Goal: Task Accomplishment & Management: Manage account settings

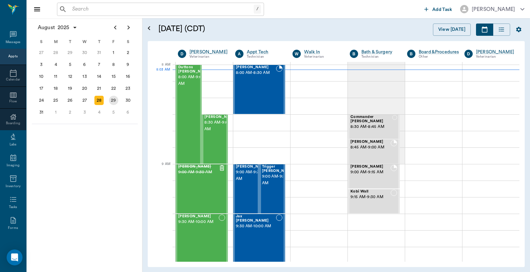
click at [114, 96] on div "29" at bounding box center [113, 100] width 9 height 9
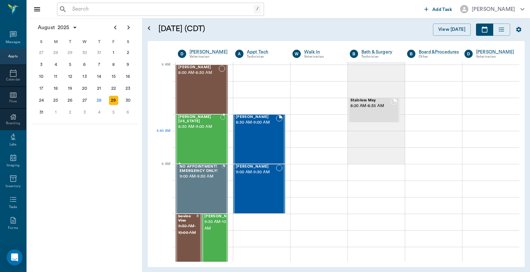
click at [200, 137] on div "Sadie Washington 8:30 AM - 9:00 AM" at bounding box center [199, 139] width 42 height 48
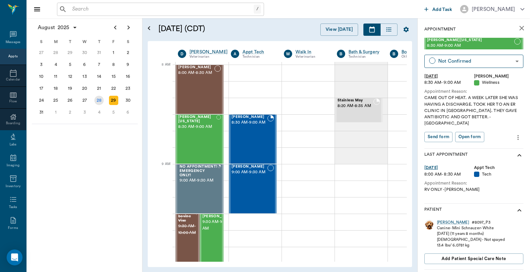
click at [97, 97] on div "28" at bounding box center [98, 100] width 9 height 9
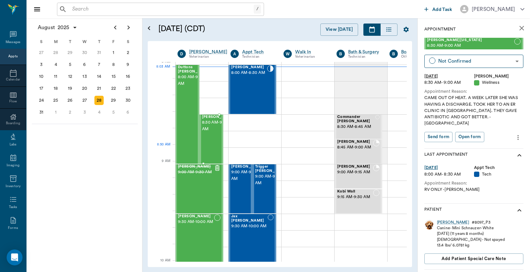
scroll to position [49, 0]
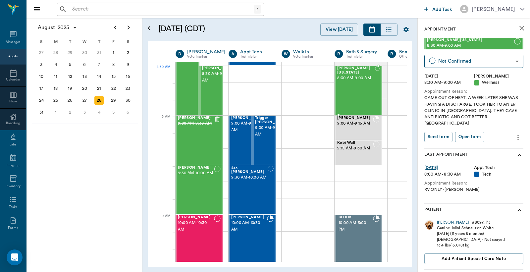
scroll to position [47, 2]
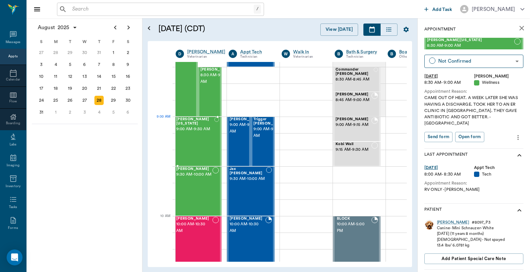
drag, startPoint x: 486, startPoint y: 44, endPoint x: 211, endPoint y: 130, distance: 287.3
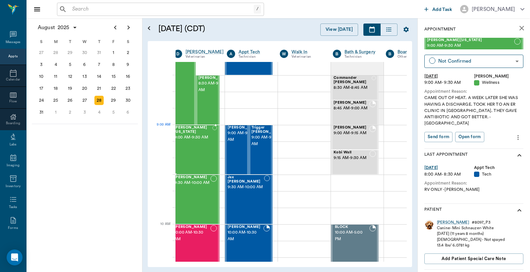
drag, startPoint x: 483, startPoint y: 43, endPoint x: 210, endPoint y: 138, distance: 289.1
click at [205, 149] on div "Sadie Washington 9:00 AM - 9:30 AM" at bounding box center [215, 150] width 33 height 48
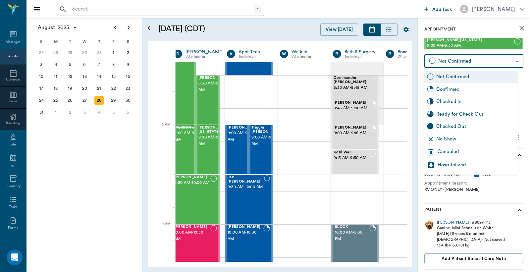
click at [489, 58] on body "/ ​ Add Task Dr. Bert Ellsworth Nectar Messages Appts Calendar Flow Boarding La…" at bounding box center [265, 136] width 530 height 272
click at [455, 100] on div "Checked In" at bounding box center [476, 101] width 79 height 7
type input "CHECKED_IN"
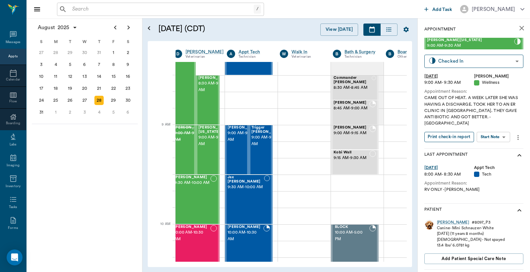
click at [458, 132] on button "Print check-in report" at bounding box center [450, 137] width 50 height 10
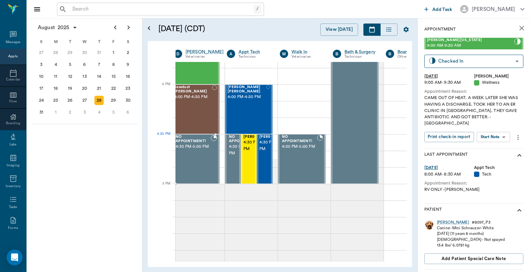
scroll to position [776, 4]
click at [113, 98] on div "29" at bounding box center [113, 100] width 9 height 9
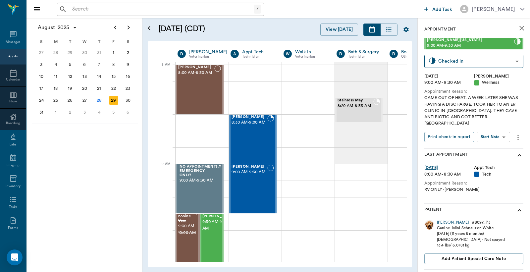
scroll to position [0, 0]
click at [195, 125] on div at bounding box center [201, 122] width 53 height 17
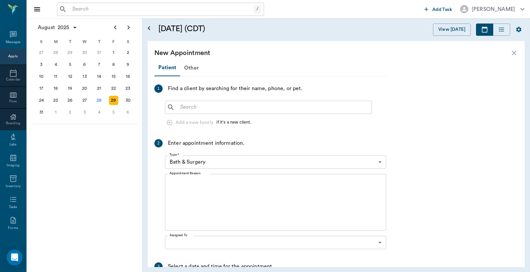
scroll to position [0, 0]
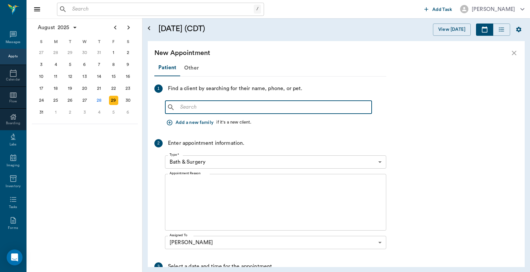
click at [179, 108] on input "text" at bounding box center [274, 107] width 192 height 9
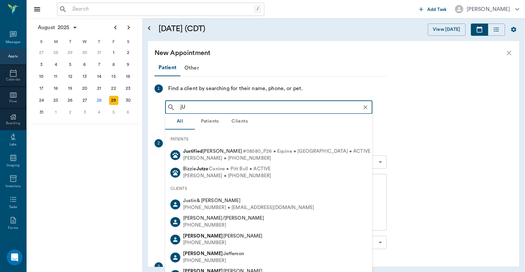
type input "j"
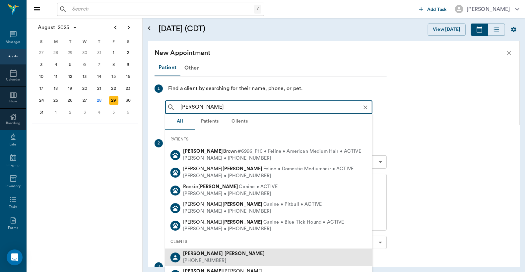
click at [212, 256] on div "[PERSON_NAME]" at bounding box center [224, 254] width 82 height 7
type input "[PERSON_NAME]"
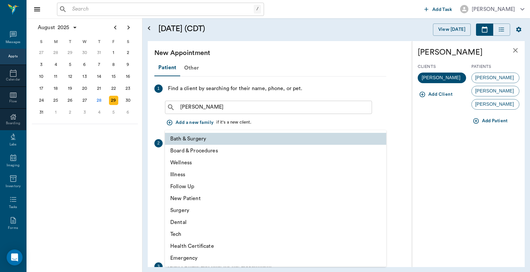
click at [380, 162] on body "/ ​ Add Task Dr. Bert Ellsworth Nectar Messages Appts Calendar Flow Boarding La…" at bounding box center [265, 136] width 530 height 272
click at [191, 174] on li "Illness" at bounding box center [275, 175] width 221 height 12
type input "65d2be4f46e3a538d89b8c15"
type input "09:00 AM"
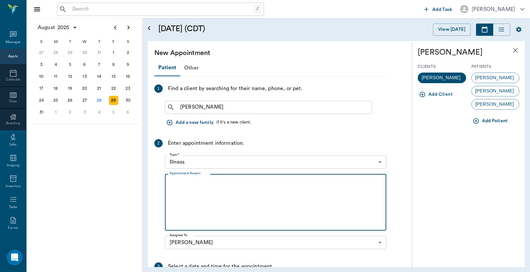
click at [176, 185] on textarea "Appointment Reason" at bounding box center [276, 203] width 212 height 46
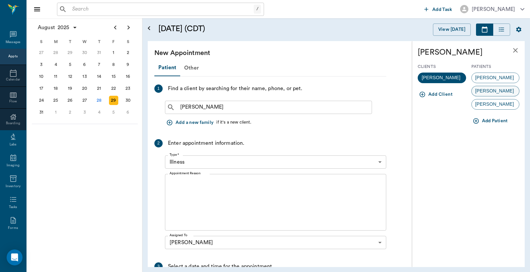
click at [482, 93] on span "Roxie" at bounding box center [495, 91] width 46 height 7
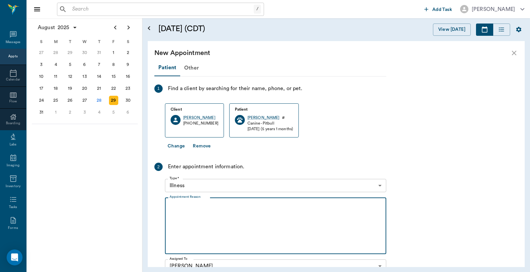
click at [172, 204] on textarea "Appointment Reason" at bounding box center [276, 226] width 212 height 46
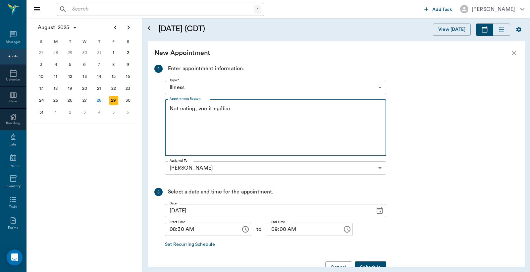
scroll to position [116, 0]
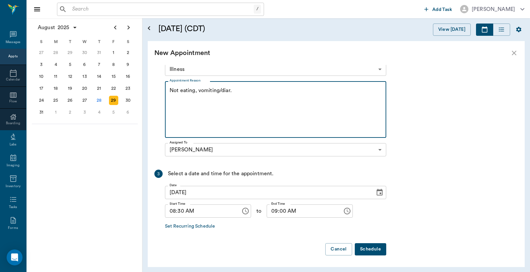
type textarea "Not eating, vomiting/diar."
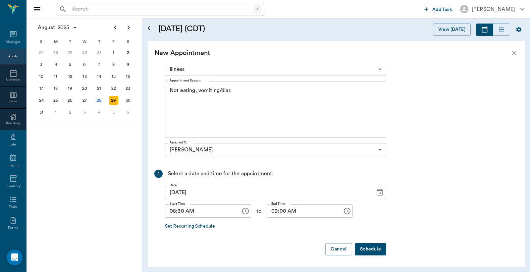
click at [374, 249] on button "Schedule" at bounding box center [370, 249] width 31 height 12
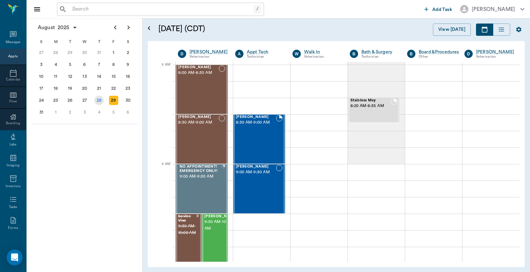
click at [100, 97] on div "28" at bounding box center [98, 100] width 9 height 9
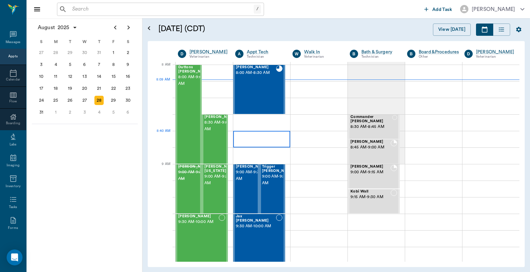
click at [256, 139] on div at bounding box center [261, 139] width 57 height 17
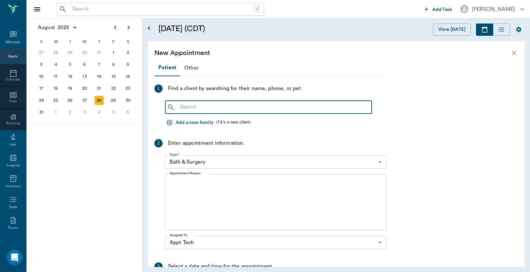
click at [180, 107] on input "text" at bounding box center [274, 107] width 192 height 9
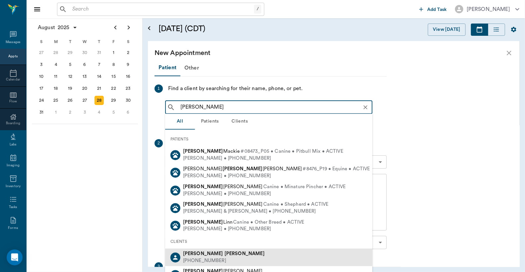
click at [224, 254] on b "Woods" at bounding box center [244, 253] width 40 height 5
type input "Nikki Woods"
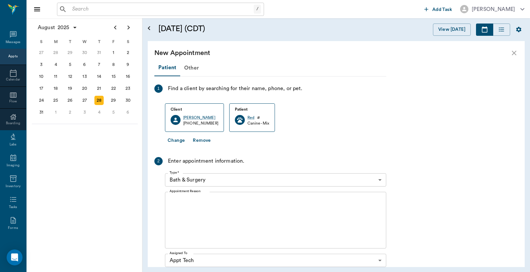
click at [514, 53] on icon "close" at bounding box center [514, 53] width 5 height 5
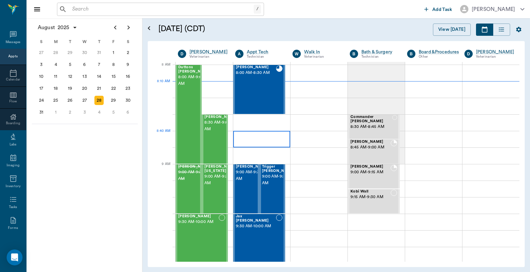
click at [254, 138] on div at bounding box center [261, 139] width 57 height 17
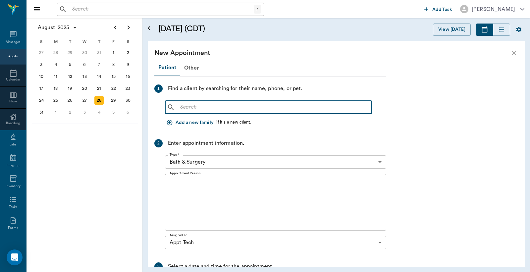
click at [180, 105] on input "text" at bounding box center [274, 107] width 192 height 9
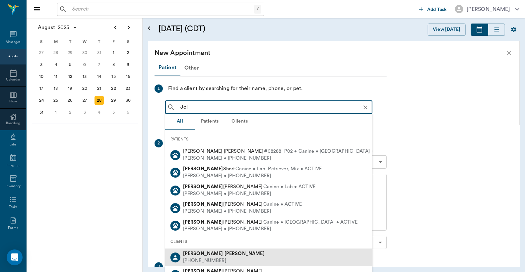
click at [204, 257] on div "Jolynn Johnson" at bounding box center [224, 254] width 82 height 7
type input "Jol"
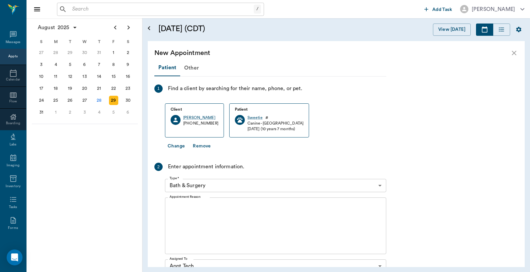
click at [513, 54] on icon "close" at bounding box center [514, 53] width 5 height 5
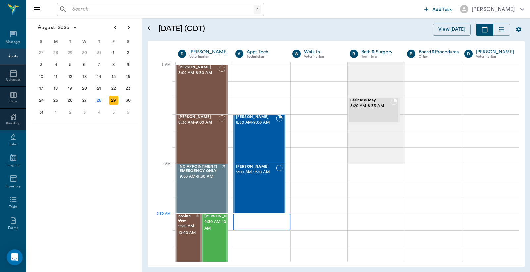
click at [251, 222] on div at bounding box center [261, 222] width 57 height 17
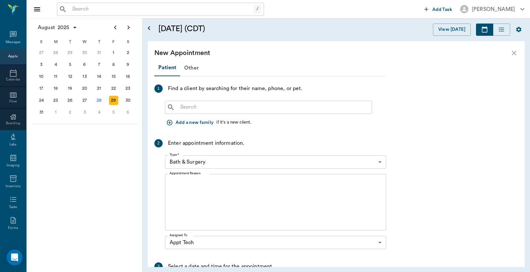
drag, startPoint x: 171, startPoint y: 95, endPoint x: 194, endPoint y: 110, distance: 27.0
click at [175, 101] on div "1 Find a client by searching for their name, phone, or pet. ​ Add a new family …" at bounding box center [270, 107] width 232 height 44
click at [179, 107] on input "text" at bounding box center [274, 107] width 192 height 9
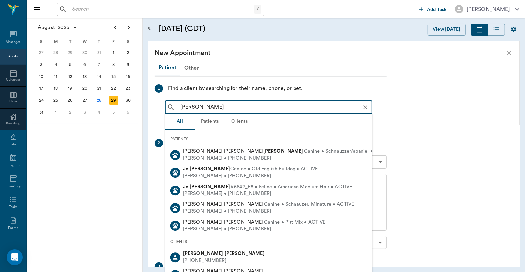
type input "Jo woo"
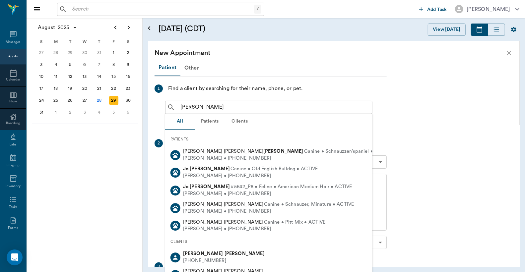
click at [239, 123] on button "Clients" at bounding box center [240, 122] width 30 height 16
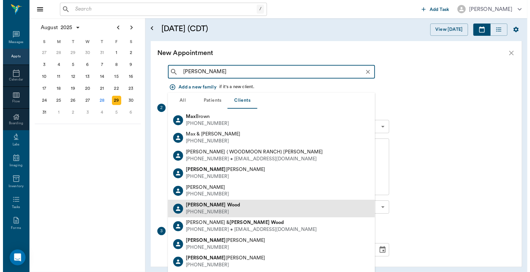
scroll to position [49, 0]
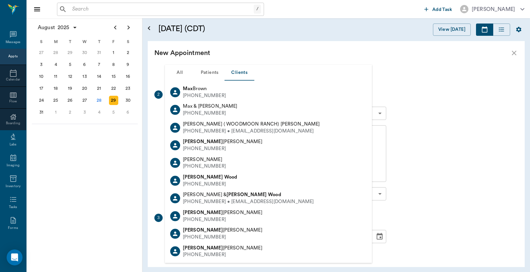
type input "Max Wood"
click at [212, 72] on button "Patients" at bounding box center [210, 73] width 30 height 16
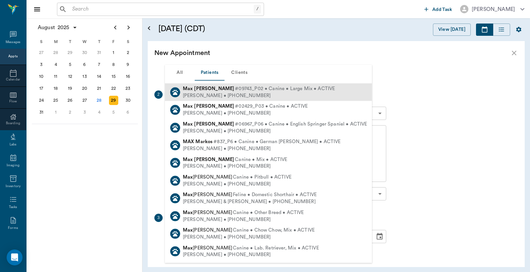
click at [244, 90] on span "#09743_P02 • Canine • Large Mix • ACTIVE" at bounding box center [285, 89] width 100 height 7
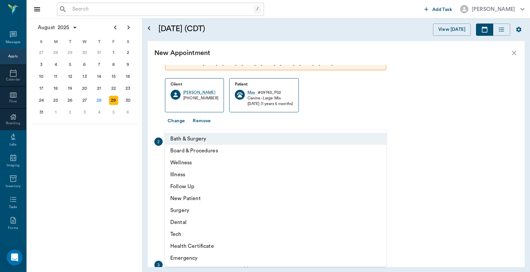
click at [381, 160] on body "/ ​ Add Task Dr. Bert Ellsworth Nectar Messages Appts Calendar Flow Boarding La…" at bounding box center [265, 136] width 530 height 272
click at [200, 234] on li "Tech" at bounding box center [275, 234] width 221 height 12
type input "65d2be4f46e3a538d89b8c1a"
type input "10:00 AM"
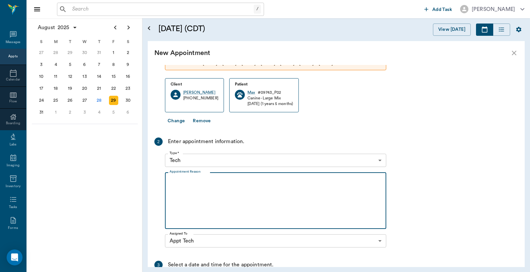
click at [173, 180] on textarea "Appointment Reason" at bounding box center [276, 201] width 212 height 46
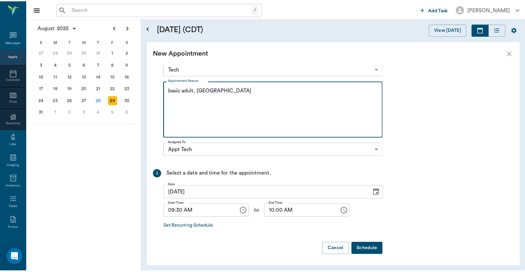
scroll to position [140, 0]
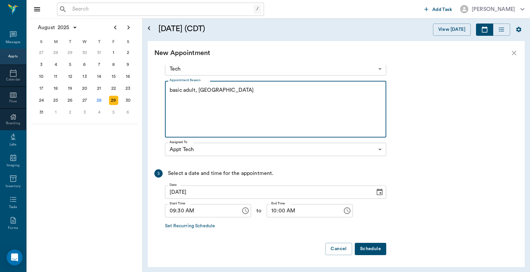
type textarea "basic adult, NT"
click at [367, 248] on button "Schedule" at bounding box center [370, 249] width 31 height 12
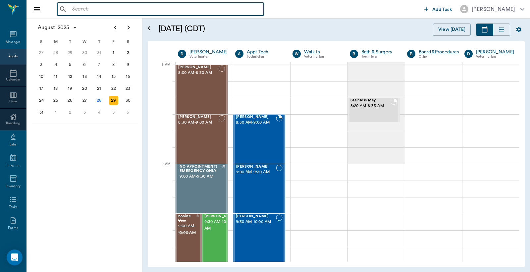
click at [73, 10] on input "text" at bounding box center [166, 9] width 192 height 9
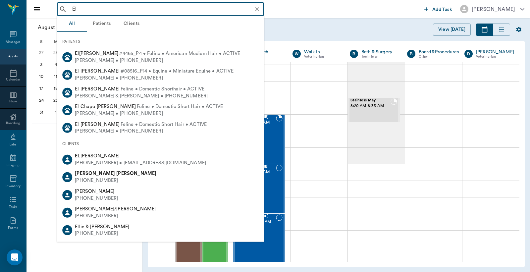
type input "E"
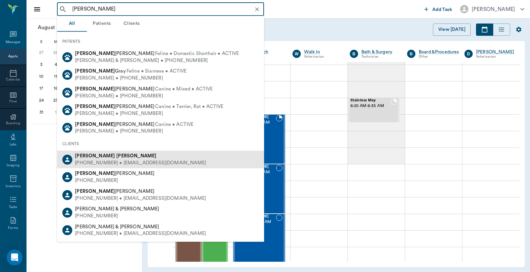
click at [116, 160] on div "(903) 556-8634 • thehopkins29@yahoo.com" at bounding box center [140, 163] width 131 height 7
type input "Susie Reyn"
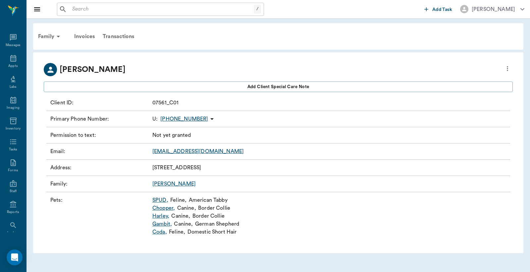
click at [157, 202] on link "SPUD ," at bounding box center [160, 200] width 16 height 8
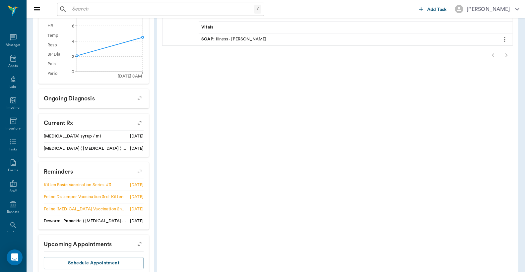
scroll to position [246, 0]
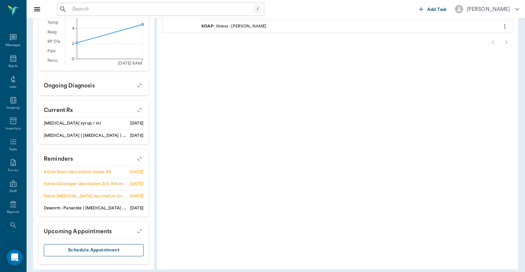
click at [103, 247] on button "Schedule Appointment" at bounding box center [94, 250] width 100 height 12
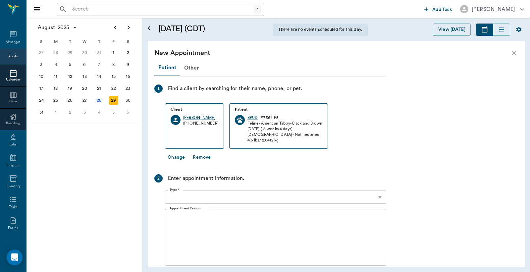
scroll to position [1, 0]
click at [380, 197] on body "/ ​ Add Task Dr. Bert Ellsworth Nectar Messages Appts Calendar Flow Boarding La…" at bounding box center [265, 136] width 530 height 272
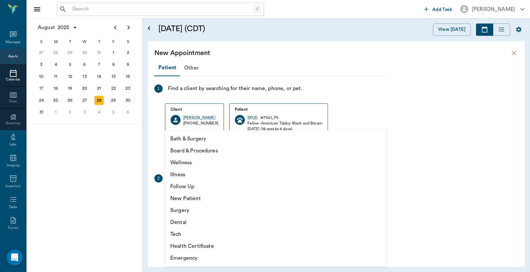
click at [182, 236] on li "Tech" at bounding box center [275, 234] width 221 height 12
type input "65d2be4f46e3a538d89b8c1a"
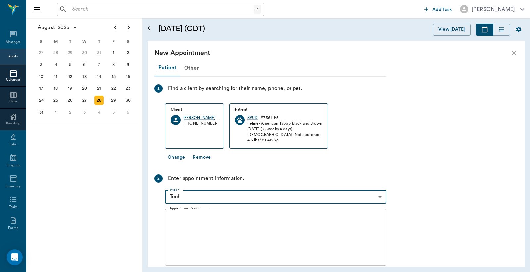
click at [170, 217] on textarea "Appointment Reason" at bounding box center [276, 237] width 212 height 46
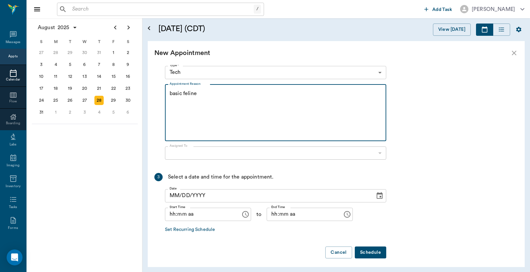
scroll to position [128, 0]
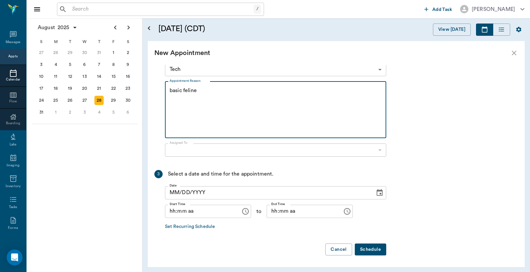
type textarea "basic feline"
click at [380, 194] on icon "Choose date" at bounding box center [380, 192] width 6 height 7
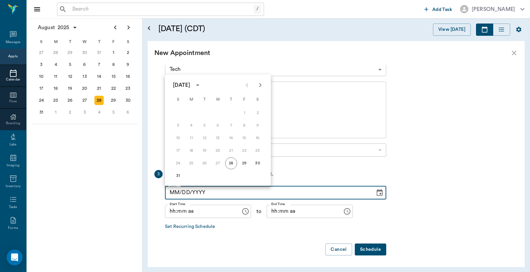
click at [515, 53] on icon "close" at bounding box center [514, 53] width 5 height 5
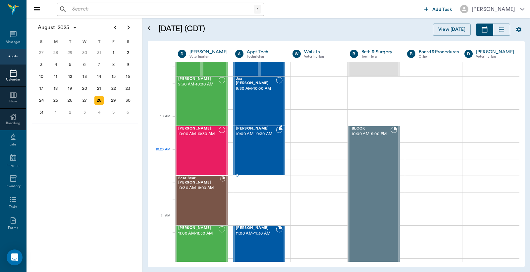
scroll to position [147, 0]
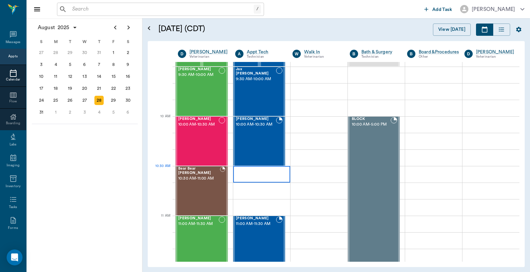
click at [252, 178] on div at bounding box center [261, 174] width 57 height 17
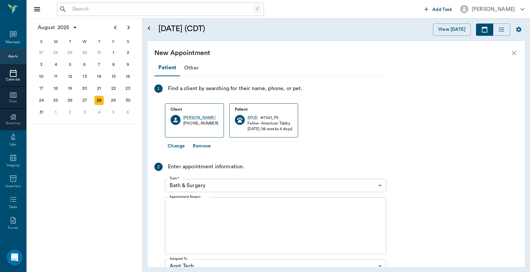
click at [380, 186] on body "/ ​ Add Task Dr. Bert Ellsworth Nectar Messages Appts Calendar Flow Boarding La…" at bounding box center [265, 136] width 530 height 272
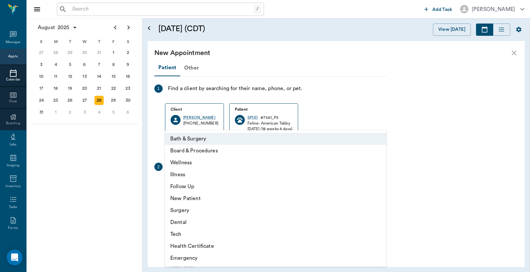
click at [207, 235] on li "Tech" at bounding box center [275, 234] width 221 height 12
type input "65d2be4f46e3a538d89b8c1a"
type input "11:00 AM"
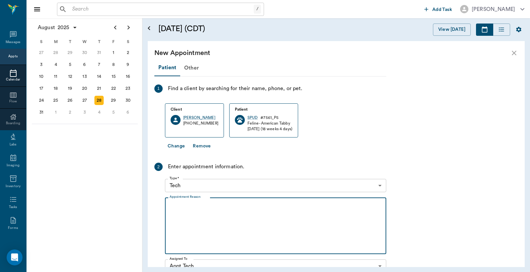
drag, startPoint x: 174, startPoint y: 207, endPoint x: 186, endPoint y: 193, distance: 18.6
click at [174, 208] on textarea "Appointment Reason" at bounding box center [276, 226] width 212 height 46
type textarea "b"
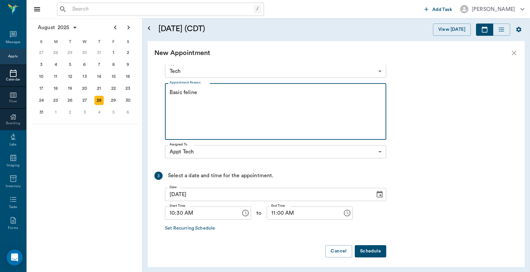
scroll to position [116, 0]
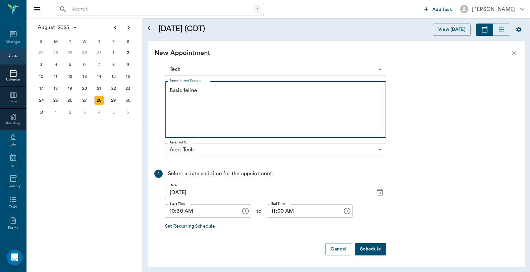
type textarea "Basic feline"
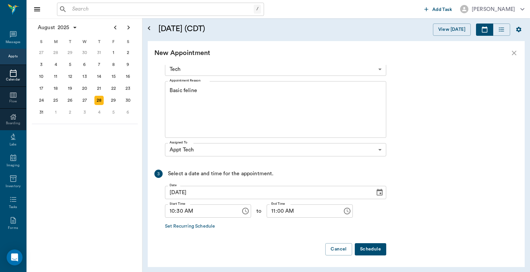
click at [370, 250] on button "Schedule" at bounding box center [370, 249] width 31 height 12
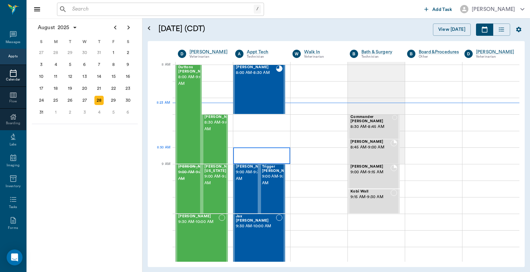
click at [253, 155] on div at bounding box center [261, 156] width 57 height 17
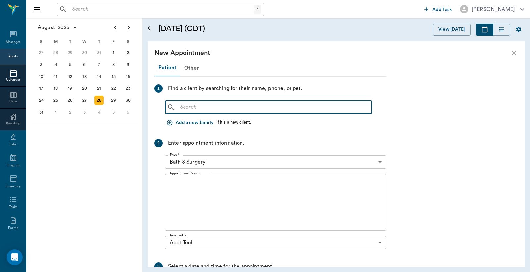
click at [181, 107] on input "text" at bounding box center [274, 107] width 192 height 9
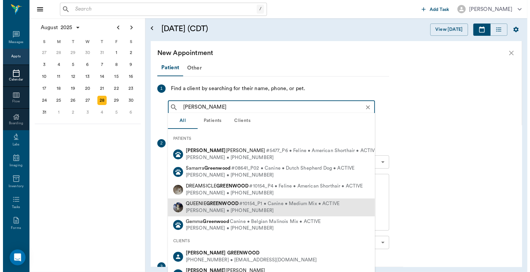
scroll to position [49, 0]
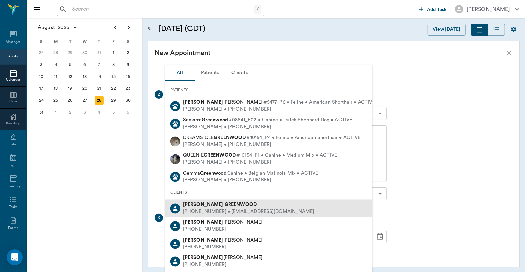
click at [224, 209] on div "(817) 842-7950 • BABYEVAN2013@gmail.com" at bounding box center [248, 212] width 131 height 7
type input "Heather Greenwood"
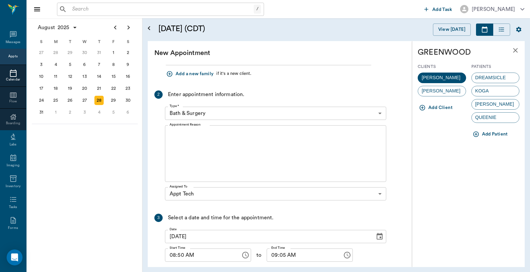
click at [380, 113] on body "/ ​ Add Task Dr. Bert Ellsworth Nectar Messages Appts Calendar Flow Boarding La…" at bounding box center [265, 136] width 530 height 272
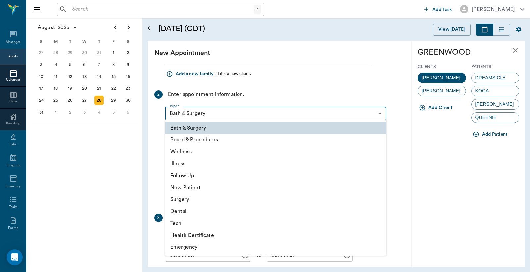
click at [181, 223] on li "Tech" at bounding box center [275, 223] width 221 height 12
type input "65d2be4f46e3a538d89b8c1a"
type input "09:20 AM"
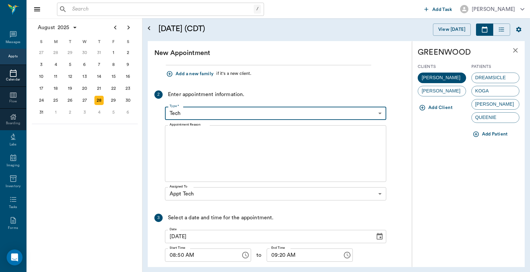
click at [172, 134] on textarea "Appointment Reason" at bounding box center [276, 154] width 212 height 46
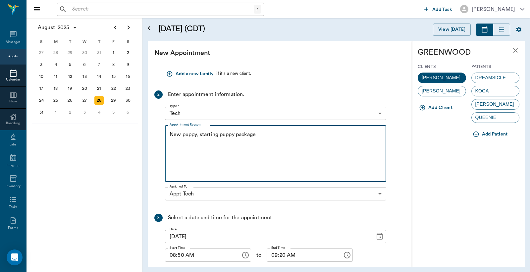
type textarea "New puppy, starting puppy package"
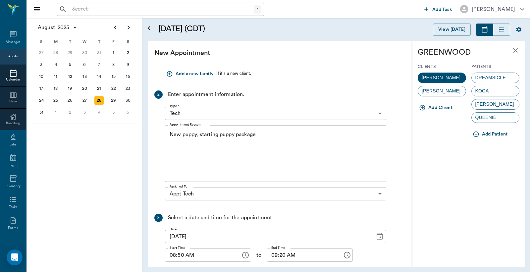
click at [492, 133] on button "Add Patient" at bounding box center [491, 134] width 39 height 12
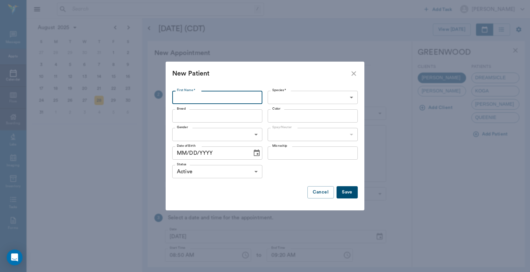
click at [180, 97] on input "First Name *" at bounding box center [217, 97] width 90 height 13
type input "Midnight"
click at [349, 97] on body "/ ​ Add Task Dr. Bert Ellsworth Nectar Messages Appts Calendar Flow Boarding La…" at bounding box center [265, 136] width 530 height 272
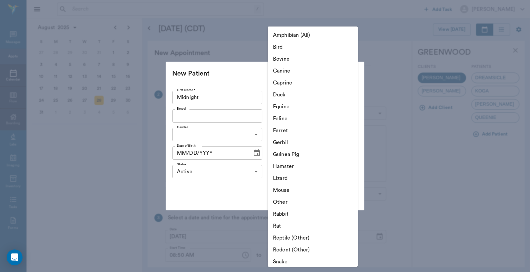
click at [309, 74] on li "Canine" at bounding box center [313, 71] width 90 height 12
type input "Canine"
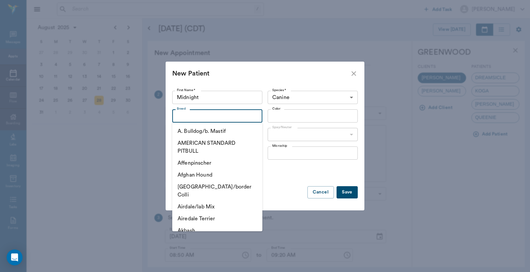
click at [178, 115] on input "Breed" at bounding box center [211, 115] width 75 height 9
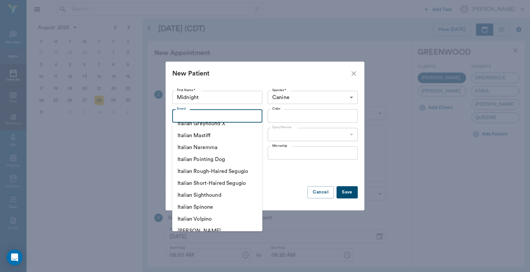
scroll to position [7522, 0]
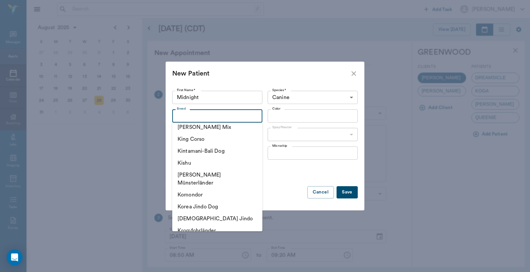
click at [210, 261] on li "Lab Pitt X" at bounding box center [217, 267] width 90 height 12
type input "Lab Pitt X"
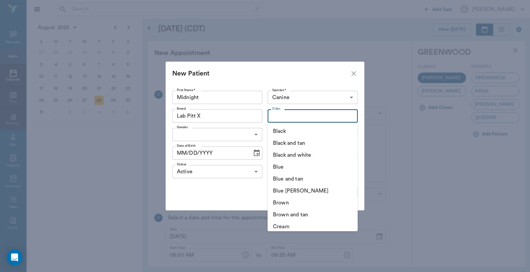
click at [274, 114] on input "Color" at bounding box center [307, 115] width 75 height 9
click at [286, 133] on li "Black" at bounding box center [313, 131] width 90 height 12
type input "Black"
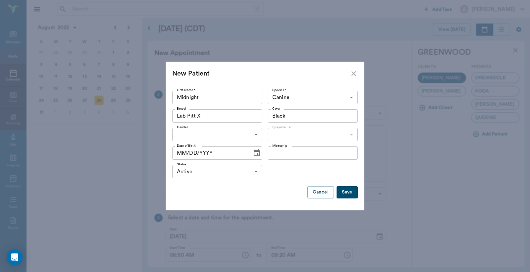
click at [352, 135] on div "​" at bounding box center [313, 134] width 90 height 13
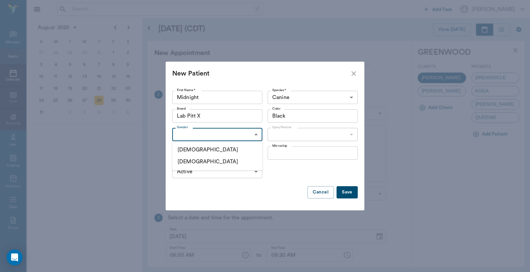
click at [256, 134] on body "/ ​ Add Task Dr. Bert Ellsworth Nectar Messages Appts Calendar Flow Boarding La…" at bounding box center [265, 136] width 530 height 272
click at [218, 161] on li "[DEMOGRAPHIC_DATA]" at bounding box center [217, 162] width 90 height 12
type input "FEMALE"
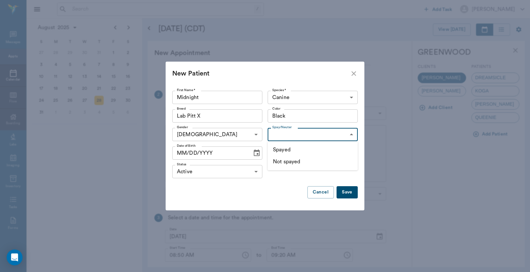
click at [352, 134] on body "/ ​ Add Task Dr. Bert Ellsworth Nectar Messages Appts Calendar Flow Boarding La…" at bounding box center [265, 136] width 530 height 272
click at [320, 163] on li "Not spayed" at bounding box center [313, 162] width 90 height 12
type input "false"
click at [348, 192] on button "Save" at bounding box center [347, 192] width 21 height 12
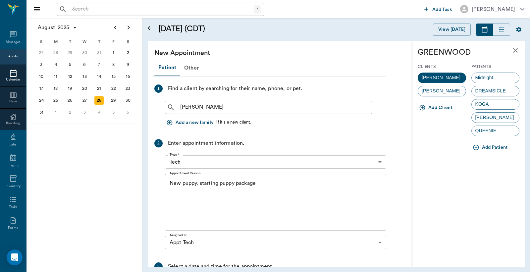
scroll to position [93, 0]
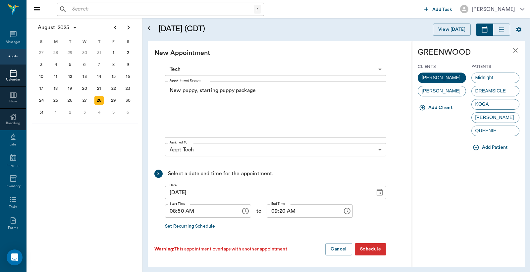
click at [379, 194] on icon "Choose date, selected date is Aug 28, 2025" at bounding box center [380, 192] width 6 height 7
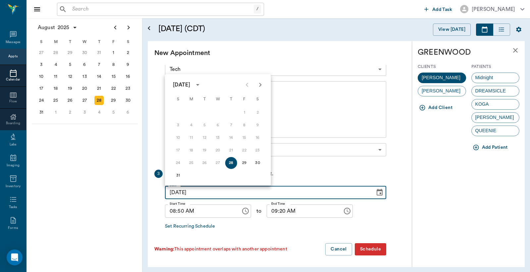
click at [379, 194] on icon "Choose date, selected date is Aug 28, 2025" at bounding box center [380, 192] width 6 height 7
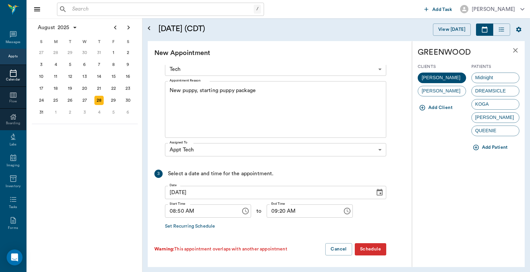
click at [245, 210] on icon "Choose time, selected time is 8:50 AM" at bounding box center [246, 210] width 2 height 3
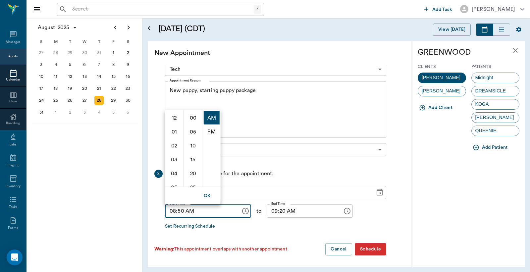
scroll to position [139, 0]
click at [65, 168] on div "August 2025 S M T W T F S 29 30 Jul 1 2 3 4 5 6 7 8 9 10 11 12 13 14 15 16 17 1…" at bounding box center [85, 145] width 116 height 254
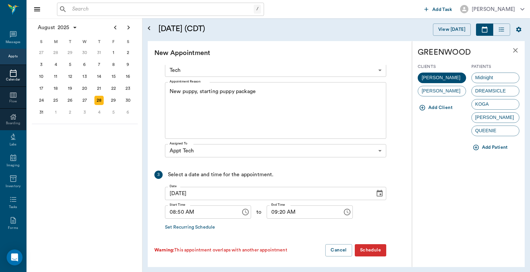
scroll to position [93, 0]
click at [242, 210] on icon "Choose time, selected time is 8:50 AM" at bounding box center [246, 211] width 8 height 8
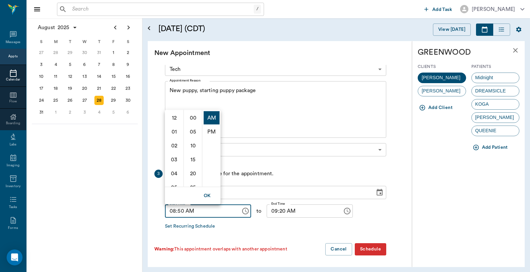
scroll to position [139, 0]
click at [465, 198] on div "GREENWOOD Clients HEATHER GREENWOOD AMANDA LAWTON Add Client Patients Midnight …" at bounding box center [468, 154] width 113 height 226
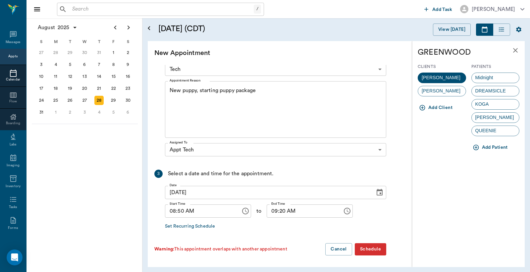
click at [515, 51] on icon "close" at bounding box center [515, 50] width 5 height 5
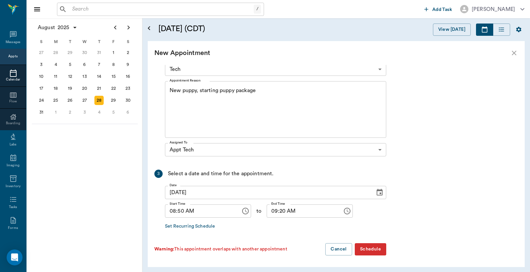
click at [515, 53] on icon "close" at bounding box center [514, 53] width 5 height 5
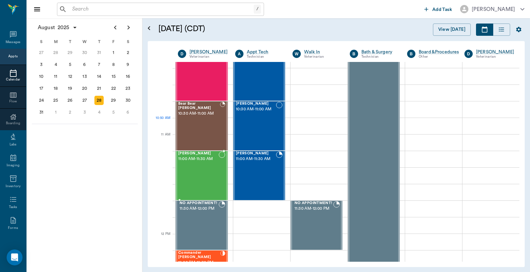
scroll to position [196, 0]
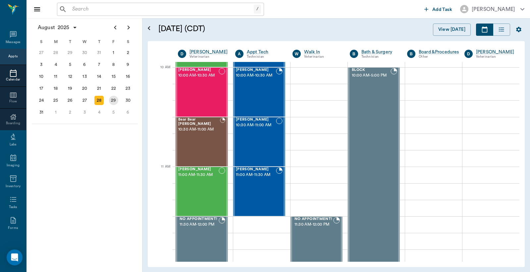
click at [113, 98] on div "29" at bounding box center [113, 100] width 9 height 9
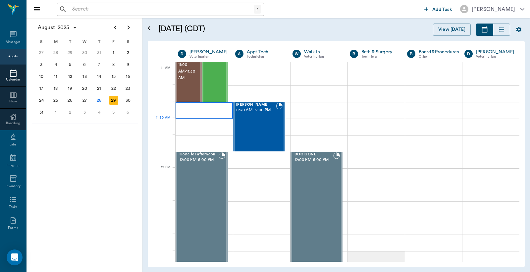
scroll to position [294, 0]
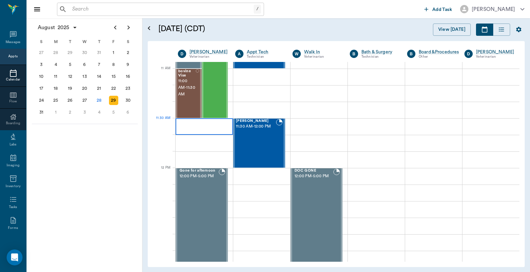
click at [195, 126] on div at bounding box center [204, 126] width 57 height 17
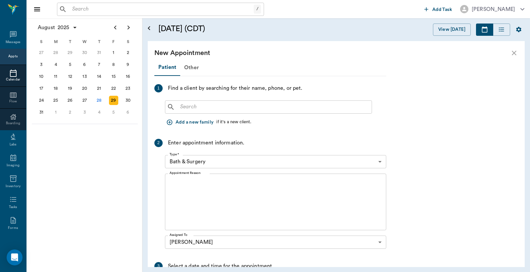
scroll to position [0, 0]
click at [181, 106] on input "text" at bounding box center [274, 107] width 192 height 9
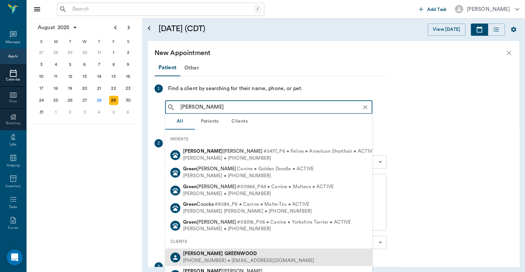
click at [221, 259] on div "(817) 842-7950 • BABYEVAN2013@gmail.com" at bounding box center [248, 261] width 131 height 7
type input "Heather Green"
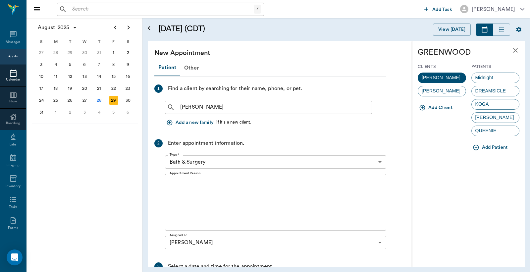
click at [380, 162] on body "/ ​ Add Task Dr. Bert Ellsworth Nectar Messages Appts Calendar Flow Boarding La…" at bounding box center [265, 136] width 530 height 272
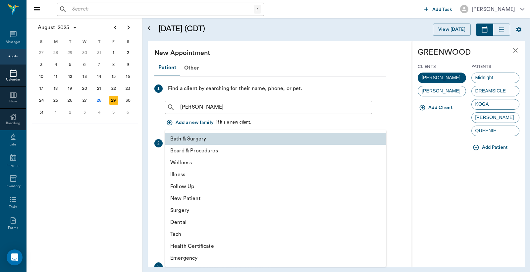
click at [198, 163] on li "Wellness" at bounding box center [275, 163] width 221 height 12
type input "65d2be4f46e3a538d89b8c14"
type input "12:00 PM"
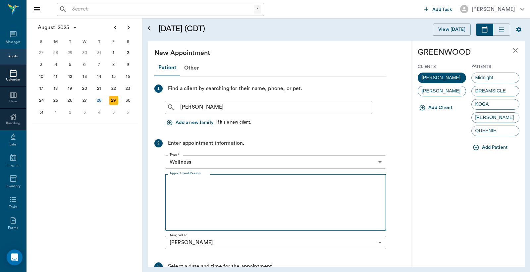
click at [171, 184] on textarea "Appointment Reason" at bounding box center [276, 203] width 212 height 46
type textarea "S"
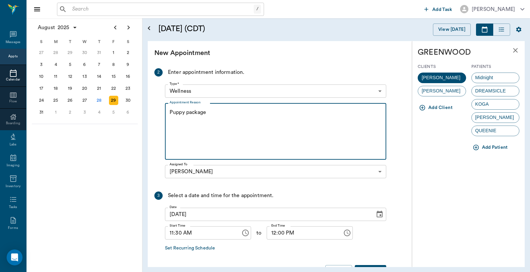
scroll to position [93, 0]
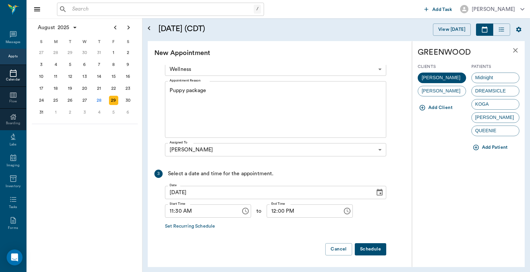
click at [369, 252] on button "Schedule" at bounding box center [370, 249] width 31 height 12
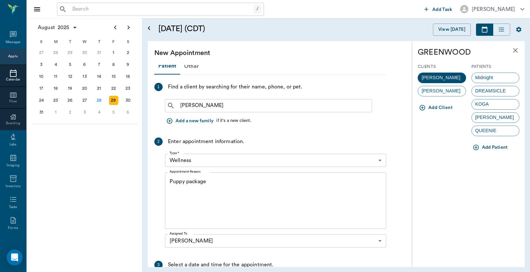
scroll to position [1, 0]
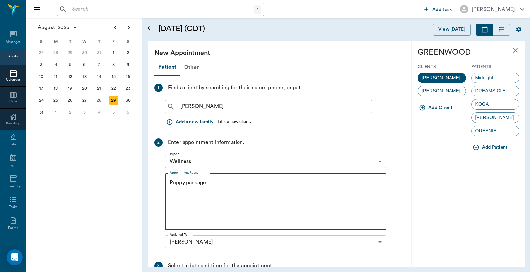
click at [214, 181] on textarea "Puppy package" at bounding box center [276, 202] width 212 height 46
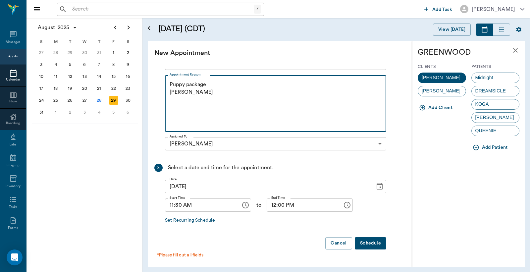
type textarea "Puppy package Christy"
click at [373, 242] on button "Schedule" at bounding box center [370, 243] width 31 height 12
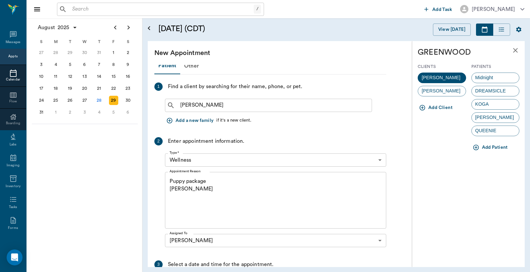
scroll to position [0, 0]
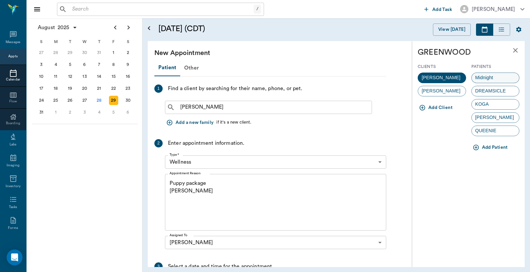
click at [489, 78] on span "Midnight" at bounding box center [484, 77] width 25 height 7
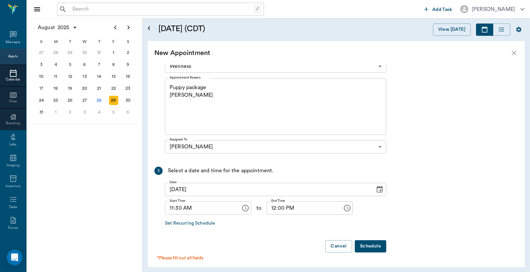
scroll to position [117, 0]
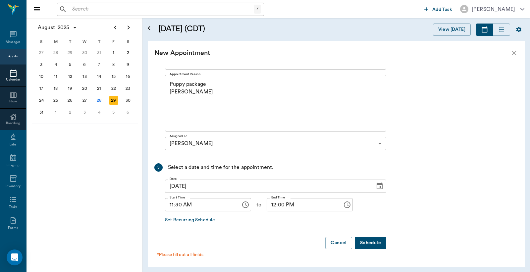
click at [367, 242] on button "Schedule" at bounding box center [370, 243] width 31 height 12
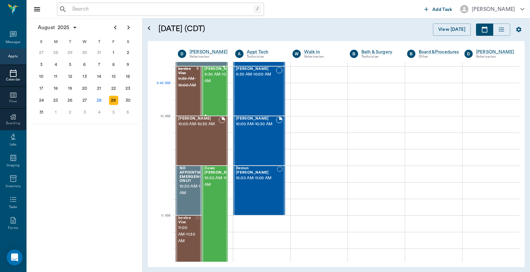
scroll to position [147, 0]
click at [98, 97] on div "28" at bounding box center [98, 100] width 9 height 9
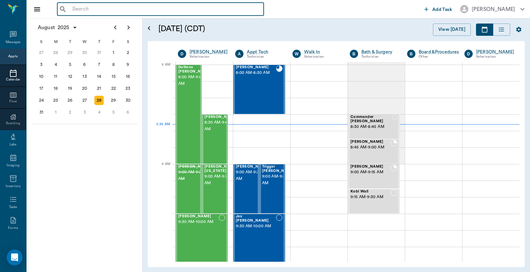
click at [72, 11] on input "text" at bounding box center [166, 9] width 192 height 9
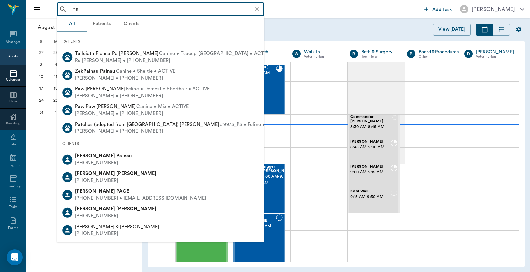
type input "P"
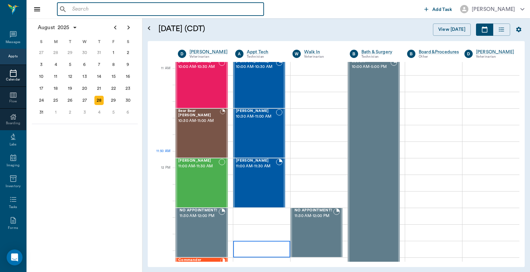
scroll to position [294, 0]
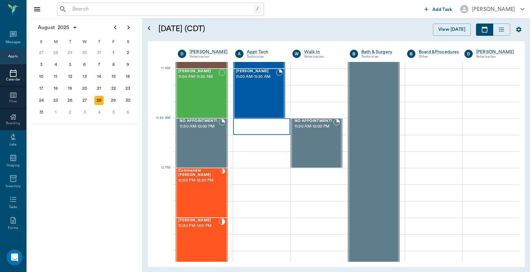
click at [253, 130] on div at bounding box center [261, 126] width 57 height 17
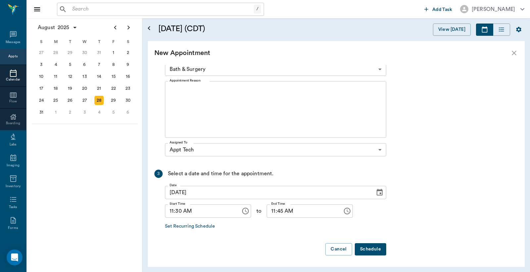
scroll to position [0, 0]
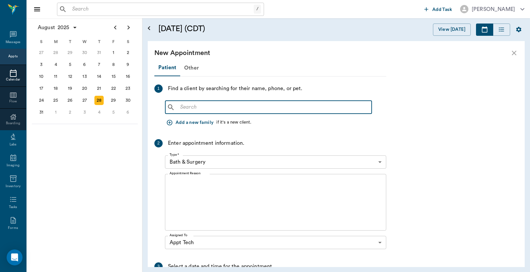
click at [180, 107] on input "text" at bounding box center [274, 107] width 192 height 9
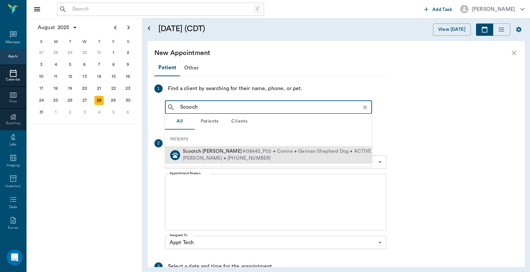
click at [227, 156] on div "Pam Adams • (903) 314-9636" at bounding box center [277, 158] width 189 height 7
type input "Scooch"
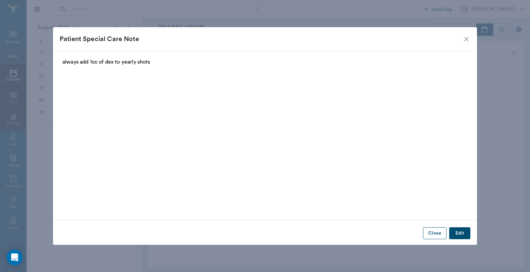
click at [438, 232] on button "Close" at bounding box center [435, 233] width 24 height 12
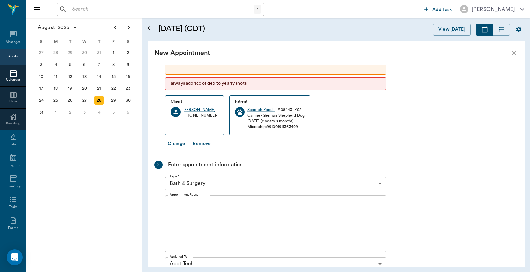
scroll to position [49, 0]
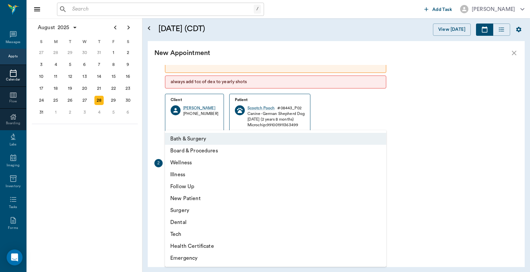
click at [380, 181] on body "/ ​ Add Task Dr. Bert Ellsworth Nectar Messages Appts Calendar Flow Boarding La…" at bounding box center [265, 136] width 530 height 272
click at [209, 234] on li "Tech" at bounding box center [275, 234] width 221 height 12
type input "65d2be4f46e3a538d89b8c1a"
type input "12:00 PM"
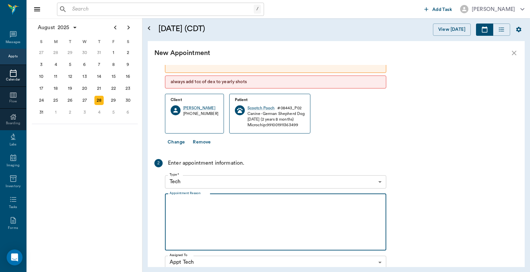
click at [173, 201] on textarea "Appointment Reason" at bounding box center [276, 222] width 212 height 46
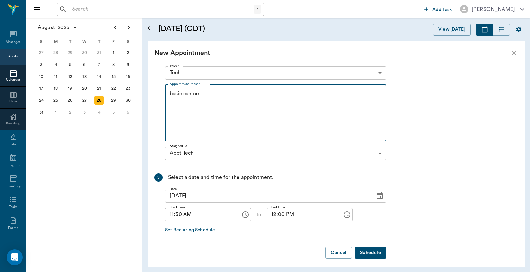
scroll to position [161, 0]
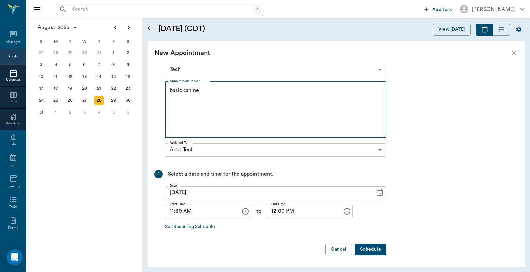
type textarea "basic canine"
click at [373, 252] on button "Schedule" at bounding box center [370, 250] width 31 height 12
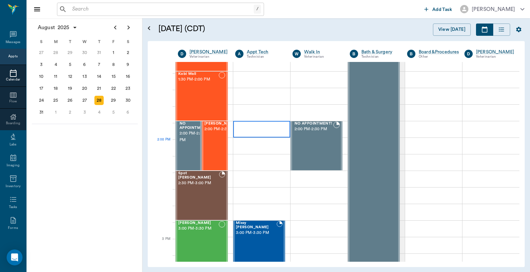
scroll to position [491, 0]
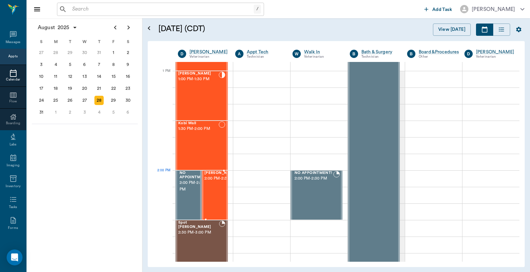
click at [214, 182] on span "2:00 PM - 2:30 PM" at bounding box center [221, 178] width 33 height 7
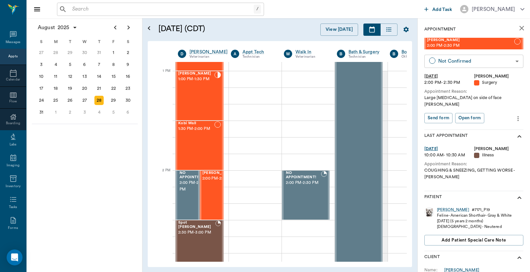
click at [512, 61] on body "/ ​ Add Task Dr. Bert Ellsworth Nectar Messages Appts Calendar Flow Boarding La…" at bounding box center [265, 136] width 530 height 272
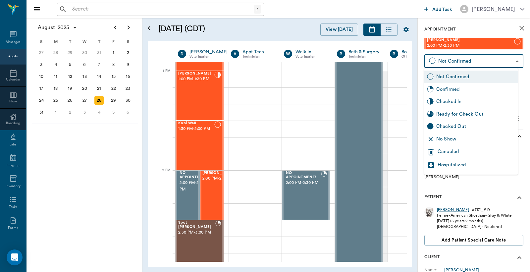
click at [455, 101] on div "Checked In" at bounding box center [476, 101] width 79 height 7
type input "CHECKED_IN"
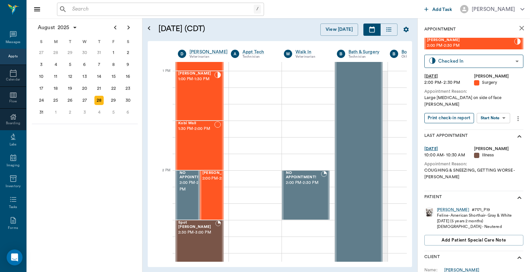
click at [442, 113] on button "Print check-in report" at bounding box center [450, 118] width 50 height 10
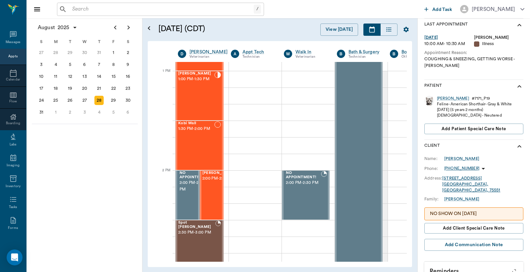
scroll to position [115, 0]
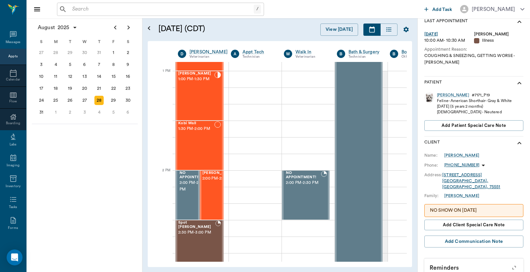
click at [70, 10] on input "text" at bounding box center [162, 9] width 184 height 9
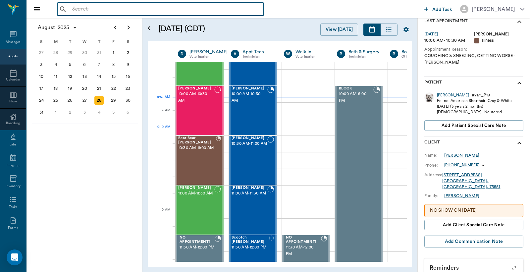
scroll to position [49, 0]
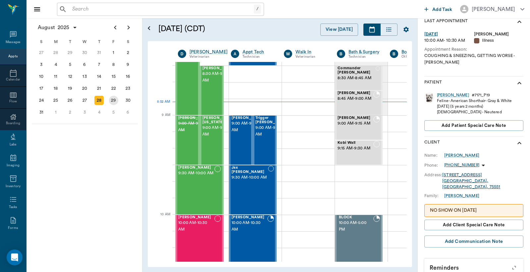
click at [113, 97] on div "29" at bounding box center [113, 100] width 9 height 9
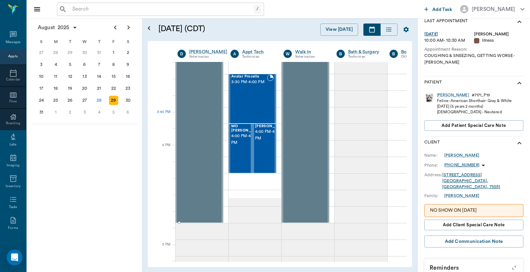
scroll to position [491, 0]
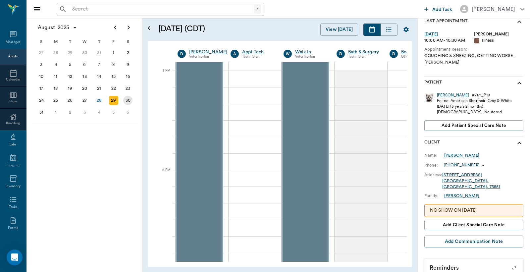
click at [128, 98] on div "30" at bounding box center [127, 100] width 9 height 9
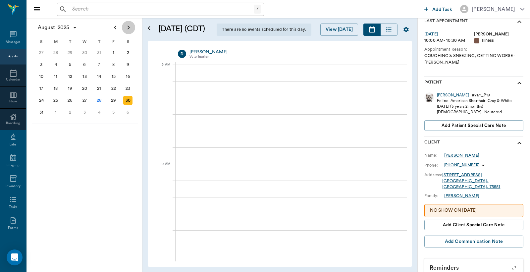
click at [131, 27] on icon "Next page" at bounding box center [129, 28] width 8 height 8
click at [98, 52] on div "4" at bounding box center [98, 52] width 9 height 9
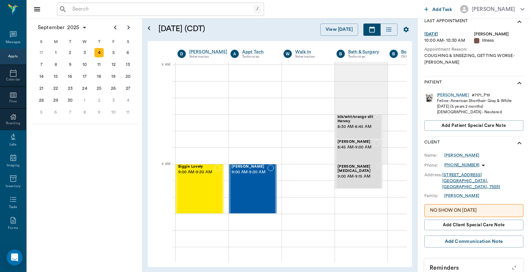
scroll to position [0, 0]
click at [71, 54] on div "2" at bounding box center [70, 52] width 9 height 9
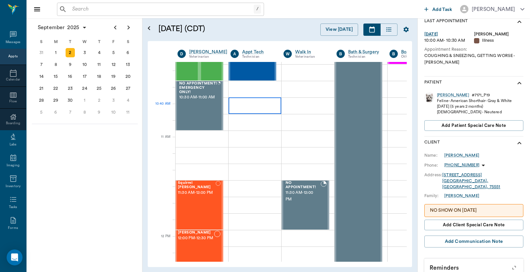
scroll to position [196, 0]
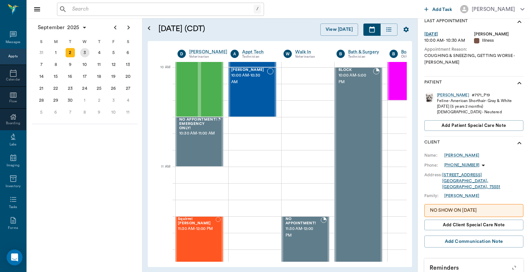
click at [84, 52] on div "3" at bounding box center [84, 52] width 9 height 9
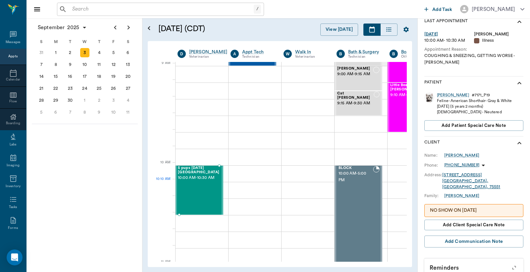
scroll to position [147, 0]
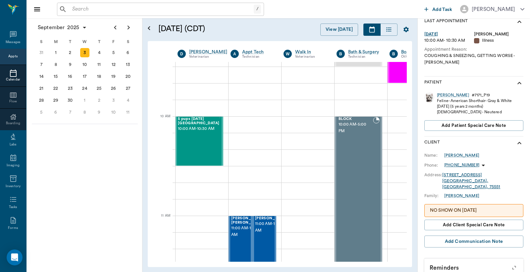
click at [5, 75] on div at bounding box center [13, 73] width 26 height 8
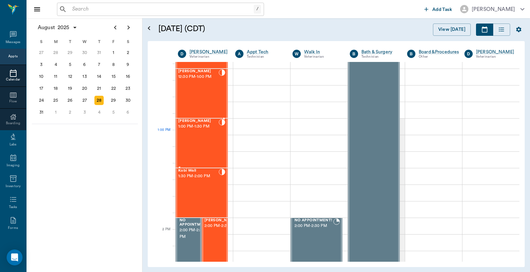
scroll to position [395, 0]
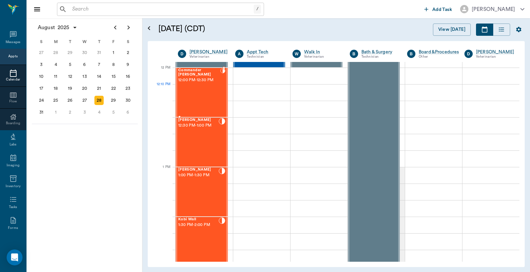
click at [199, 94] on div "Commander Pennington 12:00 PM - 12:30 PM" at bounding box center [199, 92] width 42 height 48
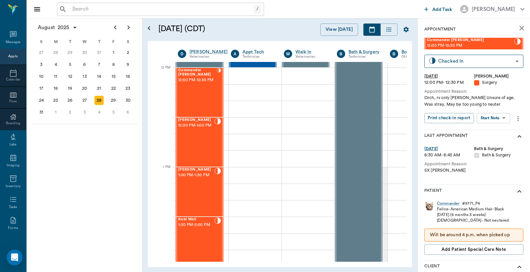
click at [518, 30] on icon "close" at bounding box center [522, 28] width 8 height 8
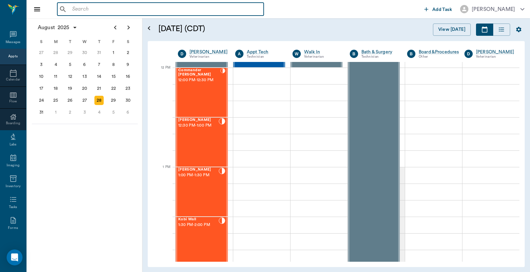
click at [71, 8] on input "text" at bounding box center [166, 9] width 192 height 9
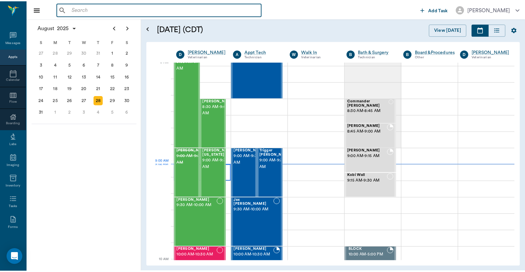
scroll to position [2, 0]
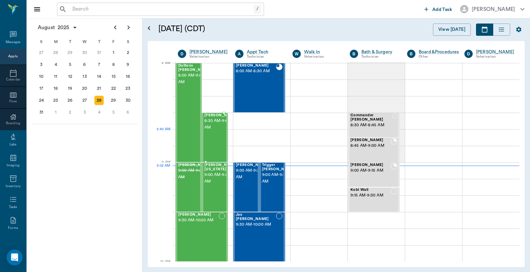
click at [210, 131] on span "8:30 AM - 9:00 AM" at bounding box center [221, 124] width 33 height 13
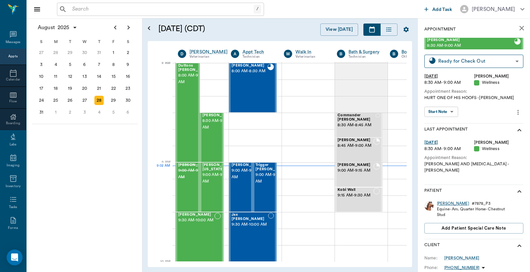
click at [442, 201] on div "[PERSON_NAME]" at bounding box center [453, 204] width 32 height 6
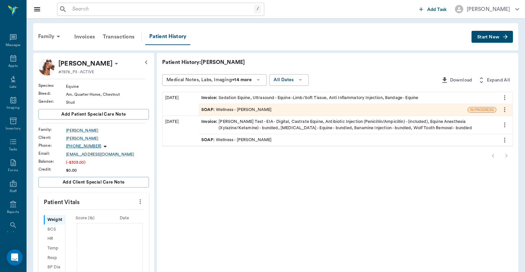
click at [276, 97] on div "Invoice : Sedation Equine, Ultrasound - Equine -Limb/Soft Tissue, Anti Inflamma…" at bounding box center [309, 98] width 217 height 6
click at [12, 60] on icon at bounding box center [13, 58] width 6 height 7
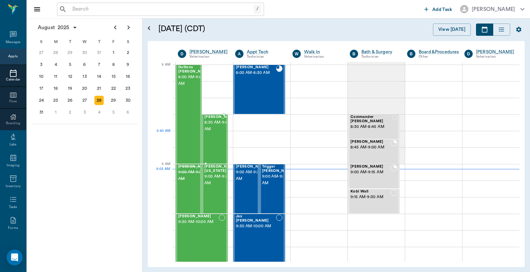
click at [211, 133] on span "8:30 AM - 9:00 AM" at bounding box center [221, 125] width 33 height 13
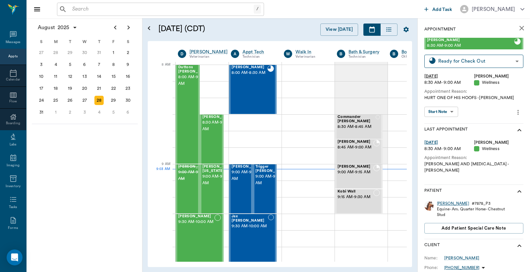
click at [445, 201] on div "[PERSON_NAME]" at bounding box center [453, 204] width 32 height 6
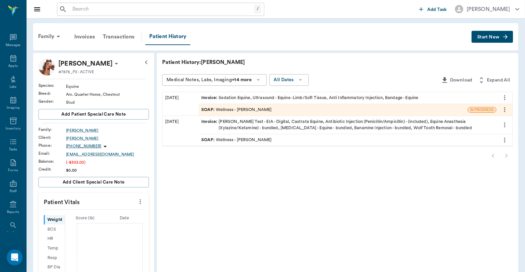
click at [244, 98] on div "Invoice : Sedation Equine, Ultrasound - Equine -Limb/Soft Tissue, Anti Inflamma…" at bounding box center [309, 98] width 217 height 6
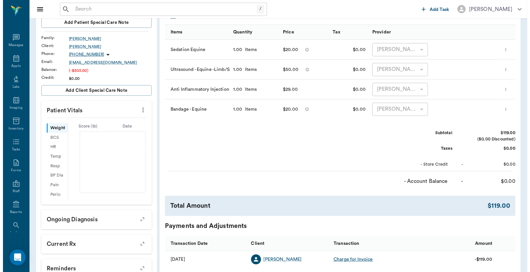
scroll to position [172, 0]
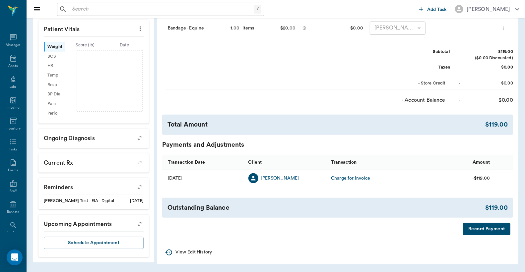
click at [485, 227] on button "Record Payment" at bounding box center [486, 229] width 47 height 12
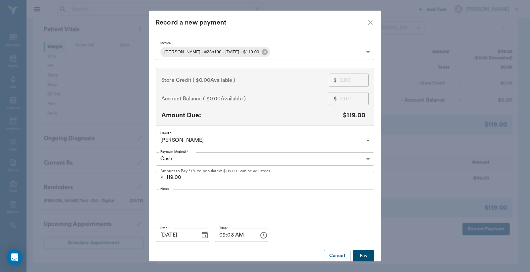
click at [221, 54] on body "/ ​ Add Task Dr. Bert Ellsworth Nectar Messages Appts Labs Imaging Inventory Ta…" at bounding box center [265, 50] width 530 height 445
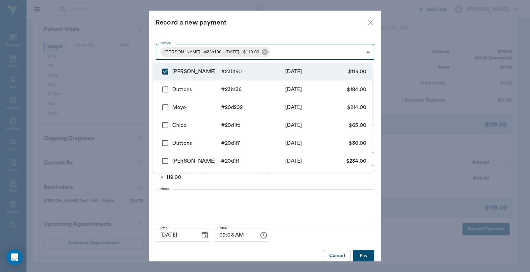
click at [166, 89] on input "checkbox" at bounding box center [165, 90] width 14 height 14
checkbox input "true"
type input "68b0615bbc0b2d789923b190,68b05fa5bc0b2d789923b136"
type input "303.00"
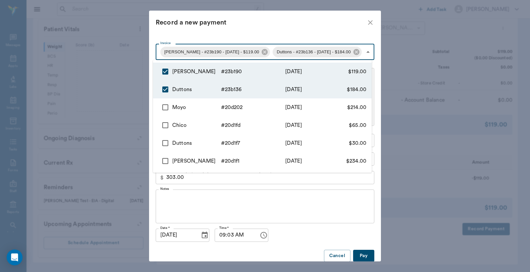
click at [368, 22] on div at bounding box center [265, 136] width 530 height 272
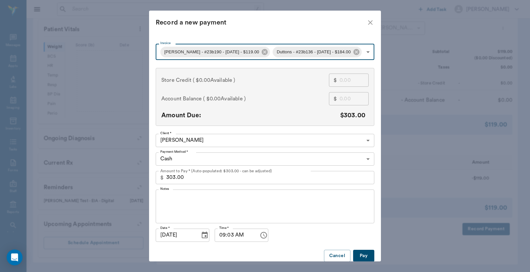
scroll to position [7, 0]
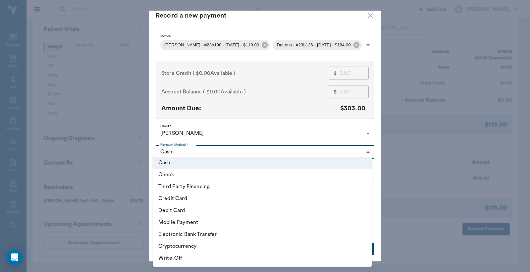
click at [364, 153] on body "/ ​ Add Task Dr. Bert Ellsworth Nectar Messages Appts Labs Imaging Inventory Ta…" at bounding box center [265, 50] width 530 height 445
click at [194, 212] on li "Debit Card" at bounding box center [262, 211] width 219 height 12
type input "DEBIT_CARD"
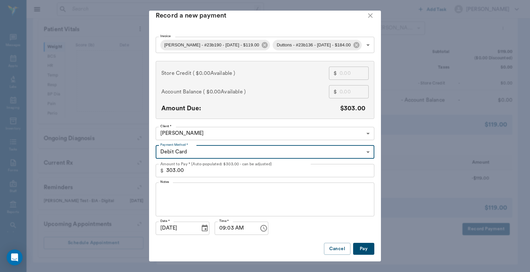
type input "68b0615bbc0b2d789923b190"
type input "119.00"
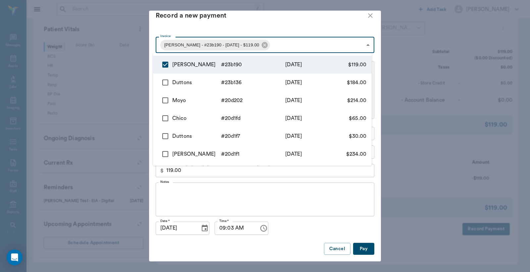
click at [310, 42] on body "/ ​ Add Task Dr. Bert Ellsworth Nectar Messages Appts Labs Imaging Inventory Ta…" at bounding box center [265, 50] width 530 height 445
click at [169, 81] on input "checkbox" at bounding box center [165, 83] width 14 height 14
checkbox input "true"
type input "68b0615bbc0b2d789923b190,68b05fa5bc0b2d789923b136"
type input "303.00"
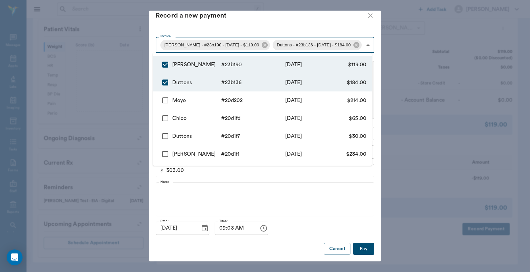
click at [274, 24] on div at bounding box center [265, 136] width 530 height 272
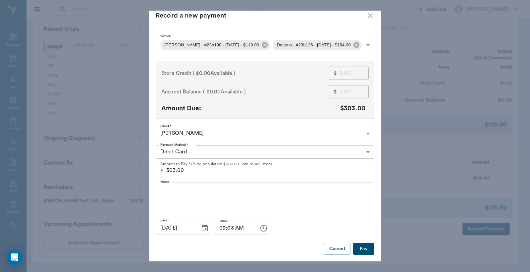
click at [358, 245] on button "Pay" at bounding box center [363, 249] width 21 height 12
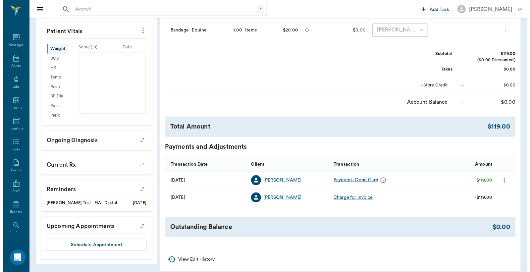
scroll to position [0, 0]
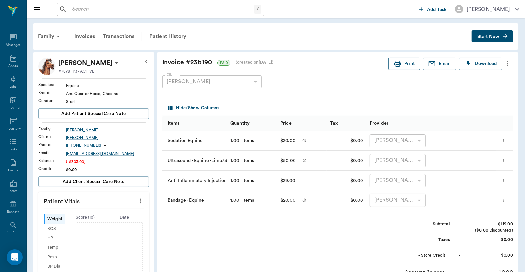
click at [412, 68] on button "Print" at bounding box center [404, 64] width 32 height 12
click at [125, 34] on div "Transactions" at bounding box center [118, 37] width 39 height 16
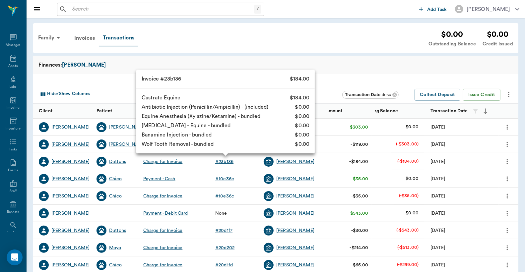
click at [221, 161] on div "# 23b136" at bounding box center [224, 161] width 18 height 7
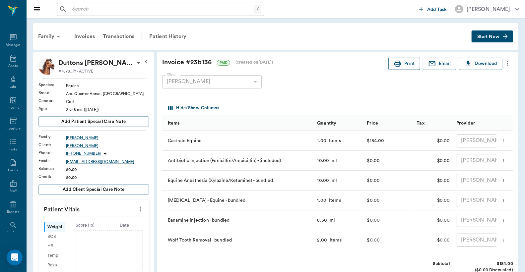
click at [409, 65] on button "Print" at bounding box center [404, 64] width 32 height 12
click at [7, 62] on div "Appts" at bounding box center [13, 62] width 26 height 21
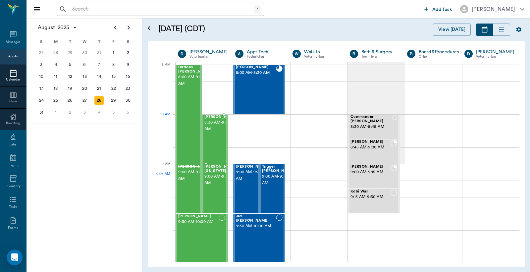
click at [219, 128] on span "8:30 AM - 9:00 AM" at bounding box center [221, 125] width 33 height 13
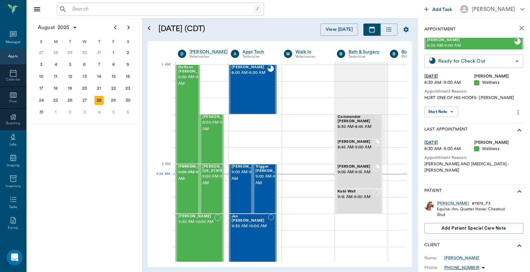
click at [511, 62] on body "/ ​ Add Task Dr. Bert Ellsworth Nectar Messages Appts Calendar Flow Boarding La…" at bounding box center [265, 136] width 530 height 272
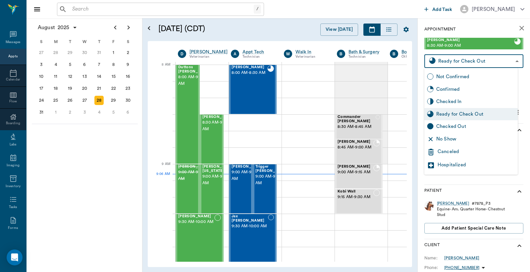
click at [465, 126] on div "Checked Out" at bounding box center [476, 126] width 79 height 7
type input "CHECKED_OUT"
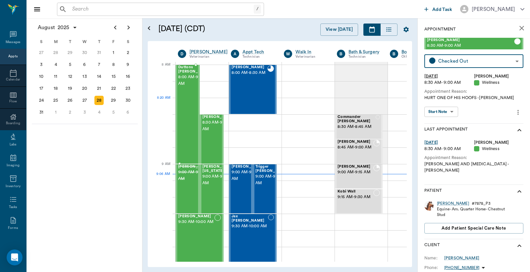
click at [187, 112] on div "Duttons Mendoza 8:00 AM - 9:00 AM" at bounding box center [194, 114] width 33 height 98
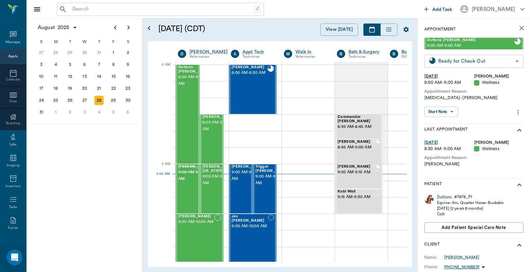
click at [511, 58] on body "/ ​ Add Task Dr. Bert Ellsworth Nectar Messages Appts Calendar Flow Boarding La…" at bounding box center [265, 136] width 530 height 272
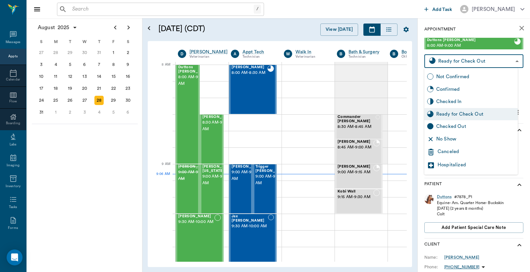
click at [456, 127] on div "Checked Out" at bounding box center [476, 126] width 79 height 7
type input "CHECKED_OUT"
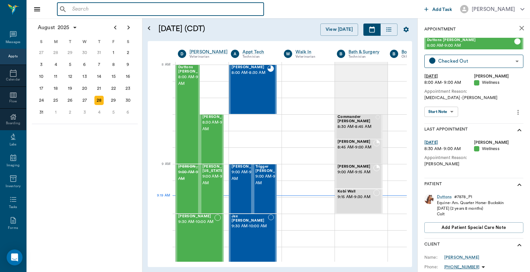
click at [72, 11] on input "text" at bounding box center [166, 9] width 192 height 9
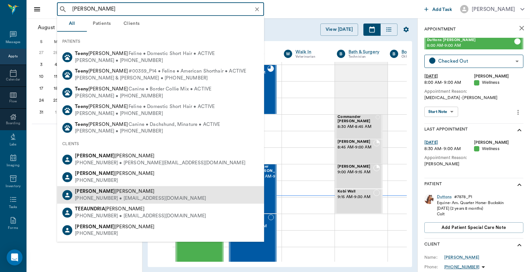
click at [108, 199] on div "(903) 559-2134 • teenab.54@icloud.com" at bounding box center [140, 198] width 131 height 7
type input "Teena"
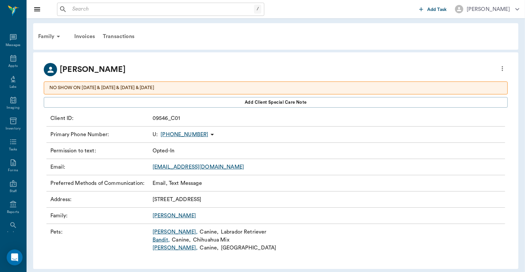
click at [157, 232] on link "Ollie ," at bounding box center [174, 232] width 45 height 8
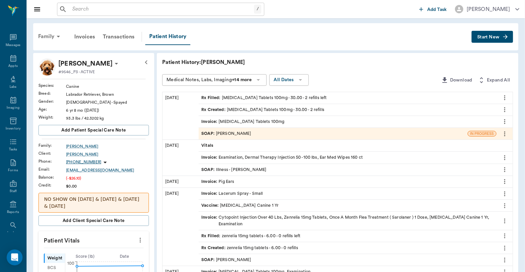
click at [48, 35] on div "Family" at bounding box center [50, 37] width 32 height 16
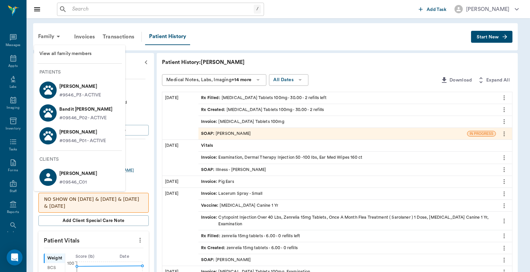
click at [12, 62] on div at bounding box center [265, 136] width 530 height 272
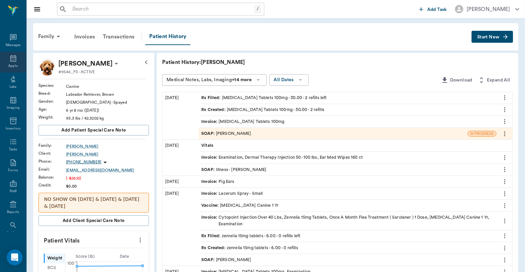
click at [9, 58] on icon at bounding box center [13, 58] width 8 height 8
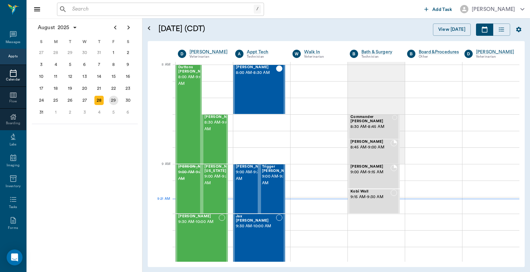
click at [113, 98] on div "29" at bounding box center [113, 100] width 9 height 9
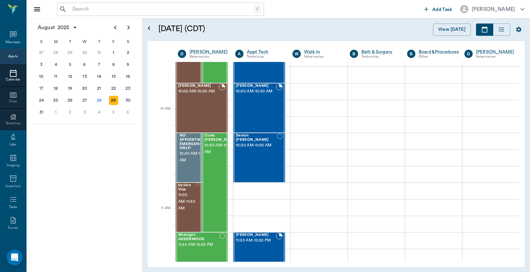
scroll to position [147, 0]
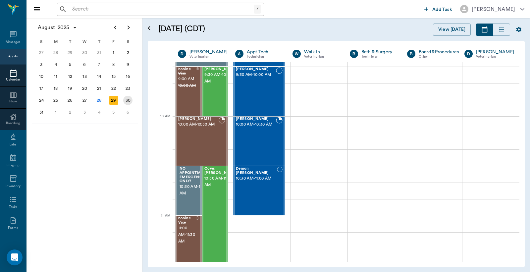
click at [128, 100] on div "30" at bounding box center [127, 100] width 9 height 9
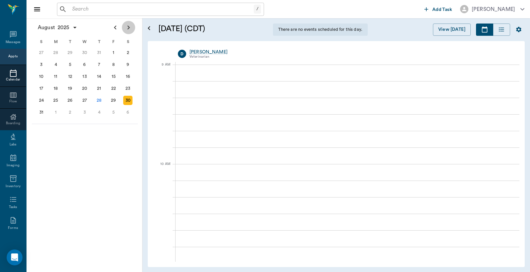
click at [131, 26] on icon "Next page" at bounding box center [129, 28] width 8 height 8
click at [85, 52] on div "3" at bounding box center [84, 52] width 9 height 9
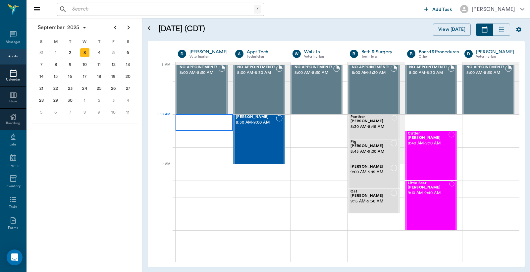
click at [194, 128] on div at bounding box center [204, 122] width 57 height 17
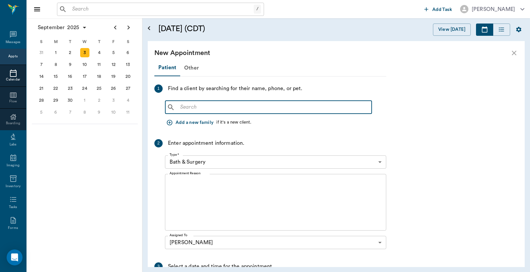
click at [182, 108] on input "text" at bounding box center [274, 107] width 192 height 9
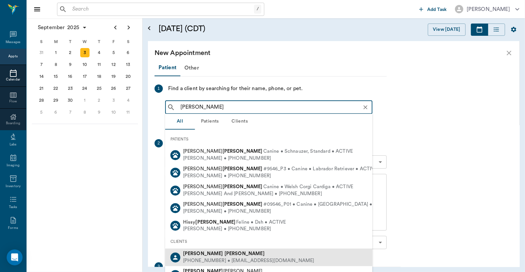
click at [206, 260] on div "(903) 559-2134 • teenab.54@icloud.com" at bounding box center [248, 261] width 131 height 7
type input "Teena Bearden"
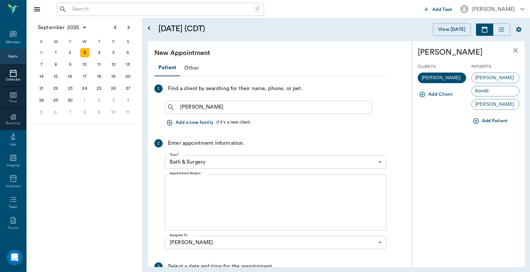
click at [382, 161] on body "/ ​ Add Task Dr. Bert Ellsworth Nectar Messages Appts Calendar Flow Boarding La…" at bounding box center [265, 136] width 530 height 272
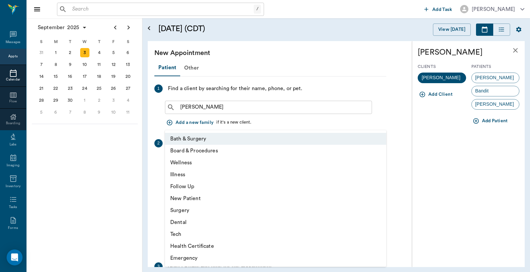
click at [239, 165] on li "Wellness" at bounding box center [275, 163] width 221 height 12
type input "65d2be4f46e3a538d89b8c14"
type input "09:00 AM"
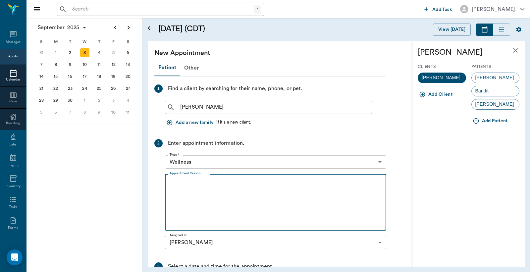
click at [171, 182] on textarea "Appointment Reason" at bounding box center [276, 203] width 212 height 46
click at [316, 184] on textarea "Right, back hip is still giving problems, hard to put weight on" at bounding box center [276, 203] width 212 height 46
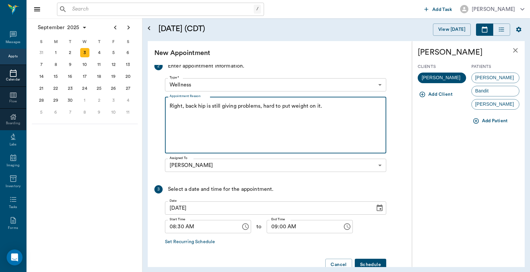
scroll to position [93, 0]
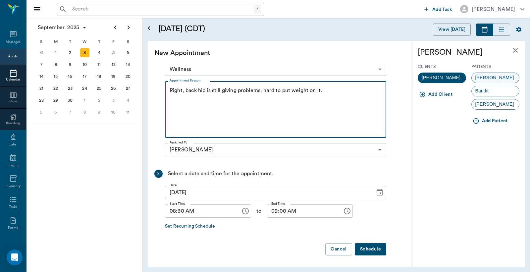
type textarea "Right, back hip is still giving problems, hard to put weight on it."
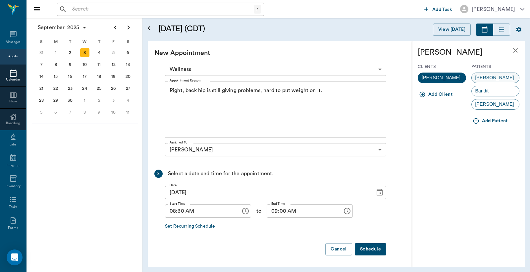
click at [485, 75] on span "Ollie" at bounding box center [495, 77] width 46 height 7
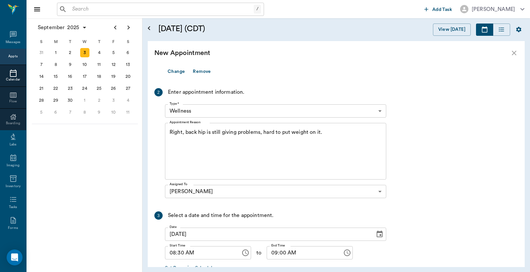
scroll to position [140, 0]
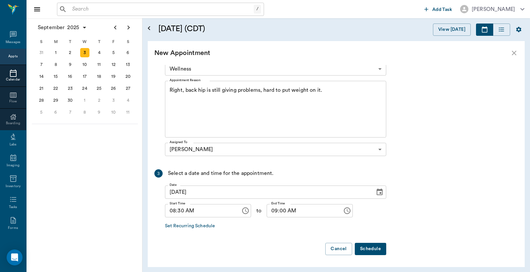
click at [371, 249] on button "Schedule" at bounding box center [370, 249] width 31 height 12
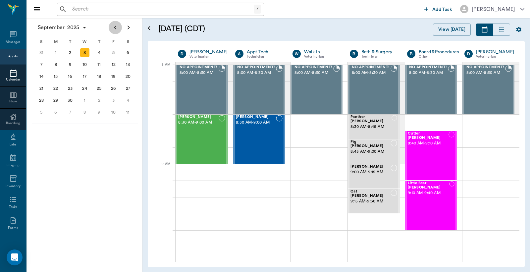
click at [115, 27] on icon "Previous page" at bounding box center [115, 28] width 8 height 8
click at [99, 97] on div "28" at bounding box center [98, 100] width 9 height 9
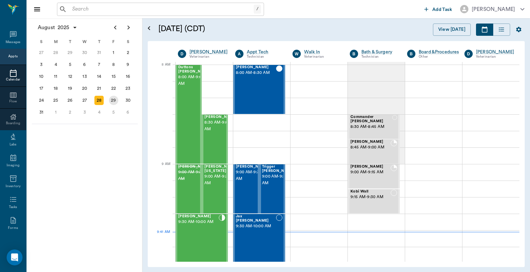
click at [114, 98] on div "29" at bounding box center [113, 100] width 9 height 9
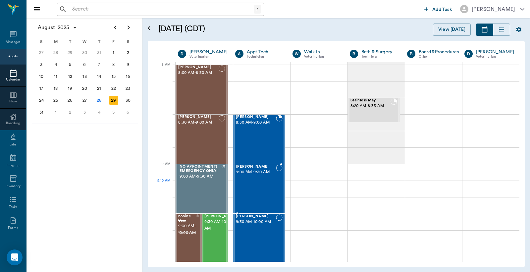
click at [255, 181] on div "Sandy McCasland 9:00 AM - 9:30 AM" at bounding box center [256, 189] width 40 height 48
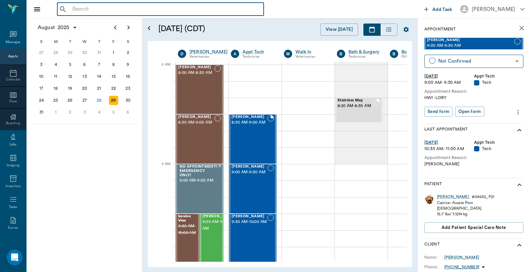
click at [71, 9] on input "text" at bounding box center [166, 9] width 192 height 9
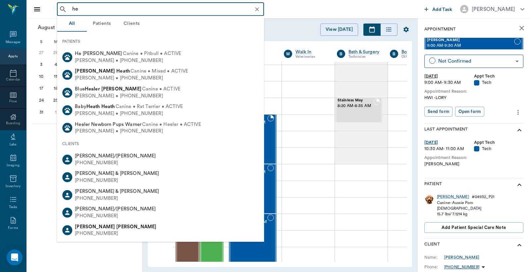
type input "h"
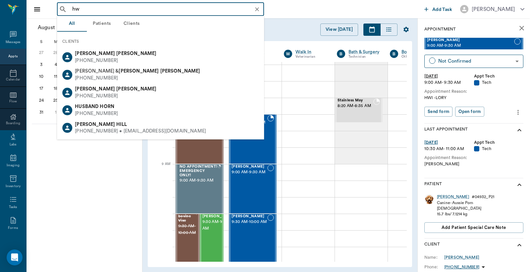
type input "hwi"
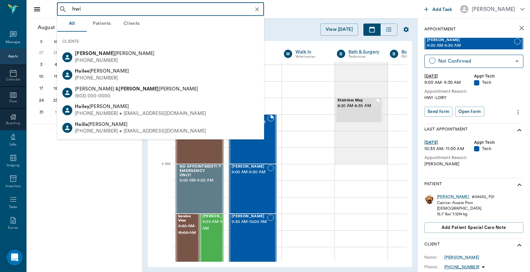
drag, startPoint x: 82, startPoint y: 7, endPoint x: 101, endPoint y: 4, distance: 18.8
click at [101, 6] on input "hwi" at bounding box center [166, 9] width 193 height 9
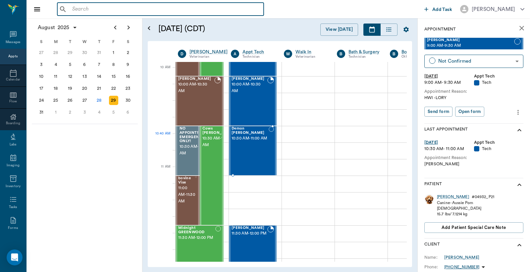
scroll to position [196, 0]
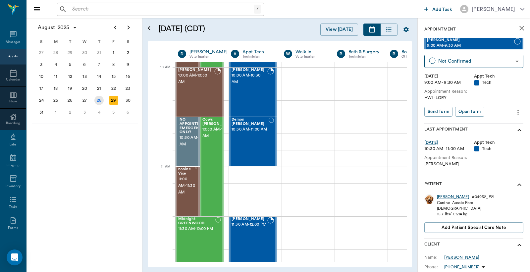
drag, startPoint x: 99, startPoint y: 97, endPoint x: 165, endPoint y: 96, distance: 65.6
click at [100, 97] on div "28" at bounding box center [98, 100] width 9 height 9
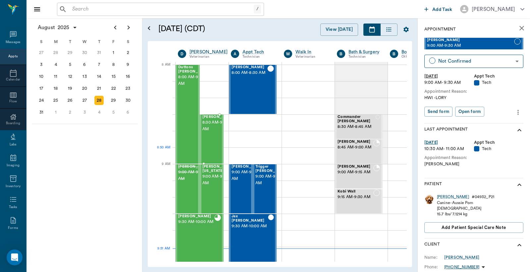
scroll to position [0, 0]
click at [114, 97] on div "29" at bounding box center [113, 100] width 9 height 9
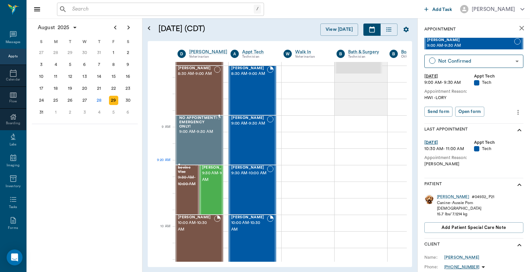
scroll to position [0, 0]
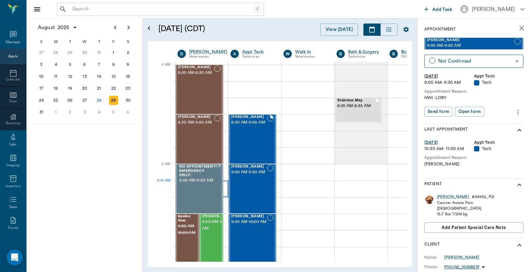
click at [225, 181] on div at bounding box center [201, 189] width 53 height 17
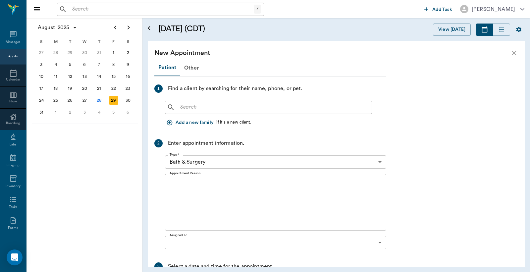
scroll to position [0, 0]
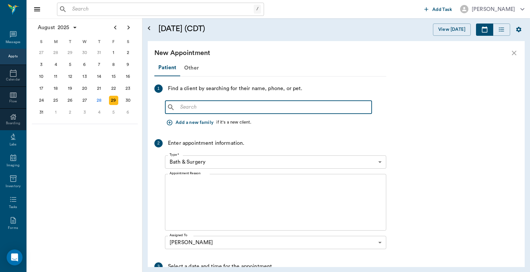
click at [180, 108] on input "text" at bounding box center [274, 107] width 192 height 9
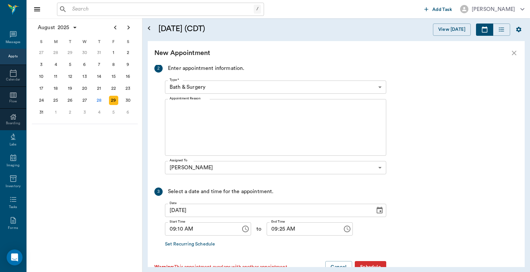
scroll to position [93, 0]
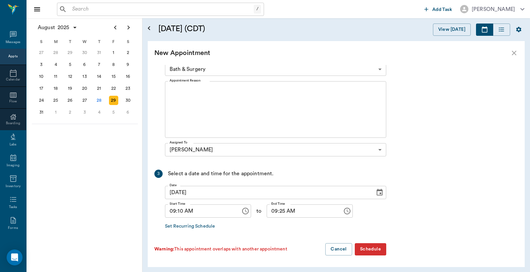
click at [242, 212] on icon "Choose time, selected time is 9:10 AM" at bounding box center [246, 211] width 8 height 8
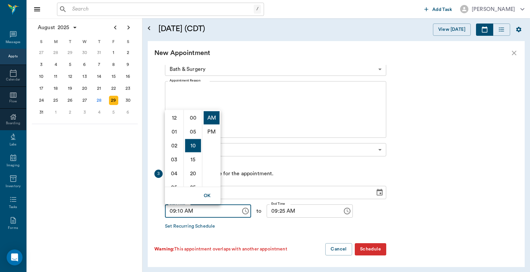
scroll to position [28, 0]
click at [193, 213] on input "09:10 AM" at bounding box center [200, 211] width 71 height 13
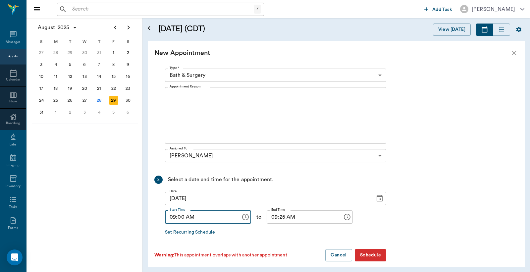
scroll to position [93, 0]
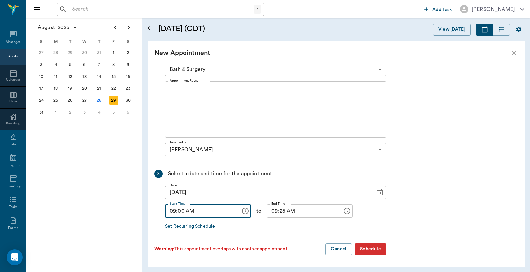
type input "09:00 AM"
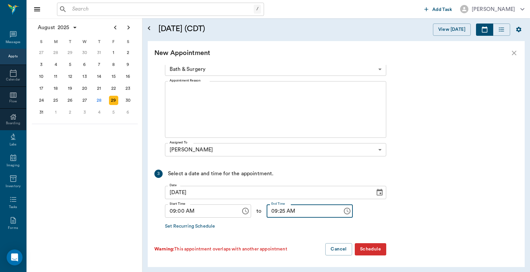
click at [274, 211] on input "09:25 AM" at bounding box center [302, 211] width 71 height 13
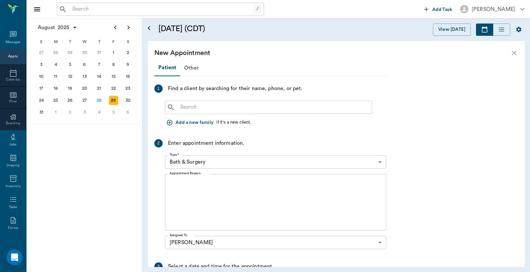
type input "09:30 AM"
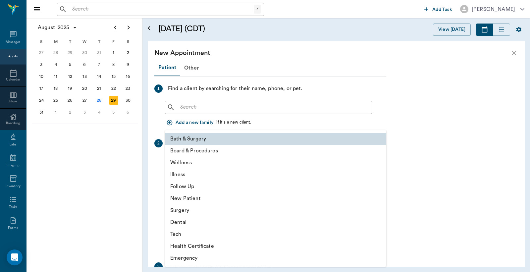
click at [380, 161] on body "/ ​ Add Task Dr. Bert Ellsworth Nectar Messages Appts Calendar Flow Boarding La…" at bounding box center [265, 136] width 530 height 272
click at [190, 177] on li "Illness" at bounding box center [275, 175] width 221 height 12
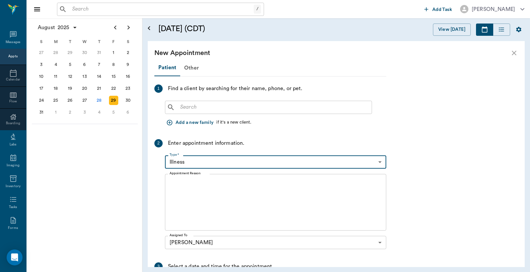
type input "65d2be4f46e3a538d89b8c15"
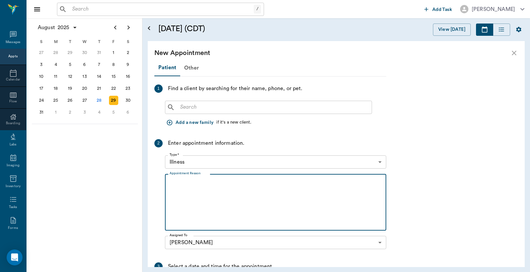
click at [174, 183] on textarea "Appointment Reason" at bounding box center [276, 203] width 212 height 46
type textarea "Squirrel had surgery, fluid is built up on throat area Christy"
click at [179, 107] on input "text" at bounding box center [274, 107] width 192 height 9
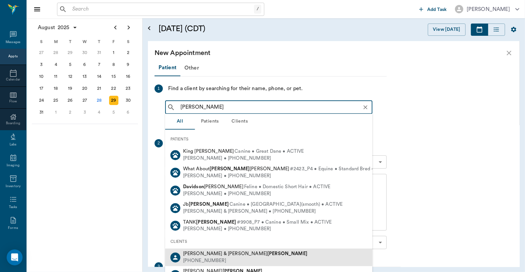
click at [208, 254] on span "David & Dorothy Eaton" at bounding box center [245, 253] width 124 height 5
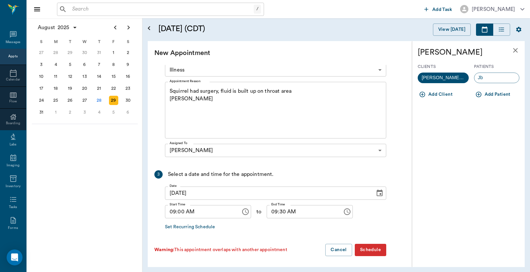
scroll to position [93, 0]
click at [370, 249] on button "Schedule" at bounding box center [370, 249] width 31 height 12
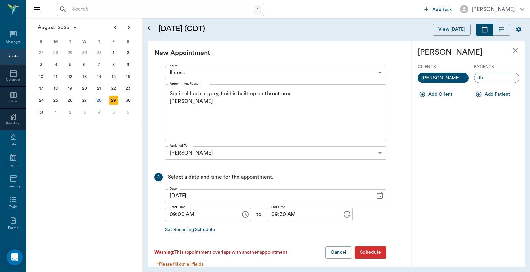
scroll to position [99, 0]
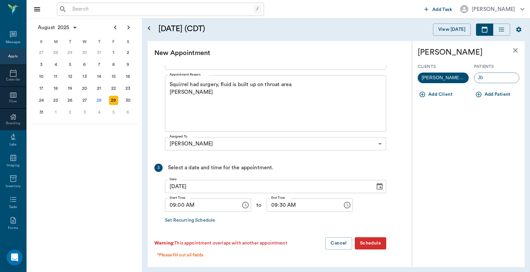
click at [365, 244] on button "Schedule" at bounding box center [370, 243] width 31 height 12
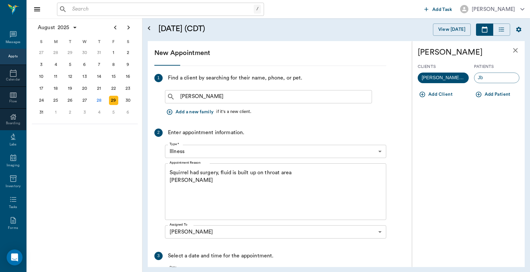
scroll to position [1, 0]
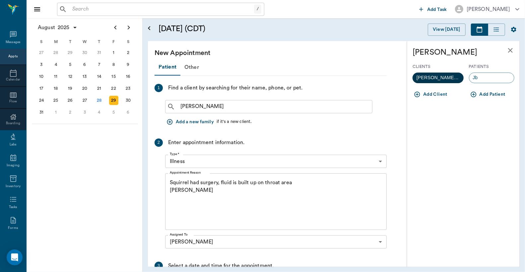
click at [427, 77] on span "David & Dorothy Eaton" at bounding box center [437, 77] width 51 height 7
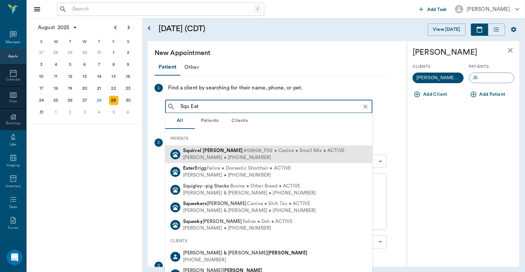
click at [231, 157] on div "Rebekah Eaton • (430) 999-2166" at bounding box center [263, 157] width 161 height 7
type input "Squ Eat"
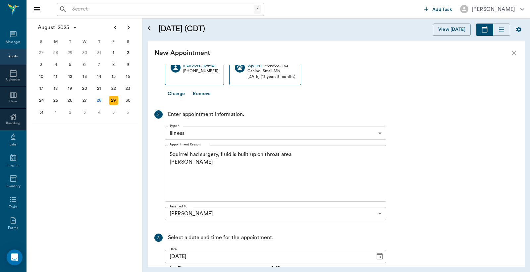
scroll to position [123, 0]
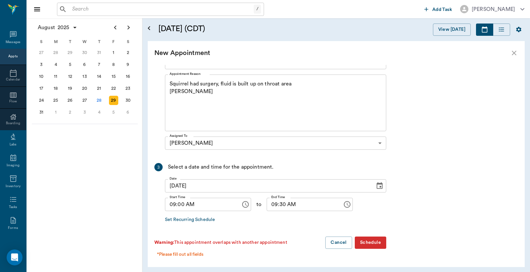
click at [366, 243] on button "Schedule" at bounding box center [370, 243] width 31 height 12
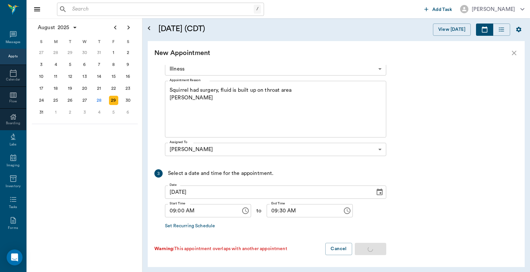
scroll to position [116, 0]
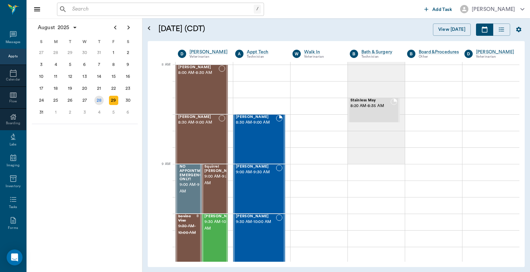
click at [99, 98] on div "28" at bounding box center [98, 100] width 9 height 9
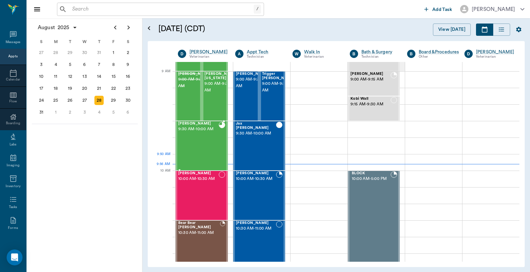
scroll to position [98, 0]
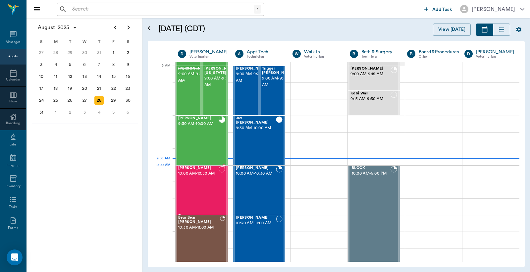
click at [201, 177] on span "10:00 AM - 10:30 AM" at bounding box center [198, 173] width 40 height 7
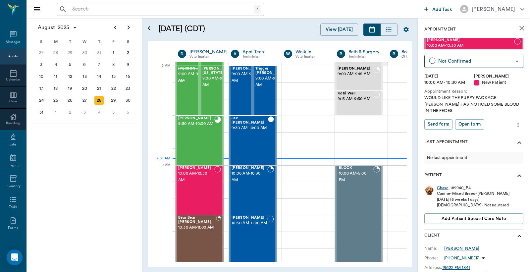
click at [443, 185] on div "Chase" at bounding box center [443, 188] width 12 height 6
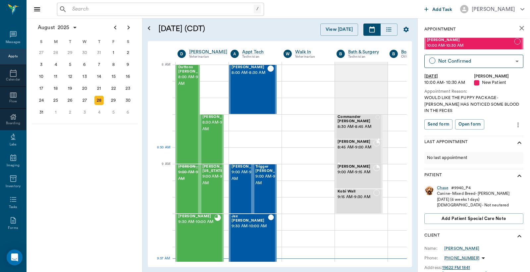
scroll to position [0, 0]
click at [512, 61] on body "/ ​ Add Task Dr. Bert Ellsworth Nectar Messages Appts Calendar Flow Boarding La…" at bounding box center [265, 136] width 530 height 272
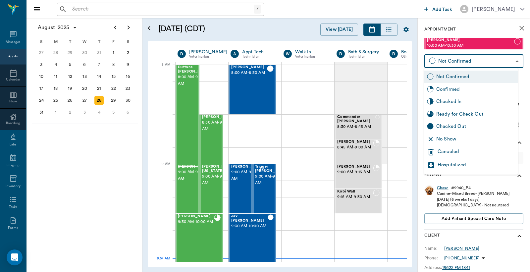
click at [458, 100] on div "Checked In" at bounding box center [476, 101] width 79 height 7
type input "CHECKED_IN"
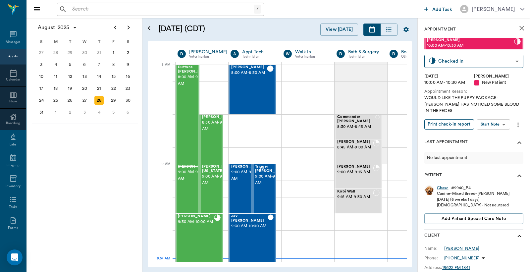
click at [448, 121] on button "Print check-in report" at bounding box center [450, 124] width 50 height 10
click at [99, 112] on div "4" at bounding box center [98, 112] width 9 height 9
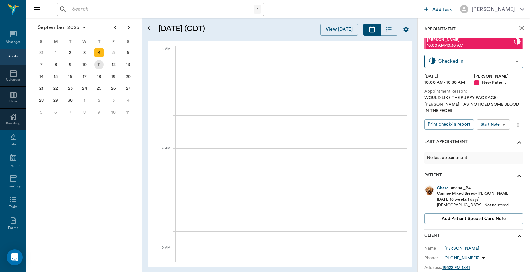
click at [98, 64] on div "11" at bounding box center [98, 64] width 9 height 9
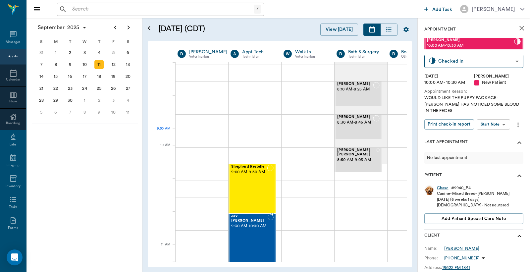
scroll to position [147, 0]
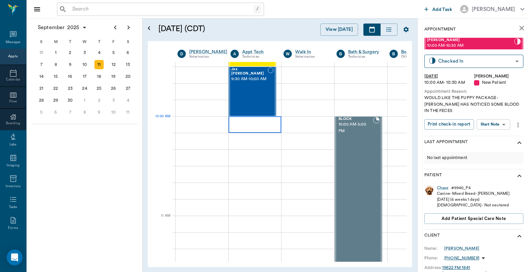
click at [254, 121] on div at bounding box center [255, 124] width 53 height 17
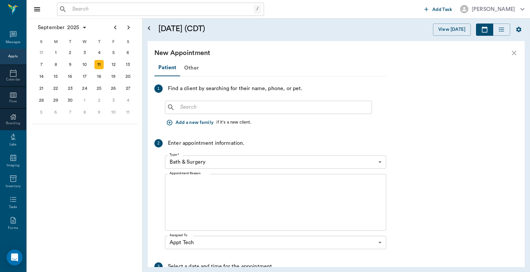
scroll to position [147, 0]
click at [247, 110] on input "text" at bounding box center [274, 107] width 192 height 9
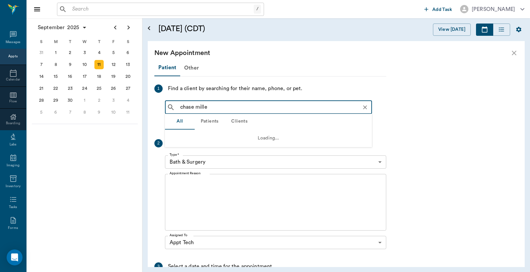
type input "chase miller"
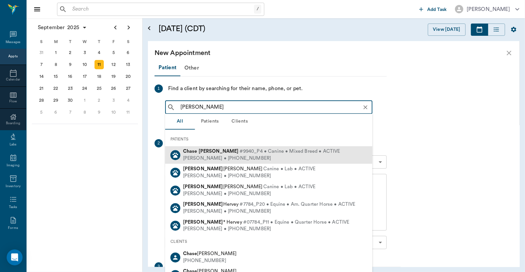
click at [239, 149] on span "#9940_P4 • Canine • Mixed Breed • ACTIVE" at bounding box center [289, 151] width 101 height 7
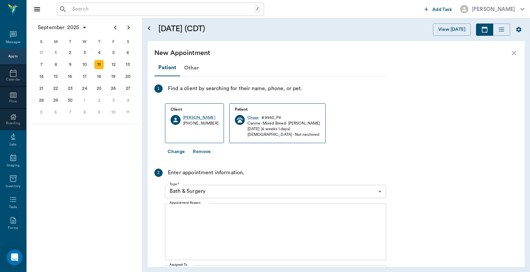
click at [210, 192] on body "/ ​ Add Task Dr. Bert Ellsworth Nectar Messages Appts Calendar Flow Boarding La…" at bounding box center [265, 136] width 530 height 272
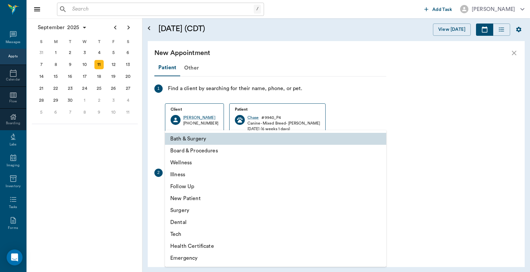
click at [177, 233] on li "Tech" at bounding box center [275, 234] width 221 height 12
type input "65d2be4f46e3a538d89b8c1a"
type input "10:30 AM"
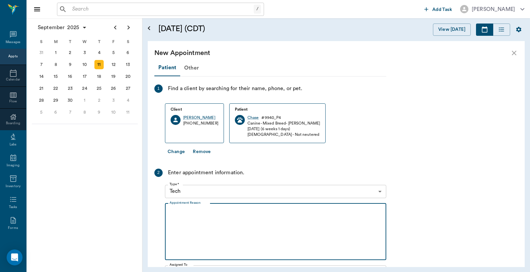
click at [194, 220] on textarea "Appointment Reason" at bounding box center [276, 232] width 212 height 46
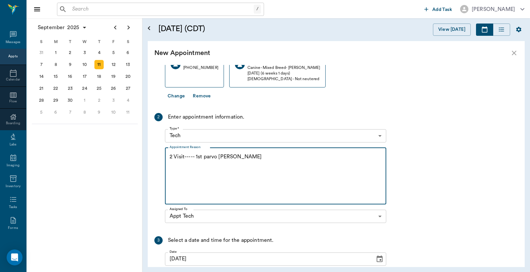
scroll to position [122, 0]
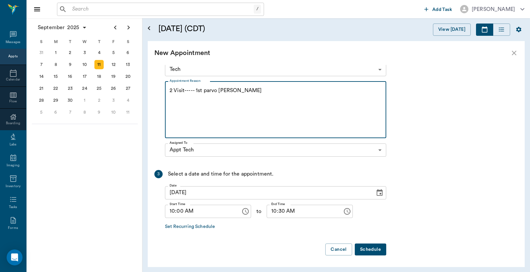
type textarea "2 Visit----- 1st parvo Booster Lory"
click at [369, 249] on button "Schedule" at bounding box center [370, 250] width 31 height 12
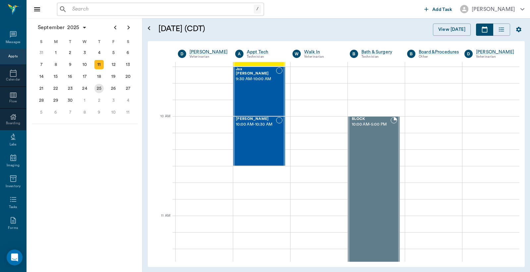
click at [99, 87] on div "25" at bounding box center [98, 88] width 9 height 9
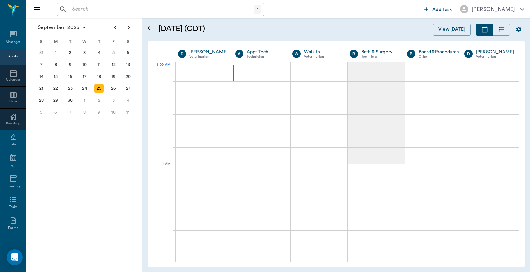
click at [254, 77] on div at bounding box center [261, 73] width 57 height 17
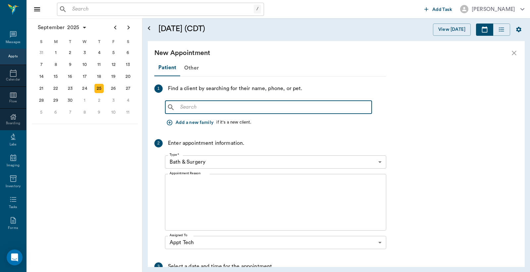
click at [183, 108] on input "text" at bounding box center [274, 107] width 192 height 9
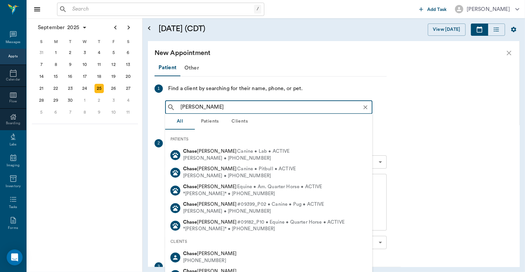
type input "Chase Mil"
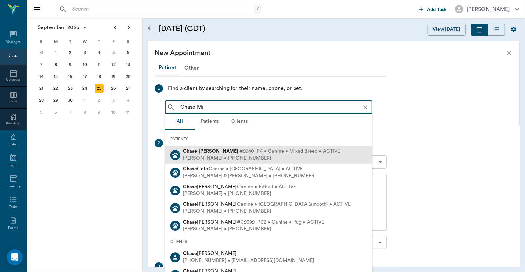
click at [210, 154] on div "Chase Miller #9940_P4 • Canine • Mixed Breed • ACTIVE" at bounding box center [261, 151] width 157 height 7
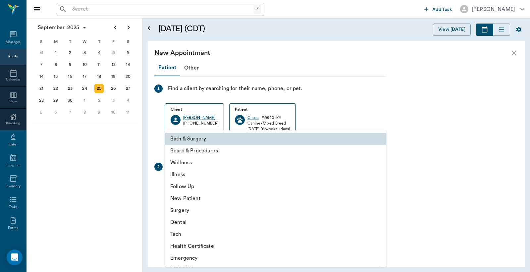
click at [381, 185] on body "/ ​ Add Task Dr. Bert Ellsworth Nectar Messages Appts Calendar Flow Boarding La…" at bounding box center [265, 136] width 530 height 272
click at [186, 233] on li "Tech" at bounding box center [275, 234] width 221 height 12
type input "65d2be4f46e3a538d89b8c1a"
type input "08:30 AM"
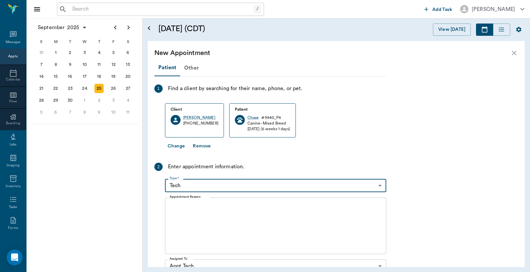
click at [174, 205] on textarea "Appointment Reason" at bounding box center [276, 226] width 212 height 46
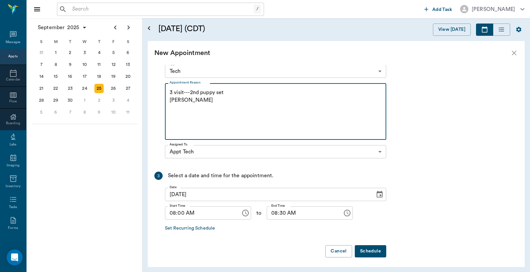
scroll to position [116, 0]
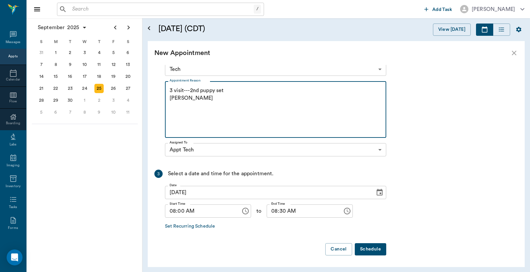
type textarea "3 visit---2nd puppy set Christy"
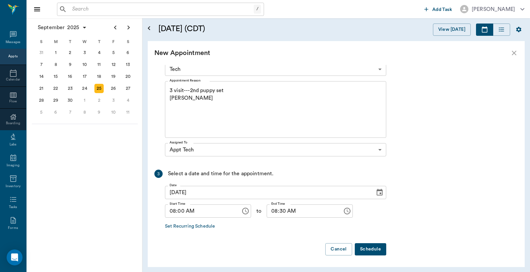
click at [366, 250] on button "Schedule" at bounding box center [370, 249] width 31 height 12
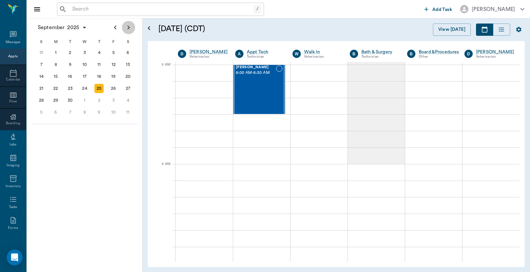
click at [129, 28] on icon "Next page" at bounding box center [129, 28] width 2 height 4
click at [98, 65] on div "9" at bounding box center [98, 64] width 9 height 9
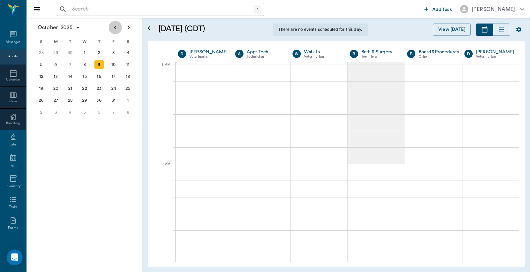
click at [115, 29] on icon "Previous page" at bounding box center [115, 28] width 2 height 4
click at [98, 108] on div "9" at bounding box center [98, 112] width 9 height 9
click at [256, 74] on div at bounding box center [261, 73] width 57 height 17
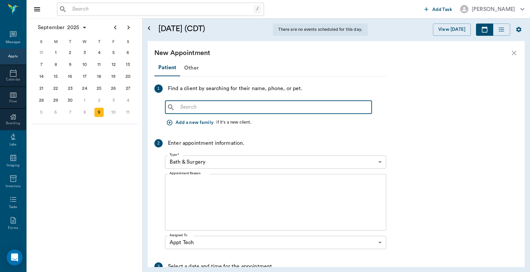
click at [179, 110] on input "text" at bounding box center [274, 107] width 192 height 9
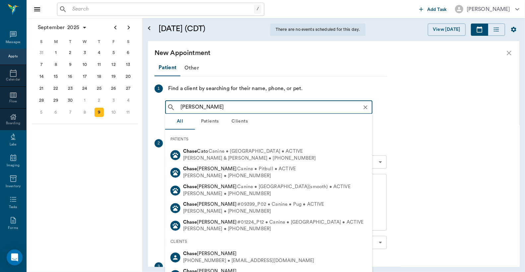
type input "[PERSON_NAME]"
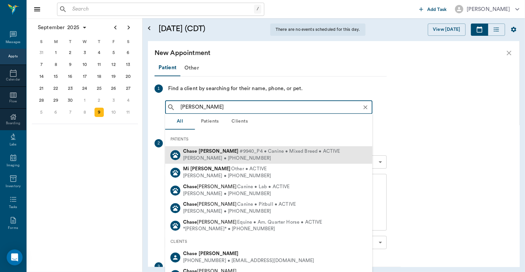
click at [216, 155] on div "[PERSON_NAME] • [PHONE_NUMBER]" at bounding box center [261, 158] width 157 height 7
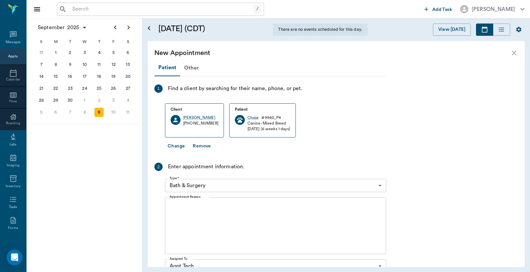
click at [380, 186] on body "/ ​ Add Task [PERSON_NAME] Nectar Messages Appts Calendar Flow Boarding Labs Im…" at bounding box center [265, 136] width 530 height 272
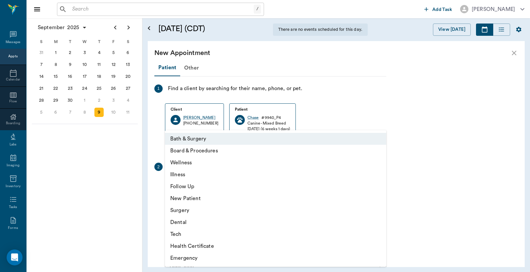
drag, startPoint x: 189, startPoint y: 234, endPoint x: 195, endPoint y: 221, distance: 13.8
click at [189, 232] on li "Tech" at bounding box center [275, 234] width 221 height 12
type input "65d2be4f46e3a538d89b8c1a"
type input "08:30 AM"
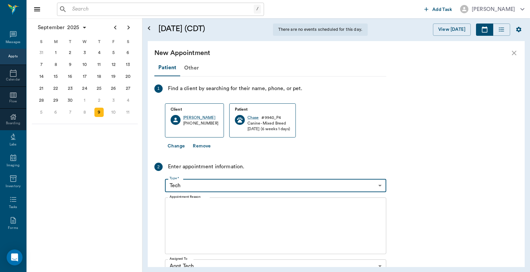
click at [176, 206] on textarea "Appointment Reason" at bounding box center [276, 226] width 212 height 46
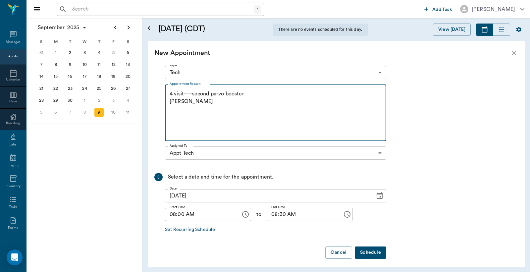
scroll to position [116, 0]
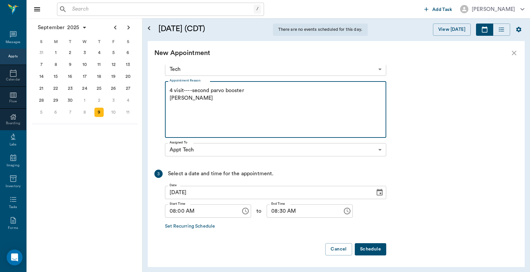
type textarea "4 visit----second parvo booster [PERSON_NAME]"
click at [363, 248] on button "Schedule" at bounding box center [370, 249] width 31 height 12
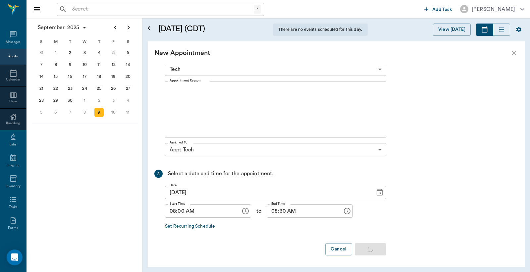
scroll to position [0, 0]
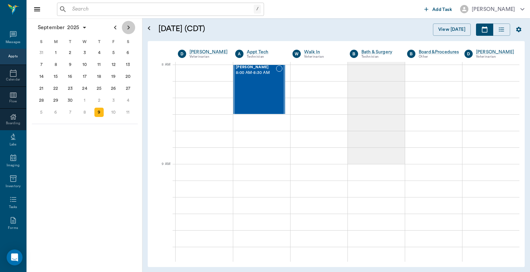
click at [129, 29] on icon "Next page" at bounding box center [129, 28] width 8 height 8
click at [98, 87] on div "23" at bounding box center [98, 88] width 9 height 9
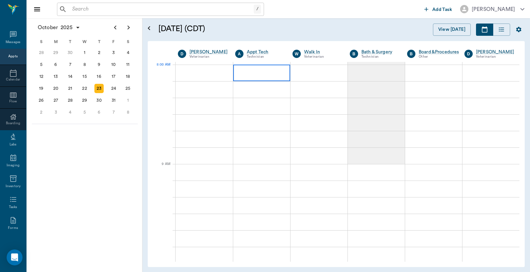
click at [262, 74] on div at bounding box center [261, 73] width 57 height 17
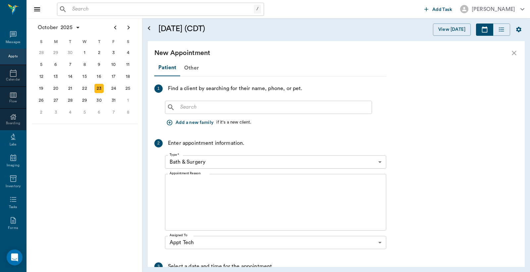
click at [182, 109] on input "text" at bounding box center [274, 107] width 192 height 9
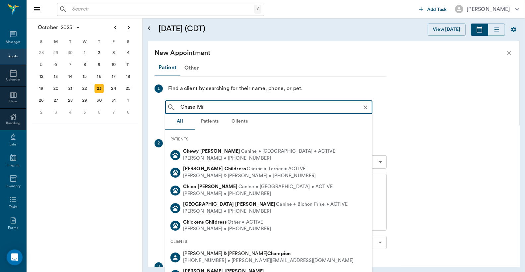
type input "Chase Mill"
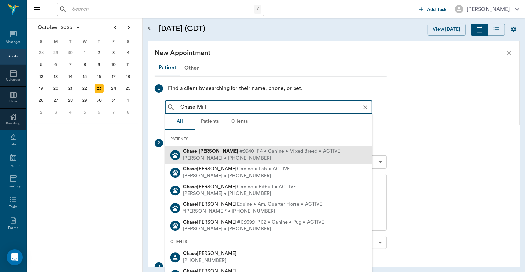
click at [239, 154] on span "#9940_P4 • Canine • Mixed Breed • ACTIVE" at bounding box center [289, 151] width 101 height 7
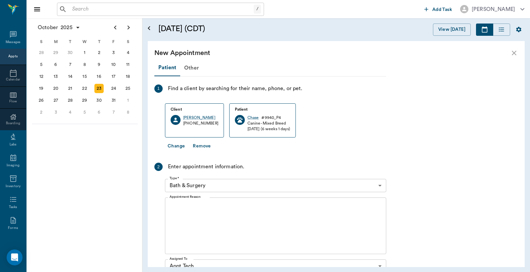
click at [380, 184] on body "/ ​ Add Task [PERSON_NAME] Nectar Messages Appts Calendar Flow Boarding Labs Im…" at bounding box center [265, 136] width 530 height 272
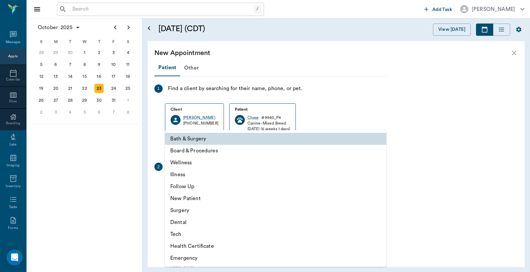
click at [192, 236] on li "Tech" at bounding box center [275, 234] width 221 height 12
type input "65d2be4f46e3a538d89b8c1a"
type input "08:30 AM"
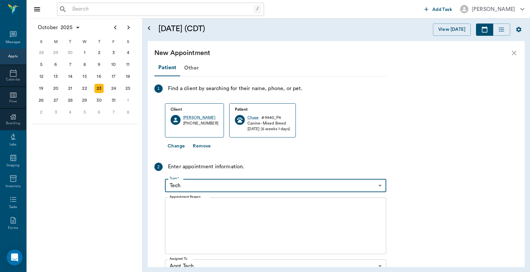
click at [175, 208] on textarea "Appointment Reason" at bounding box center [276, 226] width 212 height 46
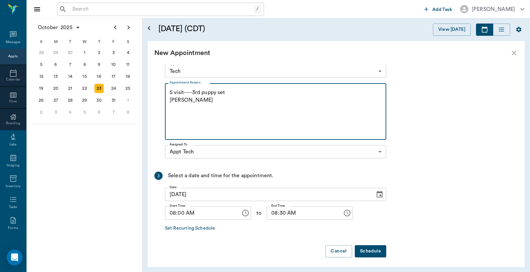
scroll to position [116, 0]
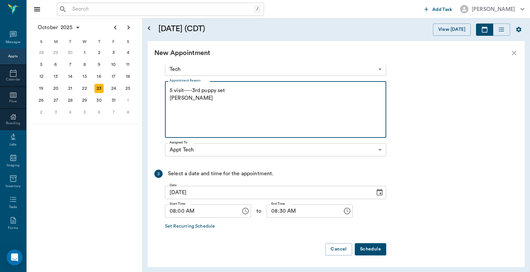
type textarea "5 visit----3rd puppy set [PERSON_NAME]"
click at [367, 250] on button "Schedule" at bounding box center [370, 249] width 31 height 12
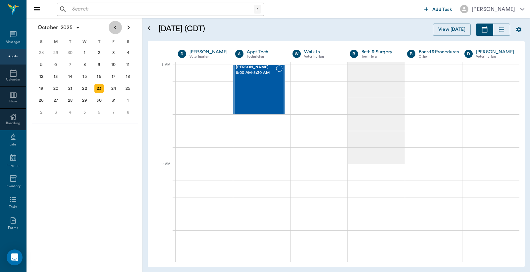
click at [117, 27] on icon "Previous page" at bounding box center [115, 28] width 8 height 8
click at [115, 100] on div "29" at bounding box center [113, 100] width 9 height 9
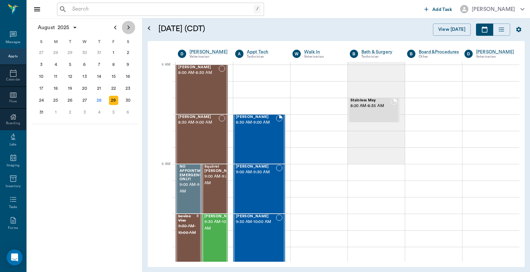
click at [127, 29] on icon "Next page" at bounding box center [129, 28] width 8 height 8
click at [203, 90] on div "Max McCright 8:00 AM - 8:30 AM" at bounding box center [198, 89] width 40 height 48
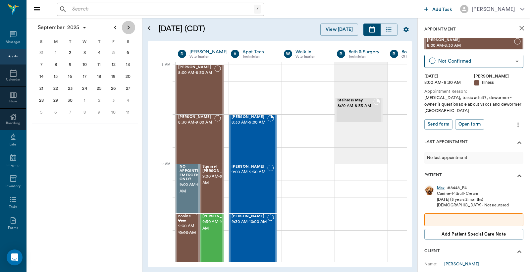
click at [126, 29] on icon "Next page" at bounding box center [129, 28] width 8 height 8
click at [115, 27] on icon "Previous page" at bounding box center [115, 28] width 2 height 4
click at [84, 54] on div "3" at bounding box center [84, 52] width 9 height 9
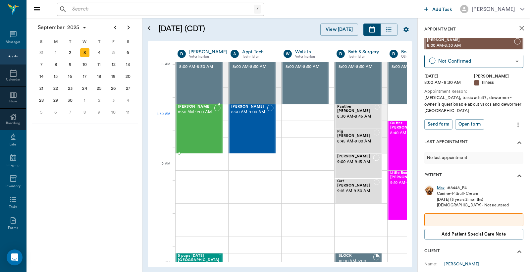
scroll to position [0, 0]
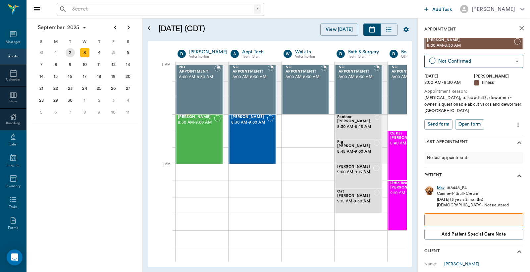
click at [71, 54] on div "2" at bounding box center [70, 52] width 9 height 9
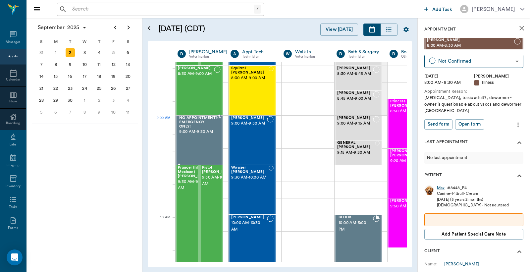
scroll to position [0, 0]
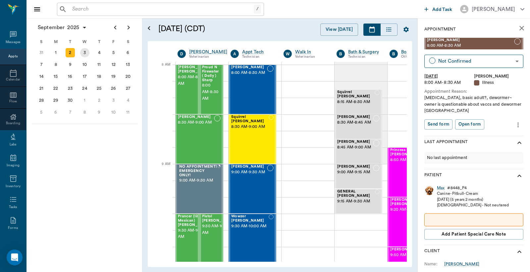
click at [83, 51] on div "3" at bounding box center [84, 52] width 9 height 9
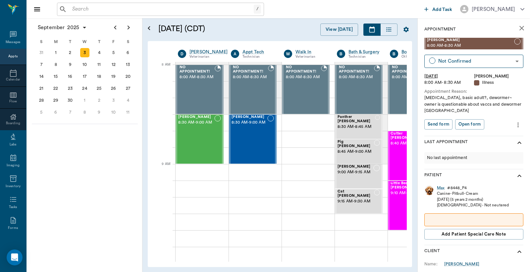
scroll to position [0, 0]
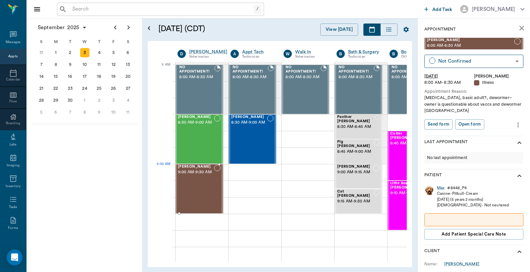
drag, startPoint x: 466, startPoint y: 44, endPoint x: 196, endPoint y: 169, distance: 297.5
click at [113, 28] on icon "Previous page" at bounding box center [115, 28] width 8 height 8
click at [113, 98] on div "29" at bounding box center [113, 100] width 9 height 9
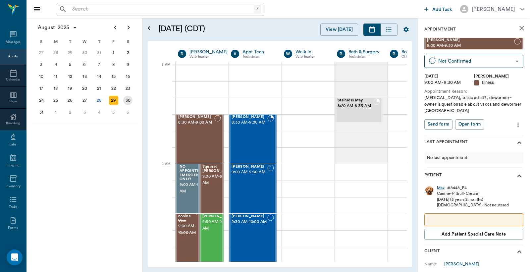
scroll to position [0, 0]
click at [206, 126] on span "8:30 AM - 9:00 AM" at bounding box center [196, 122] width 36 height 7
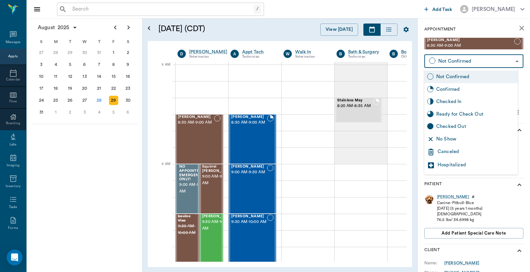
click at [511, 61] on body "/ ​ Add Task Dr. Bert Ellsworth Nectar Messages Appts Calendar Flow Boarding La…" at bounding box center [265, 136] width 530 height 272
click at [511, 61] on div at bounding box center [265, 136] width 530 height 272
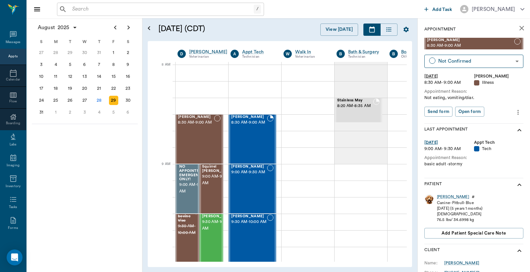
drag, startPoint x: 198, startPoint y: 134, endPoint x: 88, endPoint y: 143, distance: 110.8
click at [88, 143] on div "August 2025 S M T W T F S 29 30 Jul 1 2 3 4 5 6 7 8 9 10 11 12 13 14 15 16 17 1…" at bounding box center [85, 145] width 116 height 254
click at [515, 111] on icon "more" at bounding box center [518, 112] width 7 height 8
click at [509, 84] on div at bounding box center [265, 136] width 530 height 272
click at [131, 24] on icon "Next page" at bounding box center [129, 28] width 8 height 8
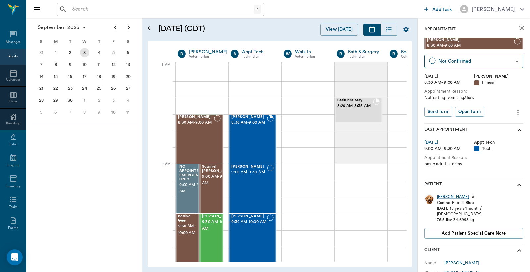
click at [84, 52] on div "3" at bounding box center [84, 52] width 9 height 9
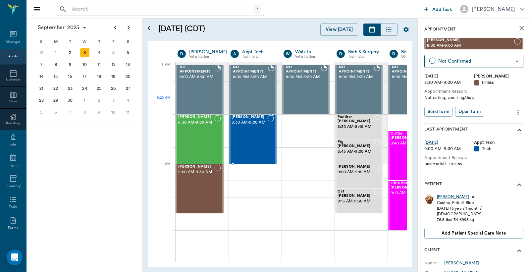
scroll to position [0, 0]
click at [114, 28] on icon "Previous page" at bounding box center [115, 28] width 2 height 4
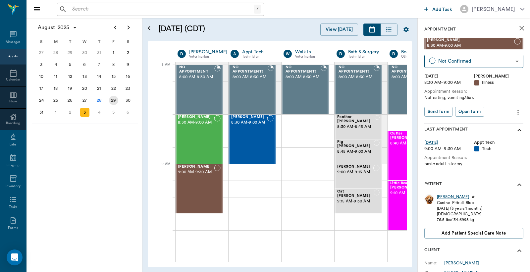
click at [112, 97] on div "29" at bounding box center [113, 100] width 9 height 9
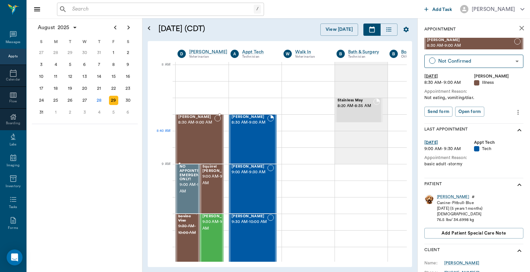
scroll to position [0, 0]
click at [128, 29] on icon "Next page" at bounding box center [129, 28] width 2 height 4
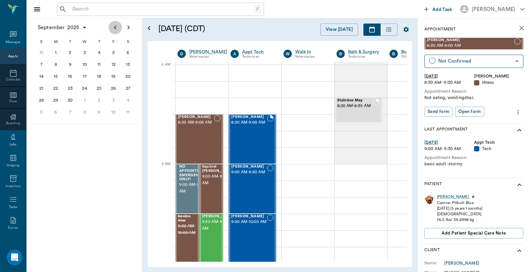
click at [115, 30] on icon "Previous page" at bounding box center [115, 28] width 8 height 8
click at [99, 97] on div "28" at bounding box center [98, 100] width 9 height 9
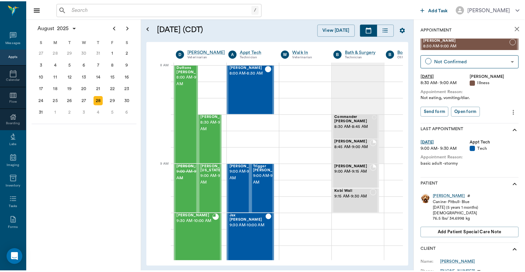
scroll to position [0, 0]
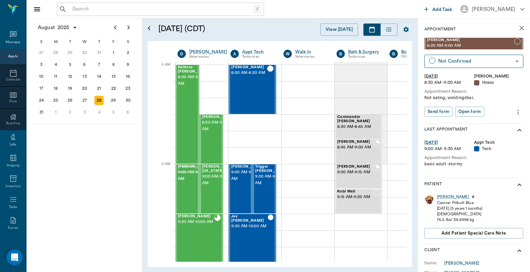
click at [71, 9] on input "text" at bounding box center [162, 9] width 184 height 9
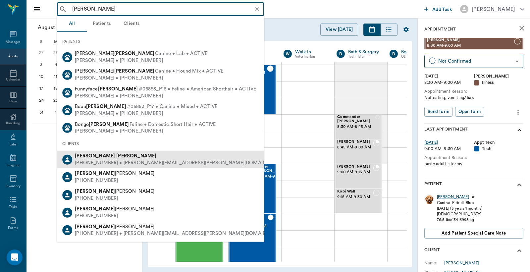
click at [116, 157] on b "[PERSON_NAME]" at bounding box center [136, 155] width 40 height 5
type input "[PERSON_NAME]"
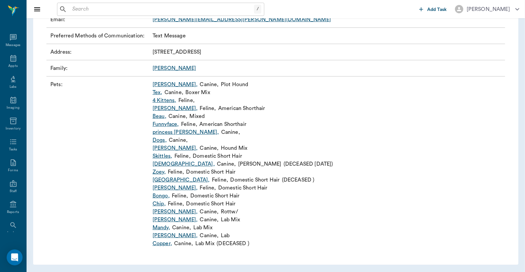
scroll to position [133, 0]
click at [161, 228] on link "Mandy ," at bounding box center [161, 227] width 18 height 8
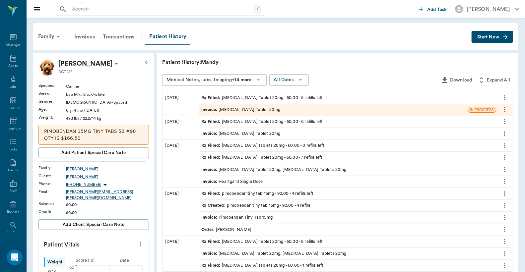
click at [269, 111] on div "Invoice : [MEDICAL_DATA] Tablet 20mg" at bounding box center [333, 110] width 269 height 12
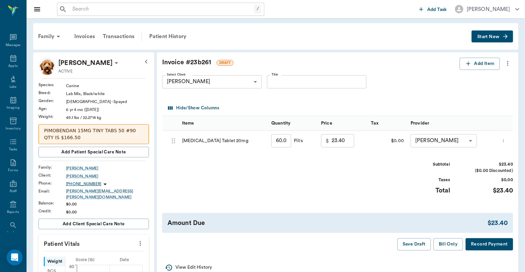
click at [491, 247] on button "Record Payment" at bounding box center [488, 244] width 47 height 12
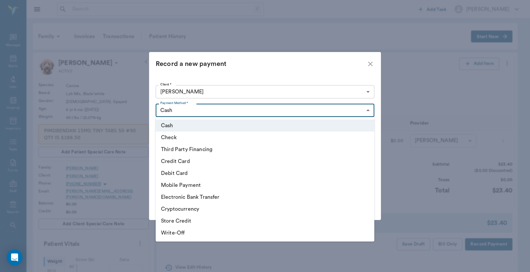
click at [196, 173] on li "Debit Card" at bounding box center [265, 173] width 219 height 12
type input "DEBIT_CARD"
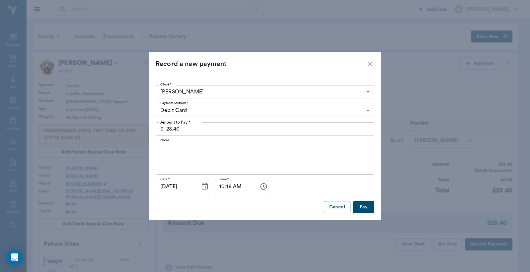
click at [367, 206] on button "Pay" at bounding box center [363, 207] width 21 height 12
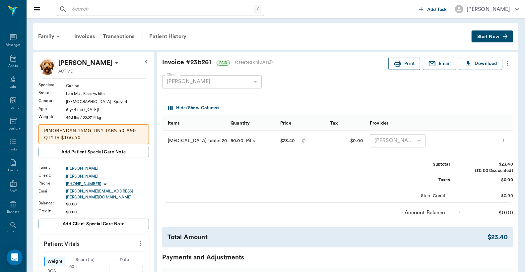
click at [405, 65] on button "Print" at bounding box center [404, 64] width 32 height 12
click at [12, 63] on div "Appts" at bounding box center [13, 62] width 26 height 21
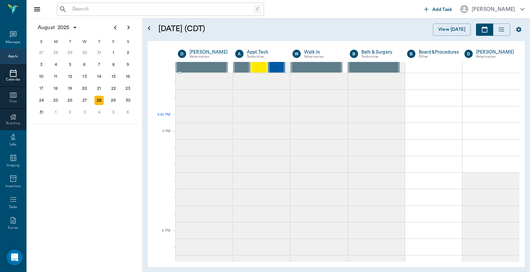
scroll to position [740, 0]
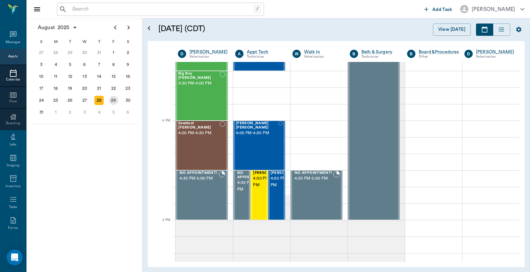
click at [112, 97] on div "29" at bounding box center [113, 100] width 9 height 9
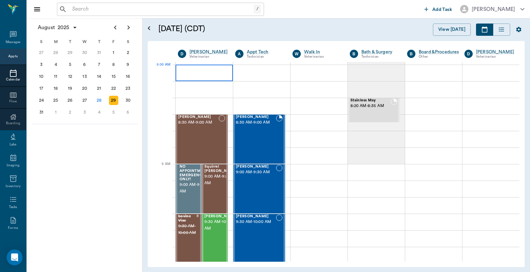
click at [187, 76] on div at bounding box center [204, 73] width 57 height 17
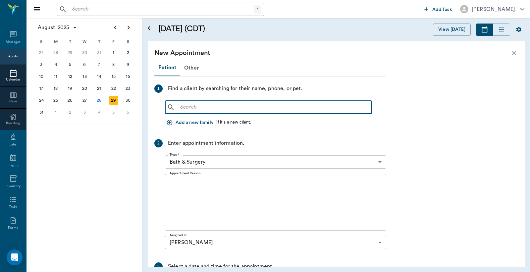
click at [180, 109] on input "text" at bounding box center [274, 107] width 192 height 9
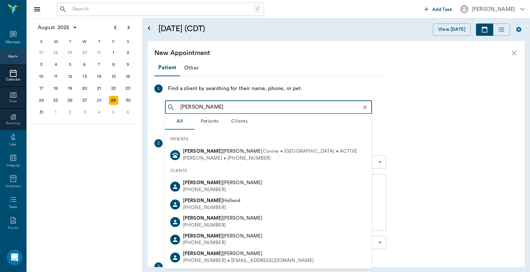
click at [200, 104] on input "[PERSON_NAME]" at bounding box center [274, 107] width 193 height 9
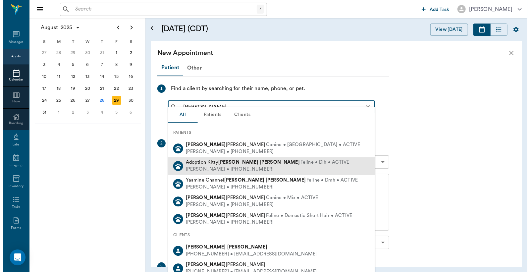
scroll to position [49, 0]
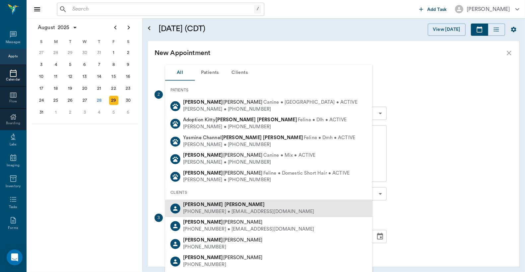
click at [223, 210] on div "[PHONE_NUMBER] • [EMAIL_ADDRESS][DOMAIN_NAME]" at bounding box center [248, 212] width 131 height 7
type input "[PERSON_NAME]"
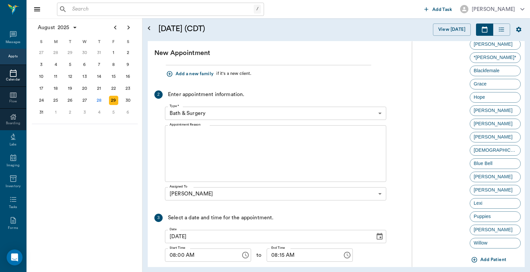
scroll to position [321, 0]
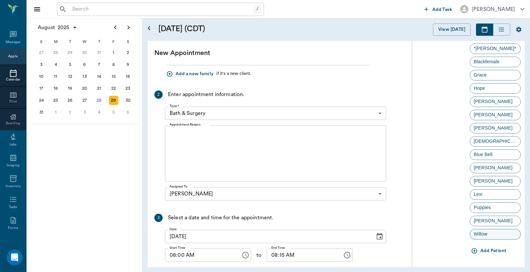
click at [482, 234] on span "Willow" at bounding box center [480, 234] width 21 height 7
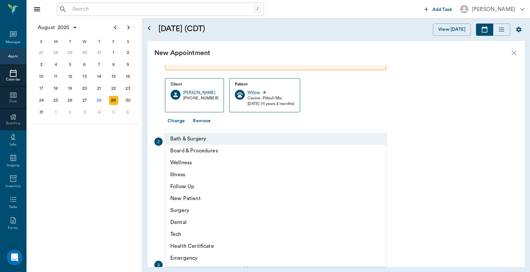
click at [380, 159] on body "/ ​ Add Task [PERSON_NAME] Nectar Messages Appts Calendar Flow Boarding Labs Im…" at bounding box center [265, 136] width 530 height 272
click at [203, 186] on li "Follow Up" at bounding box center [275, 187] width 221 height 12
type input "65d2be4f46e3a538d89b8c16"
type input "08:30 AM"
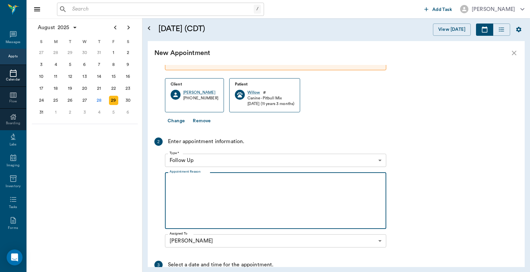
click at [170, 183] on textarea "Appointment Reason" at bounding box center [276, 201] width 212 height 46
type textarea "B"
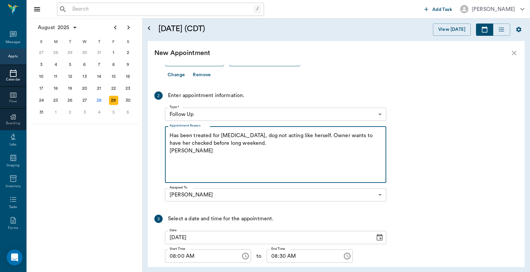
scroll to position [140, 0]
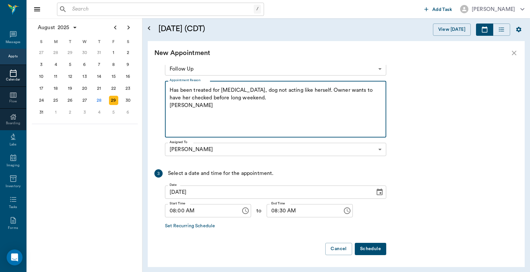
type textarea "Has been treated for [MEDICAL_DATA], dog not acting like herself. Owner wants t…"
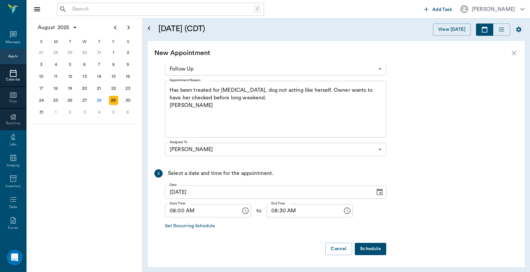
click at [374, 249] on button "Schedule" at bounding box center [370, 249] width 31 height 12
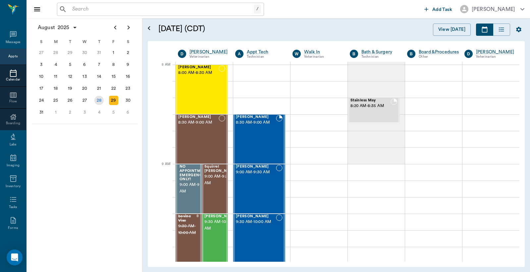
click at [98, 97] on div "28" at bounding box center [98, 100] width 9 height 9
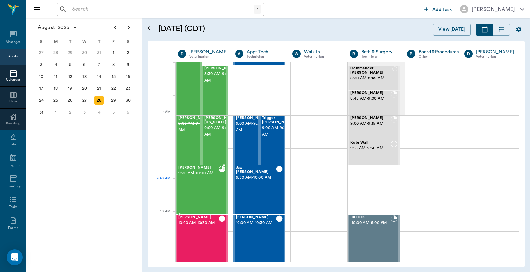
scroll to position [98, 0]
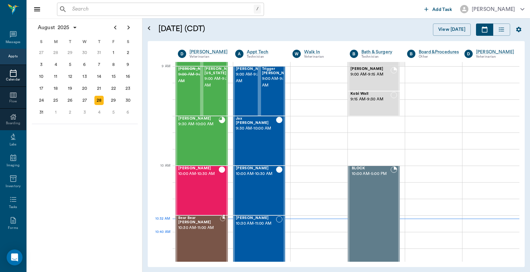
click at [192, 243] on div "Bear Bear [PERSON_NAME] 10:30 AM - 11:00 AM" at bounding box center [199, 240] width 42 height 48
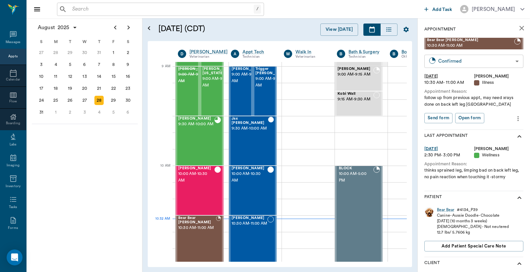
click at [511, 61] on body "/ ​ Add Task [PERSON_NAME] Nectar Messages Appts Calendar Flow Boarding Labs Im…" at bounding box center [265, 136] width 530 height 272
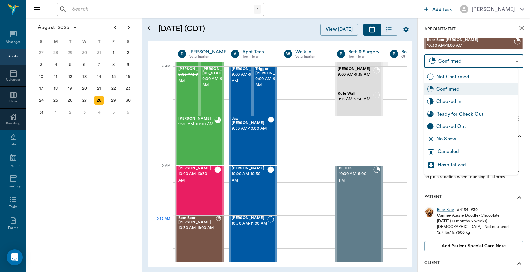
click at [463, 101] on div "Checked In" at bounding box center [476, 101] width 79 height 7
type input "CHECKED_IN"
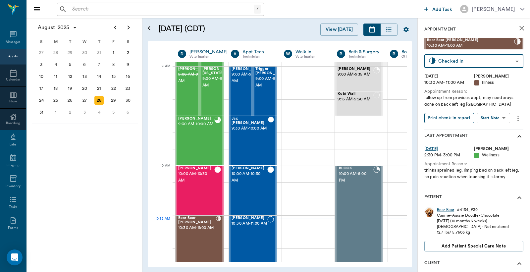
click at [444, 118] on button "Print check-in report" at bounding box center [450, 118] width 50 height 10
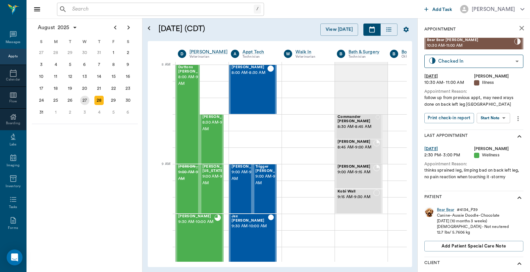
click at [83, 97] on div "27" at bounding box center [84, 100] width 9 height 9
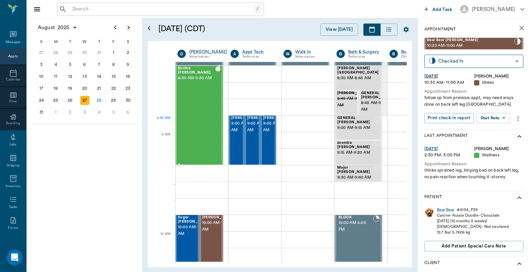
scroll to position [0, 0]
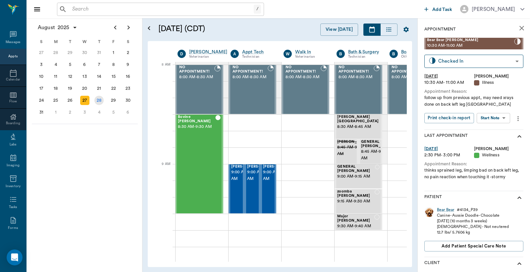
click at [103, 98] on div "28" at bounding box center [98, 100] width 9 height 9
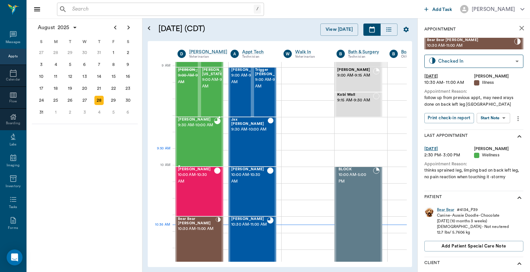
scroll to position [98, 0]
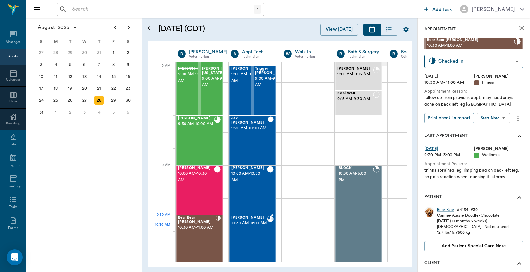
click at [241, 227] on span "10:30 AM - 11:00 AM" at bounding box center [249, 223] width 36 height 7
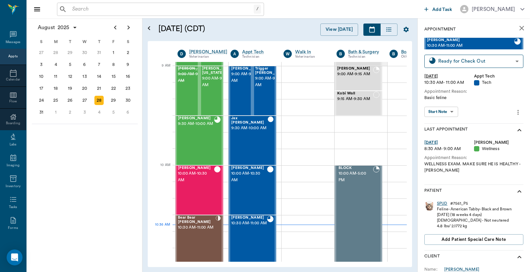
click at [439, 203] on div "SPUD" at bounding box center [442, 204] width 11 height 6
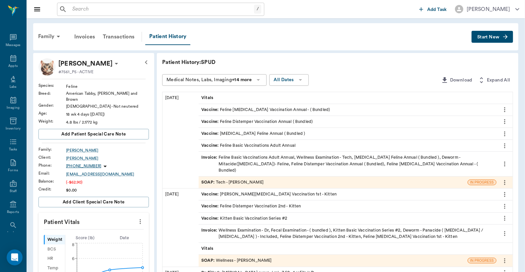
click at [251, 179] on div "SOAP : Tech - [PERSON_NAME]" at bounding box center [232, 182] width 62 height 6
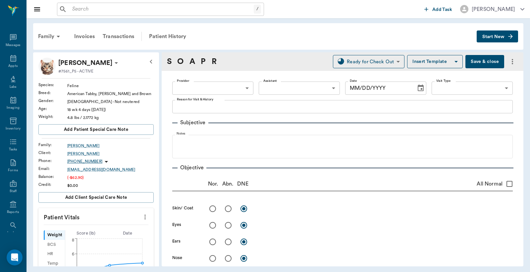
type input "682b670d8bdc6f7f8feef3db"
type input "65d2be4f46e3a538d89b8c1a"
type textarea "Basic feline"
type input "[DATE]"
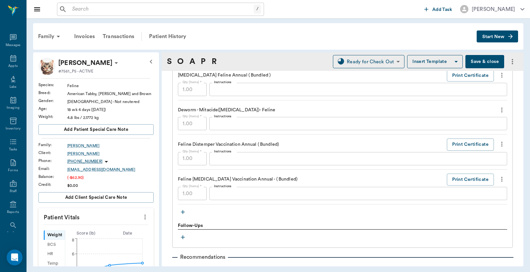
scroll to position [491, 0]
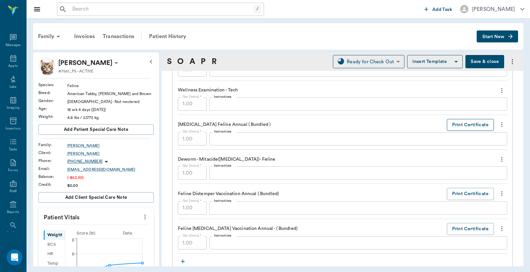
click at [459, 125] on button "Print Certificate" at bounding box center [470, 125] width 47 height 12
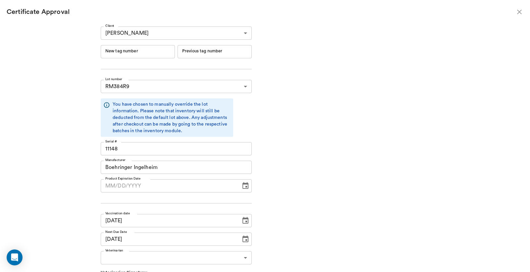
type input "[DATE]"
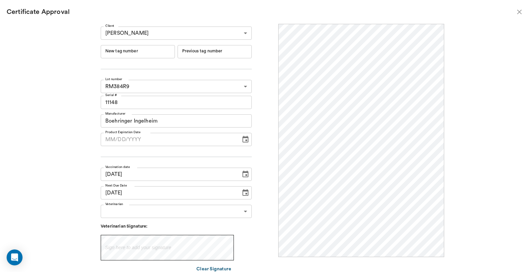
scroll to position [0, 0]
drag, startPoint x: 117, startPoint y: 51, endPoint x: 142, endPoint y: 52, distance: 24.9
click at [142, 52] on input "New tag number" at bounding box center [138, 51] width 74 height 13
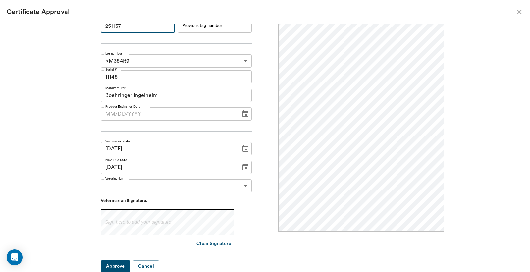
type input "251137"
click at [244, 186] on body "/ ​ Add Task [PERSON_NAME] Nectar Messages Appts Labs Imaging Inventory Tasks F…" at bounding box center [265, 136] width 530 height 272
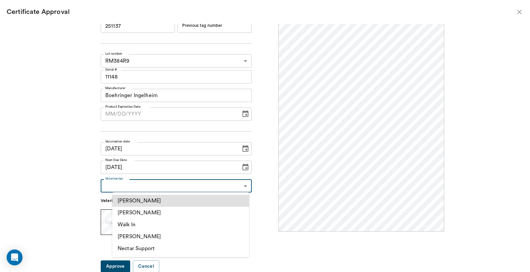
click at [224, 214] on li "[PERSON_NAME]" at bounding box center [180, 213] width 137 height 12
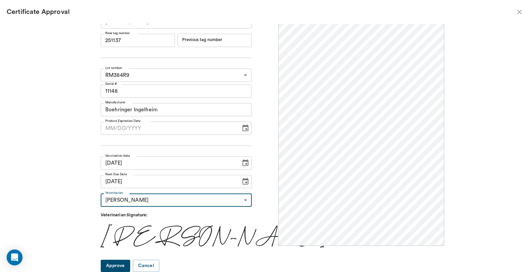
type input "63ec2f075fda476ae8351a4d"
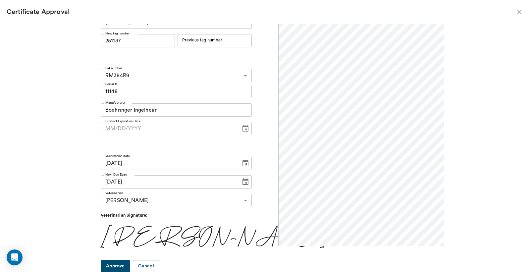
click at [123, 270] on button "Approve" at bounding box center [116, 266] width 30 height 12
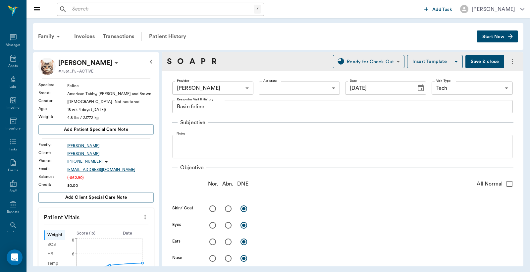
click at [475, 63] on button "Save & close" at bounding box center [485, 61] width 39 height 13
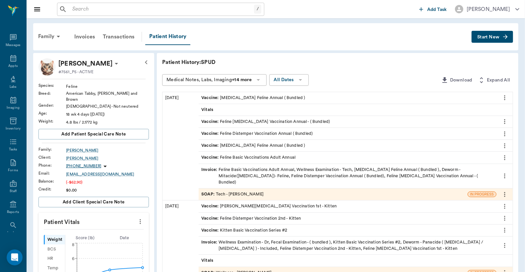
click at [250, 170] on div "Invoice : Feline Basic Vaccinations Adult Annual, Wellness Examination - Tech, …" at bounding box center [347, 176] width 292 height 19
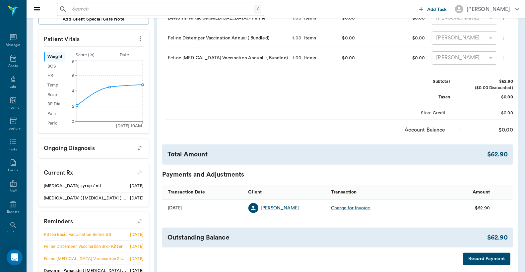
scroll to position [246, 0]
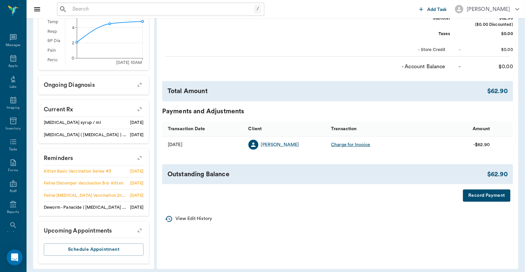
click at [481, 202] on button "Record Payment" at bounding box center [486, 196] width 47 height 12
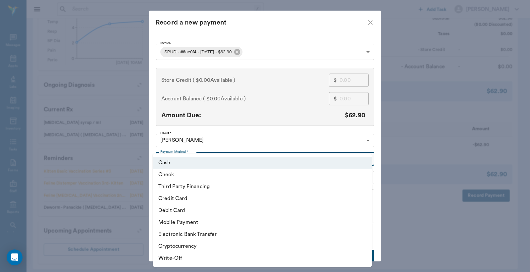
click at [365, 160] on body "/ ​ Add Task [PERSON_NAME] Nectar Messages Appts Labs Imaging Inventory Tasks F…" at bounding box center [265, 15] width 530 height 522
click at [227, 210] on li "Debit Card" at bounding box center [262, 211] width 219 height 12
type input "DEBIT_CARD"
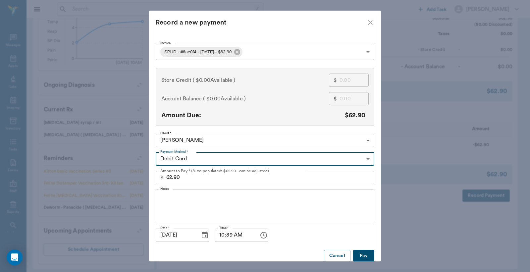
click at [358, 254] on button "Pay" at bounding box center [363, 256] width 21 height 12
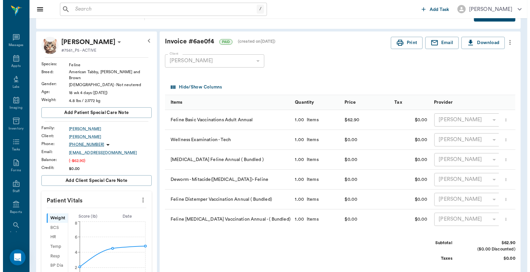
scroll to position [0, 0]
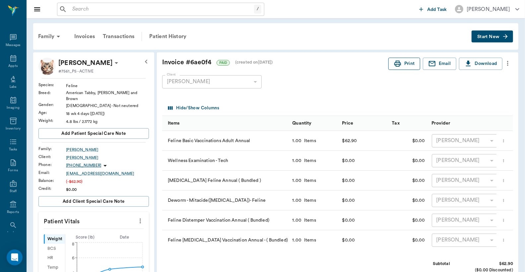
click at [408, 65] on button "Print" at bounding box center [404, 64] width 32 height 12
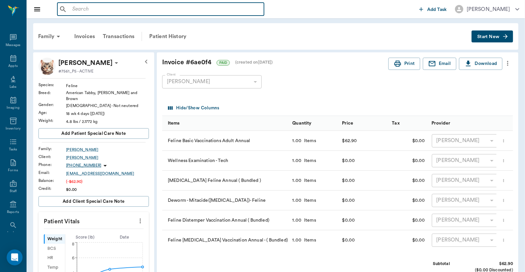
click at [73, 9] on input "text" at bounding box center [166, 9] width 192 height 9
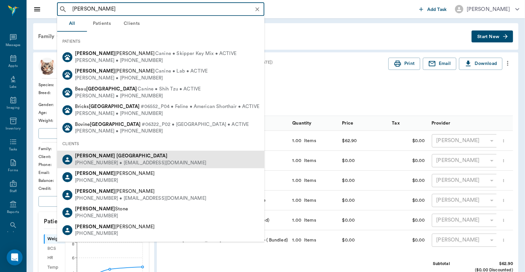
click at [123, 160] on div "(903) 824-1872 • MELLEY28@aol.com" at bounding box center [140, 163] width 131 height 7
type input "Melanie Shef"
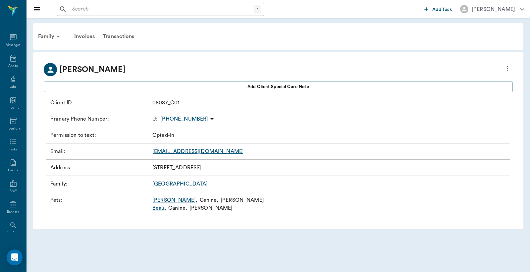
click at [158, 209] on link "Beau ," at bounding box center [159, 208] width 14 height 8
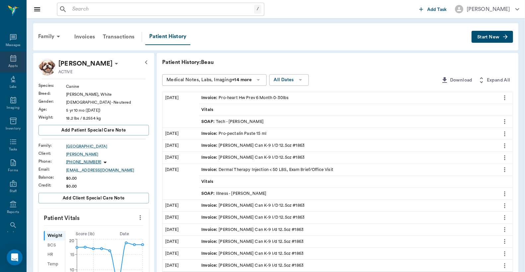
click at [9, 64] on div "Appts" at bounding box center [12, 66] width 9 height 5
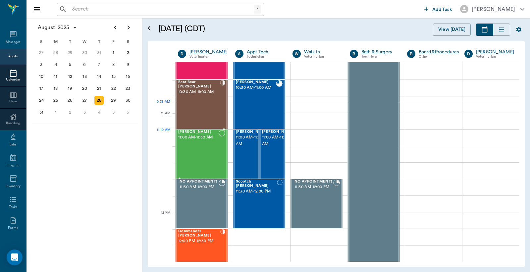
scroll to position [250, 0]
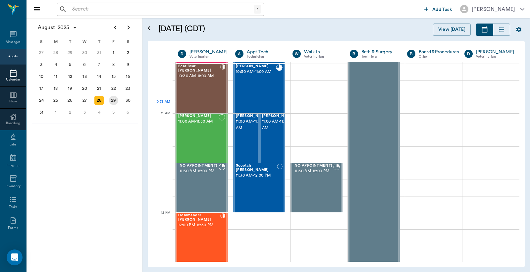
click at [114, 96] on div "29" at bounding box center [113, 100] width 9 height 9
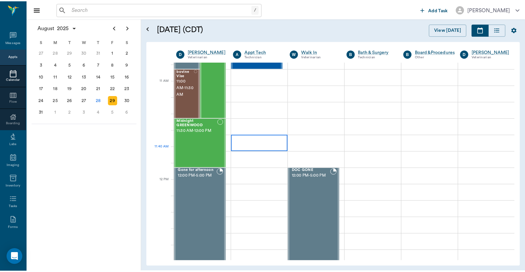
scroll to position [246, 0]
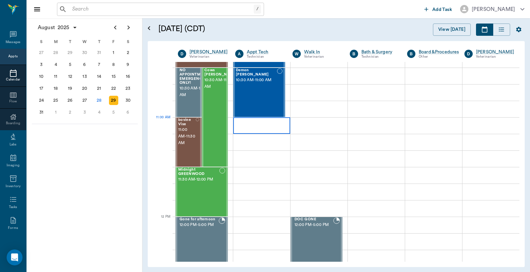
click at [258, 125] on div at bounding box center [261, 125] width 57 height 17
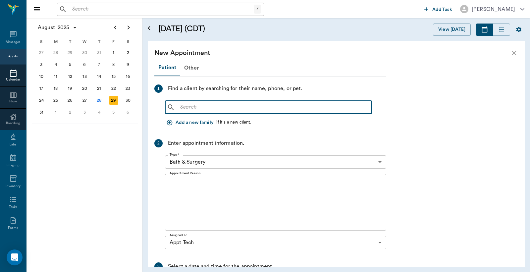
click at [181, 108] on input "text" at bounding box center [274, 107] width 192 height 9
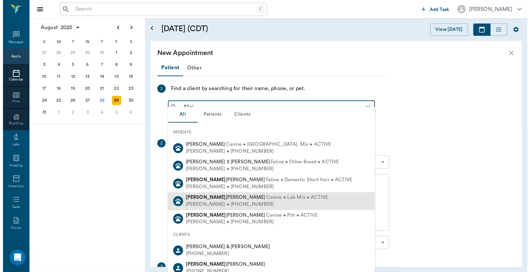
scroll to position [49, 0]
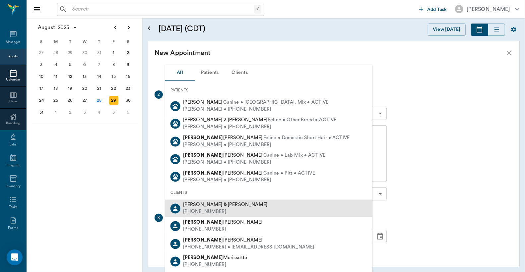
click at [225, 208] on div "Alicia & Shane Huddleston" at bounding box center [225, 205] width 84 height 7
type input "Alici"
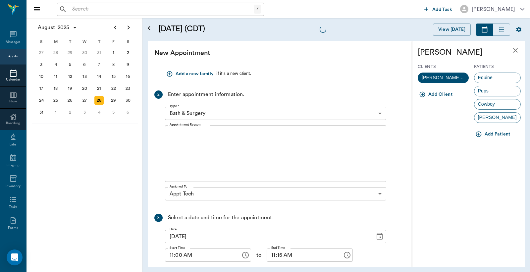
scroll to position [201, 0]
click at [518, 50] on icon "close" at bounding box center [516, 50] width 8 height 8
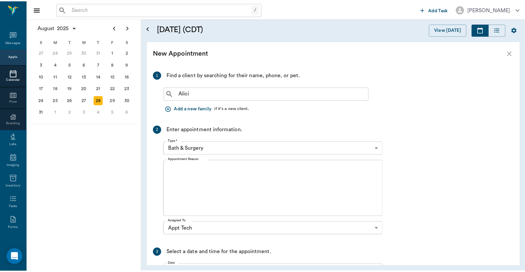
scroll to position [0, 0]
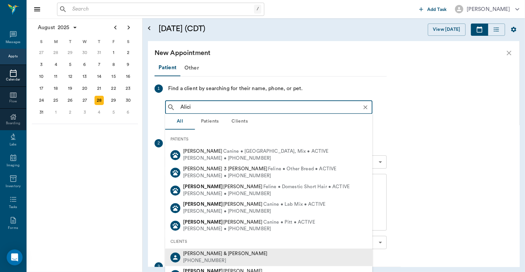
drag, startPoint x: 178, startPoint y: 107, endPoint x: 210, endPoint y: 108, distance: 32.2
click at [209, 110] on input "Alici" at bounding box center [274, 107] width 193 height 9
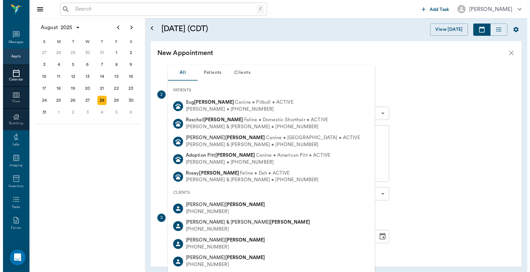
scroll to position [93, 0]
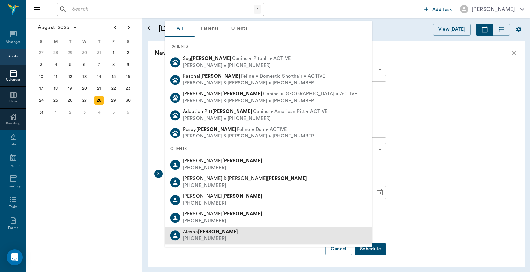
click at [197, 240] on div "(903) 244-3138" at bounding box center [210, 239] width 55 height 7
type input "Harrison"
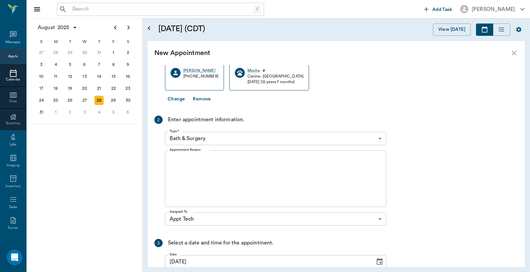
scroll to position [0, 0]
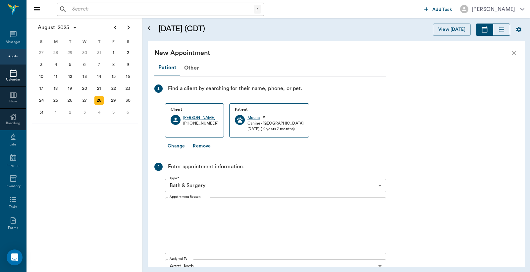
click at [503, 30] on icon "button" at bounding box center [502, 29] width 7 height 7
click at [196, 68] on div "Other" at bounding box center [191, 68] width 23 height 16
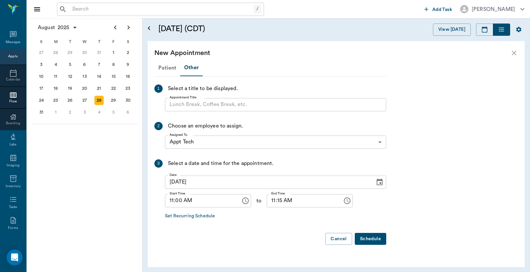
click at [167, 68] on div "Patient" at bounding box center [167, 68] width 26 height 16
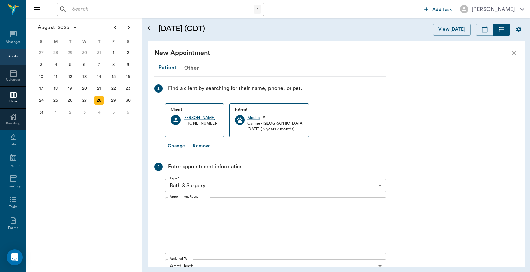
click at [516, 53] on icon "close" at bounding box center [514, 53] width 8 height 8
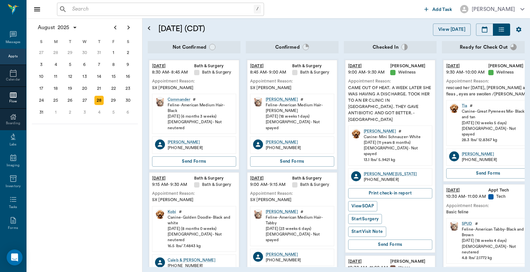
click at [12, 56] on div "Appts" at bounding box center [12, 56] width 9 height 5
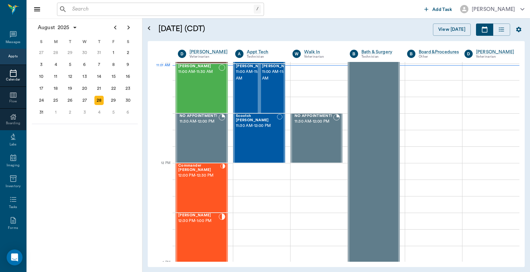
scroll to position [299, 0]
click at [115, 98] on div "29" at bounding box center [113, 100] width 9 height 9
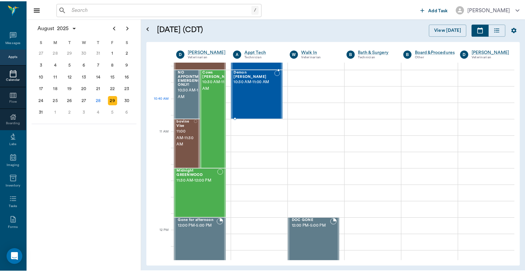
scroll to position [246, 0]
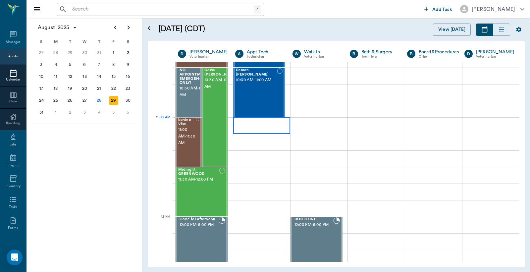
click at [251, 128] on div at bounding box center [261, 125] width 57 height 17
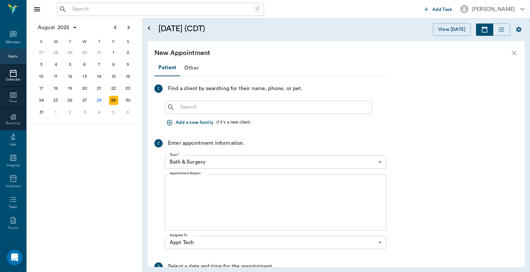
click at [181, 110] on input "text" at bounding box center [274, 107] width 192 height 9
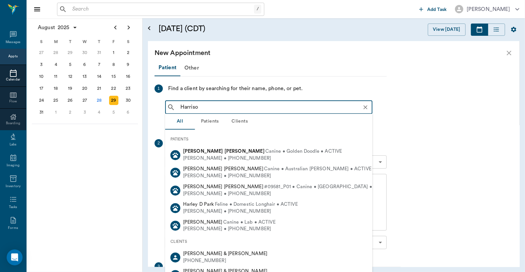
type input "Harrison"
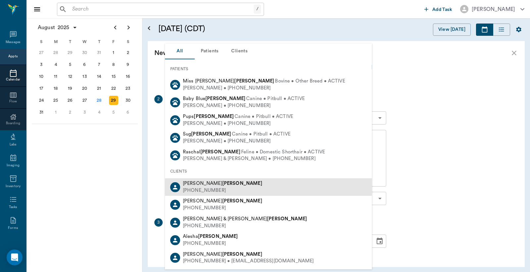
scroll to position [93, 0]
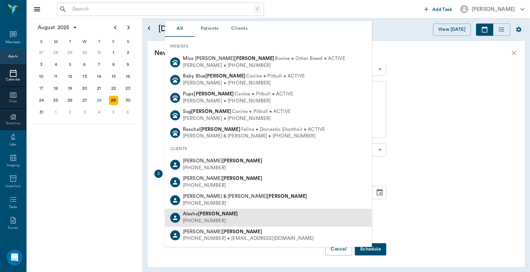
click at [219, 215] on div "Alesha Harrison (903) 244-3138" at bounding box center [268, 218] width 207 height 18
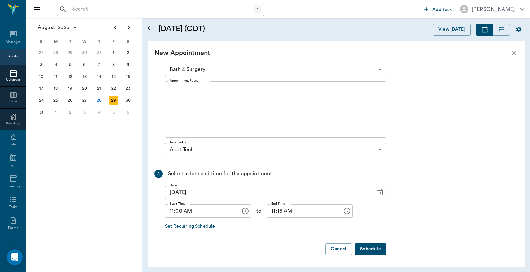
scroll to position [0, 0]
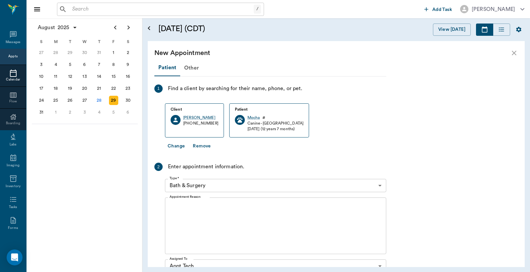
click at [380, 186] on body "/ ​ Add Task Dr. Bert Ellsworth Nectar Messages Appts Calendar Flow Boarding La…" at bounding box center [265, 136] width 530 height 272
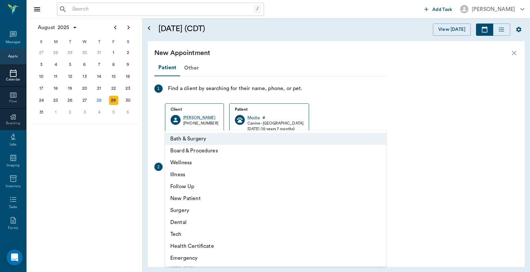
click at [188, 237] on li "Tech" at bounding box center [275, 234] width 221 height 12
type input "65d2be4f46e3a538d89b8c1a"
type input "11:30 AM"
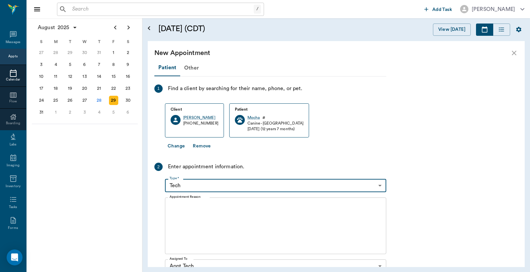
click at [175, 206] on textarea "Appointment Reason" at bounding box center [276, 226] width 212 height 46
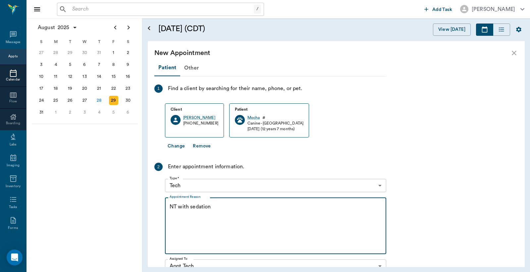
type textarea "NT with sedation"
click at [178, 144] on button "Change" at bounding box center [176, 146] width 23 height 12
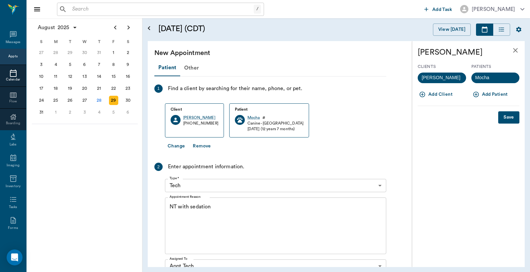
click at [492, 95] on button "Add Patient" at bounding box center [491, 95] width 39 height 12
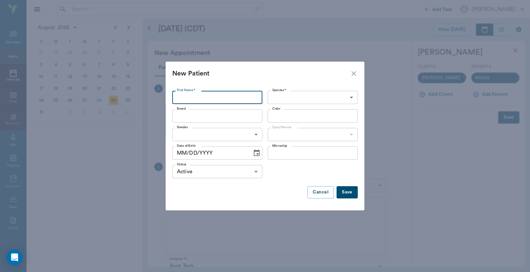
click at [180, 98] on input "First Name *" at bounding box center [217, 97] width 90 height 13
type input "Ty"
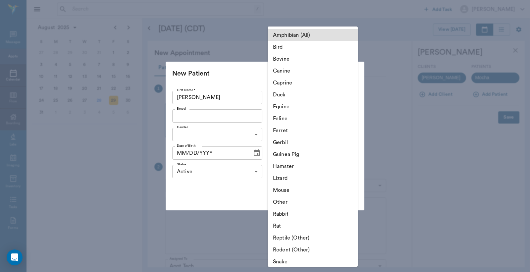
click at [352, 97] on body "/ ​ Add Task Dr. Bert Ellsworth Nectar Messages Appts Calendar Flow Boarding La…" at bounding box center [265, 136] width 530 height 272
click at [318, 73] on li "Canine" at bounding box center [313, 71] width 90 height 12
type input "Canine"
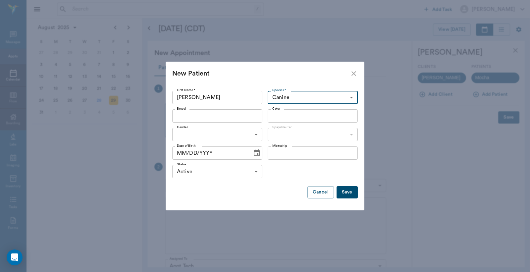
click at [179, 113] on input "Breed" at bounding box center [211, 115] width 75 height 9
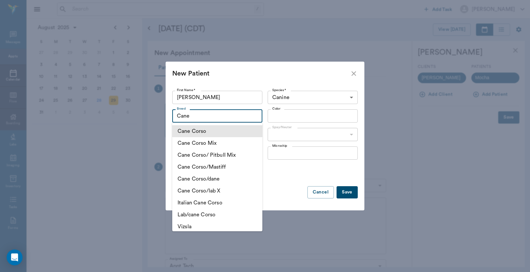
click at [216, 134] on li "Cane Corso" at bounding box center [217, 131] width 90 height 12
type input "Cane Corso"
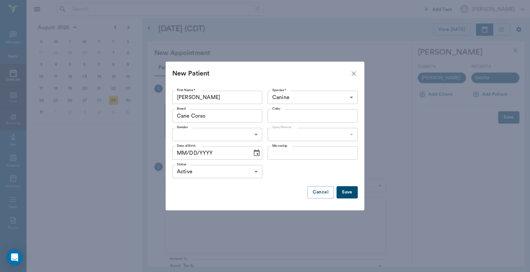
click at [276, 115] on input "Color" at bounding box center [307, 115] width 75 height 9
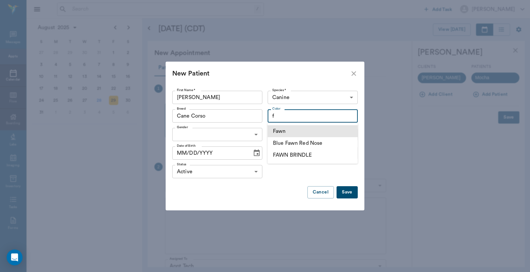
click at [284, 135] on li "Fawn" at bounding box center [313, 131] width 90 height 12
type input "Fawn"
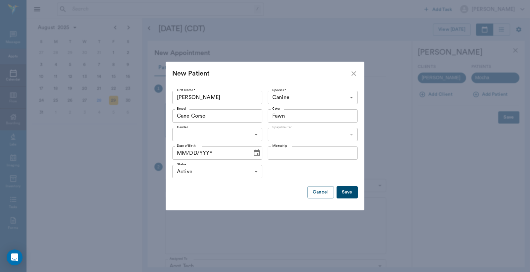
click at [180, 135] on body "/ ​ Add Task Dr. Bert Ellsworth Nectar Messages Appts Calendar Flow Boarding La…" at bounding box center [265, 136] width 530 height 272
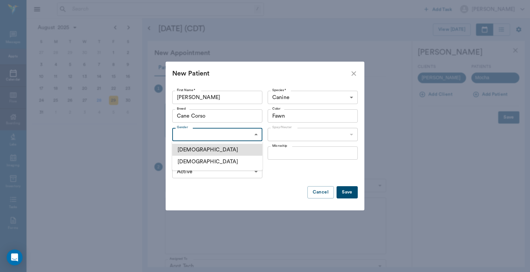
click at [187, 149] on li "Male" at bounding box center [217, 150] width 90 height 12
type input "MALE"
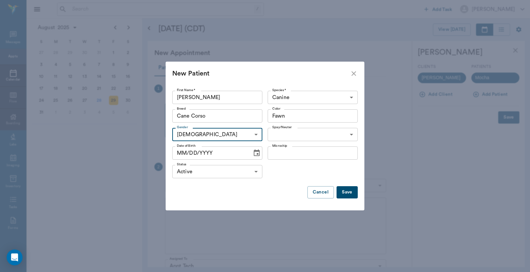
click at [352, 134] on body "/ ​ Add Task Dr. Bert Ellsworth Nectar Messages Appts Calendar Flow Boarding La…" at bounding box center [265, 136] width 530 height 272
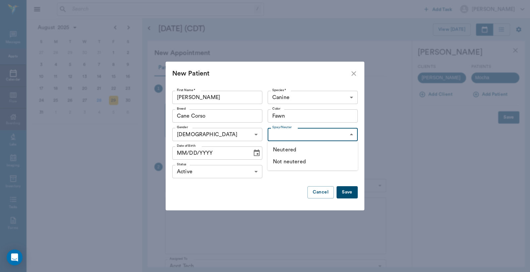
click at [306, 162] on li "Not neutered" at bounding box center [313, 162] width 90 height 12
type input "false"
click at [349, 193] on button "Save" at bounding box center [347, 192] width 21 height 12
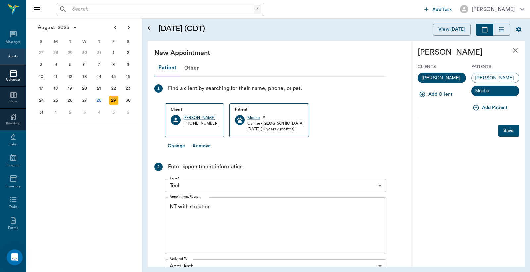
click at [510, 131] on button "Save" at bounding box center [509, 131] width 21 height 12
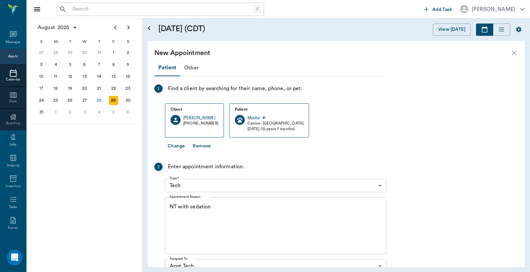
click at [177, 146] on button "Change" at bounding box center [176, 146] width 23 height 12
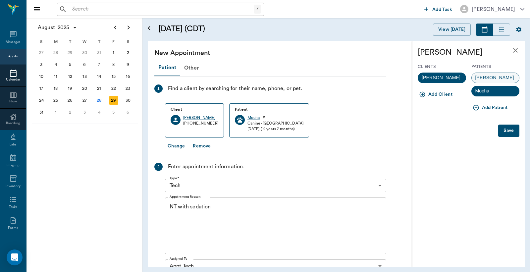
click at [481, 78] on span "Ty" at bounding box center [495, 77] width 46 height 7
click at [515, 133] on button "Save" at bounding box center [509, 131] width 21 height 12
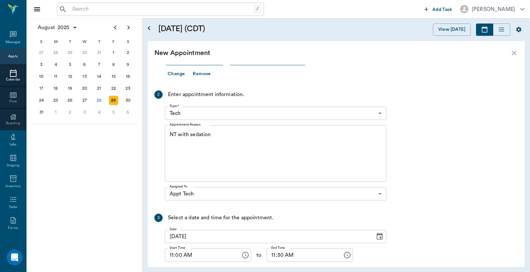
scroll to position [111, 0]
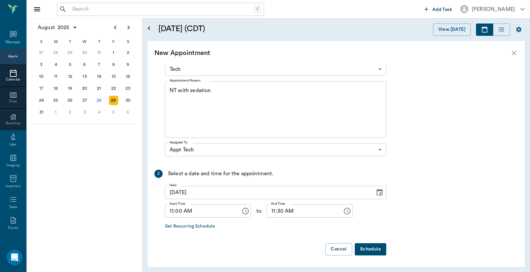
click at [365, 250] on button "Schedule" at bounding box center [370, 249] width 31 height 12
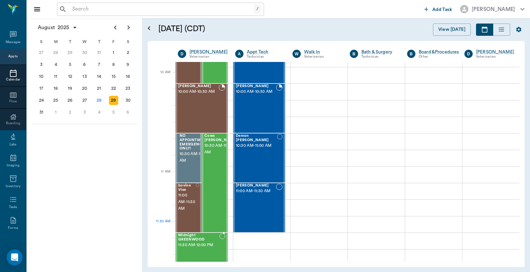
scroll to position [196, 0]
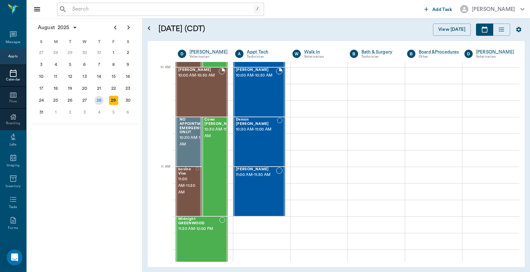
click at [98, 99] on div "28" at bounding box center [98, 100] width 9 height 9
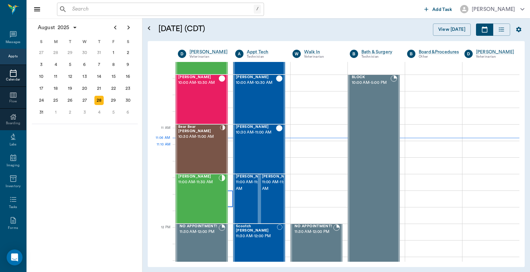
scroll to position [246, 0]
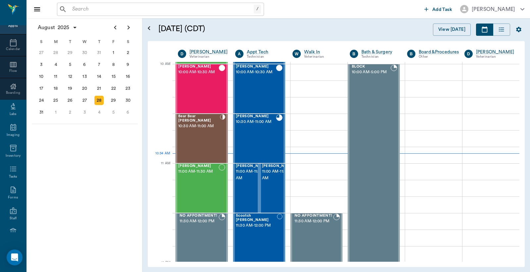
scroll to position [88, 0]
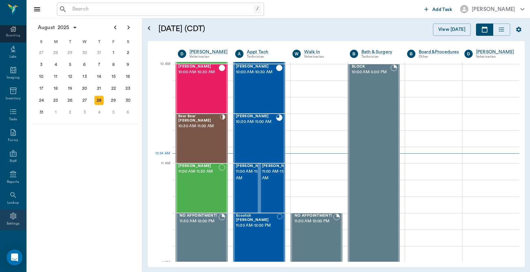
click at [12, 217] on icon at bounding box center [13, 216] width 6 height 7
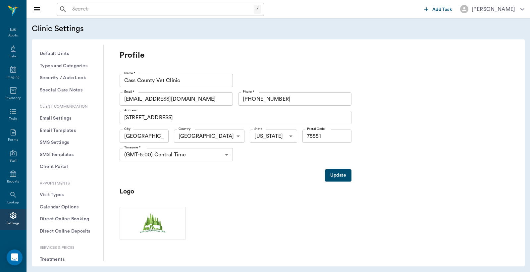
scroll to position [98, 0]
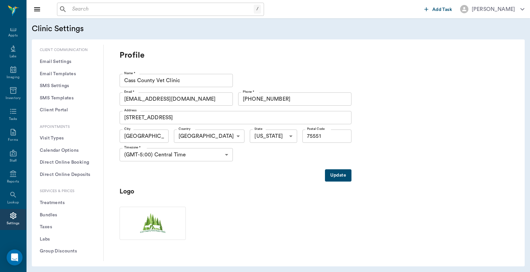
click at [59, 201] on button "Treatments" at bounding box center [67, 203] width 61 height 12
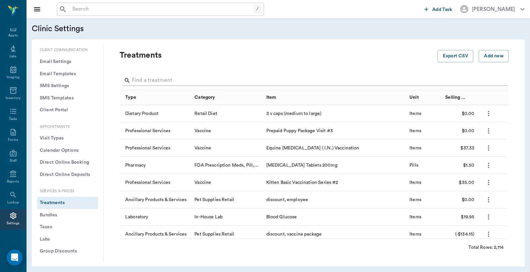
click at [165, 76] on input "Search" at bounding box center [315, 80] width 366 height 11
click at [165, 77] on input "Search" at bounding box center [315, 80] width 366 height 11
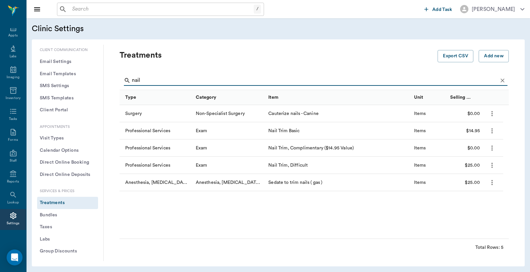
type input "nail"
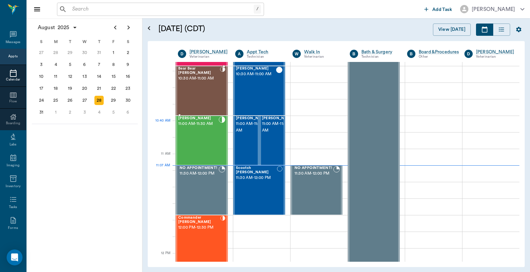
scroll to position [196, 0]
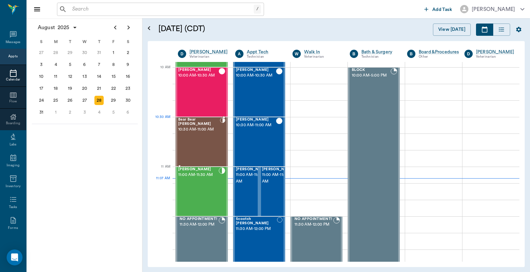
click at [203, 134] on div "Bear Bear [PERSON_NAME] 10:30 AM - 11:00 AM" at bounding box center [199, 142] width 42 height 48
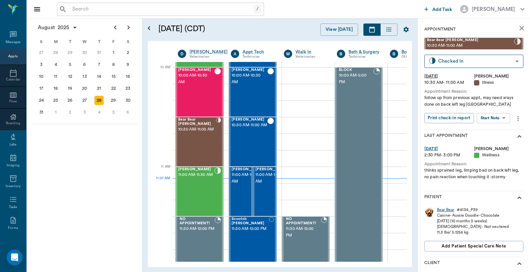
click at [440, 210] on div "Bear Bear" at bounding box center [445, 210] width 17 height 6
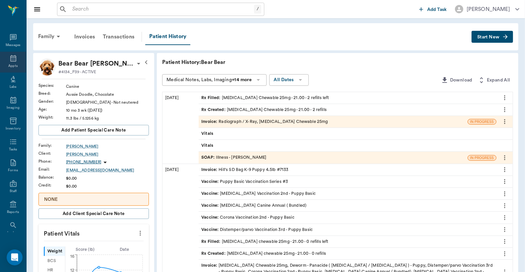
click at [12, 61] on icon at bounding box center [13, 58] width 8 height 8
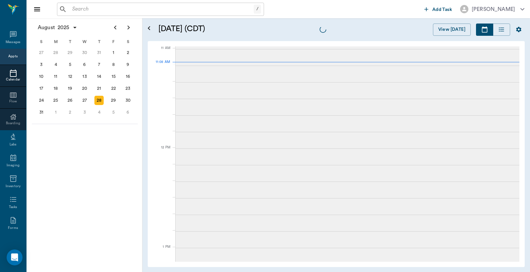
scroll to position [299, 0]
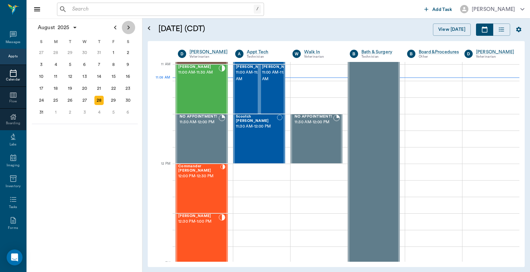
click at [130, 29] on icon "Next page" at bounding box center [129, 28] width 8 height 8
click at [129, 29] on icon "Next page" at bounding box center [129, 28] width 8 height 8
click at [10, 75] on icon at bounding box center [13, 73] width 7 height 7
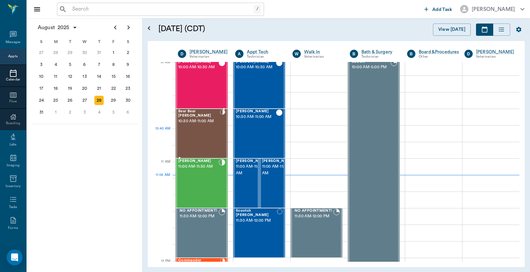
scroll to position [201, 0]
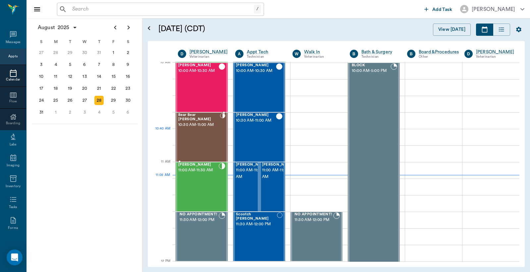
click at [205, 143] on div "Bear Bear [PERSON_NAME] 10:30 AM - 11:00 AM" at bounding box center [199, 137] width 42 height 48
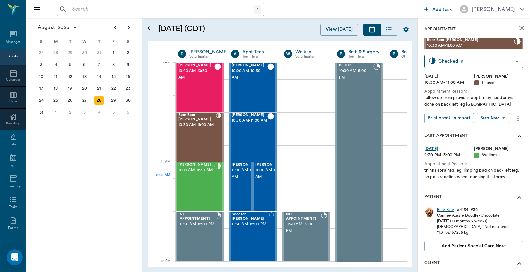
click at [442, 208] on div "Bear Bear" at bounding box center [445, 210] width 17 height 6
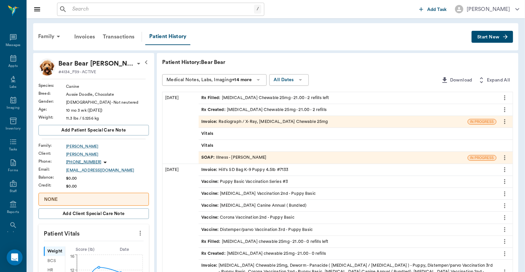
click at [235, 157] on div "SOAP : Illness - [PERSON_NAME]" at bounding box center [233, 157] width 65 height 6
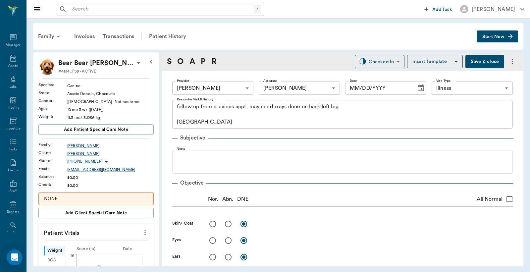
type input "63ec2f075fda476ae8351a4d"
type input "63ec2e7e52e12b0ba117b124"
type input "65d2be4f46e3a538d89b8c15"
type textarea "follow up from previous appt, may need xrays done on back left leg [GEOGRAPHIC_…"
radio input "true"
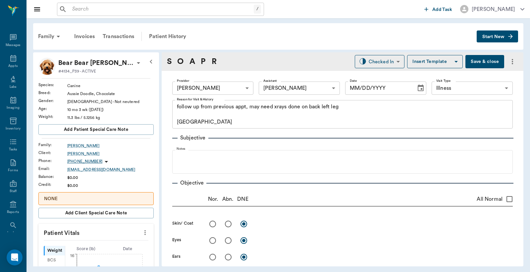
type textarea "Radiograph shows abnormal L [MEDICAL_DATA]"
type input "[DATE]"
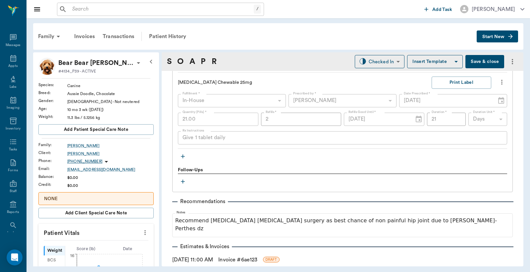
scroll to position [540, 0]
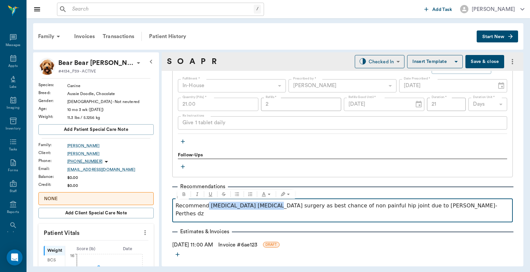
drag, startPoint x: 206, startPoint y: 206, endPoint x: 268, endPoint y: 205, distance: 61.7
click at [268, 205] on p "Recommend [MEDICAL_DATA] [MEDICAL_DATA] surgery as best chance of non painful h…" at bounding box center [343, 210] width 334 height 16
copy p "[MEDICAL_DATA] [MEDICAL_DATA]"
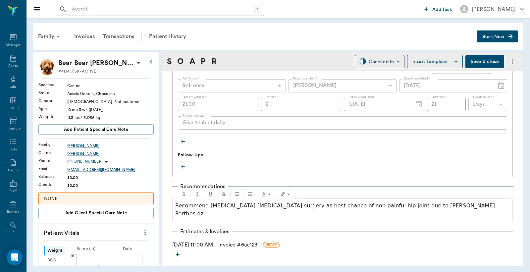
click at [267, 141] on div "Treatments Radiograph / X-Ray Qty (Items) * 1.00 Qty (Items) * Instructions x I…" at bounding box center [342, 80] width 329 height 133
click at [10, 61] on icon at bounding box center [13, 58] width 6 height 7
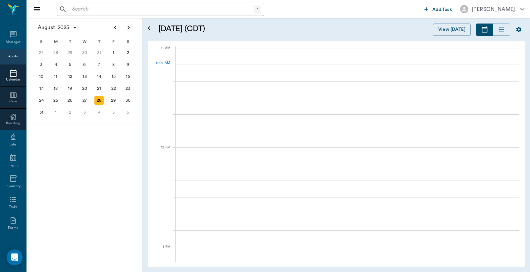
scroll to position [299, 0]
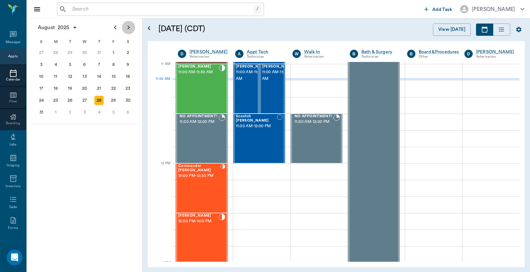
click at [130, 28] on icon "Next page" at bounding box center [129, 28] width 8 height 8
click at [83, 54] on div "1" at bounding box center [84, 52] width 9 height 9
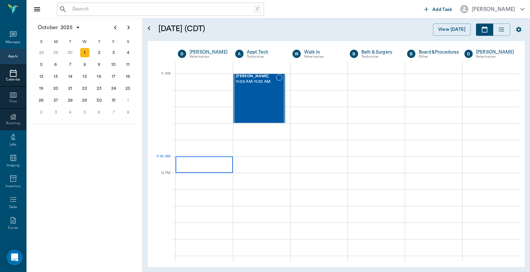
scroll to position [343, 0]
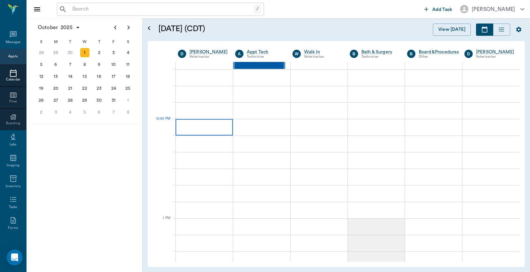
click at [203, 125] on div at bounding box center [204, 127] width 57 height 17
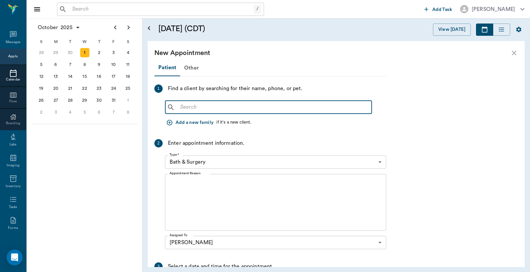
click at [191, 106] on input "text" at bounding box center [274, 107] width 192 height 9
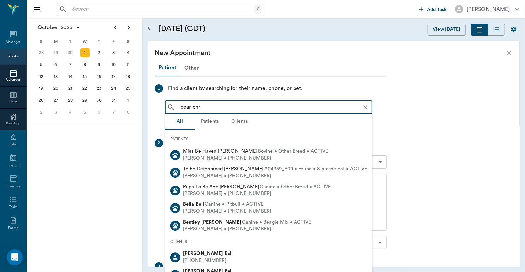
type input "bear chri"
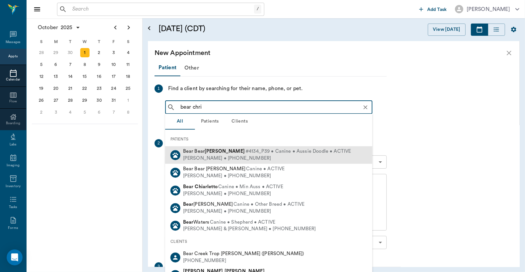
click at [209, 150] on b "Chriestenson" at bounding box center [225, 151] width 40 height 5
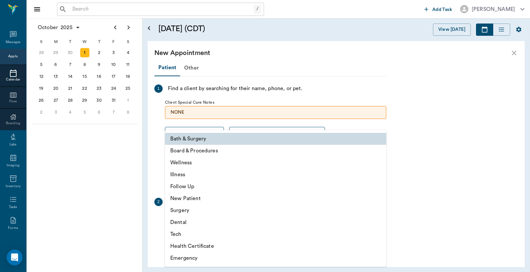
click at [219, 225] on body "/ ​ Add Task Dr. Bert Ellsworth Nectar Messages Appts Calendar Flow Boarding La…" at bounding box center [265, 136] width 530 height 272
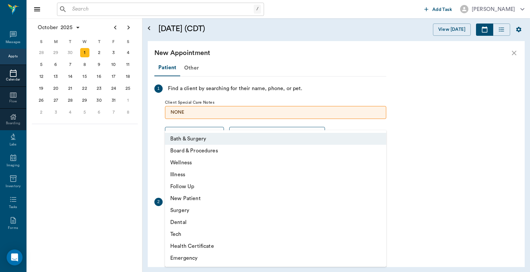
click at [181, 210] on li "Surgery" at bounding box center [275, 211] width 221 height 12
type input "65d2be4f46e3a538d89b8c18"
type input "12:30 PM"
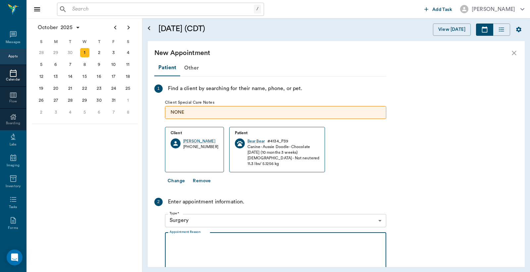
paste textarea "Femoral head Ostectomy"
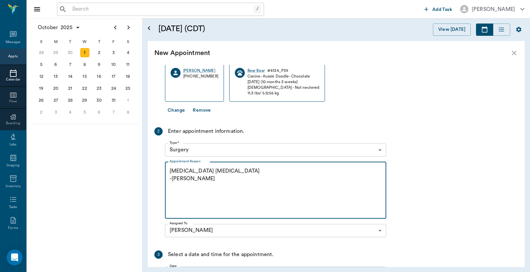
scroll to position [147, 0]
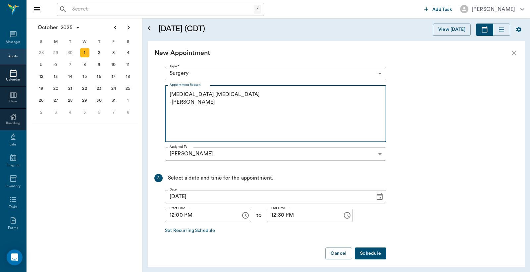
type textarea "Femoral head Ostectomy -Lory"
click at [365, 251] on button "Schedule" at bounding box center [370, 254] width 31 height 12
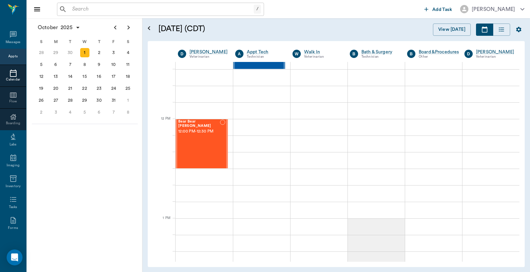
click at [5, 72] on div at bounding box center [13, 73] width 26 height 8
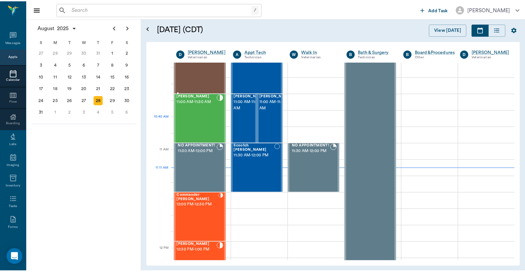
scroll to position [202, 0]
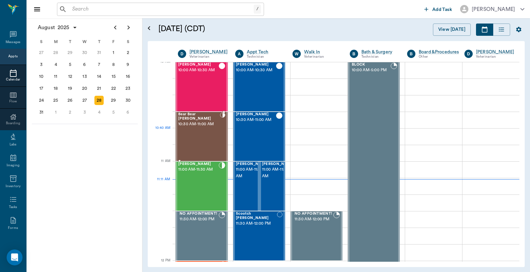
click at [216, 131] on div "Bear Bear Chriestenson 10:30 AM - 11:00 AM" at bounding box center [199, 136] width 42 height 48
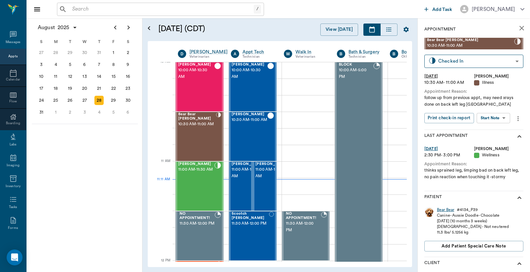
click at [438, 208] on div "Bear Bear" at bounding box center [445, 210] width 17 height 6
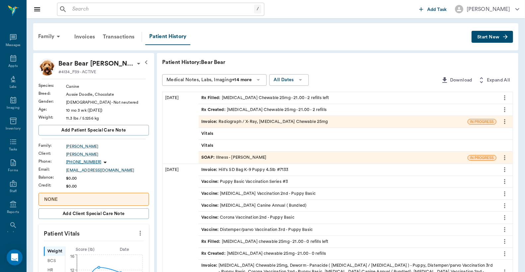
click at [243, 121] on div "Invoice : Radiograph / X-Ray, Carprofen Chewable 25mg" at bounding box center [264, 122] width 126 height 6
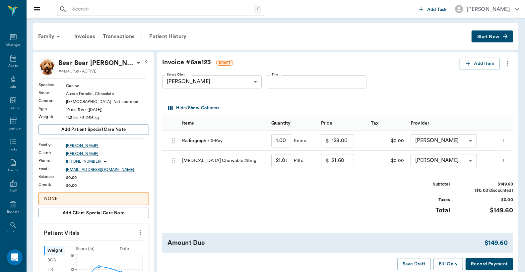
scroll to position [98, 0]
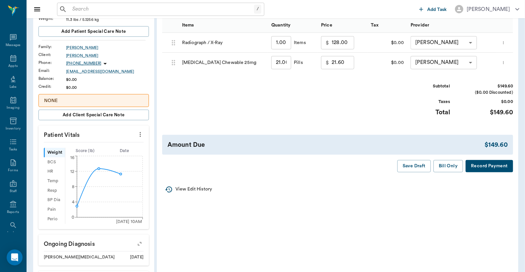
click at [473, 165] on button "Record Payment" at bounding box center [488, 166] width 47 height 12
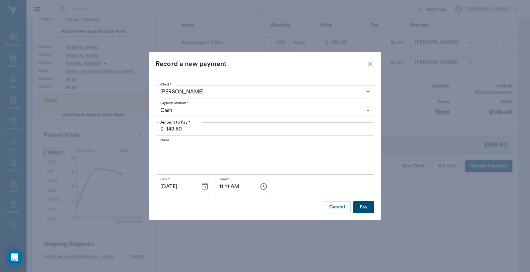
click at [266, 107] on body "/ ​ Add Task Dr. Bert Ellsworth Nectar Messages Appts Labs Imaging Inventory Ta…" at bounding box center [265, 175] width 530 height 546
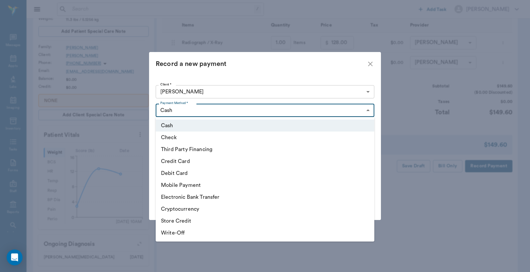
click at [184, 171] on li "Debit Card" at bounding box center [265, 173] width 219 height 12
type input "DEBIT_CARD"
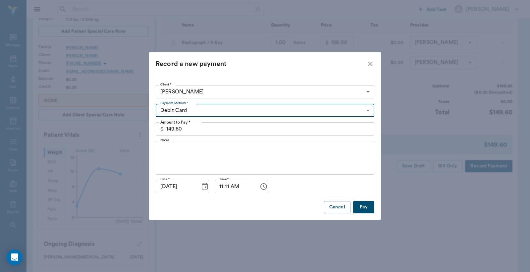
click at [359, 210] on button "Pay" at bounding box center [363, 207] width 21 height 12
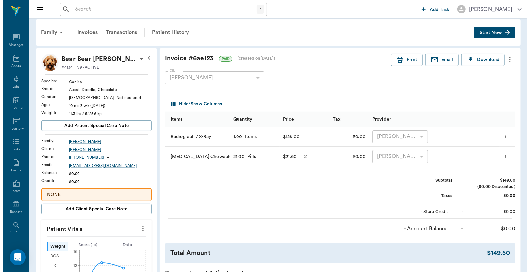
scroll to position [0, 0]
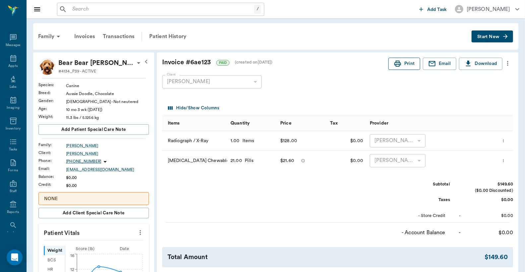
click at [408, 65] on button "Print" at bounding box center [404, 64] width 32 height 12
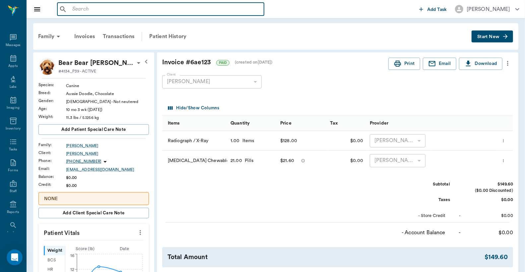
click at [73, 9] on input "text" at bounding box center [166, 9] width 192 height 9
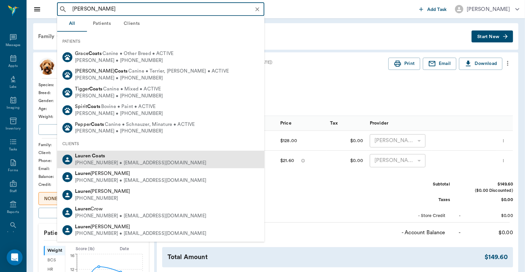
click at [105, 163] on div "(903) 204-1842 • laurenhk2012@gmail.com" at bounding box center [140, 163] width 131 height 7
type input "Lauren Coats"
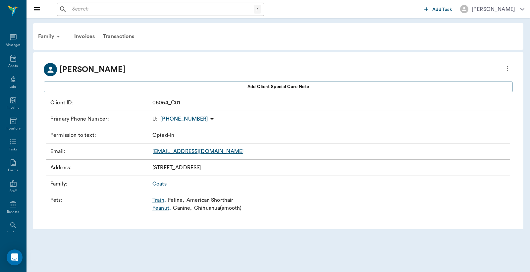
click at [51, 36] on div "Family" at bounding box center [50, 37] width 32 height 16
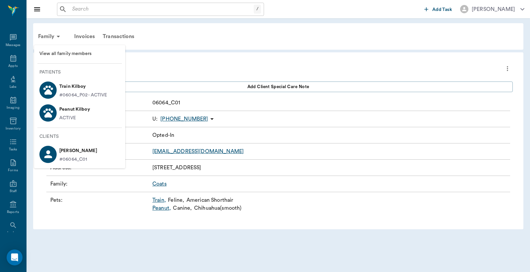
click at [231, 53] on div at bounding box center [265, 136] width 530 height 272
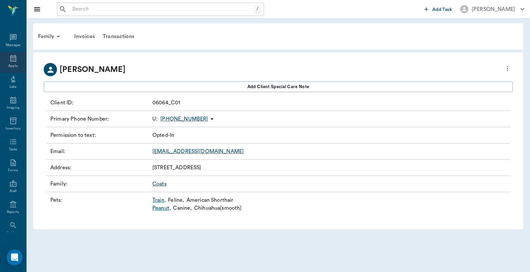
click at [9, 58] on icon at bounding box center [13, 58] width 8 height 8
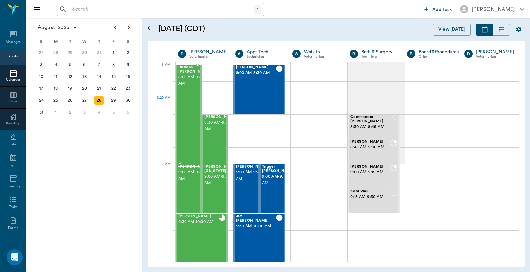
click at [190, 113] on div "Duttons Mendoza 8:00 AM - 9:00 AM" at bounding box center [194, 114] width 33 height 98
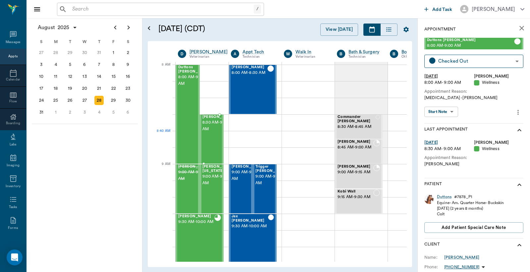
click at [213, 133] on span "8:30 AM - 9:00 AM" at bounding box center [219, 125] width 33 height 13
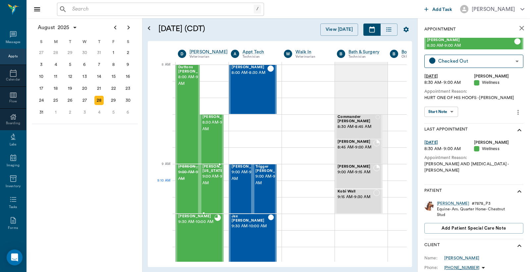
click at [209, 188] on div "[PERSON_NAME][US_STATE] 9:00 AM - 9:30 AM" at bounding box center [219, 189] width 33 height 48
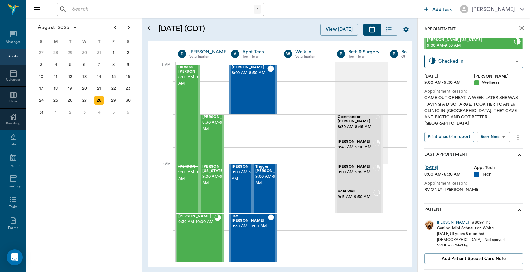
click at [72, 9] on input "text" at bounding box center [162, 9] width 184 height 9
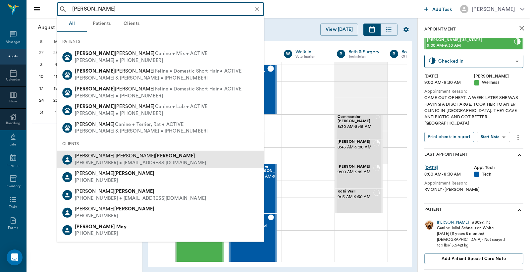
click at [122, 161] on div "[PHONE_NUMBER] • [EMAIL_ADDRESS][DOMAIN_NAME]" at bounding box center [140, 163] width 131 height 7
type input "Mary Farris"
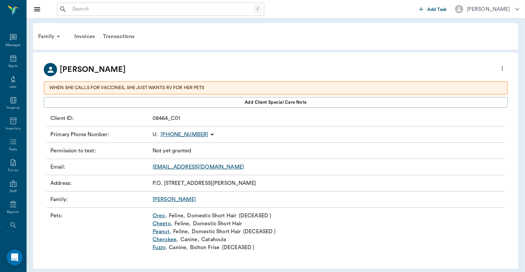
click at [163, 225] on link "Cheeto ," at bounding box center [162, 224] width 20 height 8
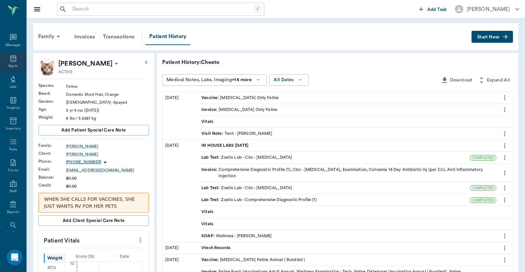
click at [13, 61] on icon at bounding box center [13, 58] width 6 height 7
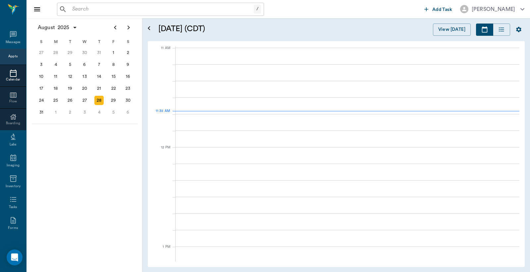
scroll to position [299, 0]
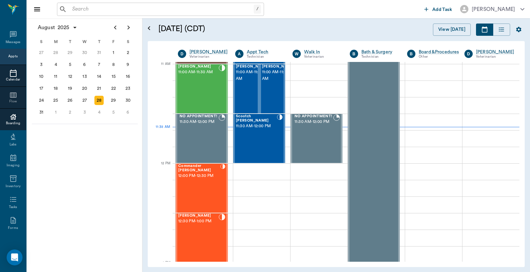
click at [10, 119] on icon at bounding box center [13, 117] width 7 height 6
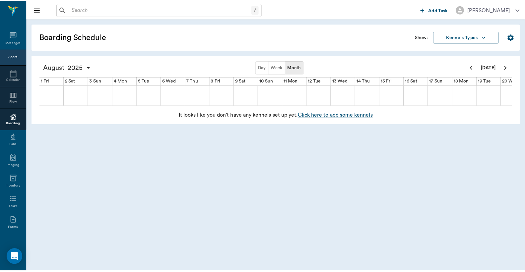
scroll to position [0, 283]
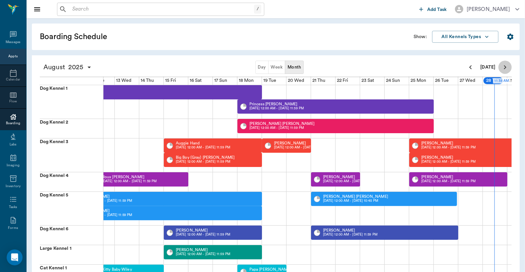
click at [504, 67] on icon "Next page" at bounding box center [505, 67] width 8 height 8
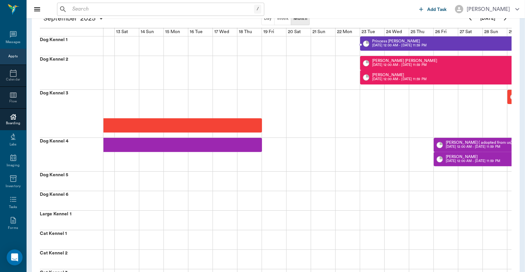
scroll to position [0, 0]
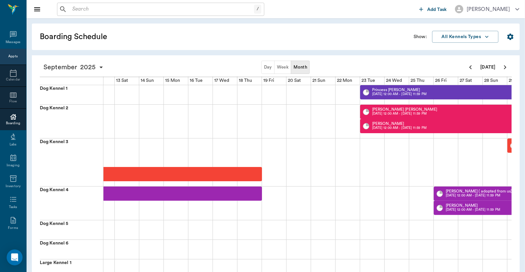
click at [283, 64] on button "Week" at bounding box center [282, 67] width 17 height 13
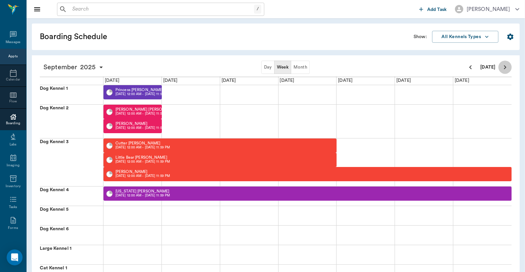
click at [505, 68] on icon "Next page" at bounding box center [505, 67] width 2 height 4
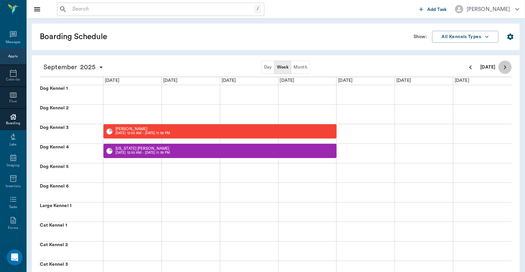
click at [505, 68] on icon "Next page" at bounding box center [505, 67] width 2 height 4
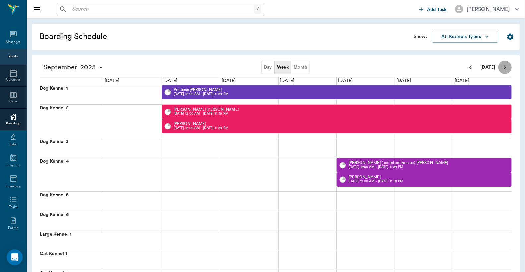
click at [505, 68] on icon "Next page" at bounding box center [505, 67] width 2 height 4
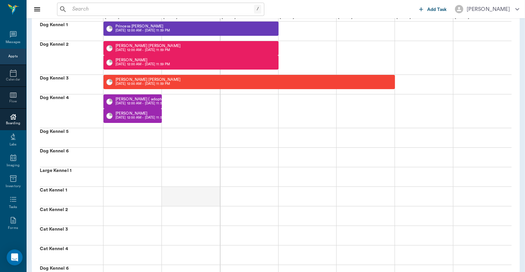
scroll to position [49, 0]
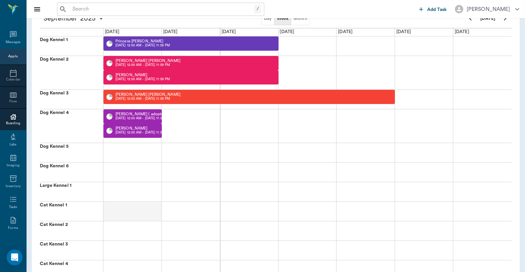
click at [118, 211] on div at bounding box center [132, 211] width 58 height 19
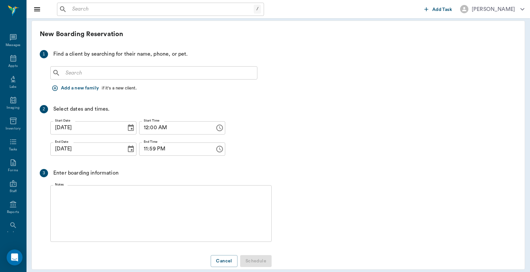
scroll to position [3, 0]
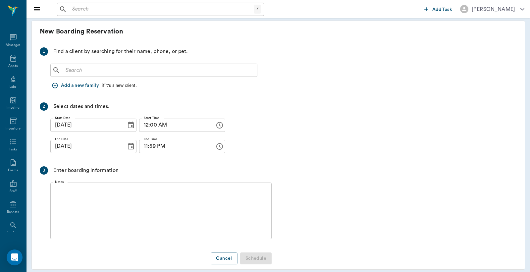
click at [65, 71] on input "text" at bounding box center [159, 70] width 192 height 9
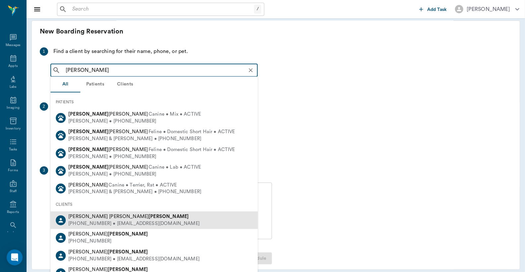
click at [105, 219] on div "Mary Ann Farris" at bounding box center [133, 216] width 131 height 7
type input "Mary Farris"
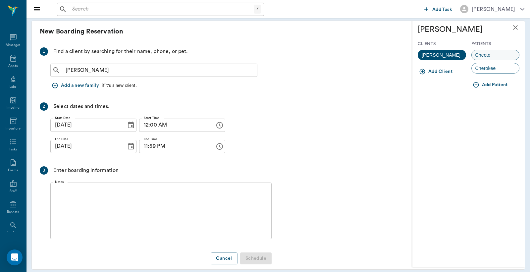
click at [483, 54] on span "Cheeto" at bounding box center [483, 55] width 23 height 7
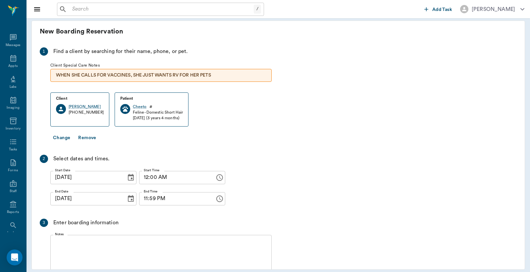
click at [128, 199] on icon "Choose date, selected date is Sep 29, 2025" at bounding box center [131, 198] width 6 height 7
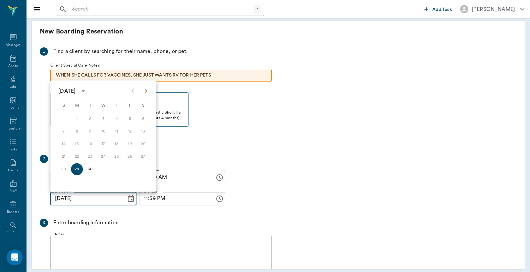
click at [147, 92] on icon "Next month" at bounding box center [146, 91] width 8 height 8
click at [104, 132] on button "8" at bounding box center [103, 132] width 12 height 12
type input "10/08/2025"
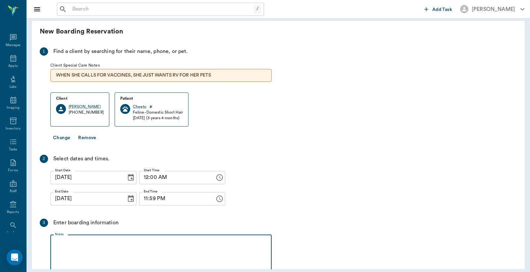
click at [58, 248] on textarea "Notes" at bounding box center [161, 263] width 212 height 46
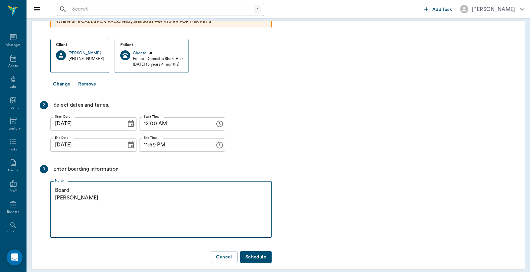
scroll to position [64, 0]
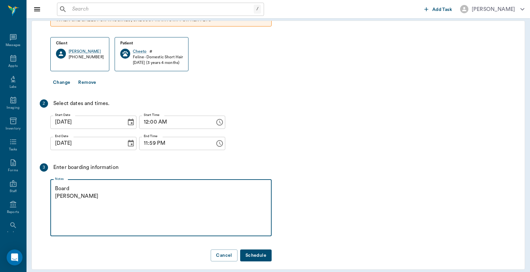
type textarea "Board Christy"
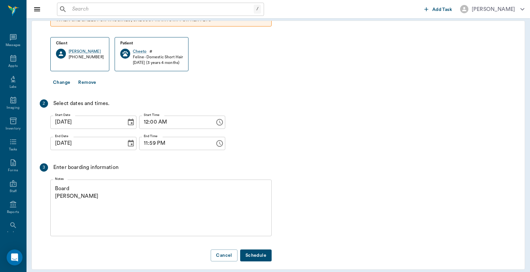
click at [257, 252] on button "Schedule" at bounding box center [255, 256] width 31 height 12
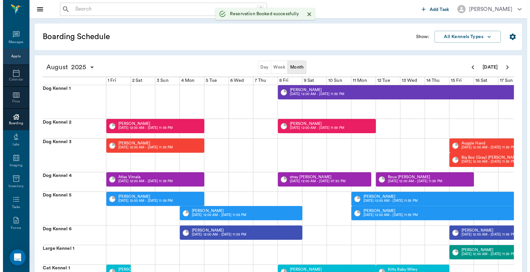
scroll to position [0, 352]
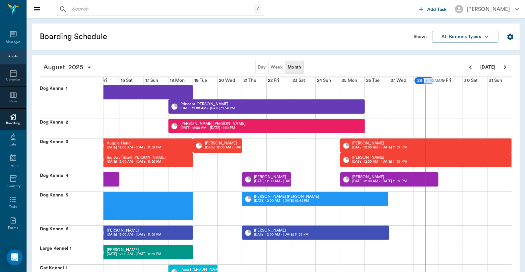
click at [10, 55] on div "Appts" at bounding box center [12, 56] width 9 height 5
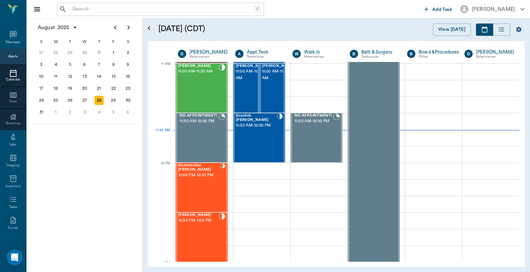
scroll to position [299, 0]
click at [130, 28] on icon "Next page" at bounding box center [129, 28] width 8 height 8
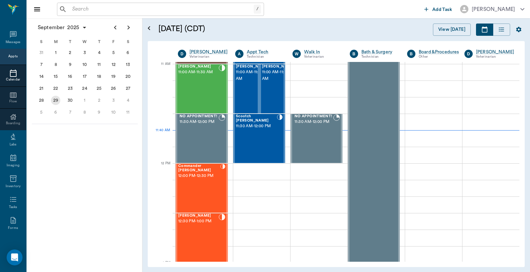
click at [56, 98] on div "29" at bounding box center [55, 100] width 9 height 9
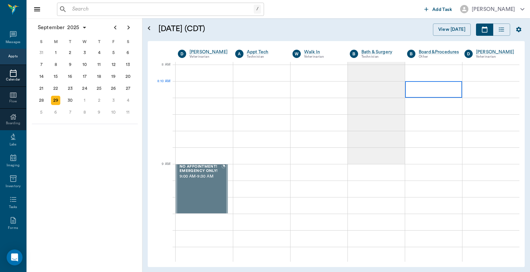
click at [427, 84] on div at bounding box center [433, 89] width 57 height 17
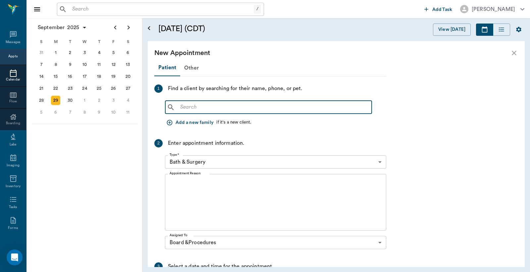
click at [180, 104] on input "text" at bounding box center [274, 107] width 192 height 9
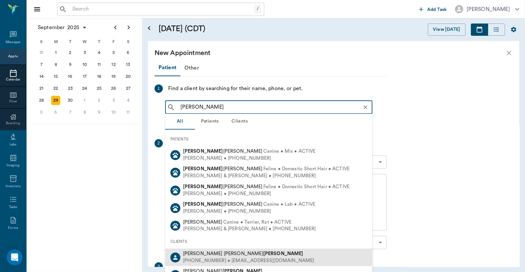
click at [263, 254] on b "[PERSON_NAME]" at bounding box center [283, 253] width 40 height 5
type input "Mary Farris"
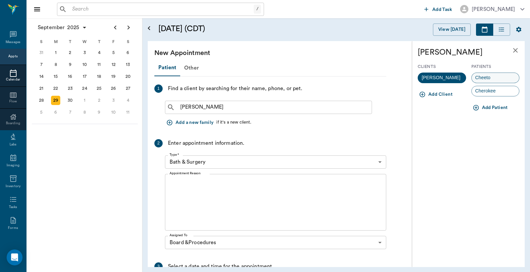
click at [487, 77] on span "Cheeto" at bounding box center [483, 77] width 23 height 7
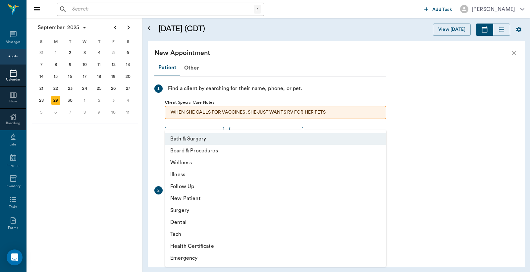
click at [379, 208] on body "/ ​ Add Task Dr. Bert Ellsworth Nectar Messages Appts Calendar Flow Boarding La…" at bounding box center [265, 136] width 530 height 272
click at [217, 150] on li "Board & Procedures" at bounding box center [275, 151] width 221 height 12
type input "67816c1cf444b6f7d0a603e8"
type input "08:40 AM"
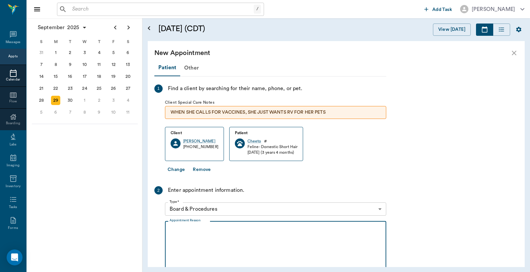
click at [173, 231] on textarea "Appointment Reason" at bounding box center [276, 250] width 212 height 46
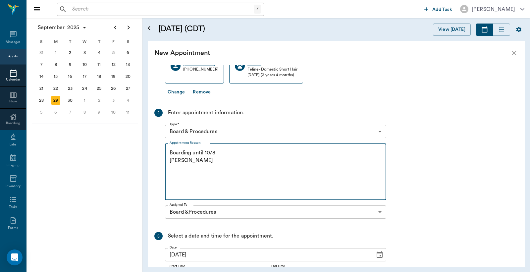
scroll to position [140, 0]
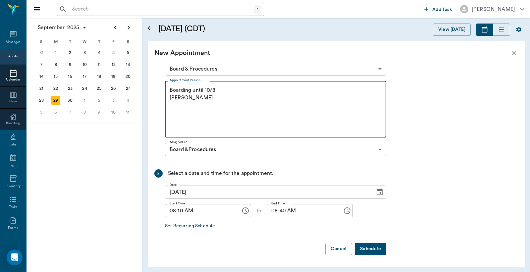
type textarea "Boarding until 10/8 Christy"
click at [370, 246] on button "Schedule" at bounding box center [370, 249] width 31 height 12
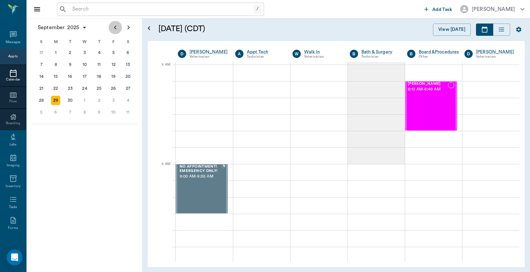
click at [115, 29] on icon "Previous page" at bounding box center [115, 28] width 2 height 4
drag, startPoint x: 100, startPoint y: 98, endPoint x: 106, endPoint y: 93, distance: 8.5
click at [100, 98] on div "28" at bounding box center [98, 100] width 9 height 9
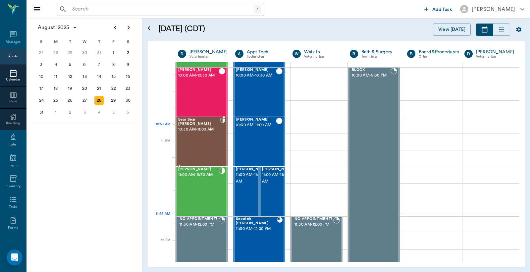
scroll to position [246, 0]
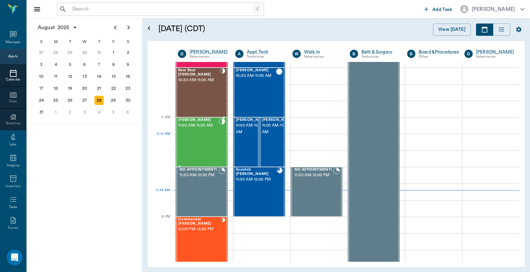
click at [194, 141] on div "BOVINE MIRANDA 11:00 AM - 11:30 AM" at bounding box center [198, 142] width 40 height 48
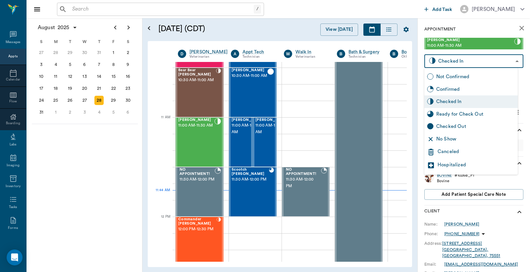
click at [511, 61] on body "/ ​ Add Task Dr. Bert Ellsworth Nectar Messages Appts Calendar Flow Boarding La…" at bounding box center [265, 136] width 530 height 272
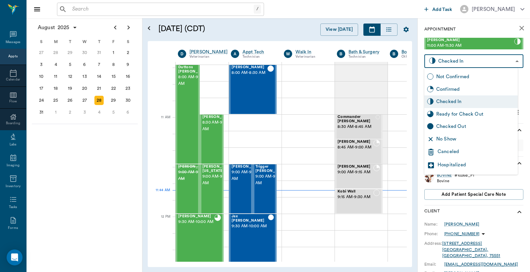
scroll to position [246, 0]
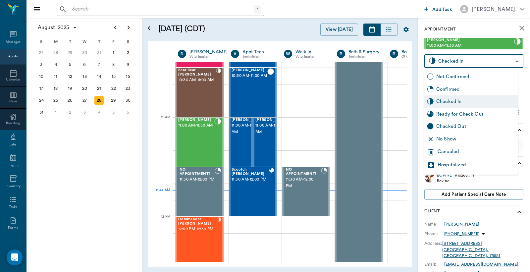
click at [412, 151] on div at bounding box center [265, 136] width 530 height 272
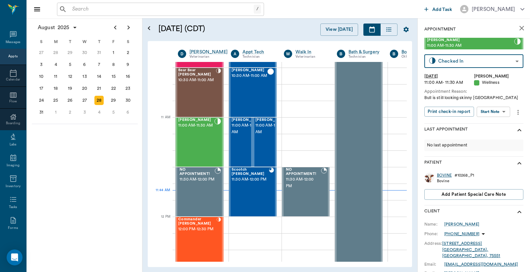
click at [442, 176] on div "BOVINE" at bounding box center [444, 176] width 15 height 6
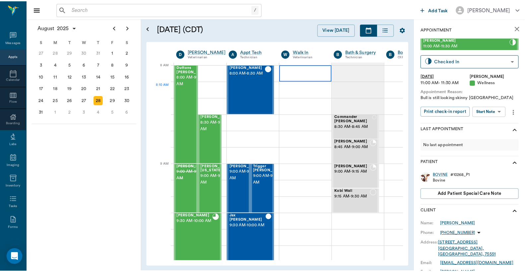
scroll to position [0, 0]
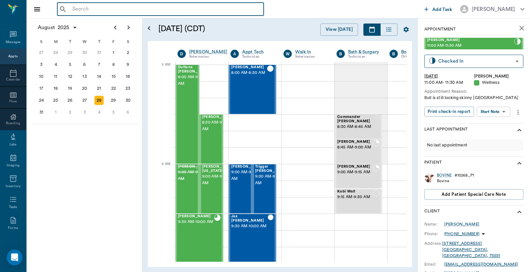
click at [73, 10] on input "text" at bounding box center [166, 9] width 192 height 9
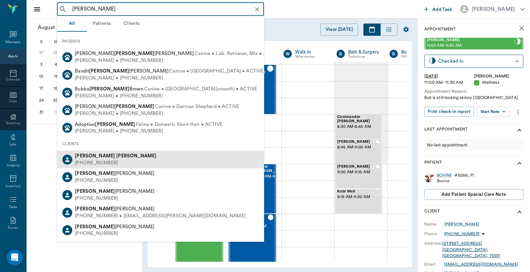
click at [100, 160] on div "[PHONE_NUMBER]" at bounding box center [116, 163] width 82 height 7
type input "[PERSON_NAME]"
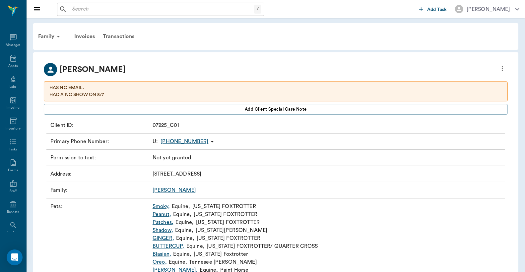
click at [162, 215] on link "Peanut ," at bounding box center [161, 214] width 19 height 8
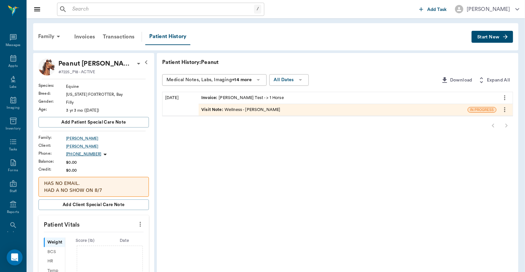
click at [247, 98] on div "Invoice : [PERSON_NAME] Test - > 1 Horse" at bounding box center [242, 98] width 83 height 6
click at [260, 111] on div "Visit Note : Wellness - [PERSON_NAME]" at bounding box center [240, 110] width 79 height 6
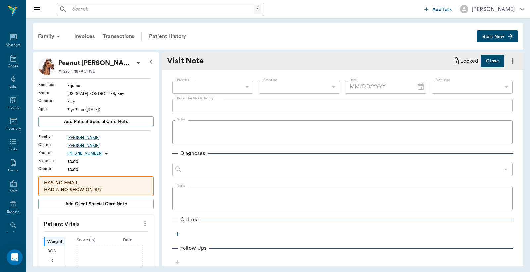
type input "63ec2f075fda476ae8351a4d"
type input "65d2be4f46e3a538d89b8c14"
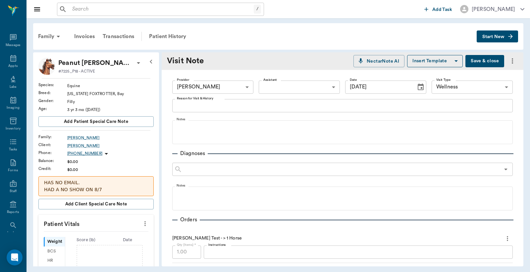
type input "[DATE]"
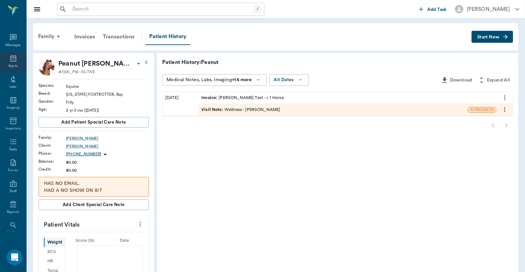
click at [11, 64] on div "Appts" at bounding box center [12, 66] width 9 height 5
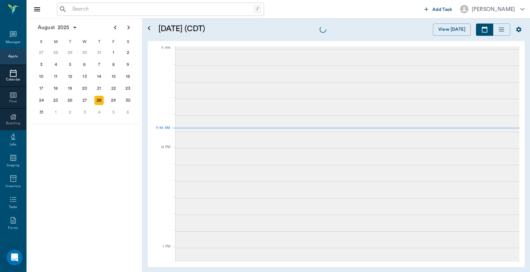
scroll to position [299, 0]
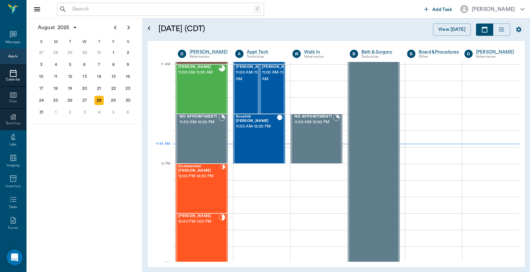
click at [14, 56] on div "Appts" at bounding box center [12, 56] width 9 height 5
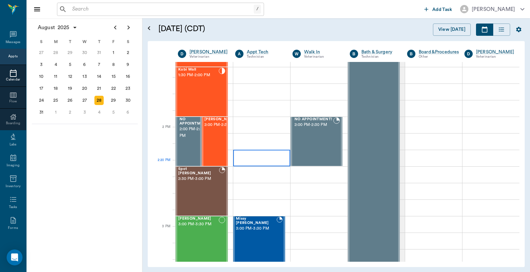
scroll to position [545, 0]
click at [113, 97] on div "29" at bounding box center [113, 100] width 9 height 9
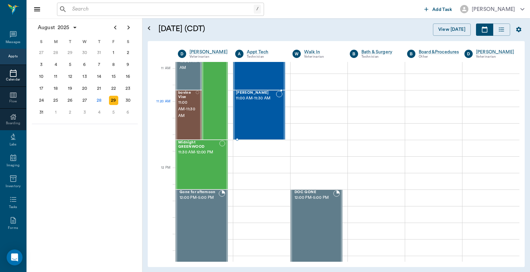
scroll to position [294, 0]
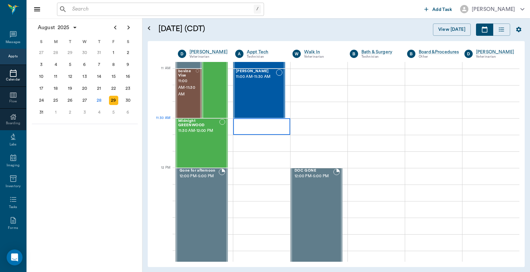
click at [255, 128] on div at bounding box center [261, 126] width 57 height 17
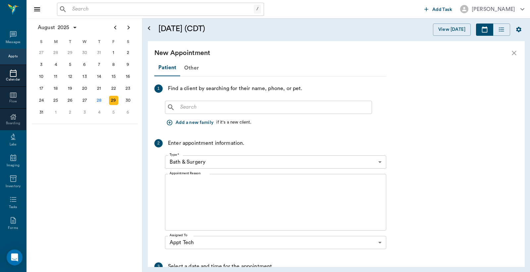
click at [181, 107] on input "text" at bounding box center [274, 107] width 192 height 9
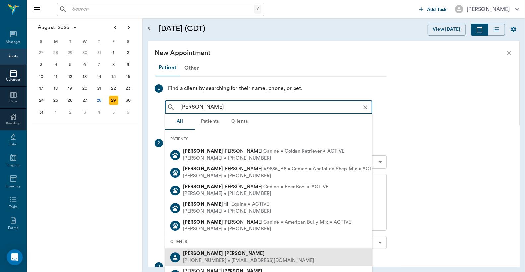
click at [207, 257] on div "[PERSON_NAME]" at bounding box center [248, 254] width 131 height 7
type input "[PERSON_NAME]"
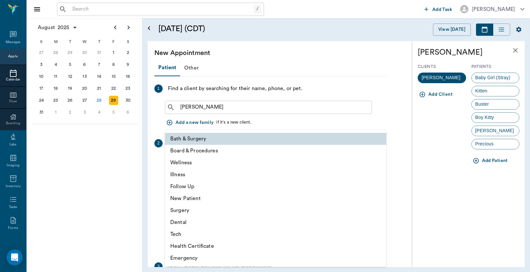
click at [381, 161] on body "/ ​ Add Task [PERSON_NAME] Nectar Messages Appts Calendar Flow Boarding Labs Im…" at bounding box center [265, 136] width 530 height 272
click at [197, 234] on li "Tech" at bounding box center [275, 234] width 221 height 12
type input "65d2be4f46e3a538d89b8c1a"
type input "12:00 PM"
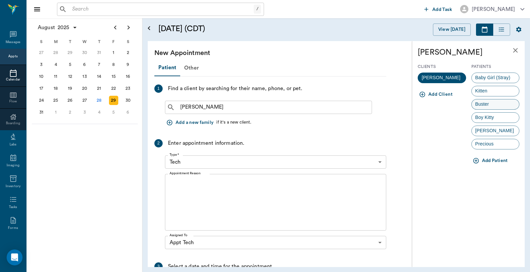
click at [489, 105] on span "Buster" at bounding box center [482, 104] width 21 height 7
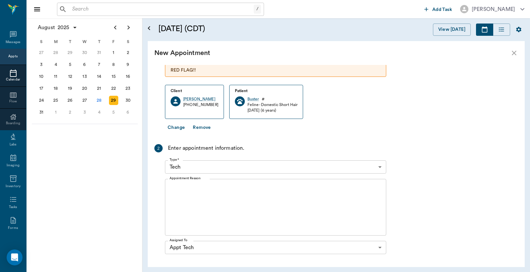
scroll to position [42, 0]
click at [169, 186] on div "x Appointment Reason" at bounding box center [275, 207] width 221 height 57
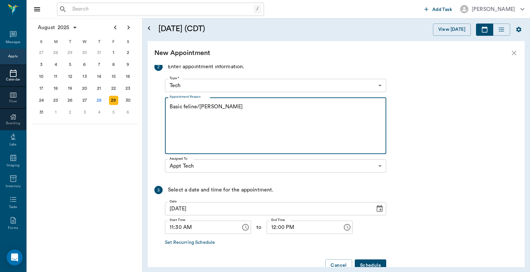
scroll to position [140, 0]
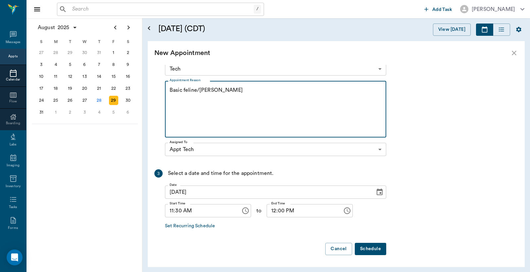
type textarea "Basic feline/[PERSON_NAME]"
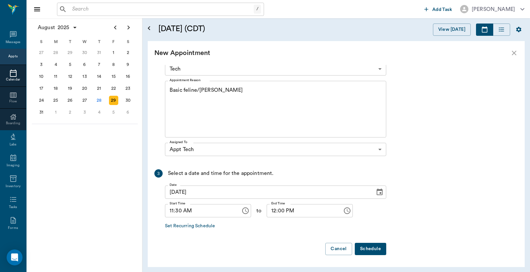
click at [375, 251] on button "Schedule" at bounding box center [370, 249] width 31 height 12
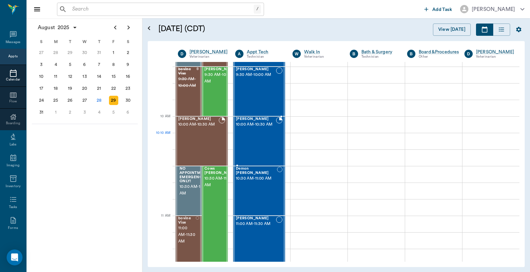
scroll to position [196, 0]
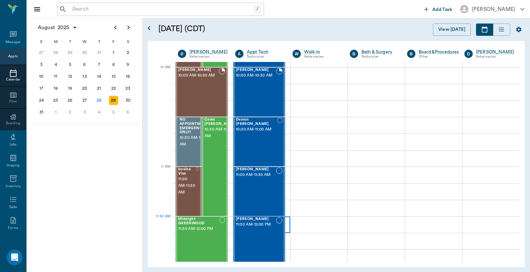
click at [285, 226] on div at bounding box center [261, 224] width 57 height 17
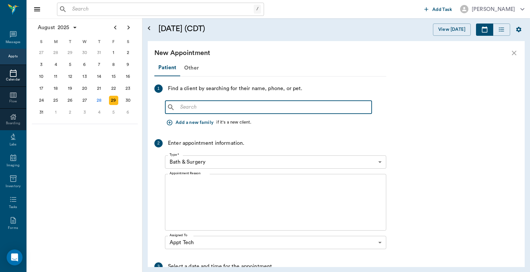
click at [180, 110] on input "text" at bounding box center [274, 107] width 192 height 9
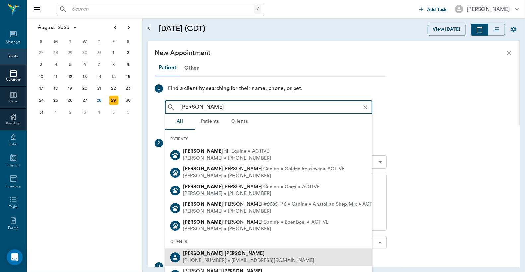
click at [198, 257] on div "[PERSON_NAME]" at bounding box center [248, 254] width 131 height 7
type input "[PERSON_NAME]"
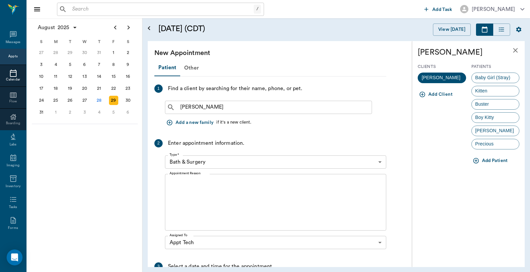
click at [379, 163] on body "/ ​ Add Task [PERSON_NAME] Nectar Messages Appts Calendar Flow Boarding Labs Im…" at bounding box center [265, 136] width 530 height 272
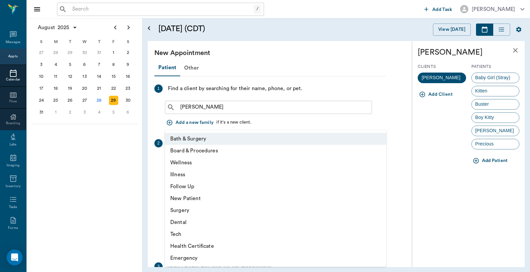
click at [211, 236] on li "Tech" at bounding box center [275, 234] width 221 height 12
type input "65d2be4f46e3a538d89b8c1a"
type input "12:00 PM"
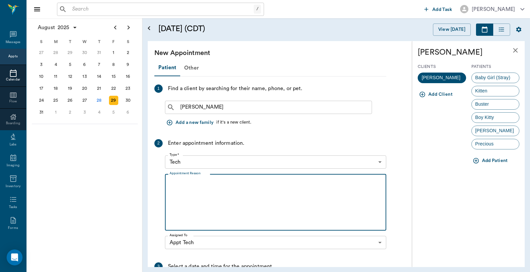
click at [177, 184] on textarea "Appointment Reason" at bounding box center [276, 203] width 212 height 46
type textarea "b"
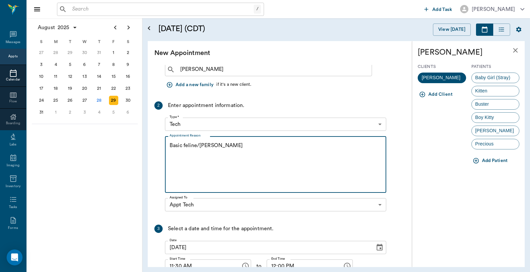
scroll to position [93, 0]
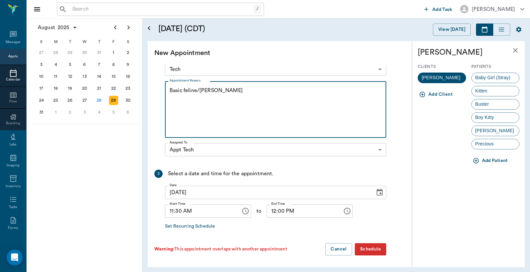
type textarea "Basic feline/[PERSON_NAME]"
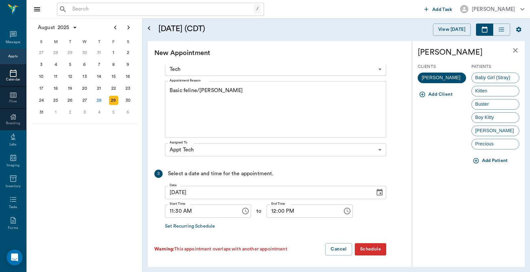
click at [369, 251] on button "Schedule" at bounding box center [370, 249] width 31 height 12
click at [367, 249] on button "Schedule" at bounding box center [370, 249] width 31 height 12
click at [483, 118] on span "Boy Kitty" at bounding box center [485, 117] width 26 height 7
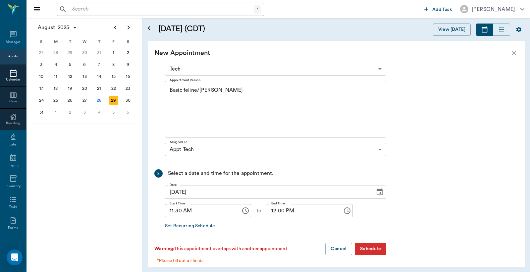
scroll to position [164, 0]
click at [367, 250] on button "Schedule" at bounding box center [370, 249] width 31 height 12
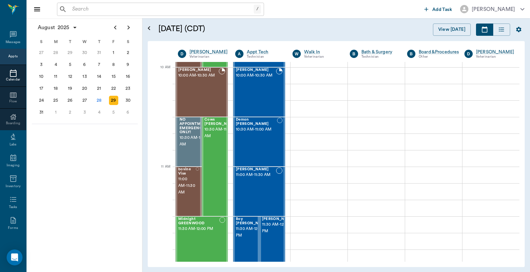
click at [73, 12] on input "text" at bounding box center [162, 9] width 184 height 9
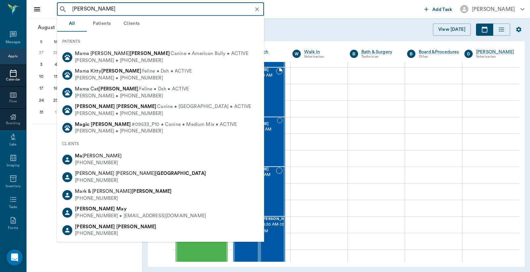
type input "[PERSON_NAME]"
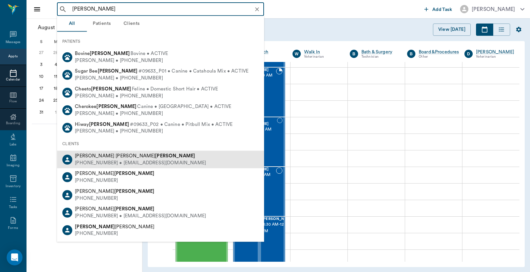
click at [100, 166] on div "[PHONE_NUMBER] • [EMAIL_ADDRESS][DOMAIN_NAME]" at bounding box center [140, 163] width 131 height 7
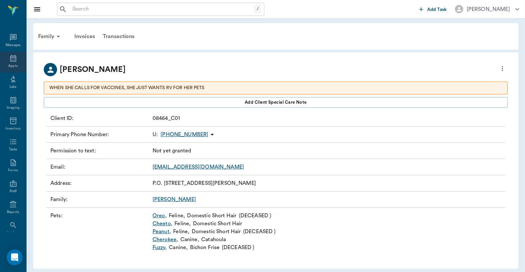
click at [5, 59] on div "Appts" at bounding box center [13, 62] width 26 height 21
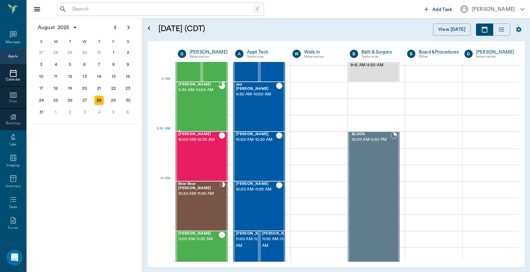
scroll to position [55, 0]
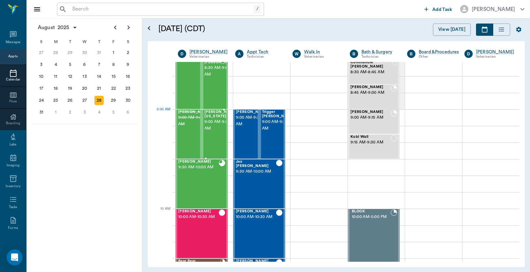
click at [213, 125] on span "9:00 AM - 9:30 AM" at bounding box center [221, 125] width 33 height 13
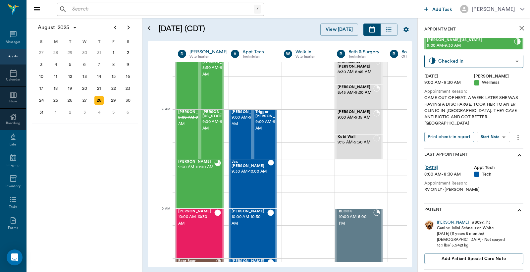
click at [517, 134] on icon "more" at bounding box center [518, 138] width 7 height 8
click at [476, 173] on span "Edit appointment" at bounding box center [489, 174] width 56 height 7
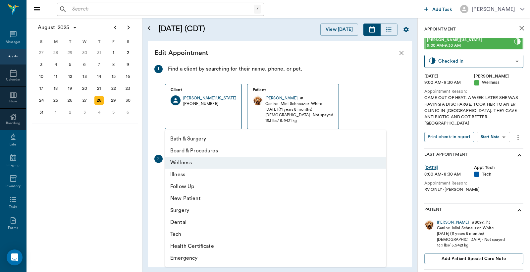
click at [208, 178] on body "/ ​ Add Task [PERSON_NAME] Nectar Messages Appts Calendar Flow Boarding Labs Im…" at bounding box center [265, 136] width 530 height 272
click at [194, 214] on li "Surgery" at bounding box center [275, 211] width 221 height 12
type input "65d2be4f46e3a538d89b8c18"
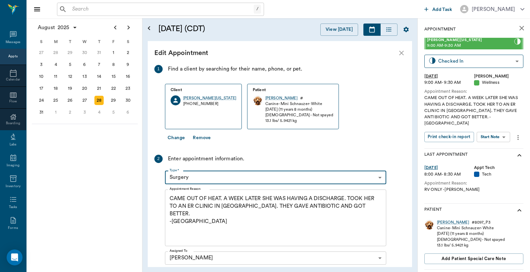
scroll to position [96, 0]
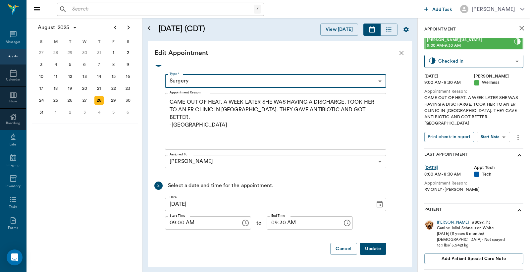
click at [382, 247] on button "Update" at bounding box center [373, 249] width 27 height 12
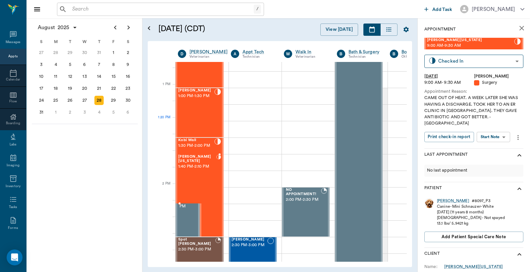
scroll to position [478, 0]
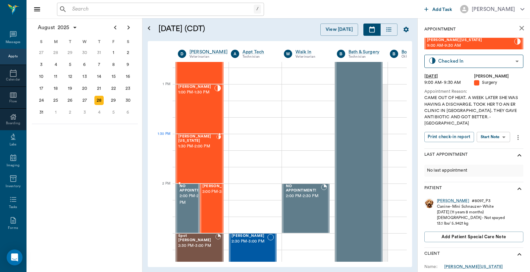
drag, startPoint x: 211, startPoint y: 122, endPoint x: 215, endPoint y: 181, distance: 58.8
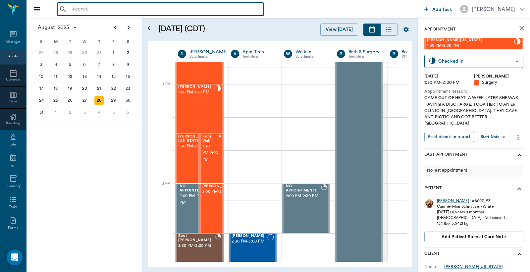
click at [73, 11] on input "text" at bounding box center [166, 9] width 192 height 9
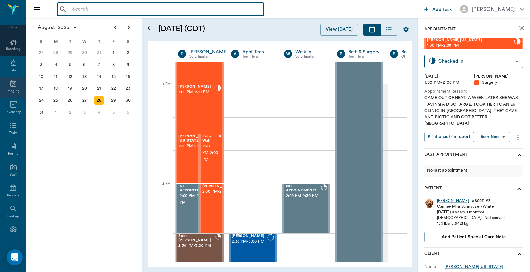
scroll to position [88, 0]
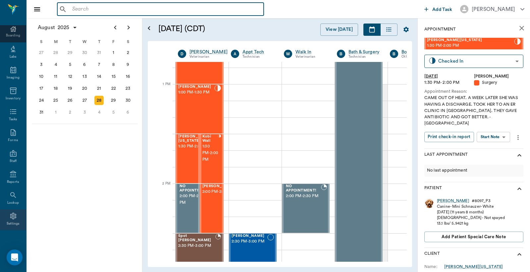
click at [11, 219] on icon at bounding box center [13, 216] width 8 height 8
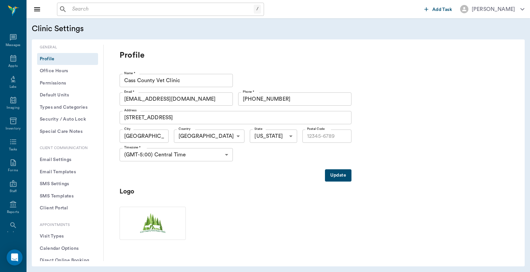
type input "75551"
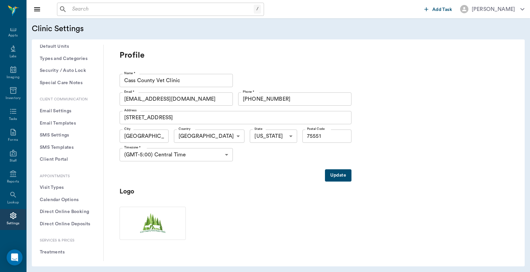
scroll to position [98, 0]
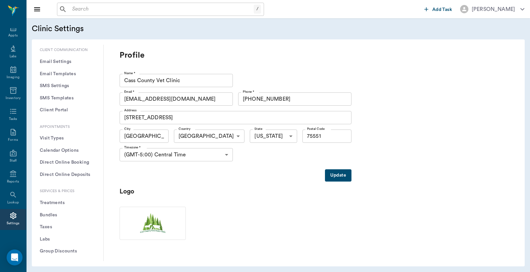
click at [60, 204] on button "Treatments" at bounding box center [67, 203] width 61 height 12
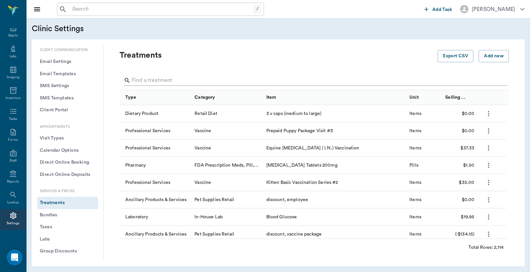
click at [137, 80] on input "Search" at bounding box center [315, 80] width 366 height 11
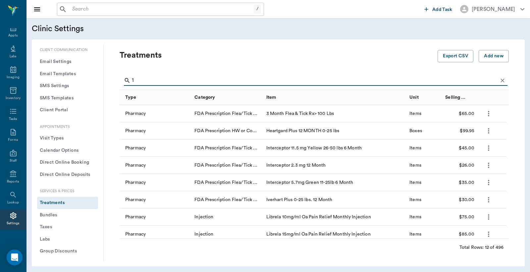
type input "1"
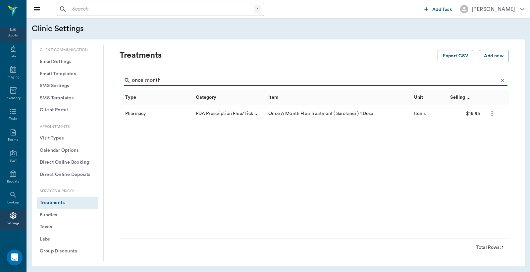
type input "once month"
click at [9, 33] on div "Appts" at bounding box center [12, 35] width 9 height 5
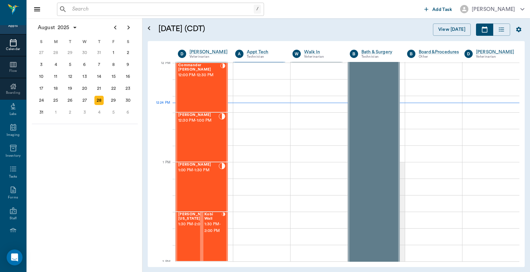
scroll to position [399, 0]
click at [128, 29] on icon "Next page" at bounding box center [129, 28] width 8 height 8
click at [55, 75] on div "15" at bounding box center [55, 76] width 9 height 9
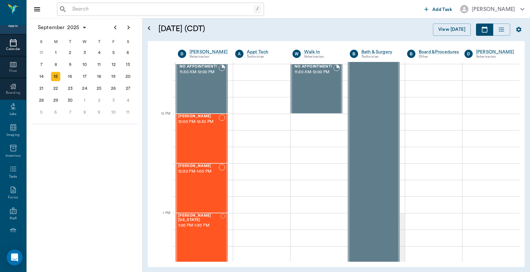
scroll to position [294, 0]
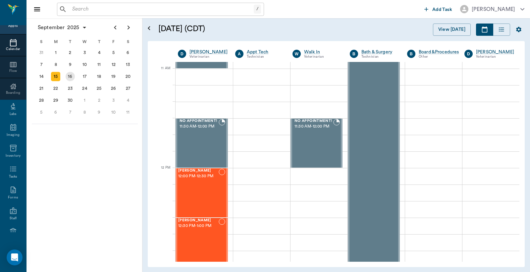
click at [71, 74] on div "16" at bounding box center [70, 76] width 9 height 9
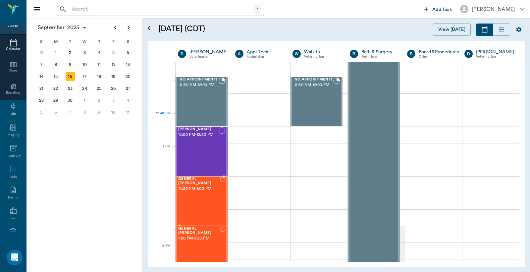
scroll to position [442, 0]
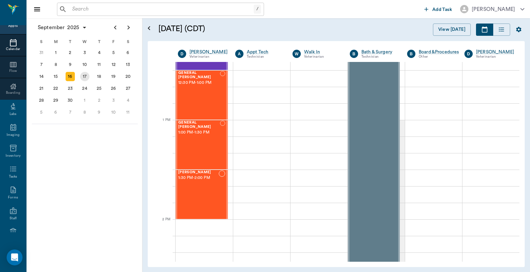
click at [85, 74] on div "17" at bounding box center [84, 76] width 9 height 9
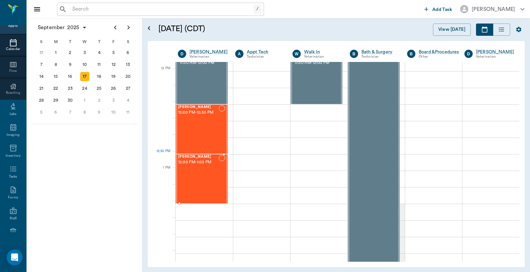
scroll to position [343, 0]
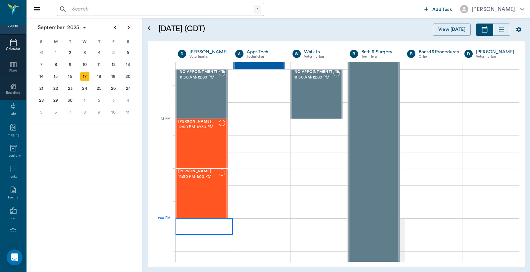
click at [184, 229] on div at bounding box center [204, 226] width 57 height 17
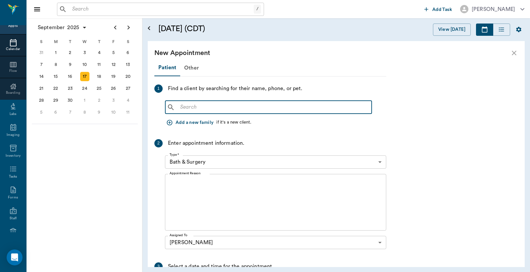
click at [179, 104] on input "text" at bounding box center [274, 107] width 192 height 9
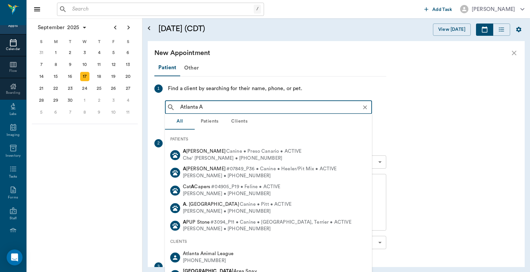
drag, startPoint x: 179, startPoint y: 104, endPoint x: 350, endPoint y: 75, distance: 173.5
click at [350, 78] on div "Patient Other 1 Find a client by searching for their name, phone, or pet. Atlan…" at bounding box center [270, 207] width 232 height 294
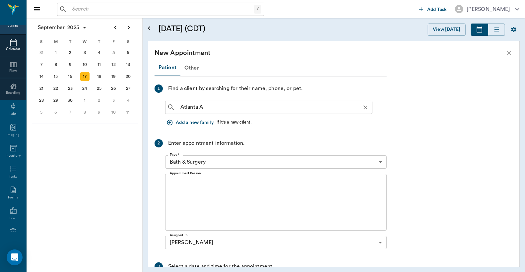
click at [202, 108] on input "Atlanta A" at bounding box center [274, 107] width 193 height 9
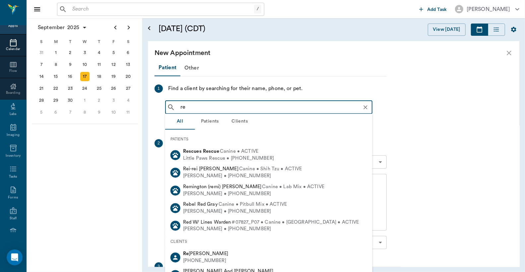
type input "r"
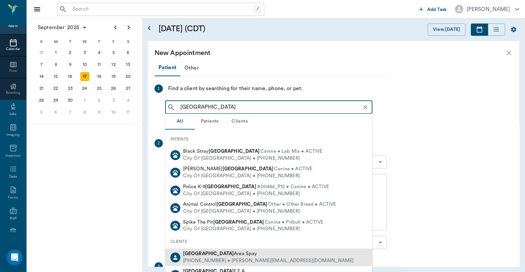
click at [227, 258] on div "[PHONE_NUMBER] • [PERSON_NAME][EMAIL_ADDRESS][DOMAIN_NAME]" at bounding box center [268, 261] width 171 height 7
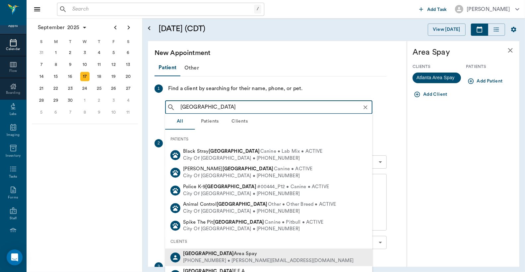
drag, startPoint x: 179, startPoint y: 107, endPoint x: 207, endPoint y: 108, distance: 27.5
click at [207, 108] on input "[GEOGRAPHIC_DATA]" at bounding box center [274, 107] width 193 height 9
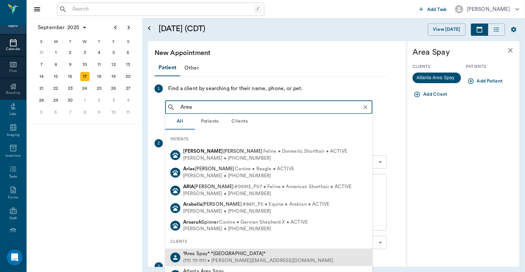
click at [215, 256] on span "*Area Spay* *[GEOGRAPHIC_DATA]*" at bounding box center [224, 253] width 83 height 5
type input "Area"
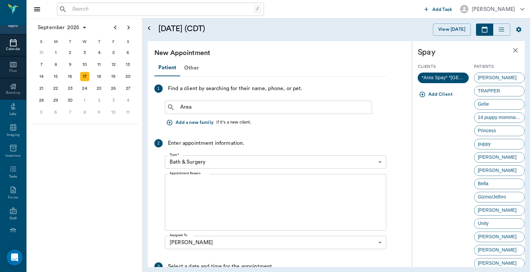
click at [379, 161] on body "/ ​ Add Task [PERSON_NAME] Nectar Messages Appts Calendar Flow Boarding Labs Im…" at bounding box center [265, 136] width 530 height 272
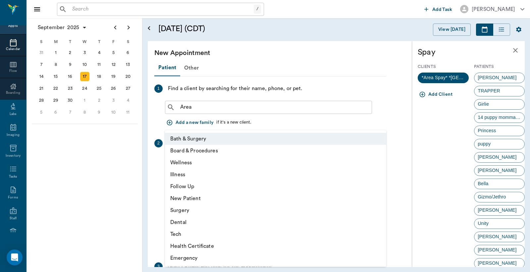
click at [86, 166] on div at bounding box center [265, 136] width 530 height 272
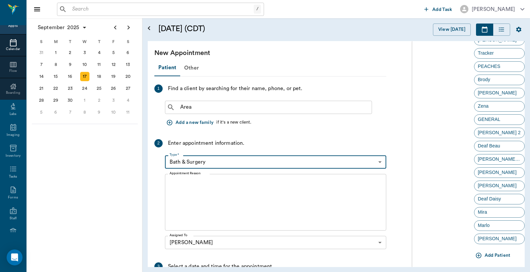
scroll to position [1249, 0]
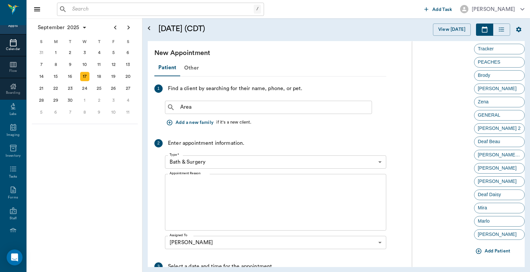
click at [496, 250] on button "Add Patient" at bounding box center [493, 251] width 39 height 12
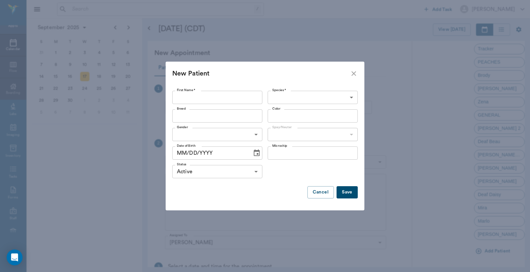
click at [178, 96] on input "First Name *" at bounding box center [217, 97] width 90 height 13
type input "Cat"
click at [349, 191] on button "Save" at bounding box center [347, 192] width 21 height 12
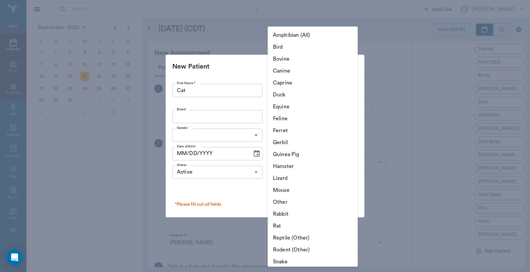
click at [352, 89] on body "/ ​ Add Task Dr. Bert Ellsworth Nectar Messages Appts Calendar Flow Boarding La…" at bounding box center [265, 136] width 530 height 272
click at [289, 117] on li "Feline" at bounding box center [313, 119] width 90 height 12
type input "Feline"
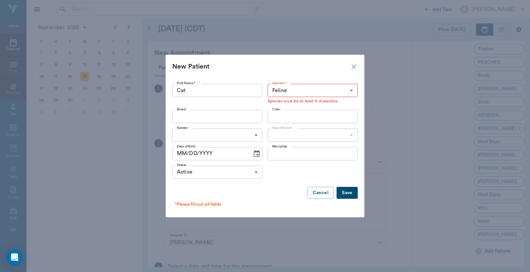
click at [352, 192] on button "Save" at bounding box center [347, 193] width 21 height 12
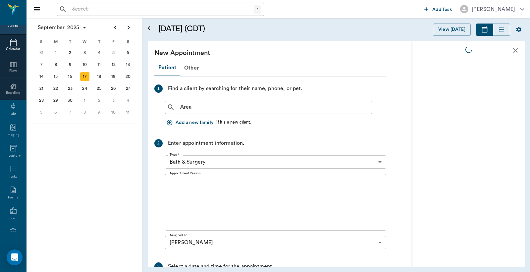
scroll to position [0, 0]
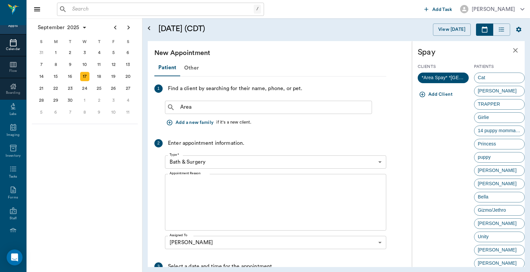
click at [379, 161] on body "/ ​ Add Task Dr. Bert Ellsworth Nectar Messages Appts Calendar Flow Boarding La…" at bounding box center [265, 136] width 530 height 272
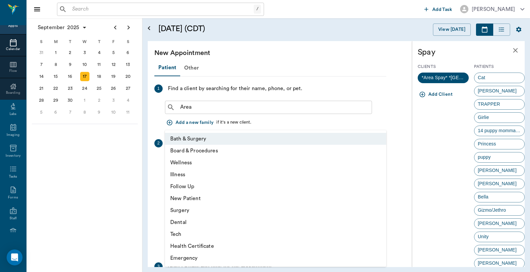
click at [199, 214] on li "Surgery" at bounding box center [275, 211] width 221 height 12
type input "65d2be4f46e3a538d89b8c18"
type input "01:30 PM"
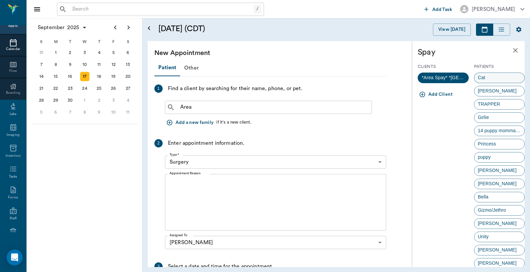
click at [492, 78] on div "Cat" at bounding box center [499, 78] width 51 height 11
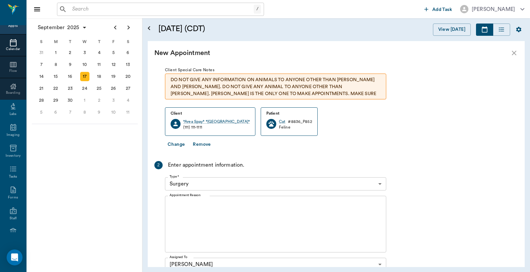
scroll to position [49, 0]
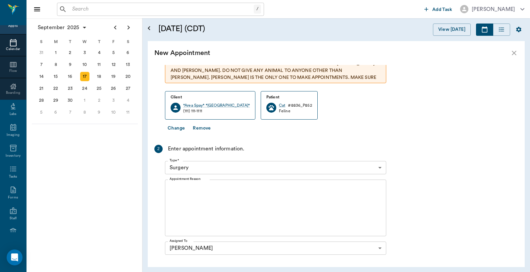
click at [171, 186] on textarea "Appointment Reason" at bounding box center [276, 208] width 212 height 46
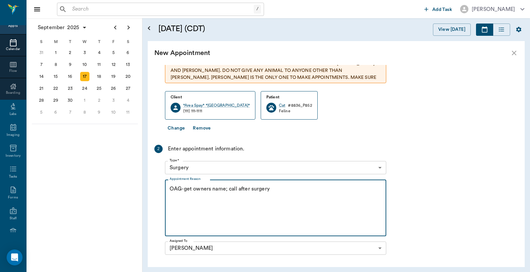
drag, startPoint x: 173, startPoint y: 188, endPoint x: 181, endPoint y: 188, distance: 8.0
click at [181, 188] on textarea "OAG-get owners name; call after surgery" at bounding box center [276, 208] width 212 height 46
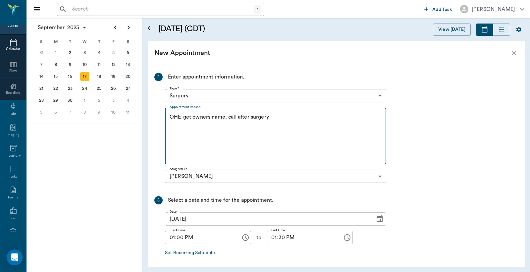
scroll to position [98, 0]
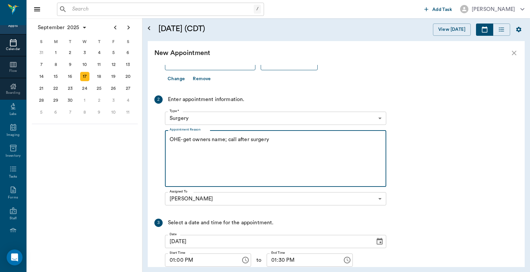
click at [269, 140] on textarea "OHE-get owners name; call after surgery" at bounding box center [276, 159] width 212 height 46
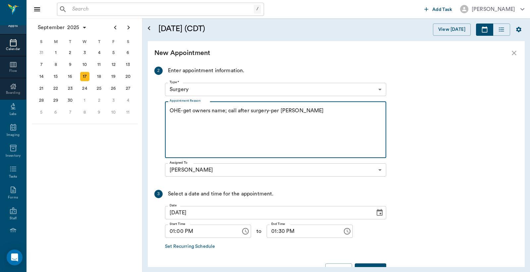
scroll to position [147, 0]
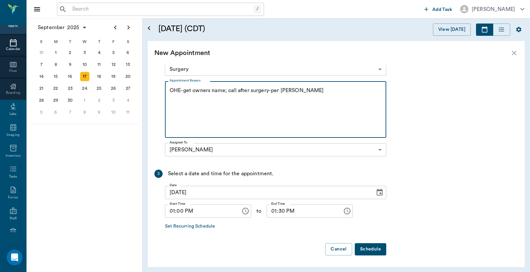
type textarea "OHE-get owners name; call after surgery-per Heather Christy"
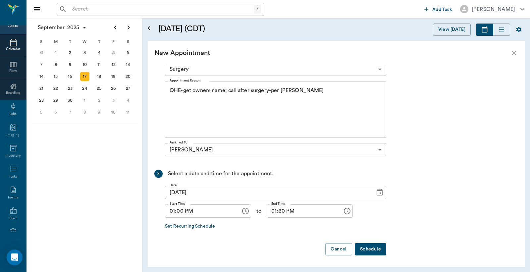
click at [369, 249] on button "Schedule" at bounding box center [370, 249] width 31 height 12
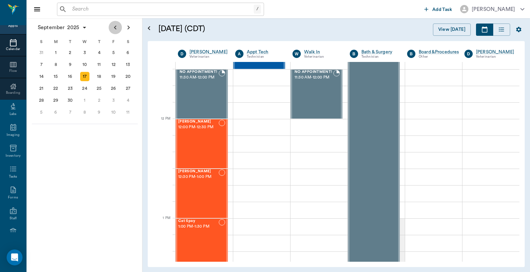
click at [115, 28] on icon "Previous page" at bounding box center [115, 28] width 8 height 8
click at [99, 98] on div "28" at bounding box center [98, 100] width 9 height 9
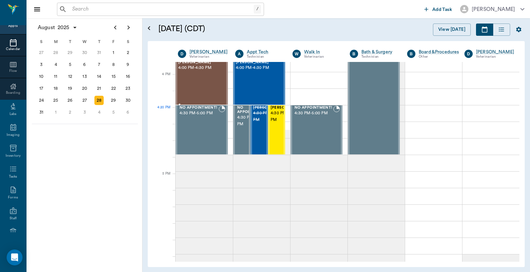
scroll to position [786, 0]
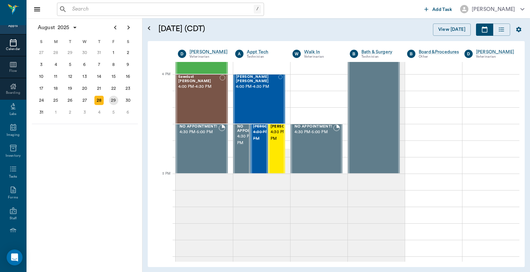
click at [113, 98] on div "29" at bounding box center [113, 100] width 9 height 9
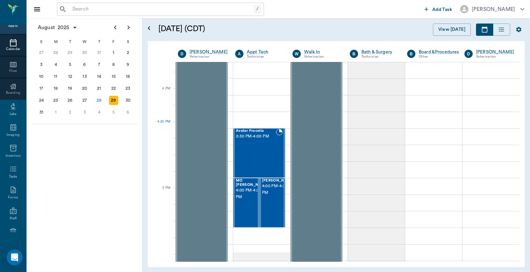
scroll to position [786, 0]
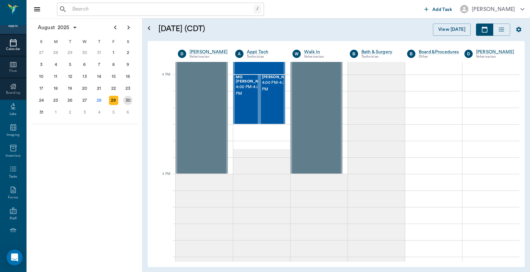
click at [128, 98] on div "30" at bounding box center [127, 100] width 9 height 9
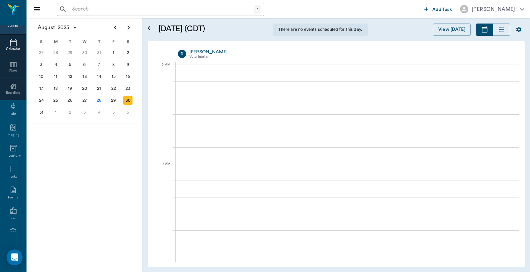
click at [127, 98] on div "30" at bounding box center [127, 100] width 9 height 9
click at [131, 27] on icon "Next page" at bounding box center [129, 28] width 8 height 8
click at [86, 52] on div "3" at bounding box center [84, 52] width 9 height 9
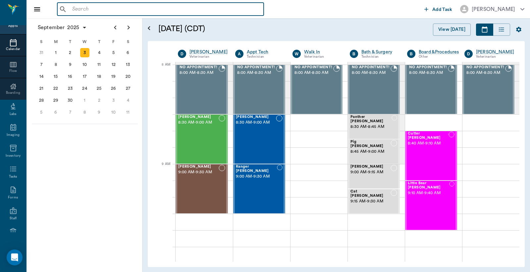
click at [124, 9] on input "text" at bounding box center [166, 9] width 192 height 9
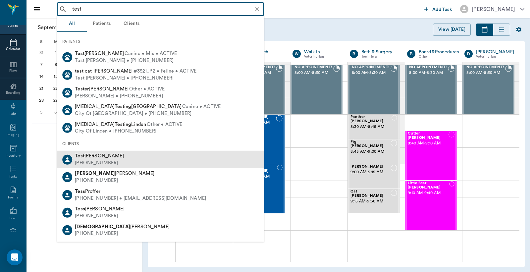
click at [107, 156] on div "Test Lee (903) 796-3781" at bounding box center [160, 160] width 207 height 18
type input "test"
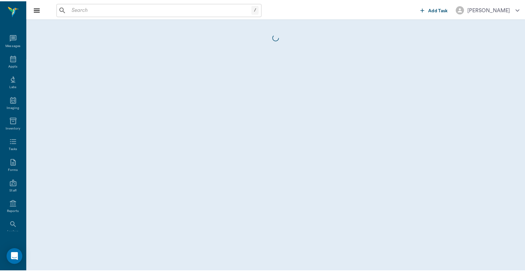
scroll to position [30, 0]
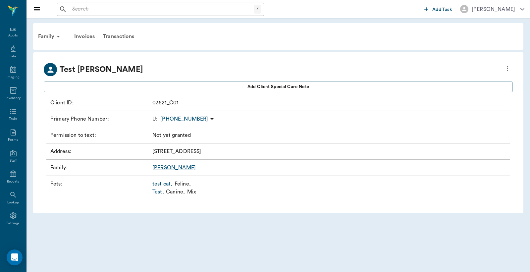
click at [161, 194] on link "Test ," at bounding box center [158, 192] width 12 height 8
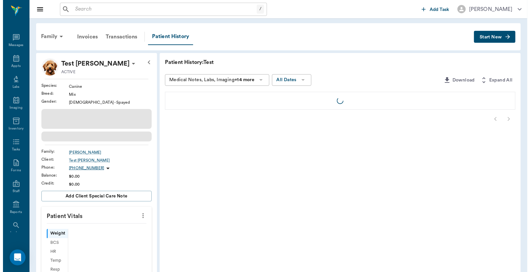
scroll to position [30, 0]
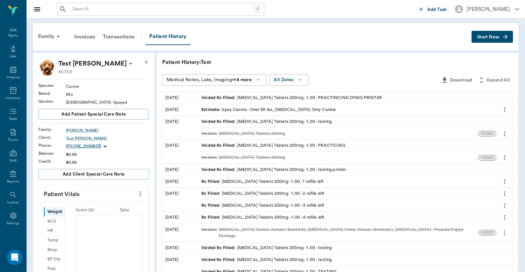
click at [503, 183] on icon "more" at bounding box center [504, 182] width 7 height 8
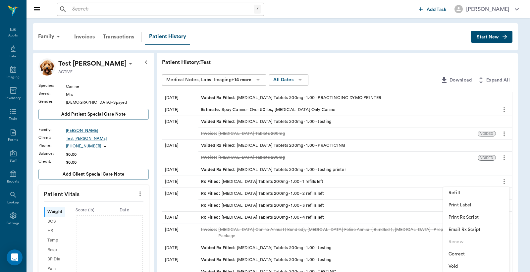
click at [449, 191] on span "Refill" at bounding box center [477, 193] width 56 height 7
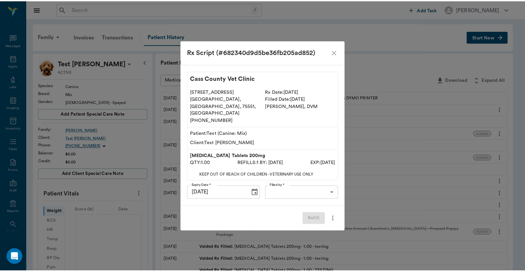
scroll to position [30, 0]
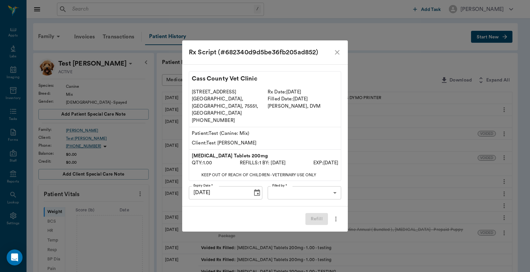
click at [286, 184] on body "/ ​ Add Task [PERSON_NAME] Nectar Messages Appts Labs Imaging Inventory Tasks F…" at bounding box center [265, 253] width 530 height 507
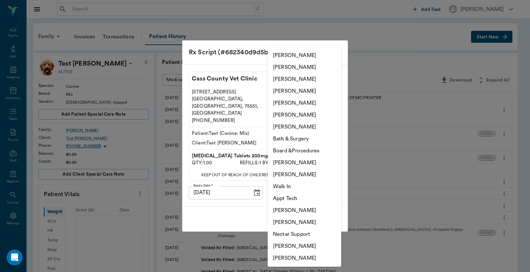
click at [292, 109] on li "[PERSON_NAME]" at bounding box center [305, 115] width 74 height 12
type input "63ec2ece52e12b0ba117cc90"
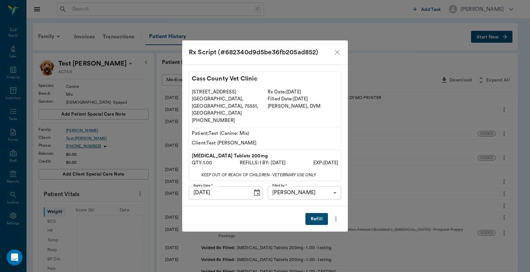
click at [317, 213] on button "Refill" at bounding box center [317, 219] width 23 height 12
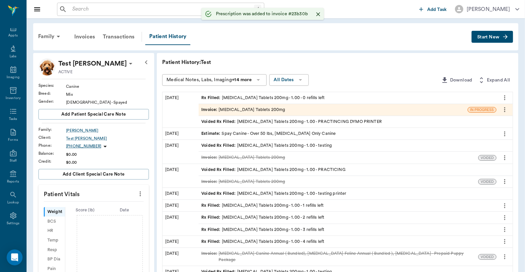
click at [503, 99] on icon "more" at bounding box center [504, 98] width 7 height 8
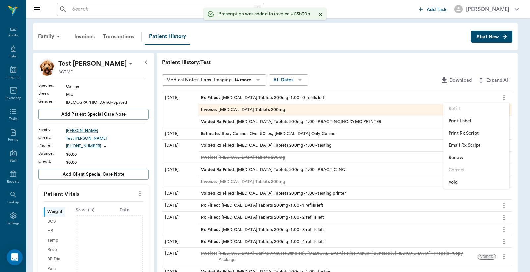
click at [463, 182] on span "Void" at bounding box center [477, 182] width 56 height 7
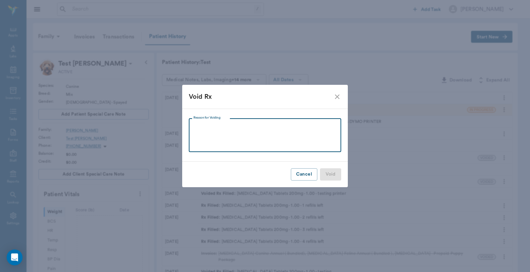
click at [270, 126] on textarea "Reason for Voiding" at bounding box center [265, 135] width 143 height 23
type textarea "practing dymo printer"
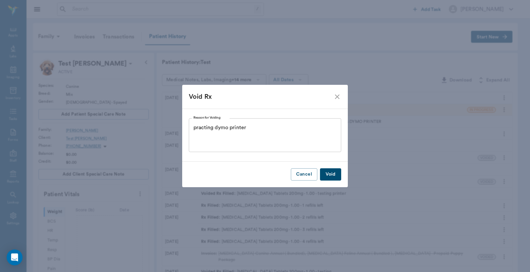
click at [330, 175] on button "Void" at bounding box center [330, 174] width 21 height 12
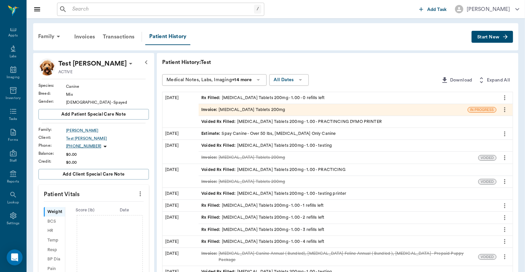
click at [271, 111] on div "Invoice : [MEDICAL_DATA] Tablets 200mg" at bounding box center [243, 110] width 84 height 6
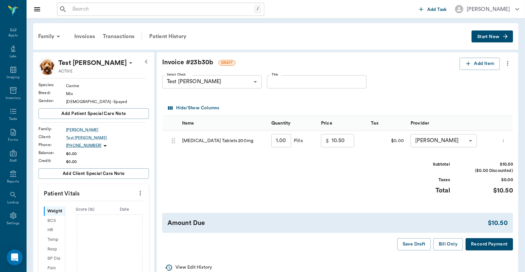
click at [505, 65] on icon "more" at bounding box center [507, 63] width 7 height 8
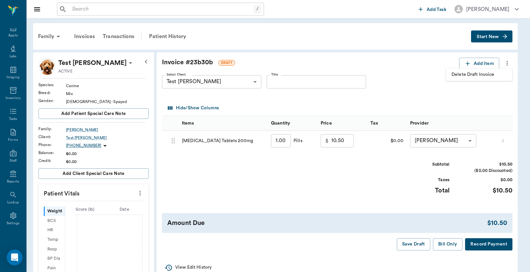
click at [465, 78] on span "Delete Draft Invoice" at bounding box center [480, 74] width 56 height 7
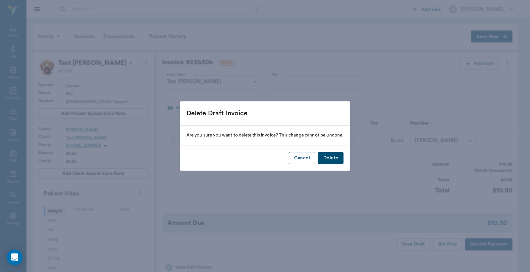
click at [339, 161] on button "Delete" at bounding box center [331, 158] width 26 height 12
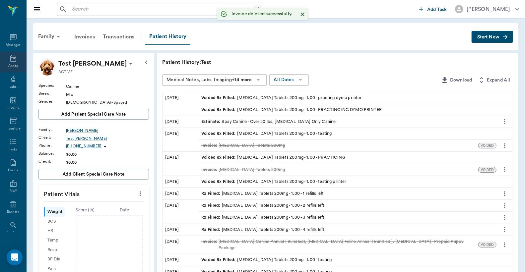
click at [14, 57] on icon at bounding box center [13, 58] width 8 height 8
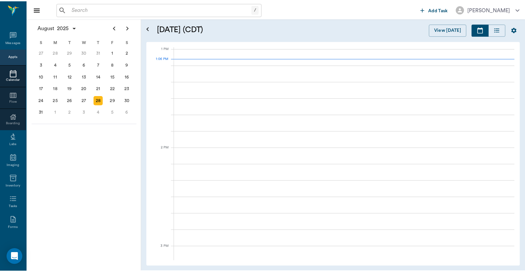
scroll to position [498, 0]
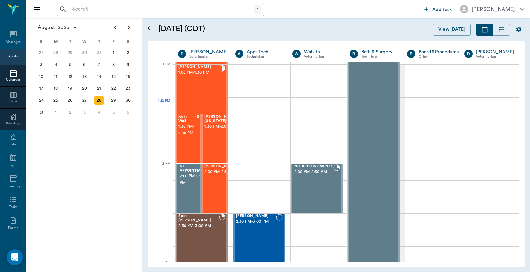
click at [72, 10] on input "text" at bounding box center [162, 9] width 184 height 9
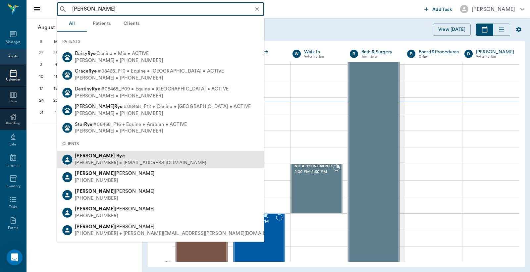
click at [113, 160] on div "[PHONE_NUMBER] • [EMAIL_ADDRESS][DOMAIN_NAME]" at bounding box center [140, 163] width 131 height 7
type input "[PERSON_NAME]"
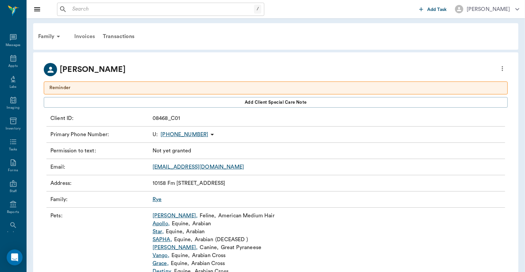
click at [87, 37] on div "Invoices" at bounding box center [84, 37] width 29 height 16
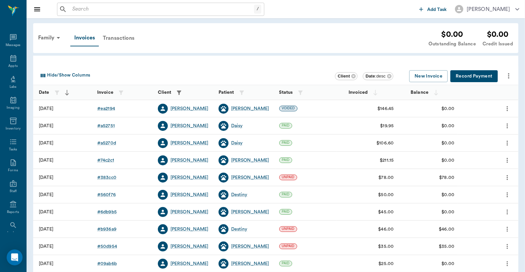
click at [116, 38] on div "Transactions" at bounding box center [118, 38] width 39 height 16
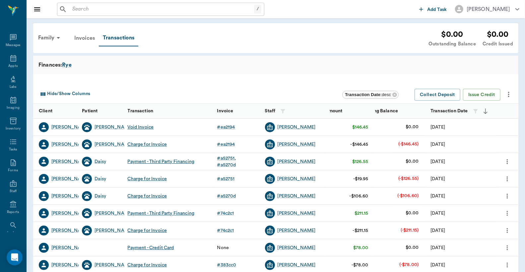
click at [87, 38] on div "Invoices" at bounding box center [84, 38] width 29 height 16
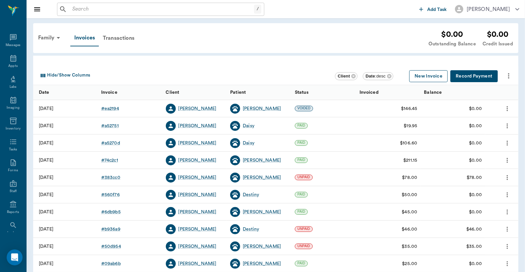
click at [431, 77] on button "New Invoice" at bounding box center [428, 76] width 38 height 12
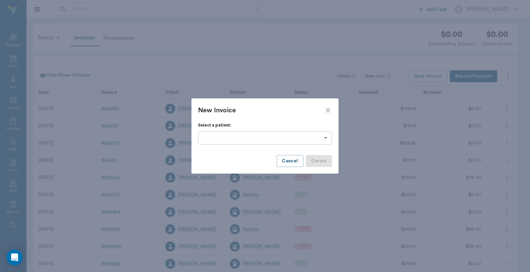
click at [328, 114] on icon "close" at bounding box center [328, 110] width 8 height 8
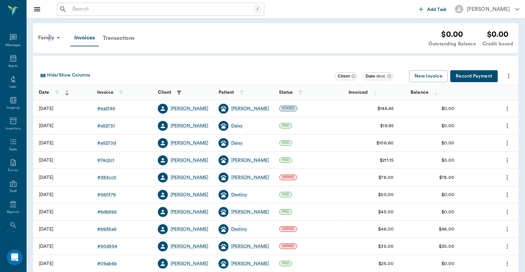
click at [50, 38] on div "Family" at bounding box center [50, 38] width 32 height 16
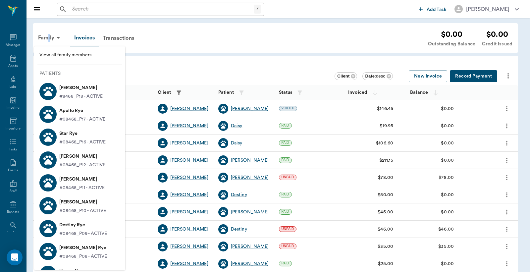
click at [79, 93] on p "#8468_P18 - ACTIVE" at bounding box center [80, 96] width 43 height 7
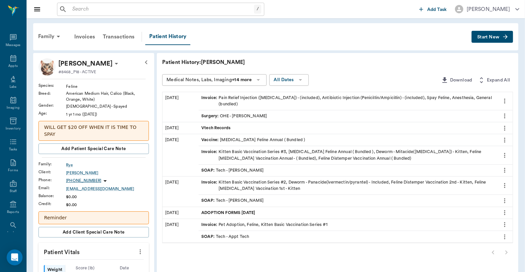
click at [488, 37] on span "Start New" at bounding box center [488, 37] width 22 height 0
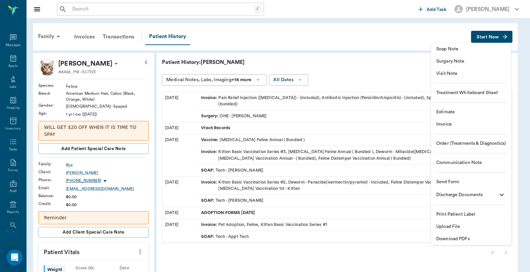
click at [448, 125] on span "Invoice" at bounding box center [472, 124] width 70 height 7
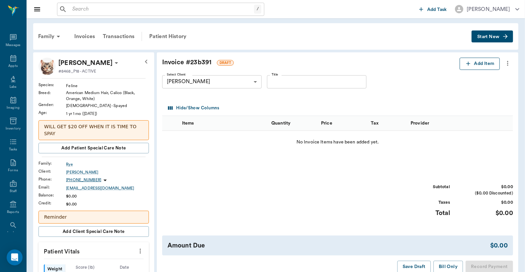
click at [489, 63] on button "Add Item" at bounding box center [479, 64] width 40 height 12
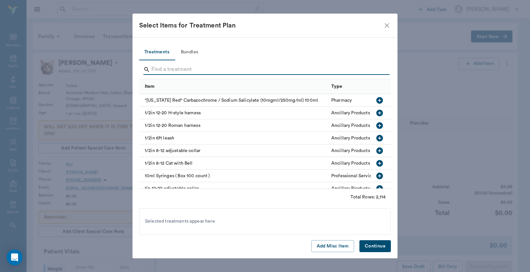
click at [219, 68] on input "Search" at bounding box center [265, 69] width 228 height 11
click at [198, 67] on input "Search" at bounding box center [265, 69] width 228 height 11
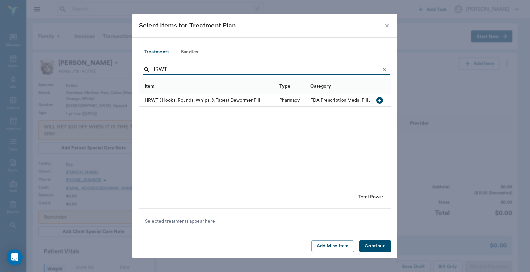
type input "HRWT"
click at [379, 101] on icon "button" at bounding box center [380, 100] width 7 height 7
click at [371, 246] on button "Continue" at bounding box center [375, 246] width 31 height 12
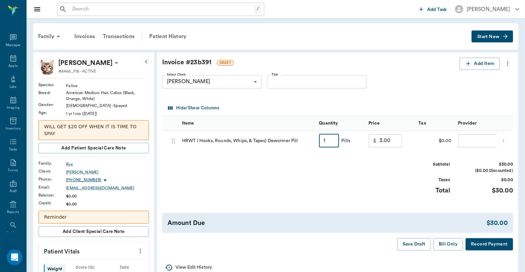
type input "10"
type input "30.00"
type input "10"
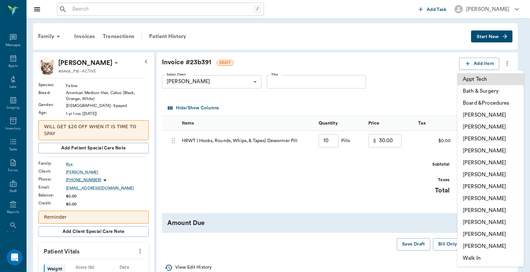
click at [466, 140] on body "/ ​ Add Task Dr. Bert Ellsworth Nectar Messages Appts Labs Imaging Inventory Ta…" at bounding box center [265, 264] width 530 height 528
click at [472, 128] on li "[PERSON_NAME]" at bounding box center [491, 127] width 66 height 12
type input "none-63ec2e2852e12b0ba117910e"
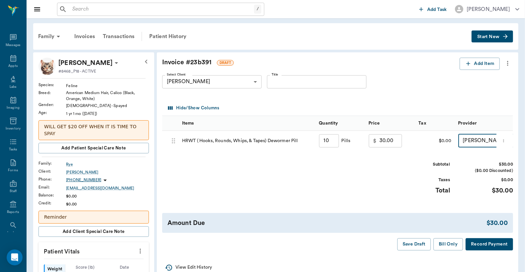
click at [481, 250] on button "Record Payment" at bounding box center [488, 244] width 47 height 12
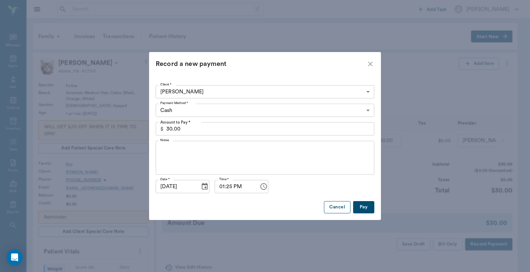
click at [333, 209] on button "Cancel" at bounding box center [337, 207] width 27 height 12
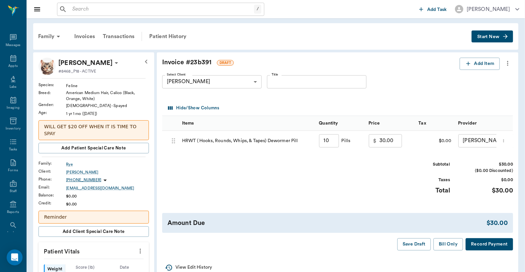
click at [489, 251] on button "Record Payment" at bounding box center [488, 244] width 47 height 12
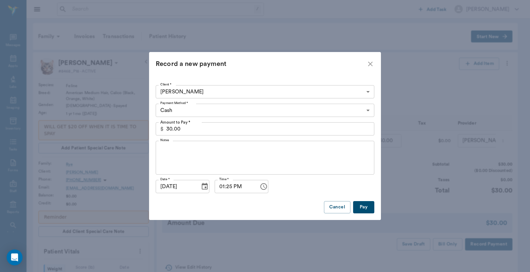
click at [368, 111] on body "/ ​ Add Task Dr. Bert Ellsworth Nectar Messages Appts Labs Imaging Inventory Ta…" at bounding box center [265, 264] width 530 height 528
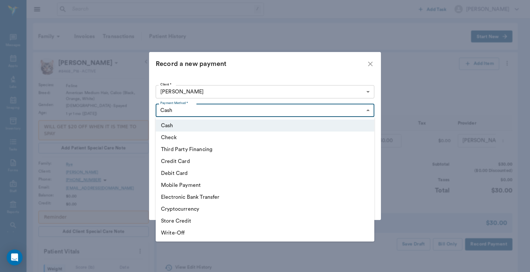
click at [400, 92] on div at bounding box center [265, 136] width 530 height 272
click at [367, 111] on body "/ ​ Add Task Dr. Bert Ellsworth Nectar Messages Appts Labs Imaging Inventory Ta…" at bounding box center [265, 264] width 530 height 528
click at [208, 150] on li "Third Party Financing" at bounding box center [265, 150] width 219 height 12
type input "CREDIT"
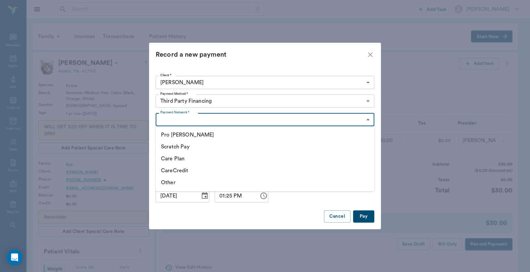
click at [367, 120] on body "/ ​ Add Task Dr. Bert Ellsworth Nectar Messages Appts Labs Imaging Inventory Ta…" at bounding box center [265, 264] width 530 height 528
click at [194, 173] on li "CareCredit" at bounding box center [265, 171] width 219 height 12
type input "CARE_CREDIT"
click at [369, 219] on button "Pay" at bounding box center [363, 216] width 21 height 12
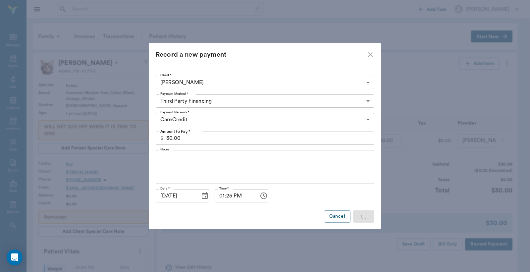
type input "10.00"
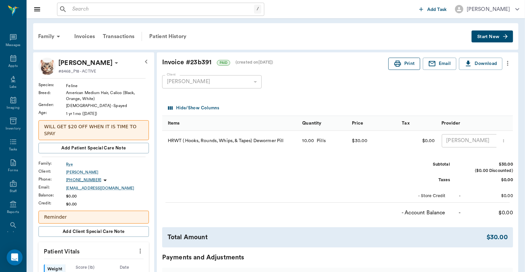
click at [404, 64] on button "Print" at bounding box center [404, 64] width 32 height 12
click at [11, 64] on div "Appts" at bounding box center [12, 66] width 9 height 5
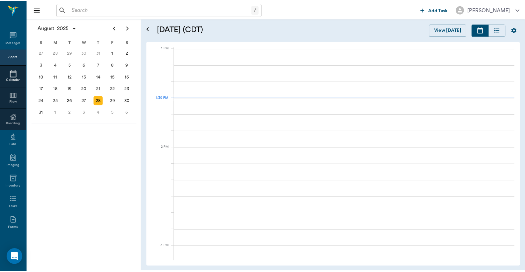
scroll to position [497, 0]
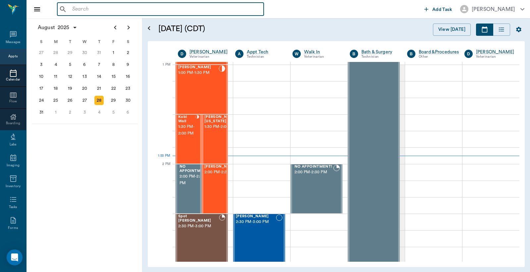
click at [73, 11] on input "text" at bounding box center [166, 9] width 192 height 9
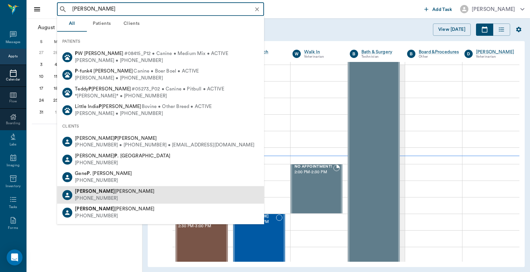
click at [104, 195] on div "(903) 846-4747" at bounding box center [115, 198] width 80 height 7
type input "Cynthia P"
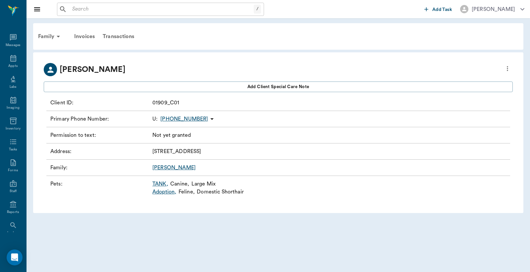
click at [159, 183] on link "TANK ," at bounding box center [160, 184] width 16 height 8
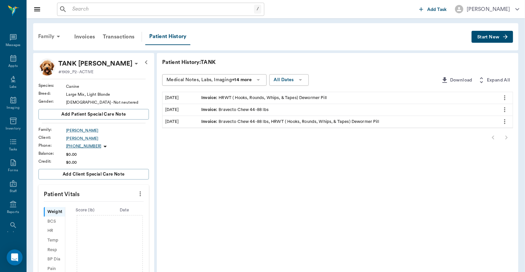
click at [44, 37] on div "Family" at bounding box center [50, 37] width 32 height 16
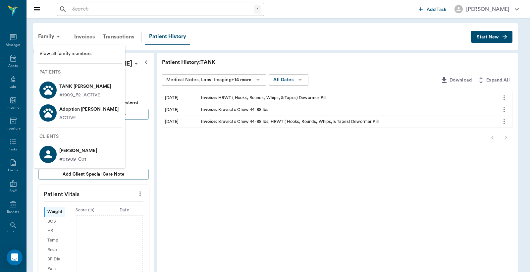
click at [71, 95] on p "#1909_P2 - ACTIVE" at bounding box center [79, 95] width 41 height 7
click at [71, 90] on p "TANK Pickens" at bounding box center [85, 86] width 52 height 11
click at [91, 38] on div at bounding box center [265, 136] width 530 height 272
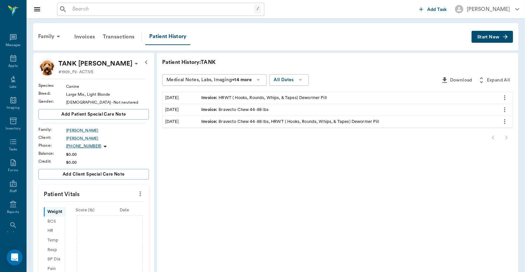
click at [488, 37] on span "Start New" at bounding box center [488, 37] width 22 height 0
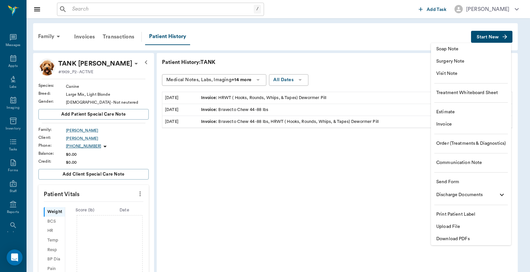
click at [448, 125] on span "Invoice" at bounding box center [472, 124] width 70 height 7
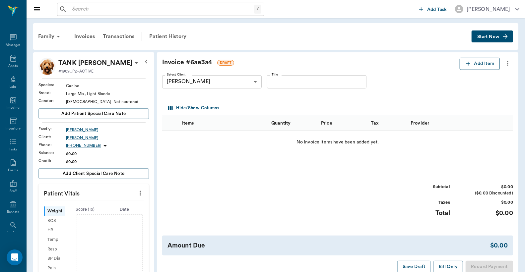
click at [482, 66] on button "Add Item" at bounding box center [479, 64] width 40 height 12
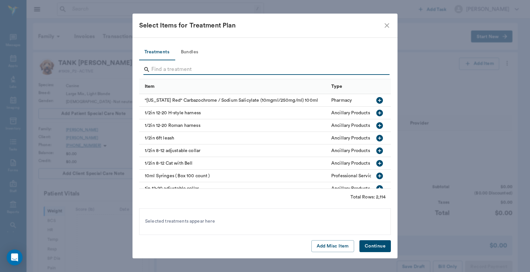
click at [155, 68] on input "Search" at bounding box center [265, 69] width 228 height 11
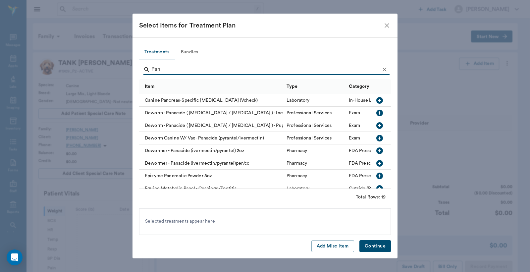
type input "Pan"
click at [377, 148] on icon "button" at bounding box center [380, 151] width 7 height 7
click at [376, 163] on icon "button" at bounding box center [380, 163] width 8 height 8
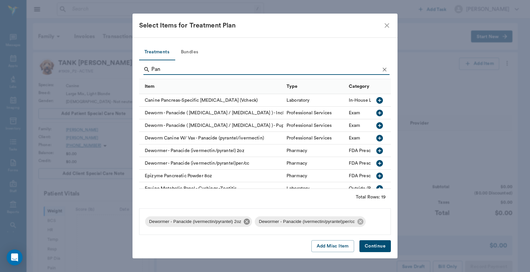
click at [247, 221] on icon at bounding box center [246, 221] width 7 height 7
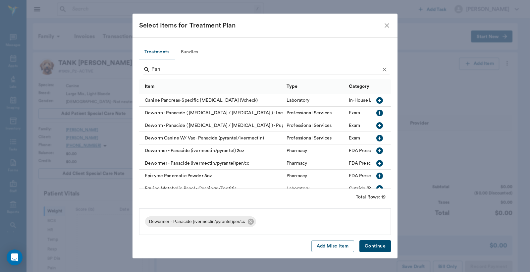
click at [380, 246] on button "Continue" at bounding box center [375, 246] width 31 height 12
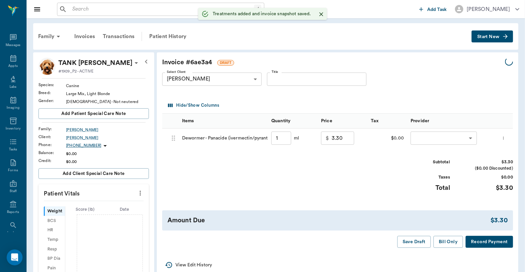
type input "1.00"
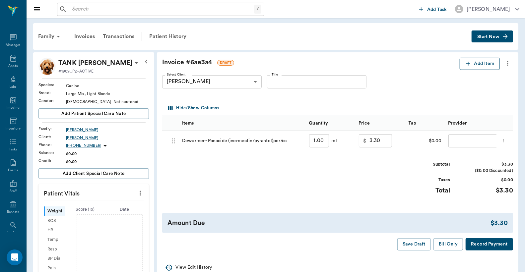
click at [482, 66] on button "Add Item" at bounding box center [479, 64] width 40 height 12
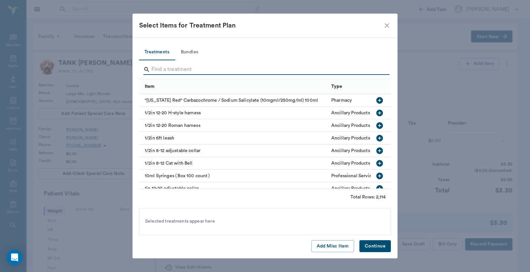
click at [154, 67] on input "Search" at bounding box center [265, 69] width 228 height 11
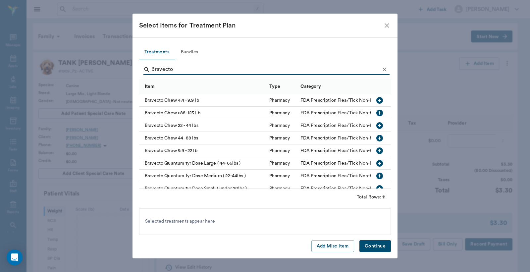
type input "Bravecto"
click at [376, 138] on icon "button" at bounding box center [380, 138] width 8 height 8
click at [377, 248] on button "Continue" at bounding box center [375, 246] width 31 height 12
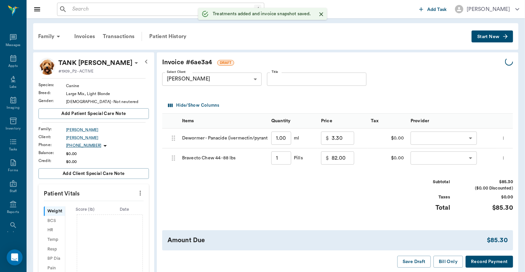
click at [469, 138] on body "/ ​ Add Task Dr. Bert Ellsworth Nectar Messages Appts Labs Imaging Inventory Ta…" at bounding box center [262, 217] width 525 height 435
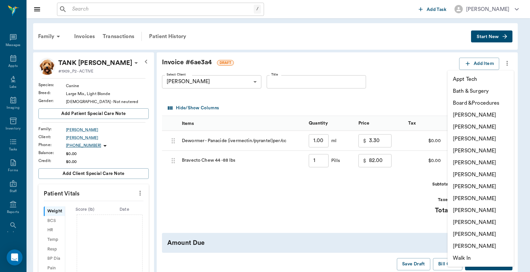
type input "1.00"
click at [457, 127] on li "[PERSON_NAME]" at bounding box center [481, 127] width 66 height 12
type input "none-63ec2e2852e12b0ba117910e"
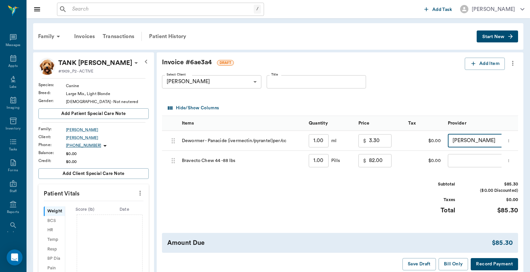
click at [474, 160] on body "/ ​ Add Task Dr. Bert Ellsworth Nectar Messages Appts Labs Imaging Inventory Ta…" at bounding box center [265, 217] width 530 height 435
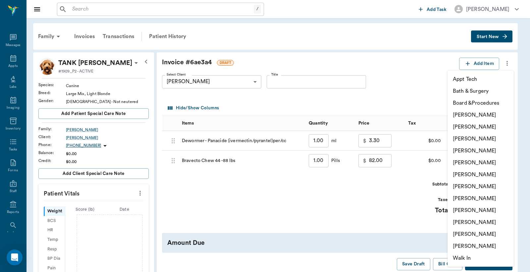
click at [471, 126] on li "[PERSON_NAME]" at bounding box center [481, 127] width 66 height 12
type input "none-63ec2e2852e12b0ba117910e"
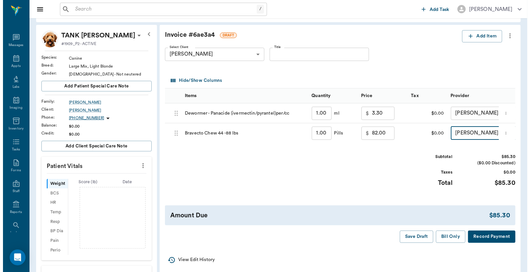
scroll to position [49, 0]
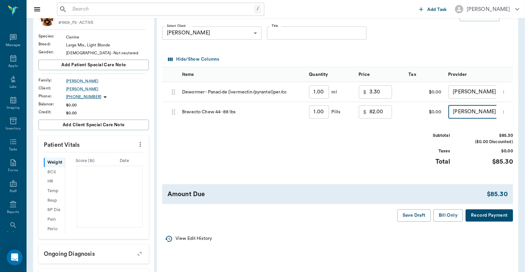
click at [484, 221] on button "Record Payment" at bounding box center [488, 215] width 47 height 12
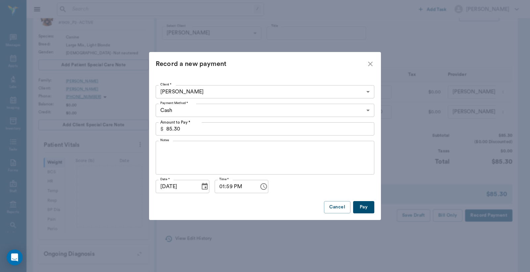
click at [362, 210] on button "Pay" at bounding box center [363, 207] width 21 height 12
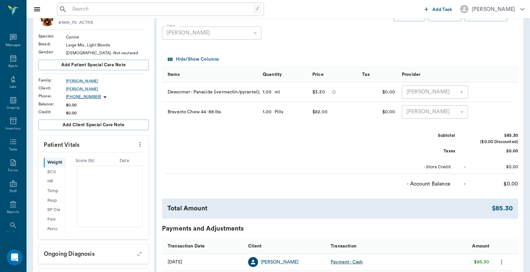
scroll to position [0, 0]
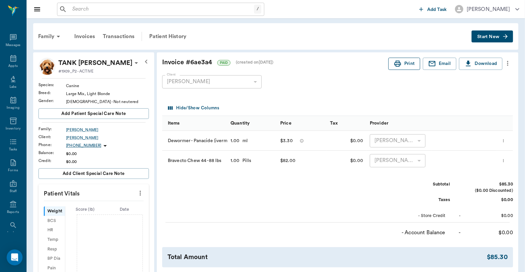
click at [409, 64] on button "Print" at bounding box center [404, 64] width 32 height 12
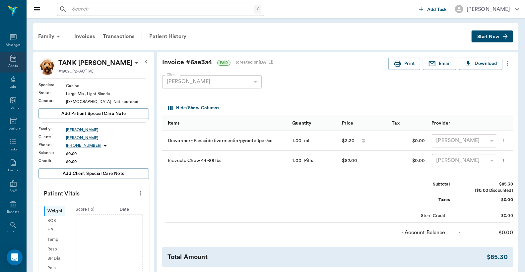
click at [11, 63] on div "Appts" at bounding box center [13, 62] width 26 height 21
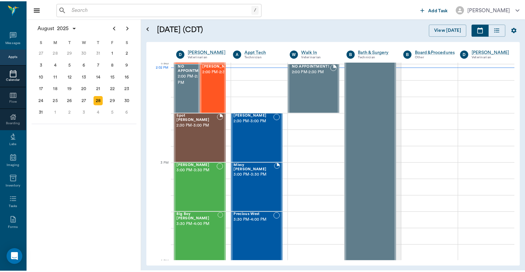
scroll to position [598, 0]
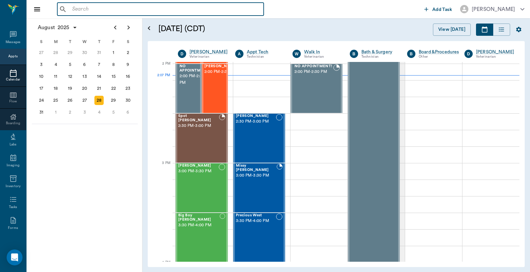
click at [71, 11] on input "text" at bounding box center [166, 9] width 192 height 9
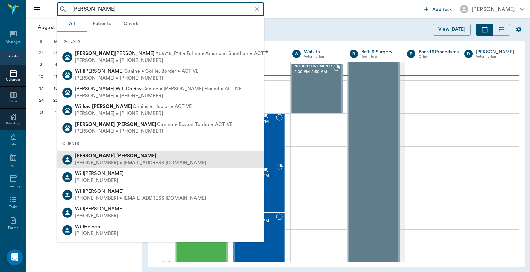
click at [85, 155] on b "Karen" at bounding box center [95, 155] width 40 height 5
type input "Karen Will"
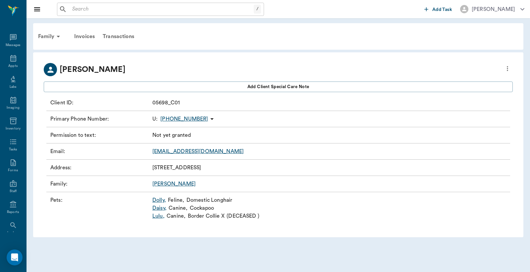
click at [161, 208] on link "Daisy ," at bounding box center [159, 208] width 14 height 8
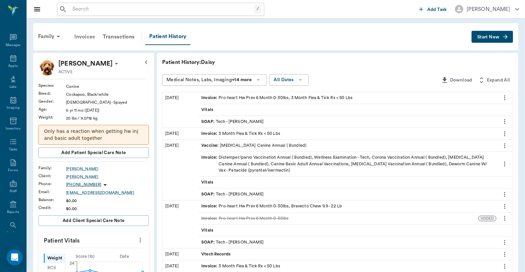
click at [83, 36] on div "Invoices" at bounding box center [84, 37] width 29 height 16
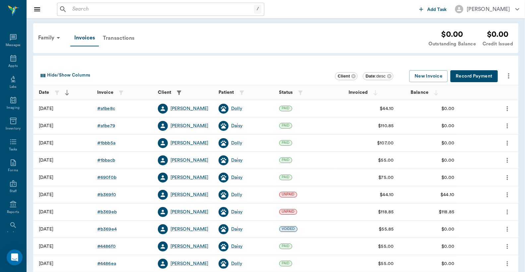
click at [119, 38] on div "Transactions" at bounding box center [118, 38] width 39 height 16
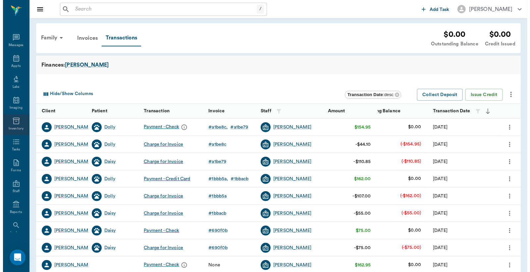
scroll to position [30, 0]
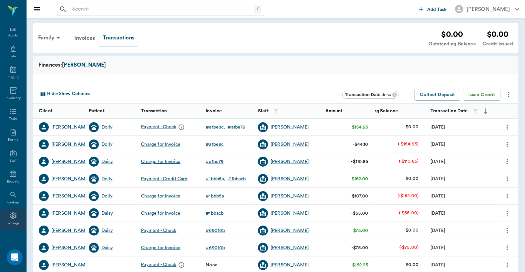
click at [12, 218] on icon at bounding box center [13, 216] width 8 height 8
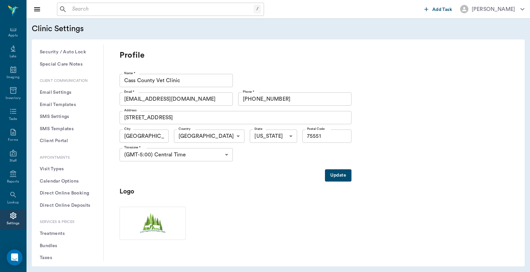
scroll to position [98, 0]
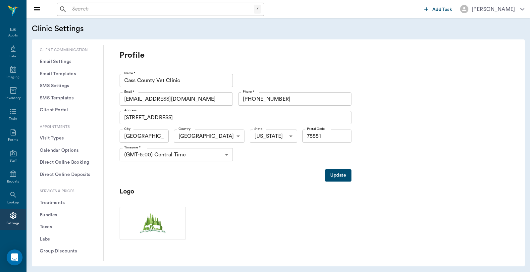
click at [55, 202] on button "Treatments" at bounding box center [67, 203] width 61 height 12
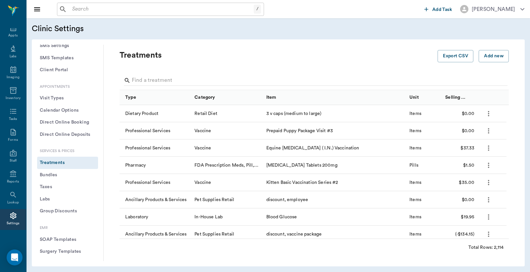
scroll to position [147, 0]
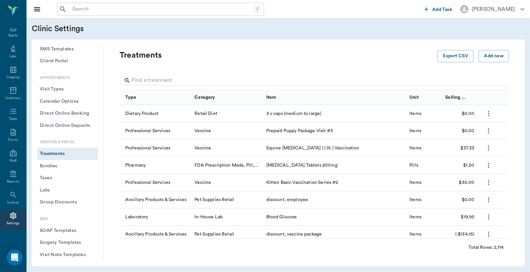
click at [58, 155] on button "Treatments" at bounding box center [67, 154] width 61 height 12
click at [490, 59] on button "Add new" at bounding box center [494, 56] width 30 height 12
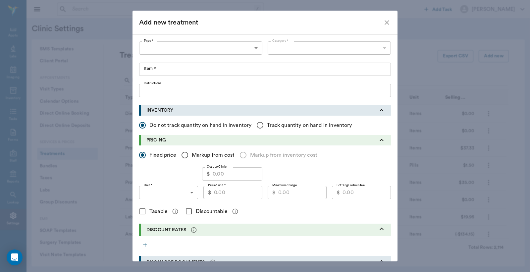
click at [383, 23] on icon "close" at bounding box center [387, 23] width 8 height 8
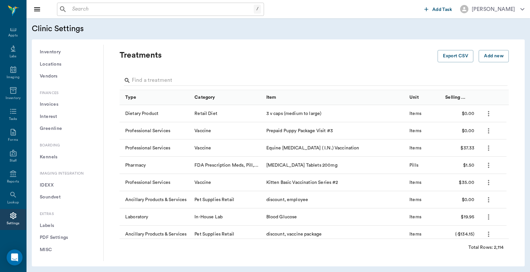
scroll to position [505, 0]
click at [48, 102] on button "Invoices" at bounding box center [67, 103] width 61 height 12
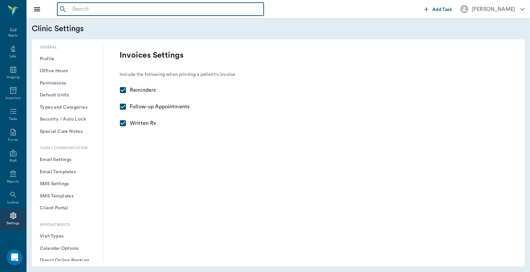
click at [73, 9] on input "text" at bounding box center [166, 9] width 192 height 9
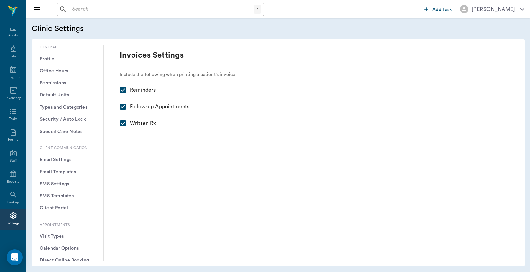
click at [11, 217] on icon at bounding box center [13, 215] width 6 height 7
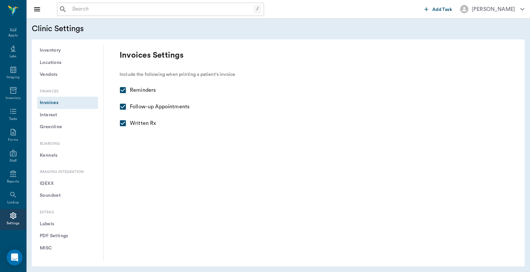
scroll to position [456, 0]
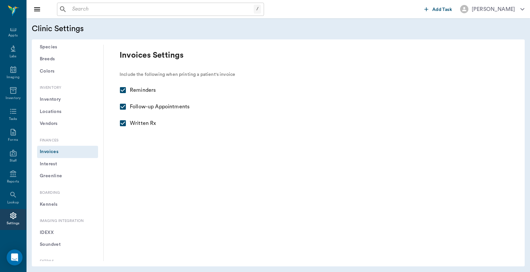
click at [56, 151] on button "Invoices" at bounding box center [67, 152] width 61 height 12
click at [11, 33] on div "Appts" at bounding box center [12, 35] width 9 height 5
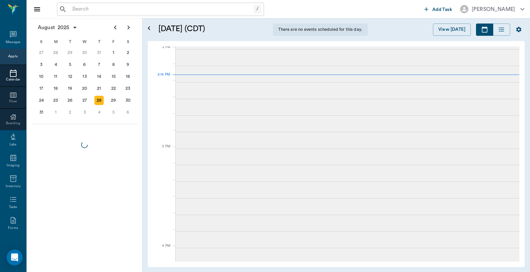
click at [72, 8] on input "text" at bounding box center [162, 9] width 184 height 9
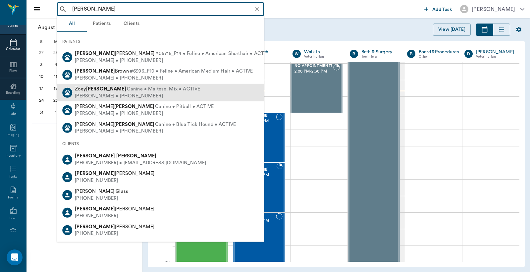
scroll to position [597, 0]
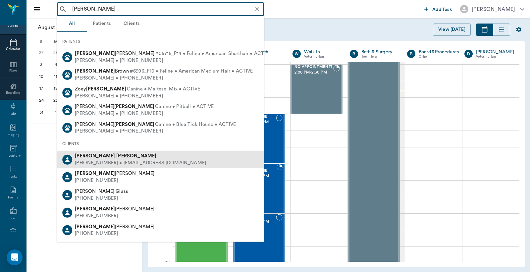
click at [116, 156] on b "Willis" at bounding box center [136, 155] width 40 height 5
type input "Karen Willis"
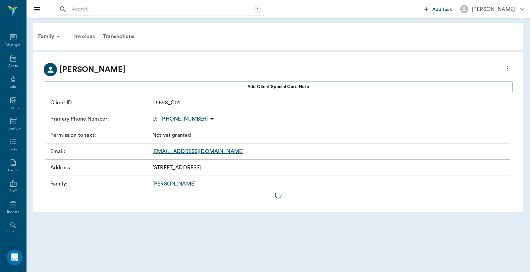
scroll to position [30, 0]
click at [88, 35] on div "Invoices" at bounding box center [84, 37] width 29 height 16
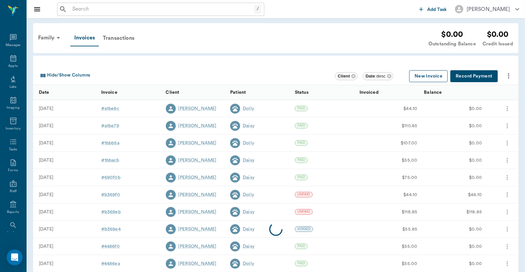
click at [432, 76] on button "New Invoice" at bounding box center [428, 76] width 38 height 12
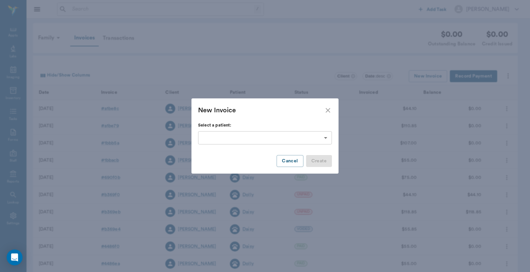
click at [325, 138] on body "/ ​ Add Task Dr. Bert Ellsworth Nectar Messages Appts Labs Imaging Inventory Ta…" at bounding box center [265, 194] width 530 height 389
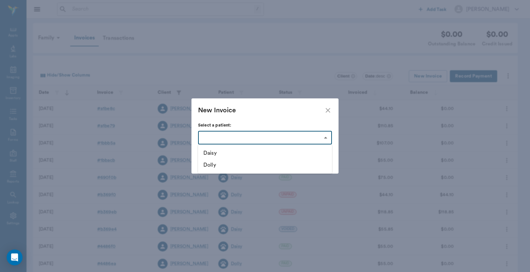
click at [221, 156] on li "Daisy" at bounding box center [265, 153] width 134 height 12
type input "63ec31f7bf929af01c1ddfa8"
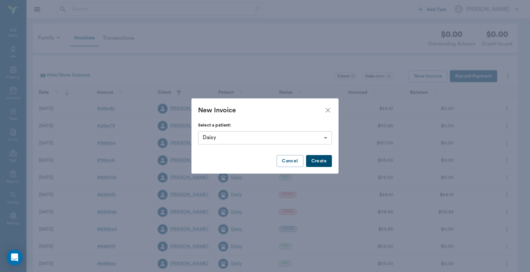
click at [323, 161] on button "Create" at bounding box center [319, 161] width 26 height 12
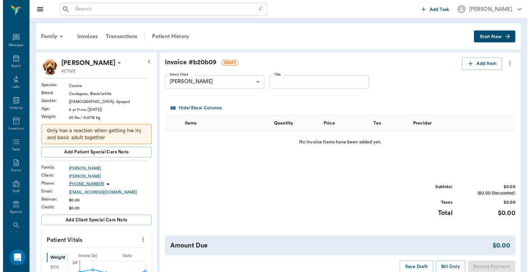
scroll to position [30, 0]
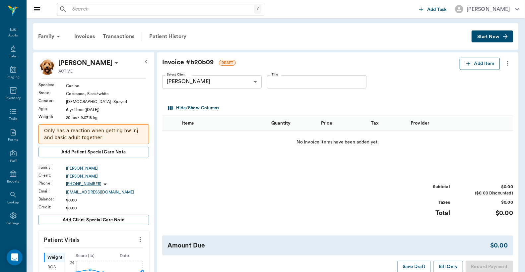
click at [475, 64] on button "Add Item" at bounding box center [479, 64] width 40 height 12
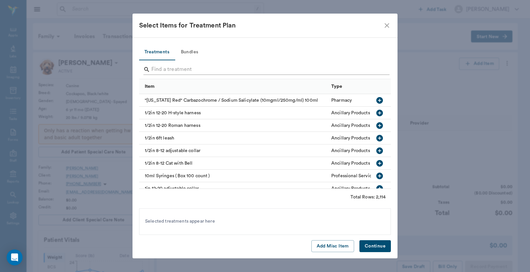
click at [154, 70] on input "Search" at bounding box center [265, 69] width 228 height 11
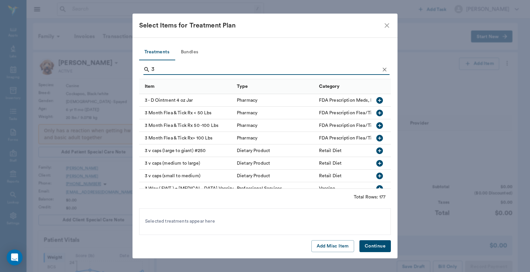
type input "3"
click at [377, 113] on icon "button" at bounding box center [380, 113] width 7 height 7
click at [374, 246] on button "Continue" at bounding box center [375, 246] width 31 height 12
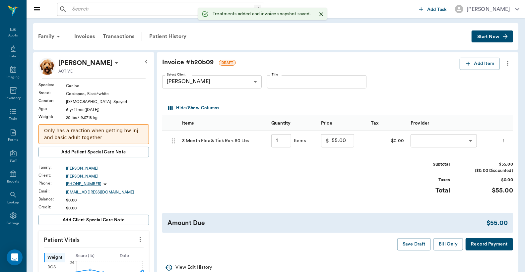
type input "1.00"
click at [487, 62] on button "Add Item" at bounding box center [479, 64] width 40 height 12
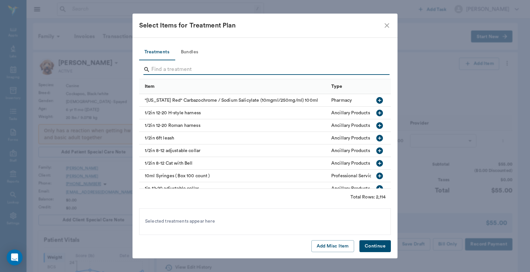
click at [155, 69] on input "Search" at bounding box center [265, 69] width 228 height 11
type input "Senergy"
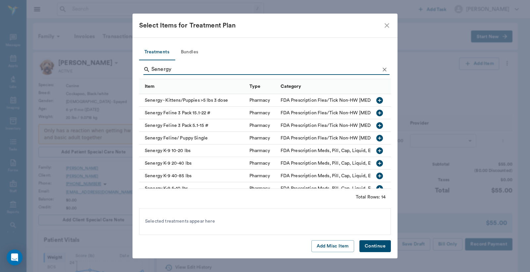
scroll to position [30, 0]
type input "Senergy"
click at [376, 125] on icon "button" at bounding box center [380, 126] width 8 height 8
click at [378, 249] on button "Continue" at bounding box center [375, 246] width 31 height 12
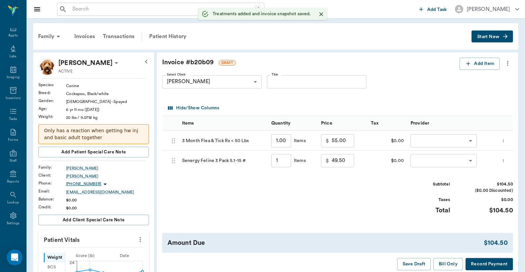
click at [422, 144] on body "/ ​ Add Task [PERSON_NAME] Nectar Messages Appts Labs Imaging Inventory Tasks F…" at bounding box center [262, 258] width 525 height 517
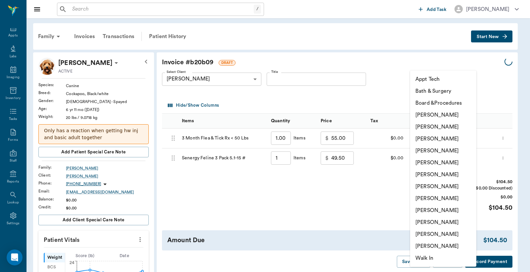
click at [428, 127] on li "[PERSON_NAME]" at bounding box center [443, 127] width 66 height 12
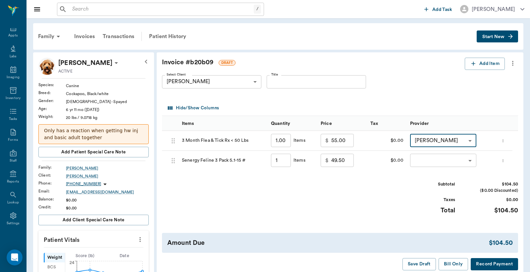
type input "none-63ec2e2852e12b0ba117910e"
type input "1.00"
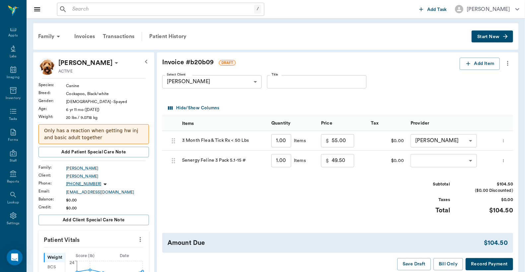
click at [414, 160] on div at bounding box center [262, 136] width 525 height 272
click at [418, 160] on body "/ ​ Add Task Dr. Bert Ellsworth Nectar Messages Appts Labs Imaging Inventory Ta…" at bounding box center [262, 258] width 525 height 517
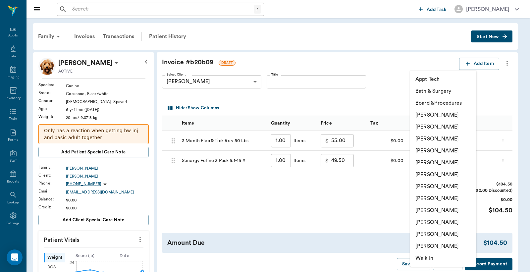
click at [424, 126] on li "Christy Dudley" at bounding box center [443, 127] width 66 height 12
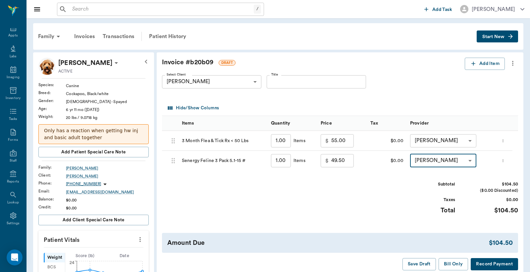
type input "none-63ec2e2852e12b0ba117910e"
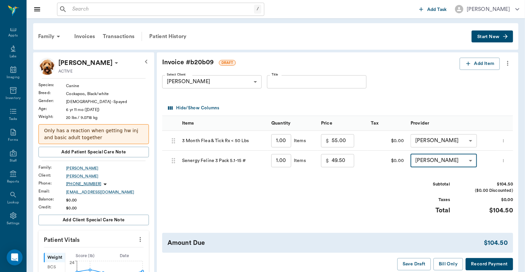
click at [477, 266] on button "Record Payment" at bounding box center [488, 264] width 47 height 12
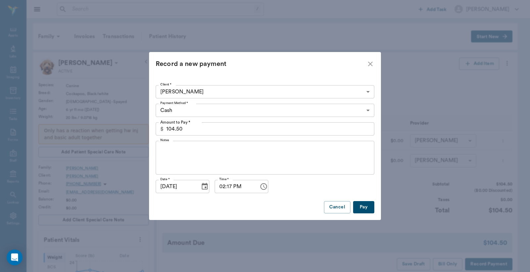
click at [368, 111] on body "/ ​ Add Task Dr. Bert Ellsworth Nectar Messages Appts Labs Imaging Inventory Ta…" at bounding box center [265, 258] width 530 height 517
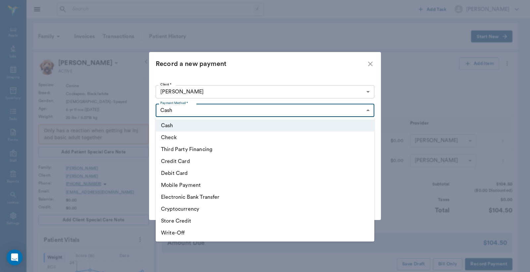
click at [174, 138] on li "Check" at bounding box center [265, 138] width 219 height 12
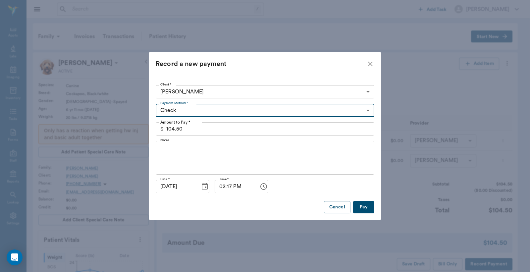
type input "CHECK"
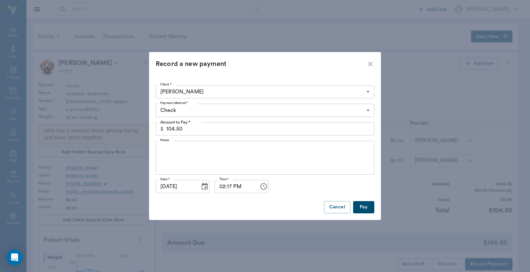
click at [364, 209] on button "Pay" at bounding box center [363, 207] width 21 height 12
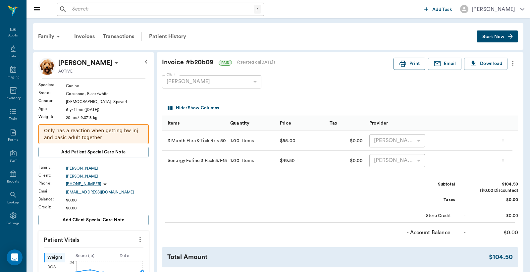
click at [407, 63] on button "Print" at bounding box center [410, 64] width 32 height 12
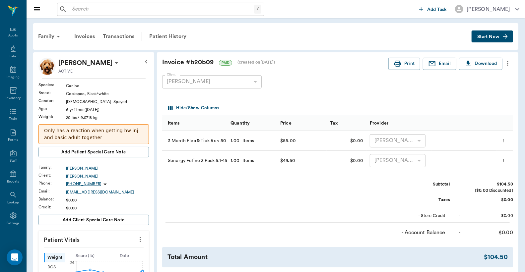
click at [72, 9] on input "text" at bounding box center [162, 9] width 184 height 9
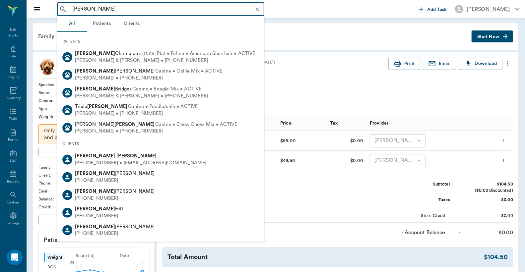
click at [105, 158] on div "Brenda Finley" at bounding box center [140, 156] width 131 height 7
type input "[PERSON_NAME]"
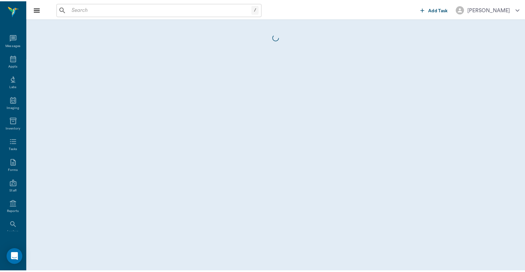
scroll to position [30, 0]
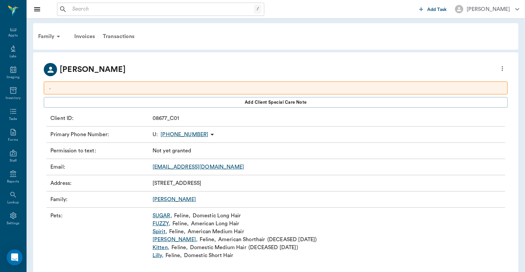
click at [163, 215] on link "SUGAR ," at bounding box center [162, 216] width 20 height 8
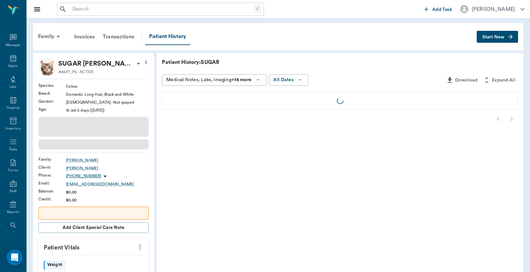
scroll to position [30, 0]
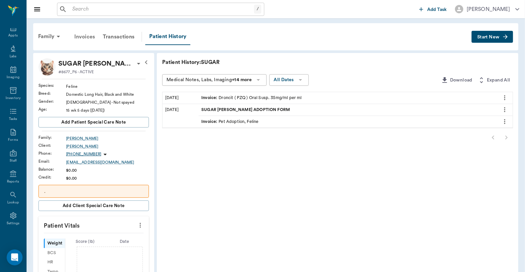
click at [87, 38] on div "Invoices" at bounding box center [84, 37] width 29 height 16
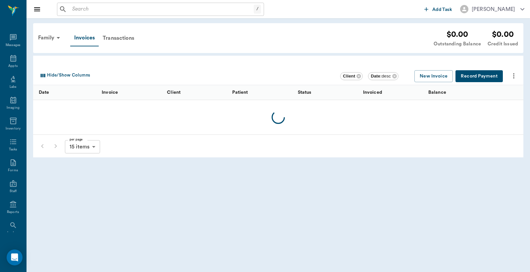
scroll to position [30, 0]
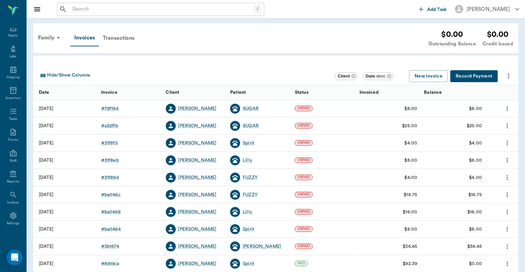
click at [73, 12] on input "text" at bounding box center [162, 9] width 184 height 9
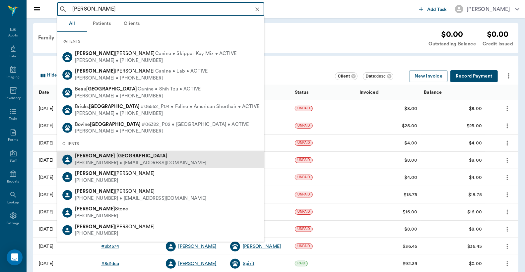
click at [106, 160] on div "[PHONE_NUMBER] • [EMAIL_ADDRESS][DOMAIN_NAME]" at bounding box center [140, 163] width 131 height 7
type input "[PERSON_NAME]"
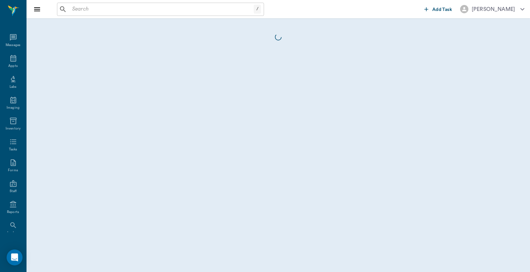
scroll to position [30, 0]
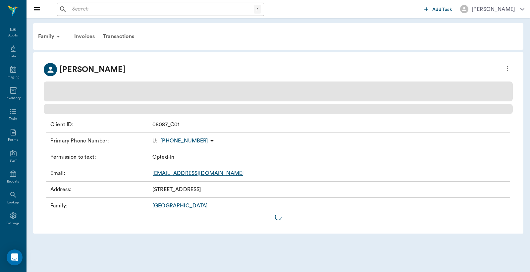
click at [83, 37] on div "Invoices" at bounding box center [84, 37] width 29 height 16
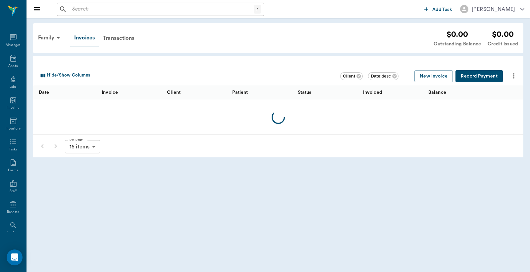
scroll to position [30, 0]
click at [436, 78] on button "New Invoice" at bounding box center [434, 76] width 38 height 12
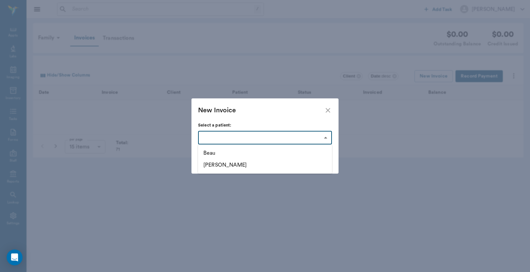
click at [326, 139] on body "/ ​ Add Task Dr. Bert Ellsworth Nectar Messages Appts Labs Imaging Inventory Ta…" at bounding box center [265, 136] width 530 height 272
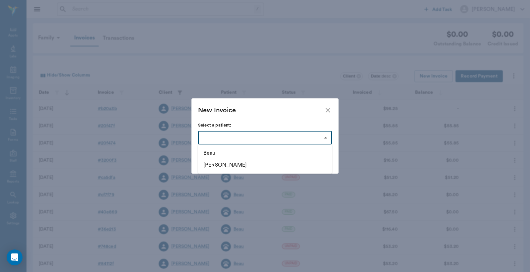
click at [230, 156] on li "Beau" at bounding box center [265, 153] width 134 height 12
type input "63ec3335bf929af01c1df102"
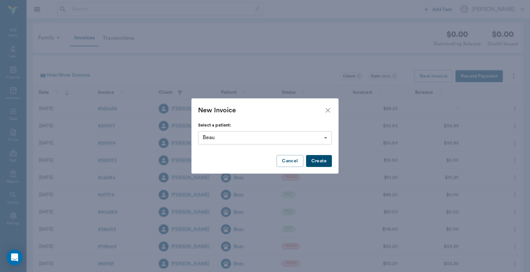
click at [322, 163] on div at bounding box center [265, 136] width 530 height 272
click at [323, 162] on button "Create" at bounding box center [319, 161] width 26 height 12
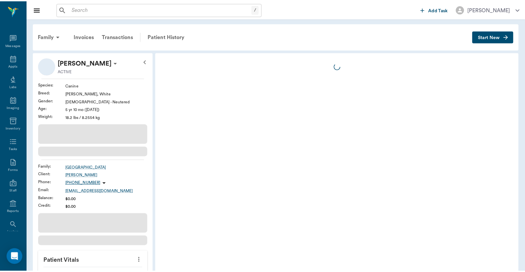
scroll to position [30, 0]
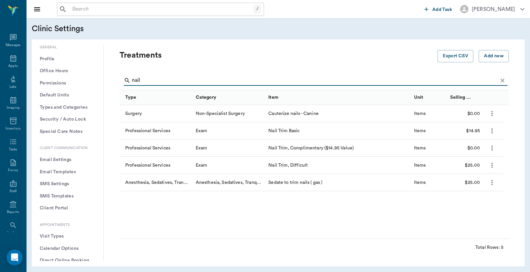
scroll to position [98, 0]
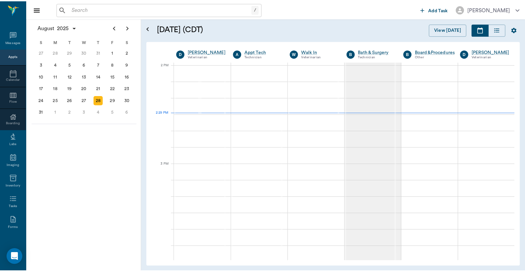
scroll to position [597, 0]
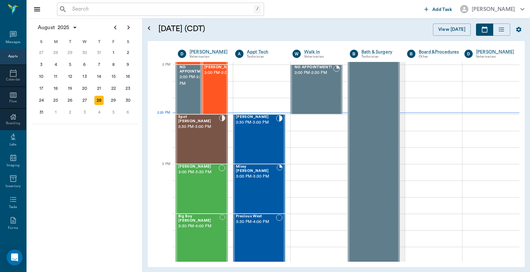
click at [71, 10] on input "text" at bounding box center [162, 9] width 184 height 9
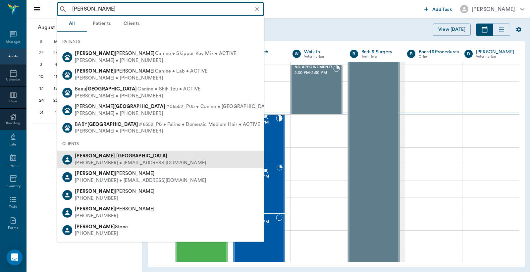
click at [116, 157] on b "[GEOGRAPHIC_DATA]" at bounding box center [141, 155] width 51 height 5
type input "[PERSON_NAME]"
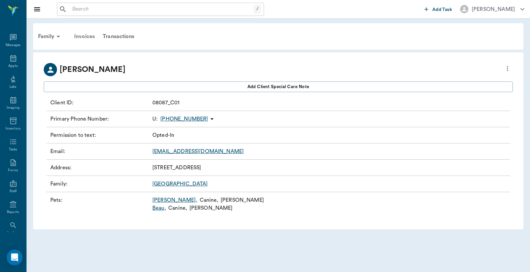
click at [86, 37] on div "Invoices" at bounding box center [84, 37] width 29 height 16
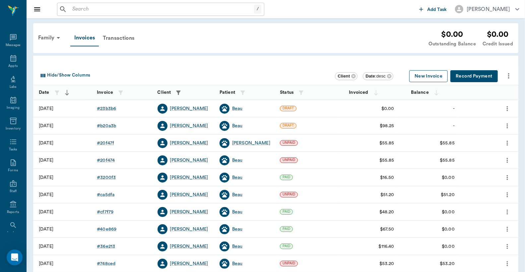
click at [422, 78] on button "New Invoice" at bounding box center [428, 76] width 38 height 12
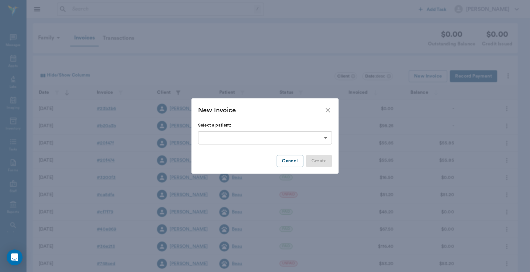
click at [327, 138] on body "/ ​ Add Task [PERSON_NAME] Nectar Messages Appts Labs Imaging Inventory Tasks F…" at bounding box center [265, 194] width 530 height 389
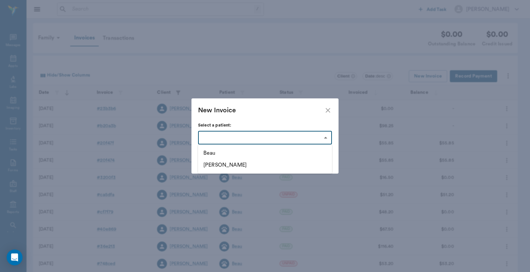
click at [247, 156] on li "Beau" at bounding box center [265, 153] width 134 height 12
type input "63ec3335bf929af01c1df102"
click at [320, 164] on button "Create" at bounding box center [319, 161] width 26 height 12
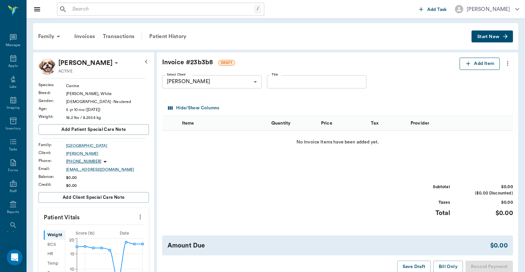
click at [469, 65] on icon "button" at bounding box center [468, 63] width 7 height 7
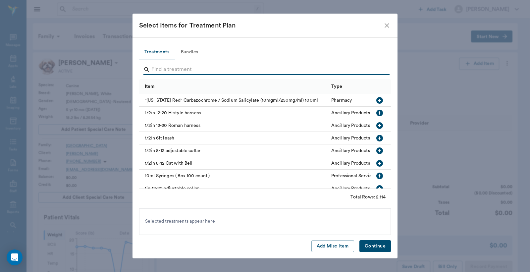
click at [154, 68] on input "Search" at bounding box center [265, 69] width 228 height 11
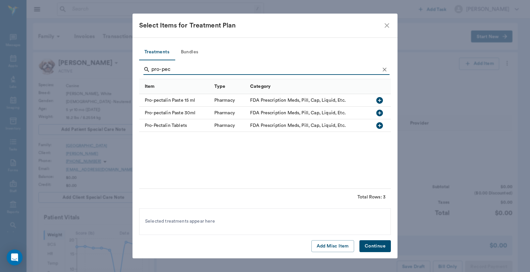
type input "pro-pec"
click at [380, 113] on icon "button" at bounding box center [380, 113] width 8 height 8
click at [373, 248] on button "Continue" at bounding box center [375, 246] width 31 height 12
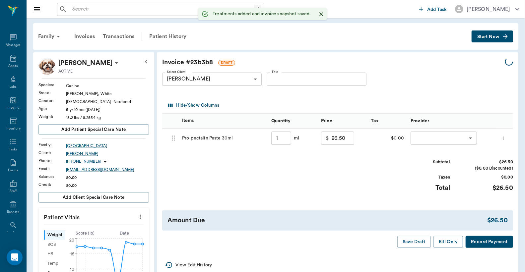
type input "1.00"
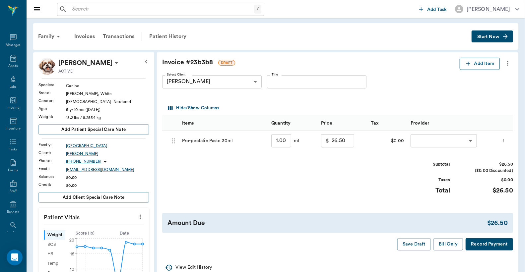
click at [478, 63] on button "Add Item" at bounding box center [479, 64] width 40 height 12
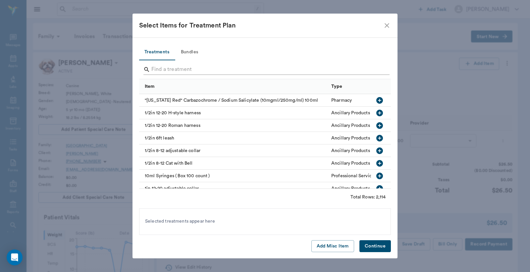
drag, startPoint x: 150, startPoint y: 70, endPoint x: 150, endPoint y: 66, distance: 4.7
click at [150, 70] on div "Search" at bounding box center [267, 69] width 246 height 11
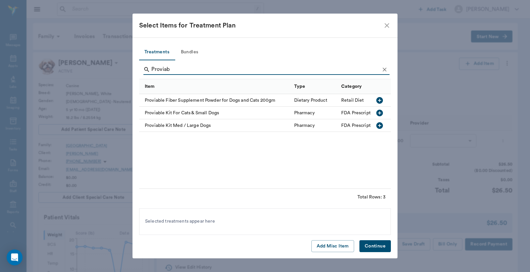
type input "Proviab"
click at [379, 101] on icon "button" at bounding box center [380, 100] width 7 height 7
click at [372, 249] on button "Continue" at bounding box center [375, 246] width 31 height 12
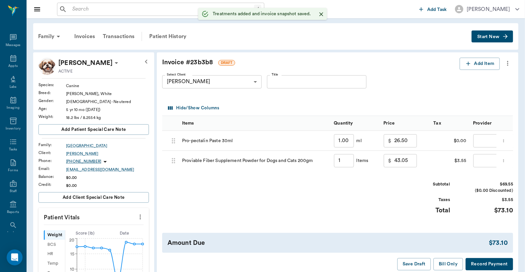
type input "1.00"
click at [480, 140] on body "/ ​ Add Task [PERSON_NAME] Nectar Messages Appts Labs Imaging Inventory Tasks F…" at bounding box center [262, 271] width 525 height 542
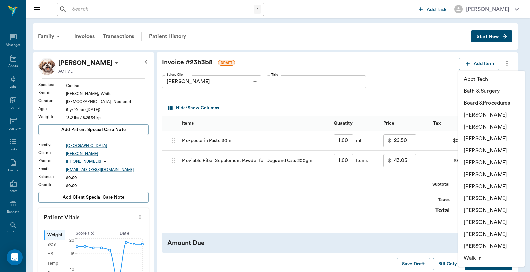
click at [477, 127] on li "[PERSON_NAME]" at bounding box center [492, 127] width 66 height 12
type input "none-63ec2e2852e12b0ba117910e"
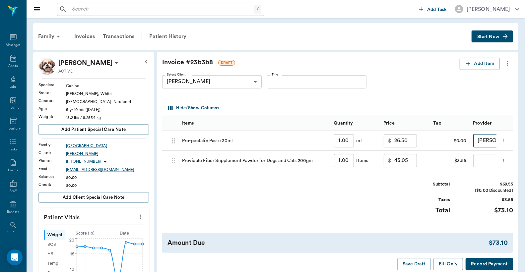
click at [477, 160] on body "/ ​ Add Task [PERSON_NAME] Nectar Messages Appts Labs Imaging Inventory Tasks F…" at bounding box center [262, 271] width 525 height 542
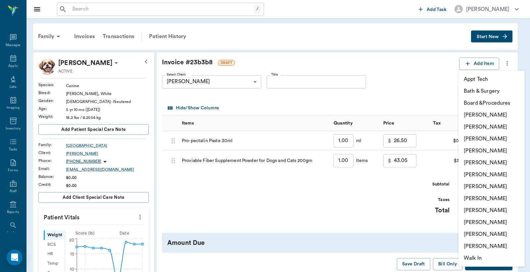
click at [470, 130] on li "[PERSON_NAME]" at bounding box center [492, 127] width 66 height 12
type input "none-63ec2e2852e12b0ba117910e"
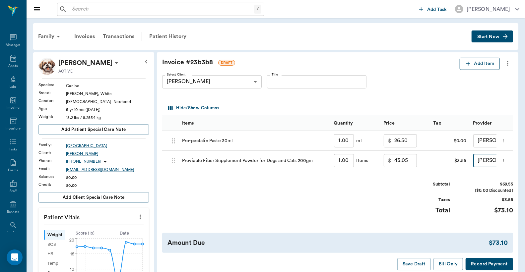
click at [479, 65] on button "Add Item" at bounding box center [479, 64] width 40 height 12
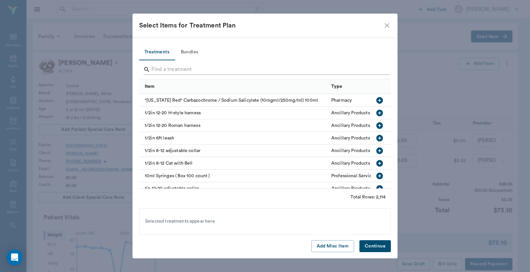
click at [157, 68] on input "Search" at bounding box center [265, 69] width 228 height 11
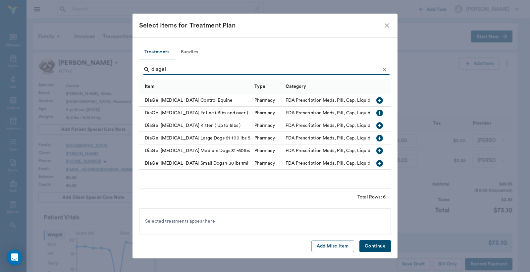
type input "diagel"
click at [381, 148] on icon "button" at bounding box center [380, 151] width 7 height 7
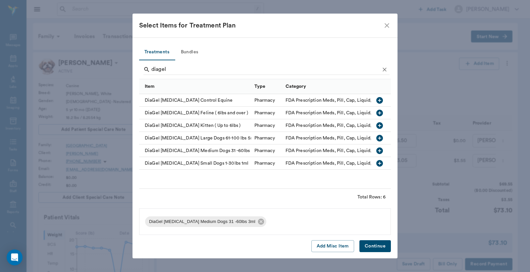
click at [371, 250] on button "Continue" at bounding box center [375, 246] width 31 height 12
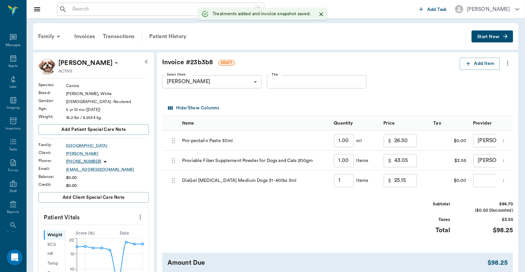
type input "1.00"
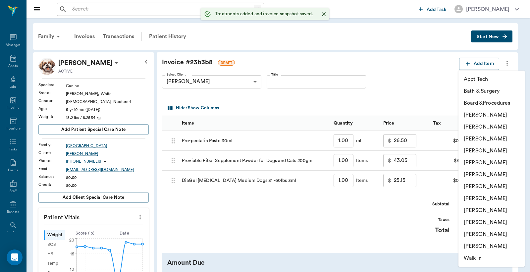
click at [479, 183] on body "/ ​ Add Task Dr. Bert Ellsworth Nectar Messages Appts Labs Imaging Inventory Ta…" at bounding box center [265, 271] width 530 height 542
click at [477, 129] on li "[PERSON_NAME]" at bounding box center [492, 127] width 66 height 12
type input "none-63ec2e2852e12b0ba117910e"
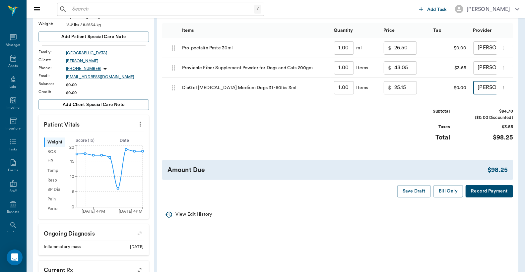
scroll to position [98, 0]
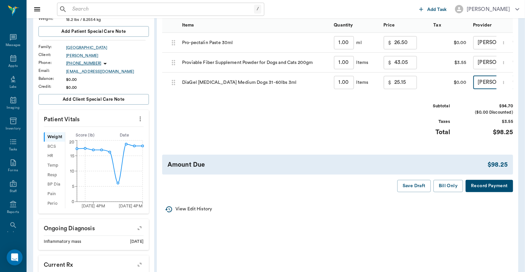
click at [488, 192] on button "Record Payment" at bounding box center [488, 186] width 47 height 12
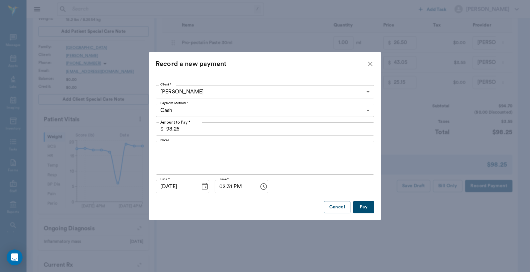
click at [369, 112] on body "/ ​ Add Task Dr. Bert Ellsworth Nectar Messages Appts Labs Imaging Inventory Ta…" at bounding box center [265, 173] width 530 height 542
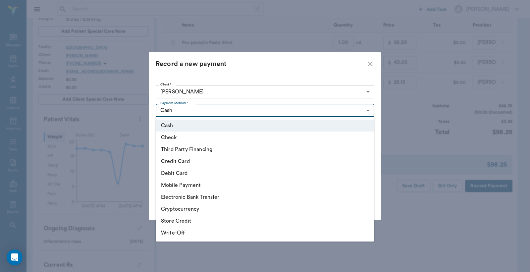
click at [183, 161] on li "Credit Card" at bounding box center [265, 161] width 219 height 12
type input "CREDIT_CARD"
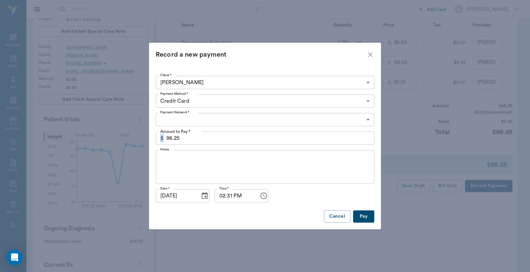
drag, startPoint x: 164, startPoint y: 138, endPoint x: 175, endPoint y: 139, distance: 10.7
click at [175, 139] on div "$ 98.25 Amount to Pay *" at bounding box center [265, 138] width 219 height 13
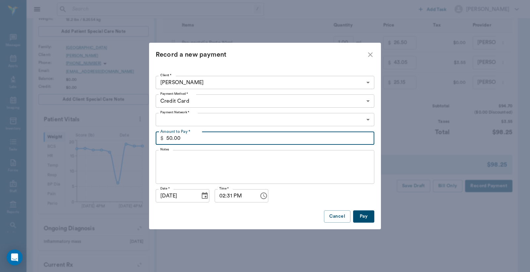
type input "50.00"
click at [368, 118] on body "/ ​ Add Task Dr. Bert Ellsworth Nectar Messages Appts Labs Imaging Inventory Ta…" at bounding box center [265, 173] width 530 height 542
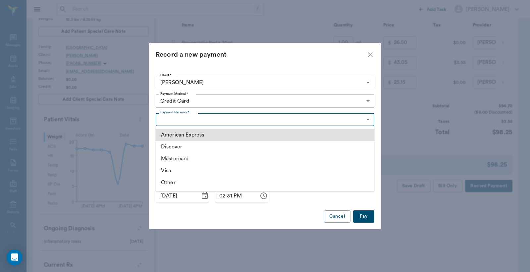
click at [182, 174] on li "Visa" at bounding box center [265, 171] width 219 height 12
type input "VISA"
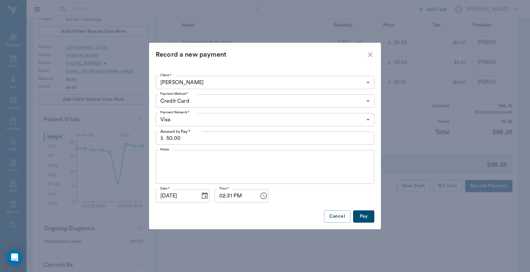
click at [360, 217] on button "Pay" at bounding box center [363, 216] width 21 height 12
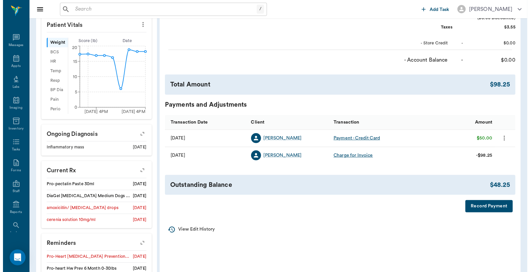
scroll to position [196, 0]
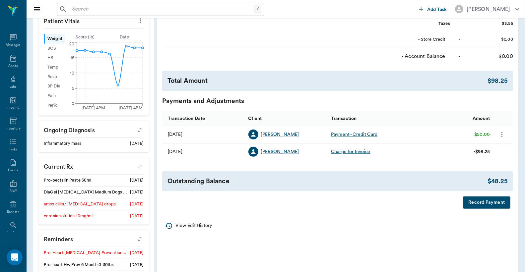
click at [477, 209] on button "Record Payment" at bounding box center [486, 203] width 47 height 12
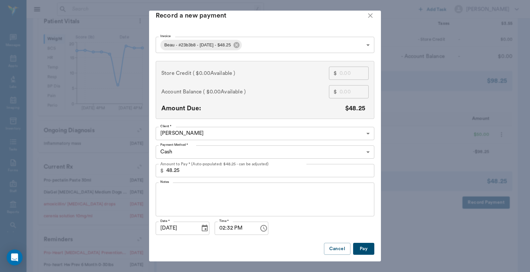
scroll to position [12, 0]
click at [364, 246] on button "Pay" at bounding box center [363, 249] width 21 height 12
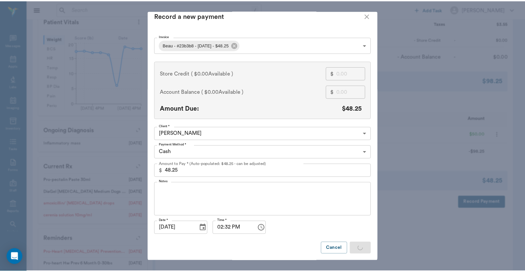
scroll to position [7, 0]
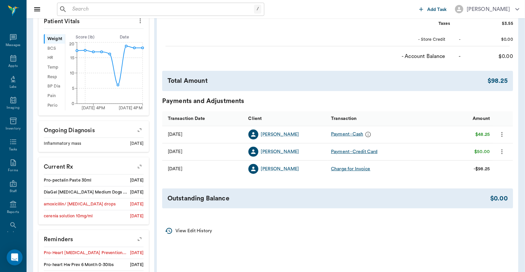
click at [503, 139] on icon "more" at bounding box center [501, 135] width 7 height 8
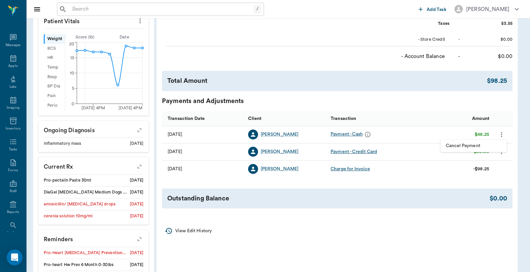
click at [476, 146] on span "Cancel Payment" at bounding box center [474, 146] width 56 height 7
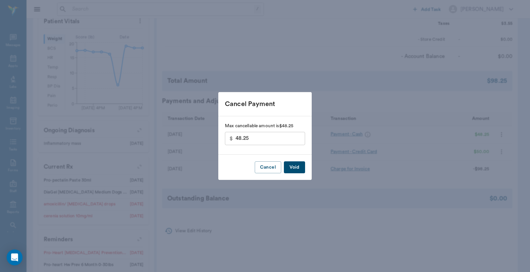
click at [290, 166] on button "Void" at bounding box center [294, 167] width 21 height 12
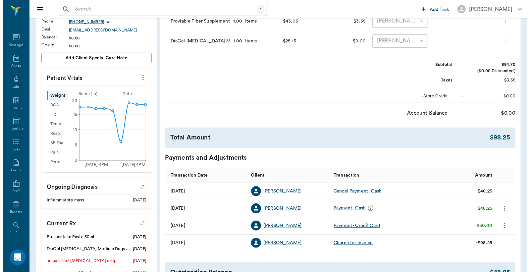
scroll to position [197, 0]
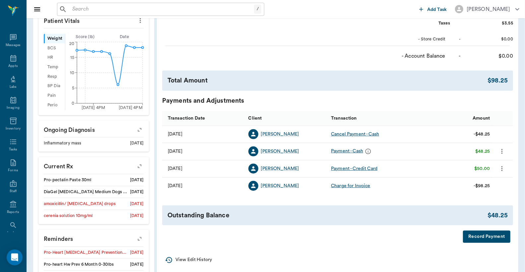
click at [478, 239] on button "Record Payment" at bounding box center [486, 237] width 47 height 12
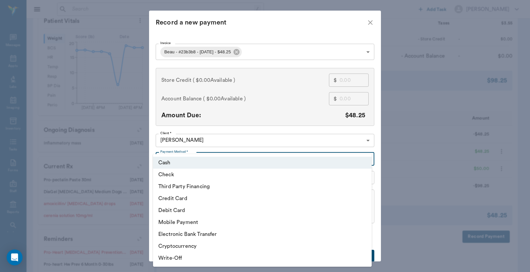
click at [365, 160] on body "/ ​ Add Task Dr. Bert Ellsworth Nectar Messages Appts Labs Imaging Inventory Ta…" at bounding box center [265, 74] width 530 height 542
click at [241, 212] on li "Debit Card" at bounding box center [262, 211] width 219 height 12
type input "DEBIT_CARD"
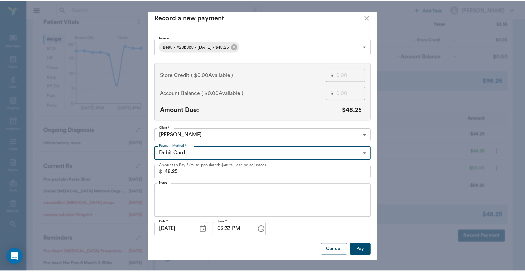
scroll to position [7, 0]
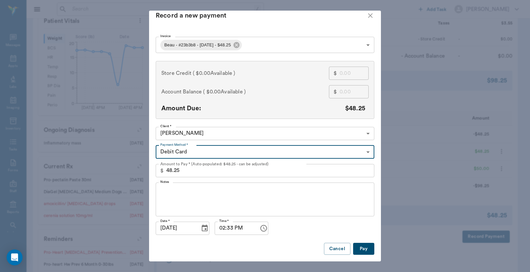
click at [360, 247] on button "Pay" at bounding box center [363, 249] width 21 height 12
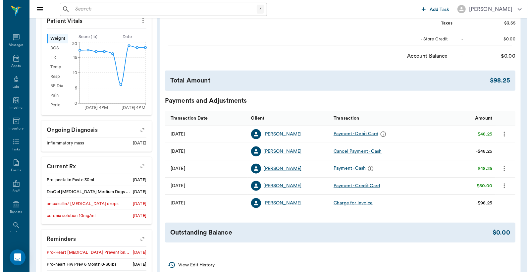
scroll to position [0, 0]
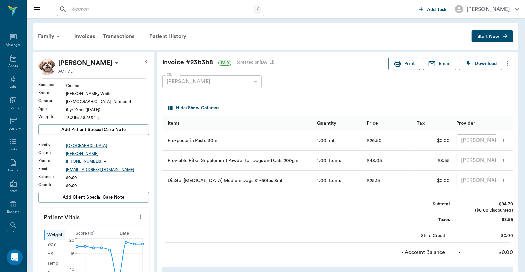
click at [409, 64] on button "Print" at bounding box center [404, 64] width 32 height 12
click at [491, 40] on button "Start New" at bounding box center [491, 36] width 41 height 12
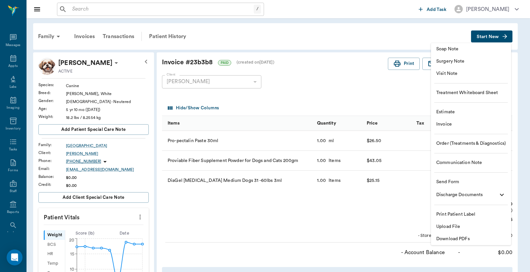
click at [456, 125] on span "Invoice" at bounding box center [472, 124] width 70 height 7
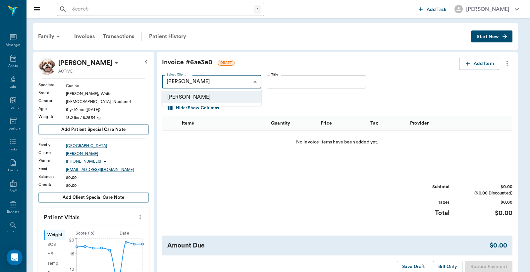
click at [256, 81] on body "/ ​ Add Task Dr. Bert Ellsworth Nectar Messages Appts Labs Imaging Inventory Ta…" at bounding box center [265, 271] width 530 height 542
click at [392, 23] on div at bounding box center [265, 136] width 530 height 272
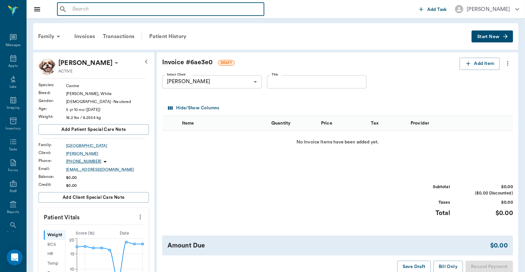
click at [70, 8] on input "text" at bounding box center [166, 9] width 192 height 9
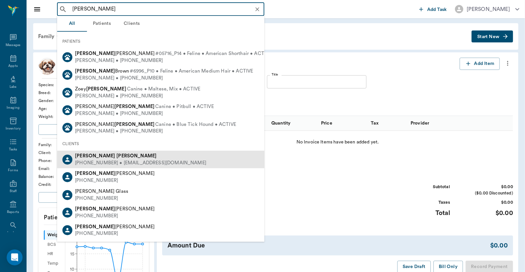
click at [98, 160] on div "(903) 490-6929 • KJWILLIS001@gmail.com" at bounding box center [140, 163] width 131 height 7
type input "Karen Willis"
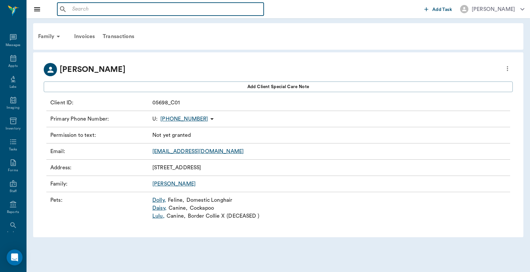
click at [73, 10] on input "text" at bounding box center [166, 9] width 192 height 9
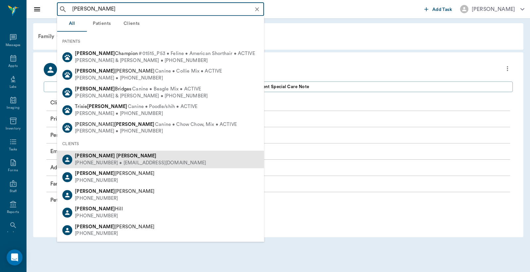
click at [116, 161] on div "(903) 336-1703 • brenh2016@yahoo.com" at bounding box center [140, 163] width 131 height 7
type input "Brenda Finley"
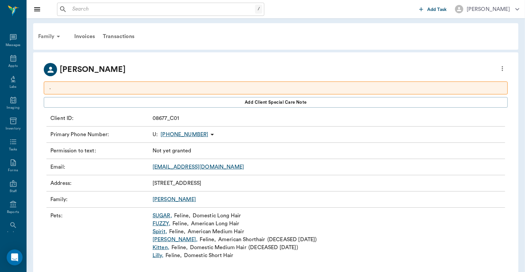
click at [52, 37] on div "Family" at bounding box center [50, 37] width 32 height 16
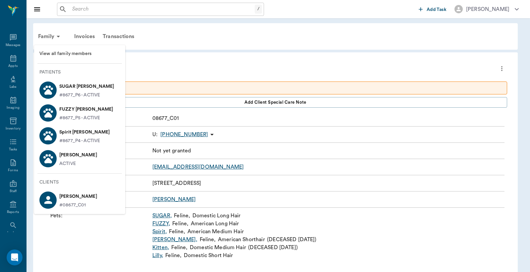
click at [77, 92] on p "#8677_P6 - ACTIVE" at bounding box center [79, 95] width 41 height 7
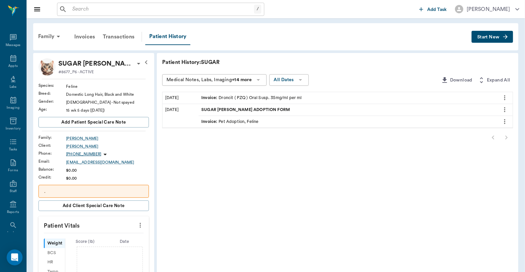
click at [489, 40] on button "Start New" at bounding box center [491, 37] width 41 height 12
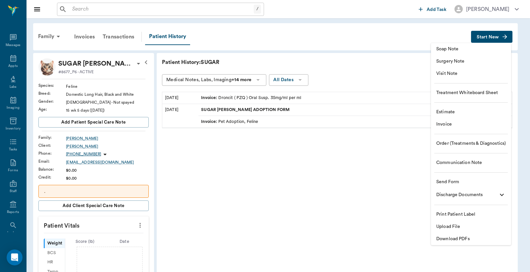
click at [444, 125] on span "Invoice" at bounding box center [472, 124] width 70 height 7
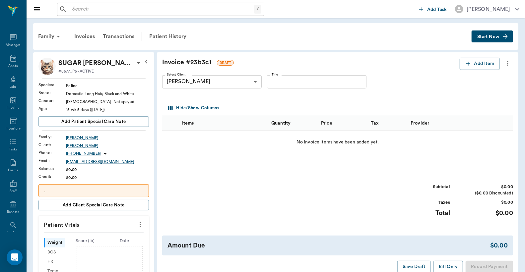
click at [508, 64] on icon "more" at bounding box center [507, 63] width 7 height 8
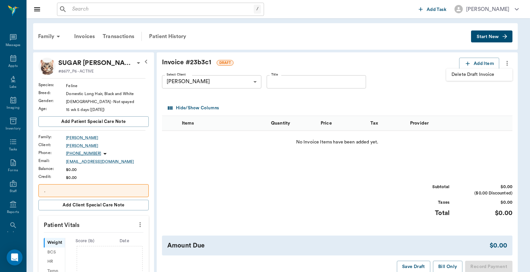
click at [488, 74] on span "Delete Draft Invoice" at bounding box center [480, 74] width 56 height 7
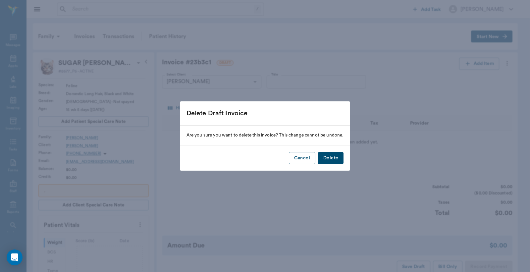
click at [334, 161] on button "Delete" at bounding box center [331, 158] width 26 height 12
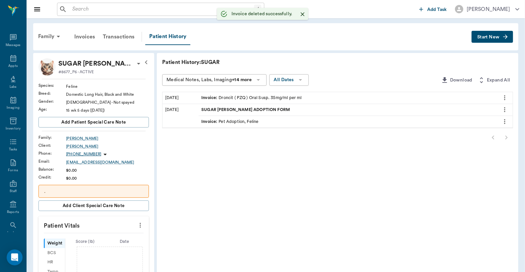
click at [489, 39] on button "Start New" at bounding box center [491, 37] width 41 height 12
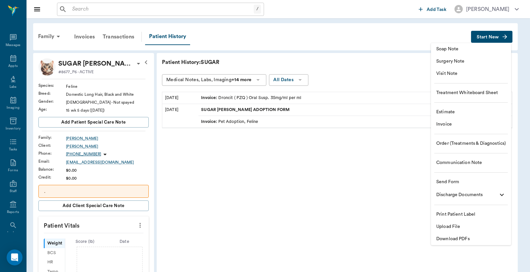
click at [473, 74] on span "Visit Note" at bounding box center [472, 73] width 70 height 7
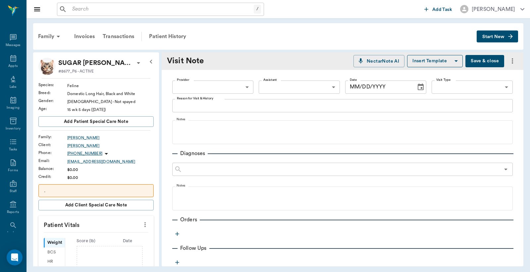
type input "[DATE]"
click at [246, 88] on body "/ ​ Add Task Dr. Bert Ellsworth Nectar Messages Appts Labs Imaging Inventory Ta…" at bounding box center [265, 136] width 530 height 272
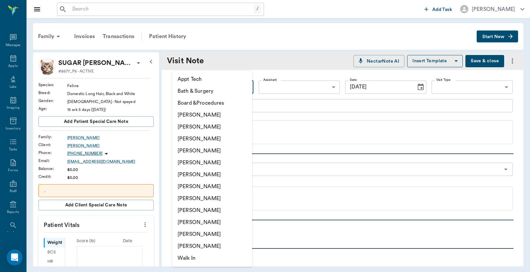
click at [215, 127] on li "[PERSON_NAME]" at bounding box center [212, 127] width 80 height 12
type input "63ec2e2852e12b0ba117910e"
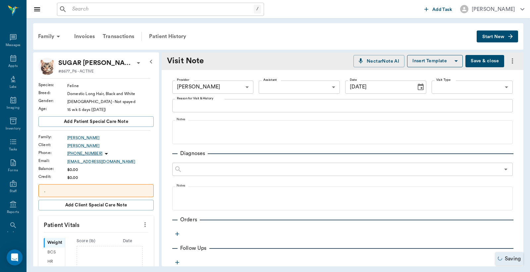
click at [176, 107] on div "x Reason for Visit & History" at bounding box center [342, 105] width 341 height 13
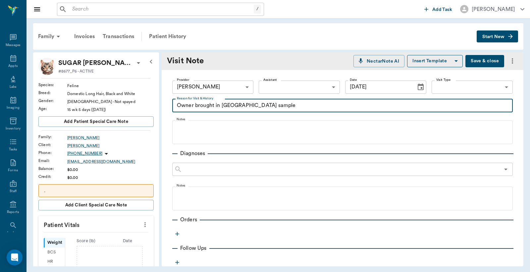
type textarea "Owner brought in fecal sample"
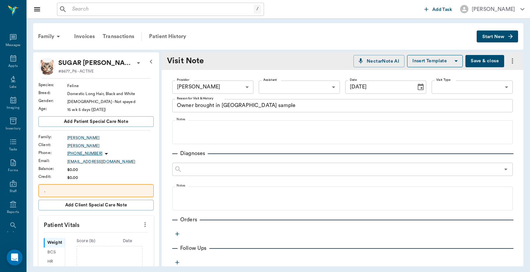
click at [176, 234] on icon "button" at bounding box center [177, 234] width 7 height 7
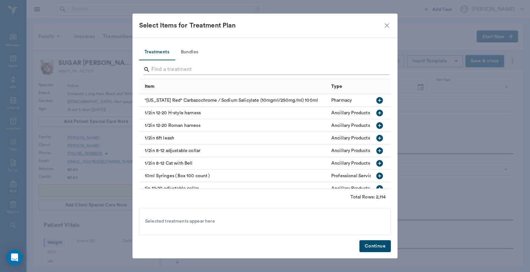
click at [152, 68] on input "Search" at bounding box center [265, 69] width 228 height 11
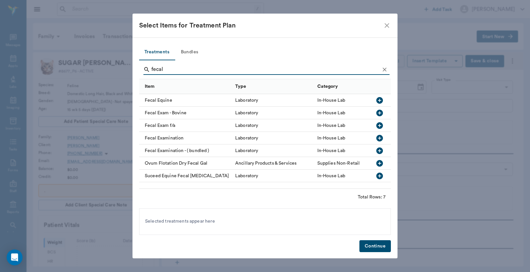
type input "fecal"
click at [381, 138] on icon "button" at bounding box center [380, 138] width 7 height 7
click at [370, 249] on button "Continue" at bounding box center [375, 246] width 31 height 12
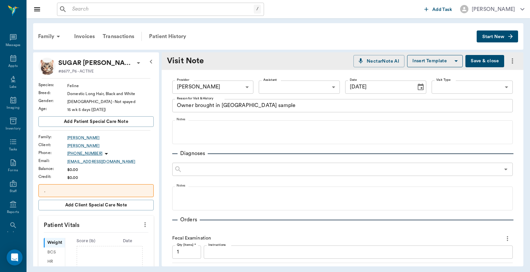
click at [474, 60] on button "Save & close" at bounding box center [485, 61] width 39 height 12
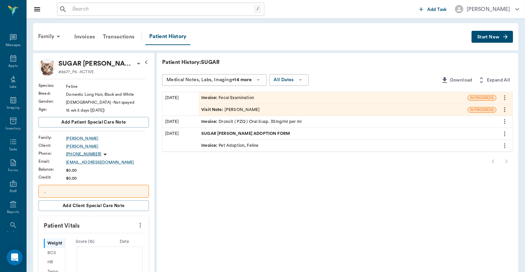
click at [221, 107] on span "Visit Note :" at bounding box center [212, 110] width 23 height 6
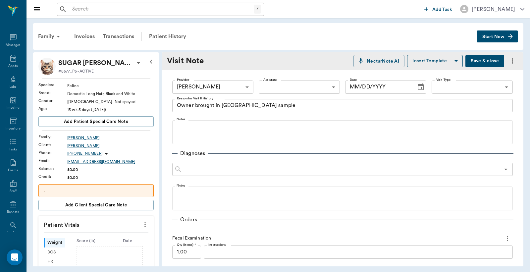
type input "63ec2e2852e12b0ba117910e"
type textarea "Owner brought in fecal sample"
type input "[DATE]"
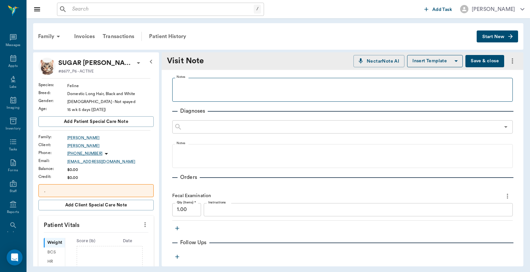
scroll to position [147, 0]
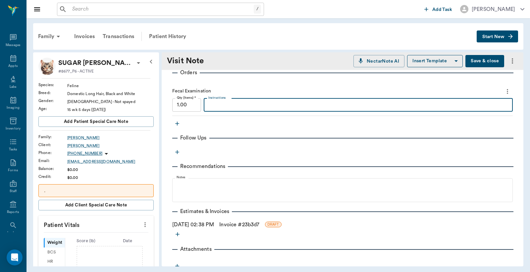
click at [230, 104] on textarea "Instructions" at bounding box center [359, 105] width 300 height 8
type textarea "positive-one roundworm found"
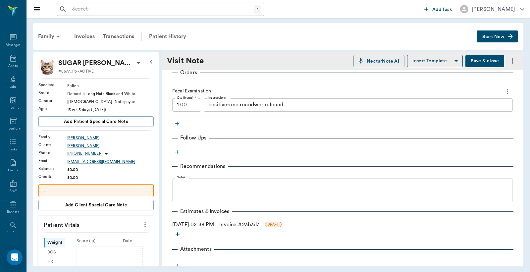
click at [483, 61] on button "Save & close" at bounding box center [485, 61] width 39 height 12
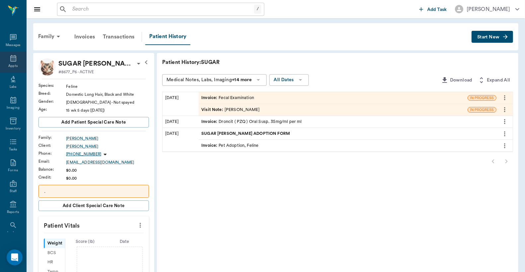
click at [10, 61] on icon at bounding box center [13, 58] width 6 height 7
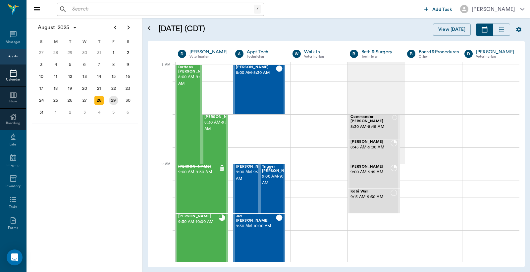
click at [113, 98] on div "29" at bounding box center [113, 100] width 9 height 9
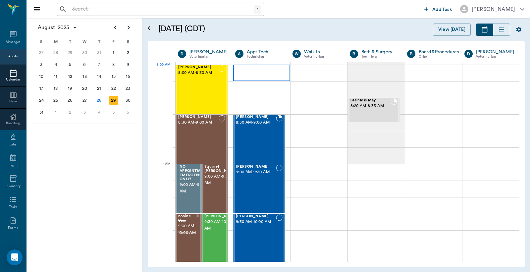
click at [259, 76] on div at bounding box center [261, 73] width 57 height 17
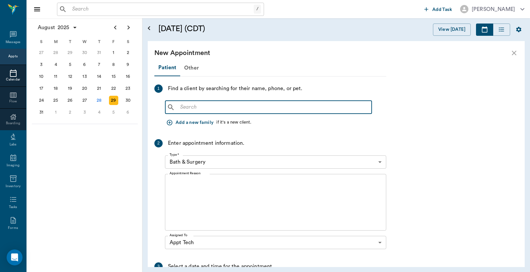
drag, startPoint x: 181, startPoint y: 106, endPoint x: 185, endPoint y: 104, distance: 4.8
click at [181, 107] on input "text" at bounding box center [274, 107] width 192 height 9
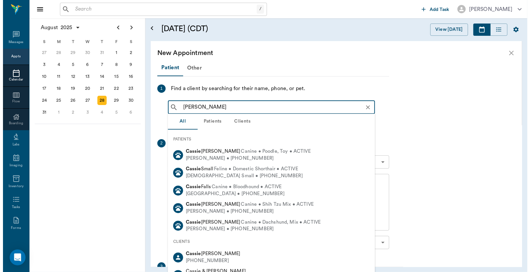
scroll to position [597, 0]
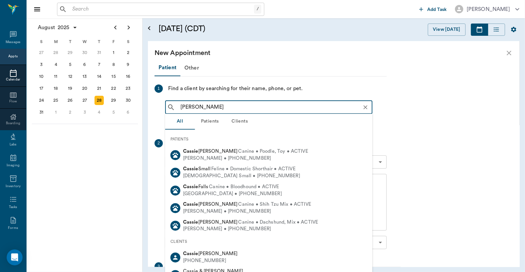
type input "Cassie Watkins"
click at [10, 58] on div "Appts" at bounding box center [12, 56] width 9 height 5
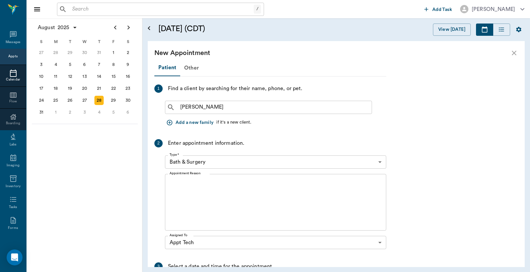
scroll to position [597, 0]
click at [9, 55] on div "Appts" at bounding box center [12, 56] width 9 height 5
click at [10, 56] on div "Appts" at bounding box center [12, 56] width 9 height 5
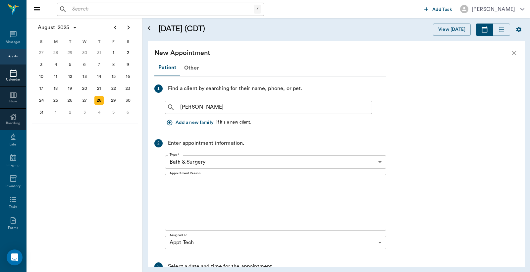
click at [514, 53] on icon "close" at bounding box center [514, 53] width 5 height 5
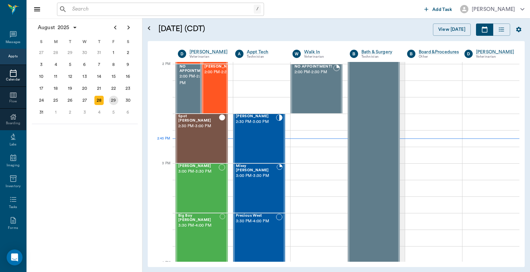
click at [113, 97] on div "29" at bounding box center [113, 100] width 9 height 9
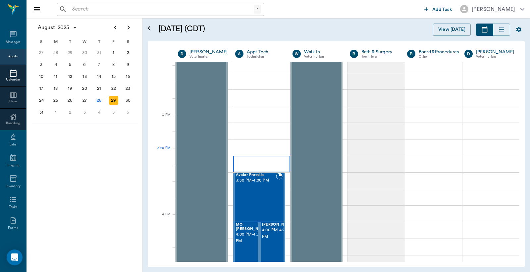
scroll to position [786, 0]
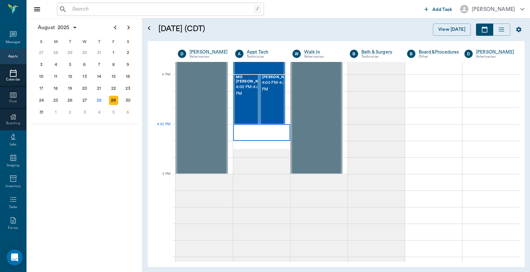
click at [243, 130] on div at bounding box center [261, 132] width 57 height 17
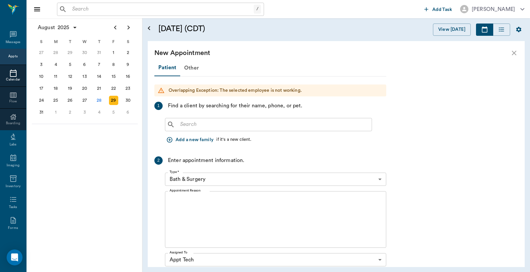
click at [11, 56] on div "Appts" at bounding box center [12, 56] width 9 height 5
click at [515, 53] on icon "close" at bounding box center [514, 53] width 8 height 8
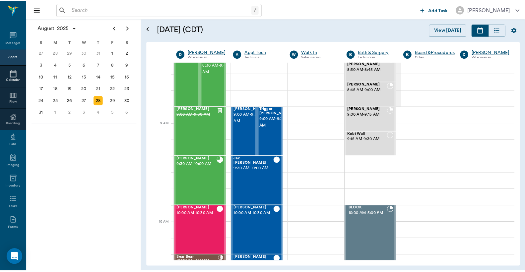
scroll to position [0, 0]
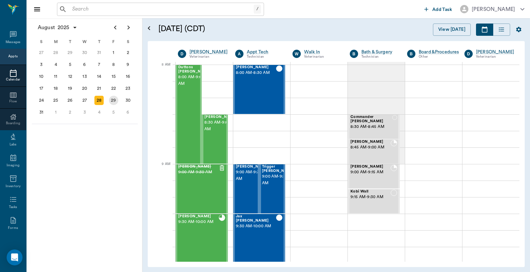
click at [116, 98] on div "29" at bounding box center [113, 100] width 9 height 9
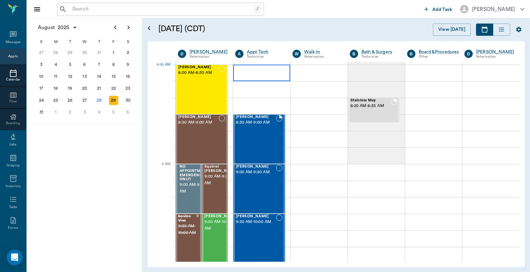
click at [248, 74] on div at bounding box center [261, 73] width 57 height 17
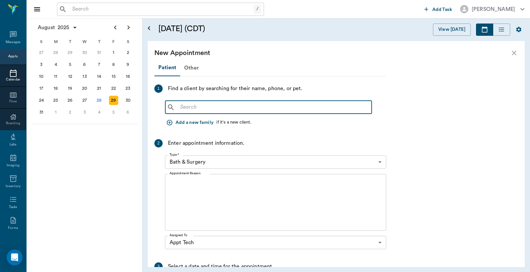
click at [181, 109] on input "text" at bounding box center [274, 107] width 192 height 9
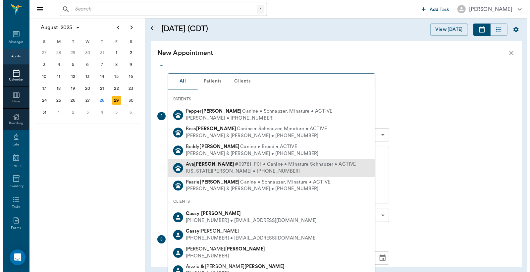
scroll to position [49, 0]
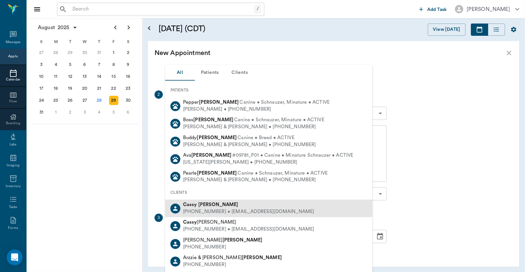
click at [211, 209] on div "(903) 310-5519 • jeremy0541@icloud.com" at bounding box center [248, 212] width 131 height 7
type input "Cassy Watkins"
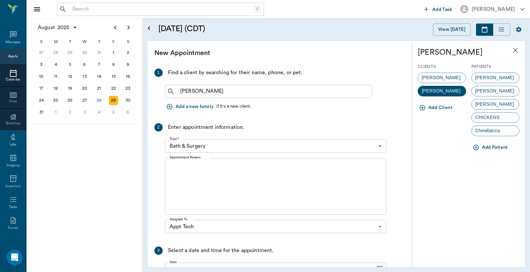
scroll to position [0, 0]
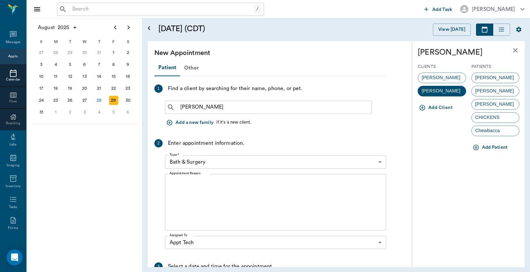
click at [380, 162] on body "/ ​ Add Task Dr. Bert Ellsworth Nectar Messages Appts Calendar Flow Boarding La…" at bounding box center [265, 136] width 530 height 272
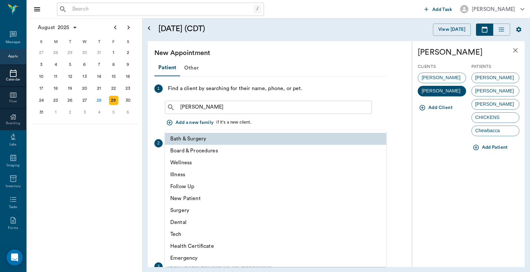
click at [193, 235] on li "Tech" at bounding box center [275, 234] width 221 height 12
type input "65d2be4f46e3a538d89b8c1a"
type input "08:30 AM"
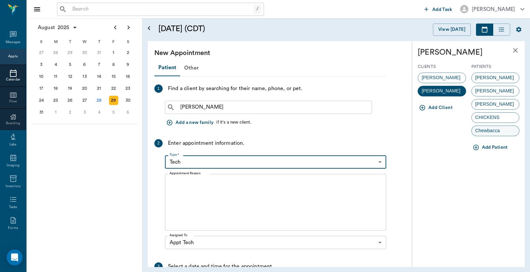
click at [488, 131] on span "Chewbacca" at bounding box center [488, 130] width 32 height 7
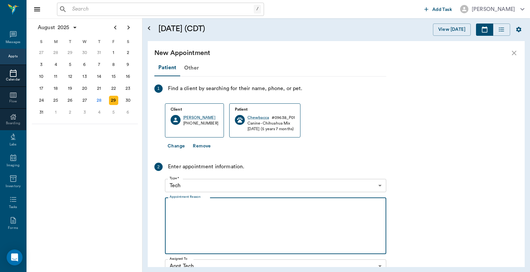
click at [171, 209] on textarea "Appointment Reason" at bounding box center [276, 226] width 212 height 46
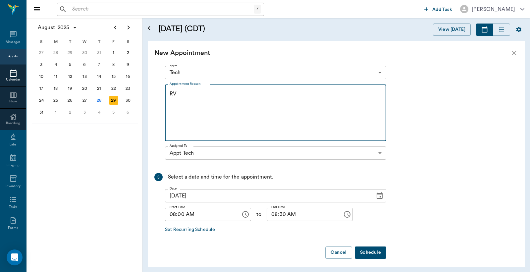
scroll to position [116, 0]
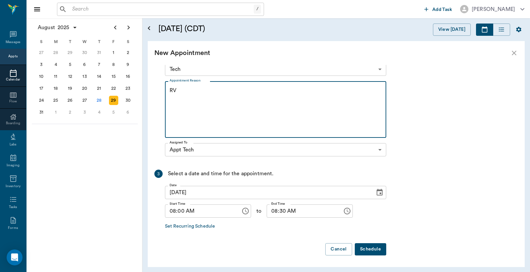
type textarea "RV"
click at [373, 247] on button "Schedule" at bounding box center [370, 249] width 31 height 12
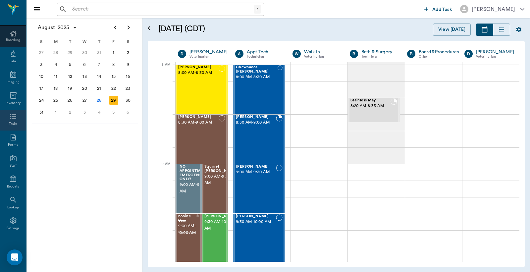
scroll to position [88, 0]
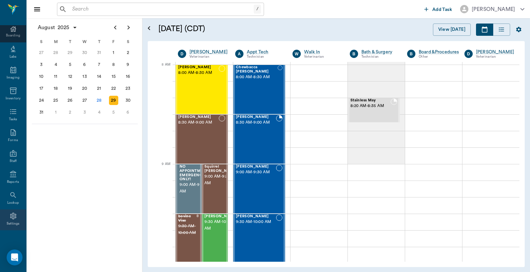
click at [10, 218] on icon at bounding box center [13, 216] width 8 height 8
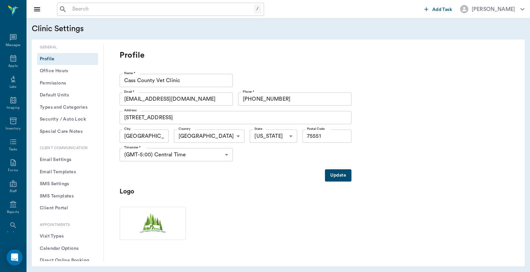
scroll to position [30, 0]
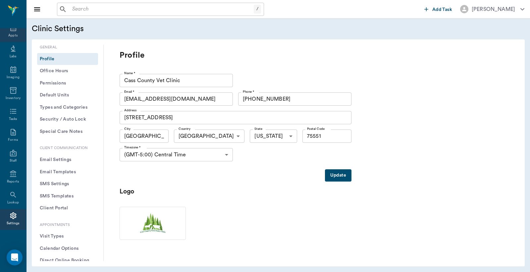
click at [12, 33] on div "Appts" at bounding box center [12, 35] width 9 height 5
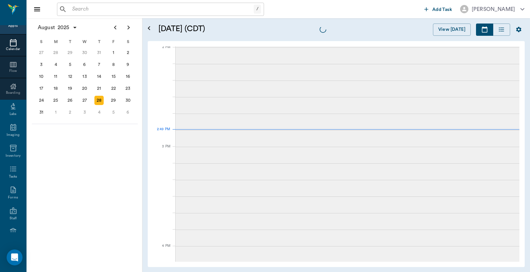
scroll to position [597, 0]
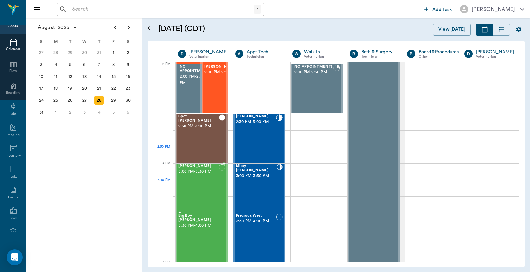
click at [183, 193] on div "Piper Thomas 3:00 PM - 3:30 PM" at bounding box center [198, 188] width 40 height 48
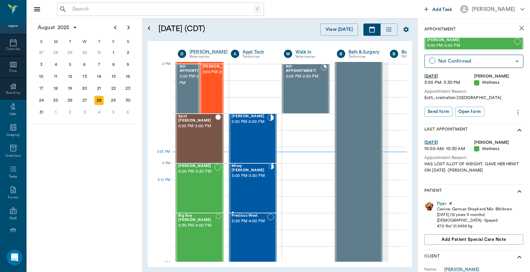
click at [261, 188] on div "Missy Pooh Simpson 3:00 PM - 3:30 PM" at bounding box center [250, 188] width 37 height 48
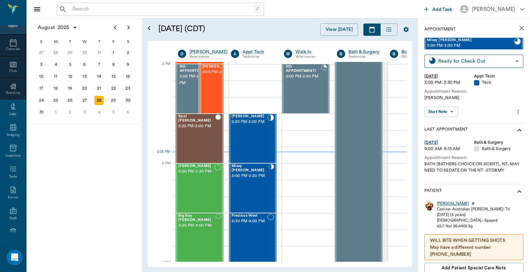
click at [444, 204] on div "Missy Pooh" at bounding box center [453, 204] width 32 height 6
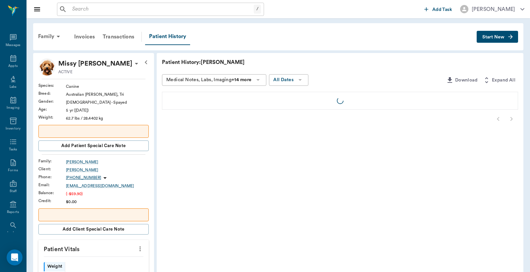
scroll to position [30, 0]
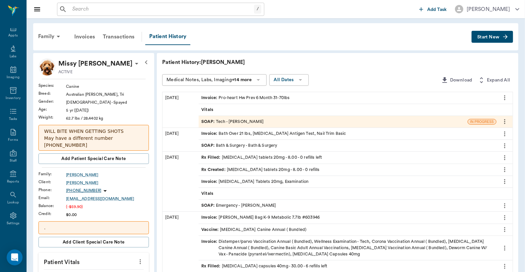
click at [269, 123] on div "SOAP : Tech - Hunter Graves" at bounding box center [333, 122] width 269 height 12
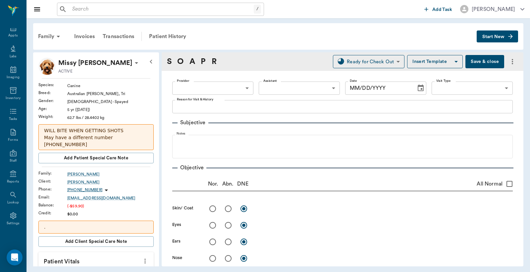
type input "682b670d8bdc6f7f8feef3db"
type input "63ec2f075fda476ae8351a4c"
type input "65d2be4f46e3a538d89b8c1a"
type textarea "HWI Christy"
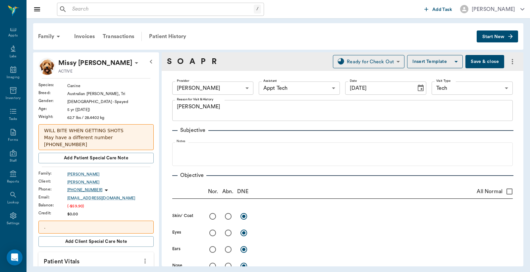
type input "[DATE]"
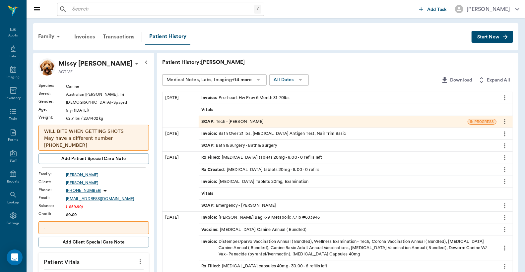
click at [247, 96] on div "Invoice : Pro-heart Hw Prev 6 Month 31-70lbs" at bounding box center [245, 98] width 88 height 6
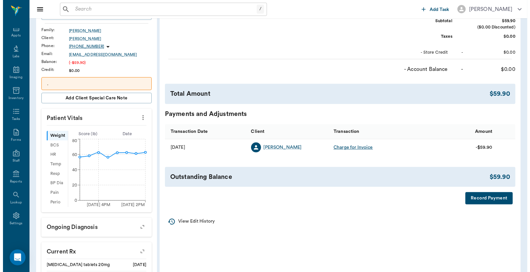
scroll to position [147, 0]
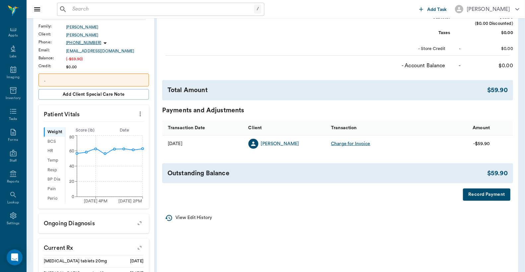
click at [486, 196] on button "Record Payment" at bounding box center [486, 195] width 47 height 12
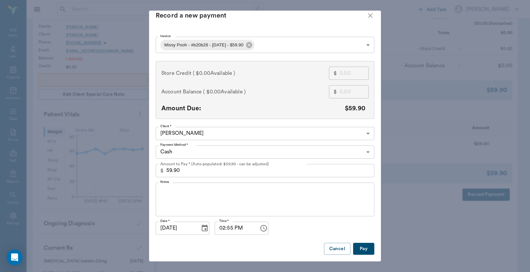
click at [353, 245] on button "Pay" at bounding box center [363, 249] width 21 height 12
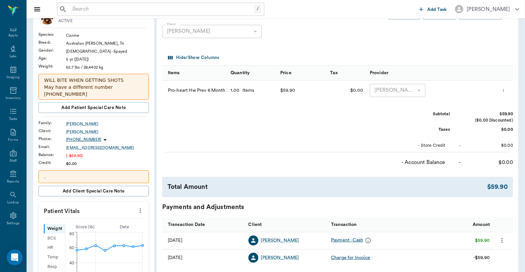
scroll to position [0, 0]
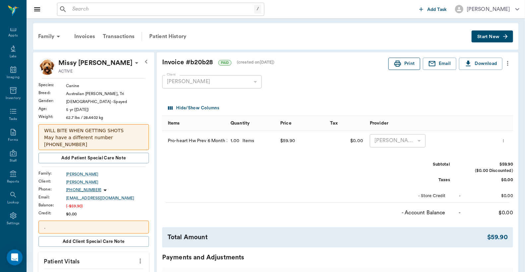
click at [406, 63] on button "Print" at bounding box center [404, 64] width 32 height 12
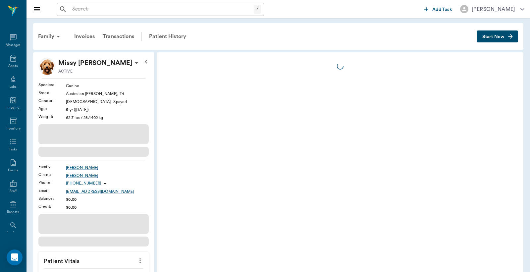
scroll to position [30, 0]
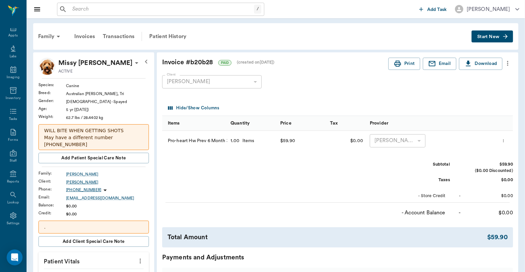
click at [88, 179] on div "[PERSON_NAME]" at bounding box center [107, 182] width 83 height 6
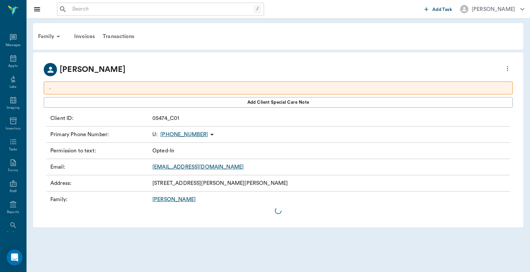
scroll to position [30, 0]
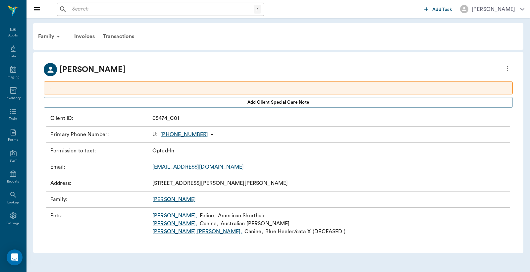
click at [509, 66] on icon "more" at bounding box center [507, 69] width 7 height 8
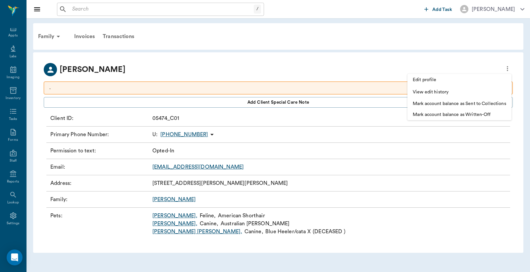
click at [451, 77] on span "Edit profile" at bounding box center [459, 80] width 93 height 7
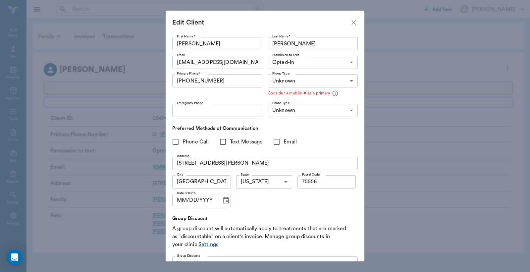
click at [355, 24] on icon "close" at bounding box center [354, 22] width 5 height 5
type input "UNKNOWN"
type input "MOBILE"
type input "LANDLINE"
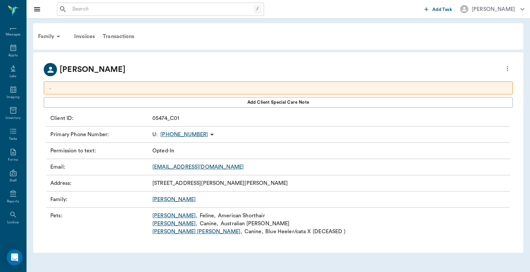
scroll to position [0, 0]
click at [10, 35] on icon at bounding box center [13, 37] width 8 height 8
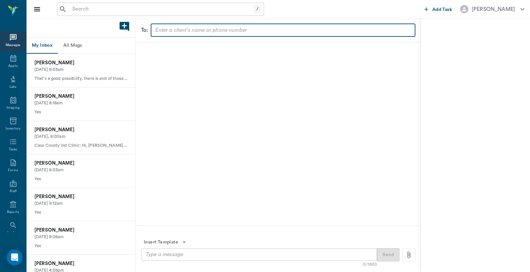
click at [198, 29] on input "text" at bounding box center [283, 30] width 260 height 9
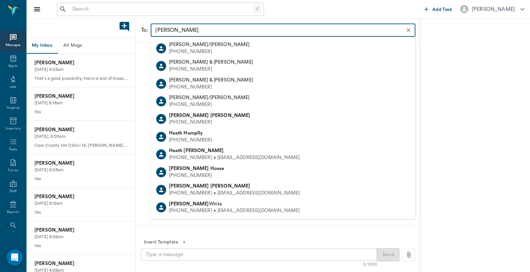
type input "[PERSON_NAME]"
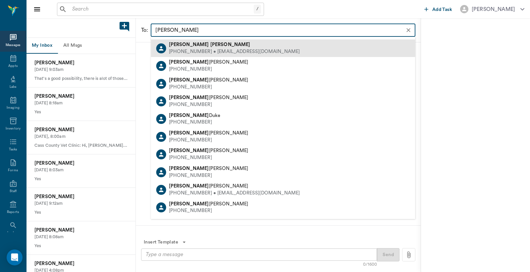
click at [179, 49] on div "[PHONE_NUMBER] • [EMAIL_ADDRESS][DOMAIN_NAME]" at bounding box center [234, 51] width 131 height 7
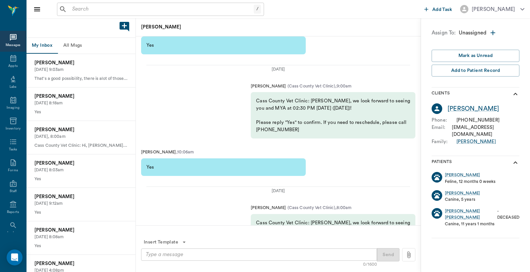
scroll to position [-786, 0]
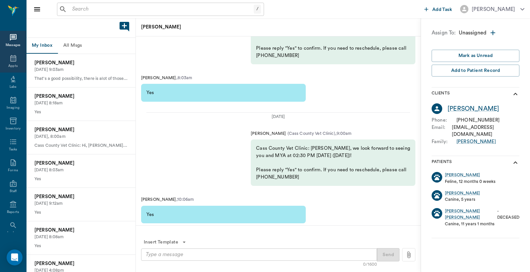
click at [14, 61] on div "Appts" at bounding box center [13, 62] width 26 height 21
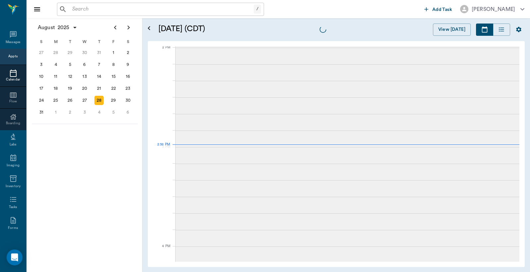
scroll to position [597, 0]
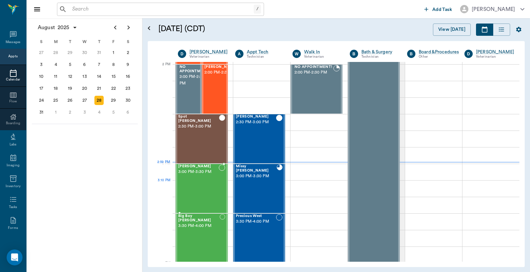
click at [183, 182] on div "[PERSON_NAME] 3:00 PM - 3:30 PM" at bounding box center [198, 188] width 40 height 48
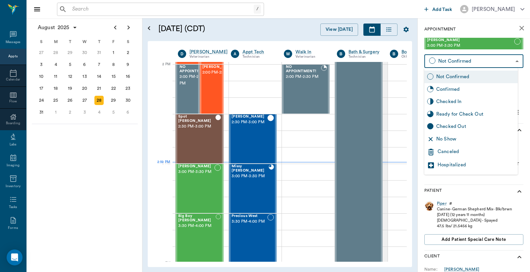
click at [457, 64] on body "/ ​ Add Task [PERSON_NAME] Nectar Messages Appts Calendar Flow Boarding Labs Im…" at bounding box center [265, 136] width 530 height 272
click at [445, 97] on div "Checked In" at bounding box center [471, 101] width 93 height 13
type input "CHECKED_IN"
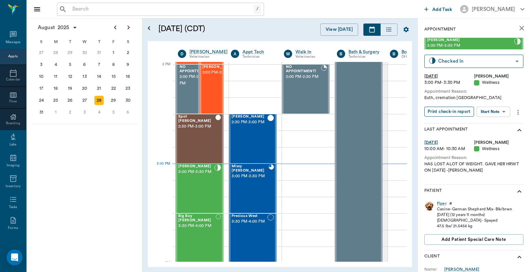
click at [445, 113] on button "Print check-in report" at bounding box center [450, 112] width 50 height 10
click at [442, 204] on div "Piper" at bounding box center [442, 204] width 10 height 6
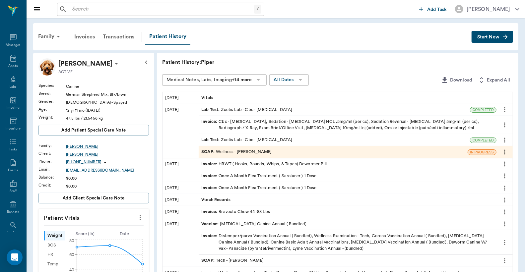
click at [489, 37] on span "Start New" at bounding box center [488, 37] width 22 height 0
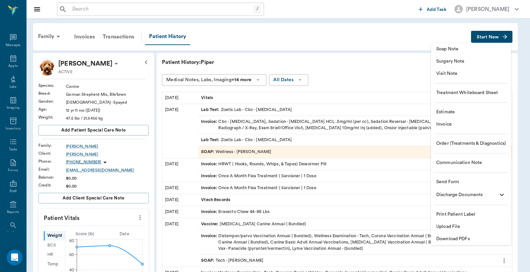
click at [452, 124] on span "Invoice" at bounding box center [472, 124] width 70 height 7
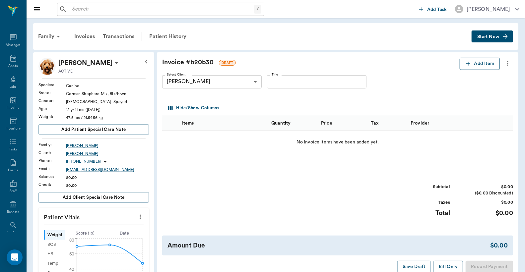
click at [482, 61] on button "Add Item" at bounding box center [479, 64] width 40 height 12
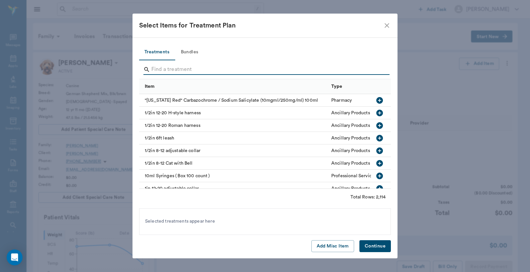
click at [264, 69] on input "Search" at bounding box center [265, 69] width 228 height 11
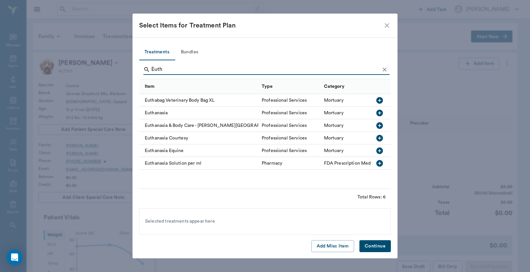
type input "Euth"
click at [380, 114] on icon "button" at bounding box center [380, 113] width 8 height 8
click at [373, 251] on button "Continue" at bounding box center [375, 246] width 31 height 12
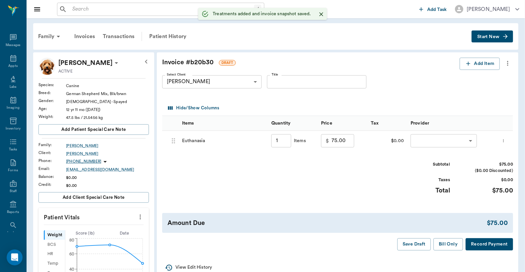
type input "1.00"
click at [472, 66] on button "Add Item" at bounding box center [479, 64] width 40 height 12
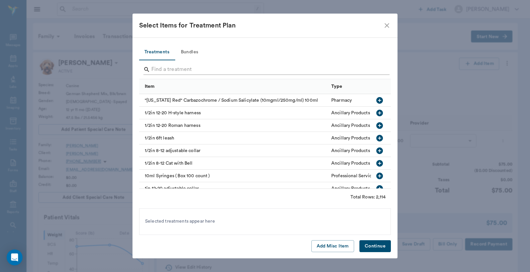
click at [227, 70] on input "Search" at bounding box center [265, 69] width 228 height 11
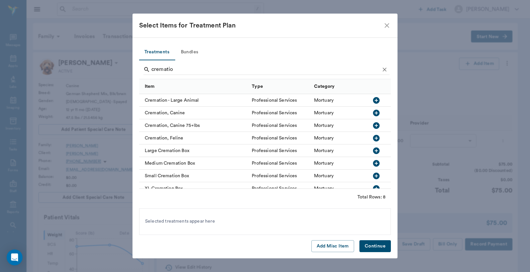
click at [174, 112] on div "Cremation, Canine" at bounding box center [193, 113] width 109 height 13
drag, startPoint x: 177, startPoint y: 67, endPoint x: 144, endPoint y: 72, distance: 33.8
click at [144, 72] on div "crematio" at bounding box center [267, 69] width 246 height 11
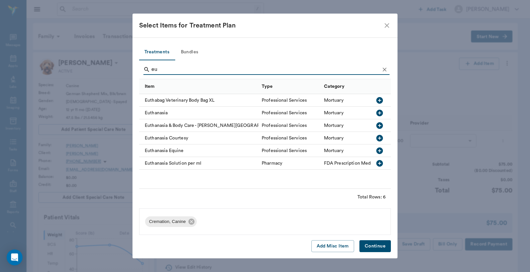
type input "e"
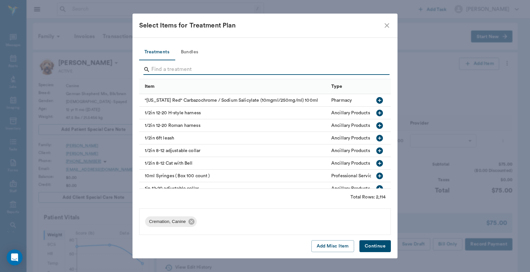
click at [385, 25] on icon "close" at bounding box center [387, 26] width 8 height 8
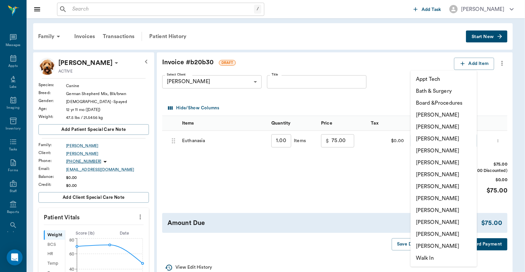
click at [433, 143] on body "/ ​ Add Task [PERSON_NAME] Nectar Messages Appts Labs Imaging Inventory Tasks F…" at bounding box center [262, 247] width 525 height 494
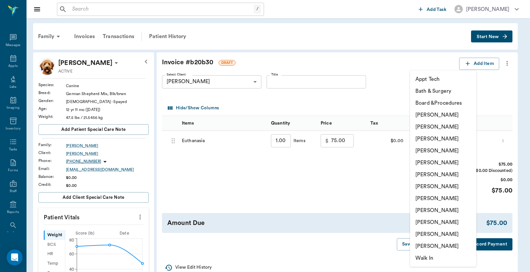
click at [432, 115] on li "[PERSON_NAME]" at bounding box center [443, 115] width 66 height 12
type input "none-6899ea08ed37b777db10de45"
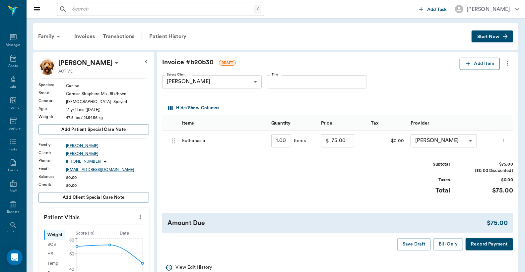
click at [469, 65] on icon "button" at bounding box center [468, 63] width 7 height 7
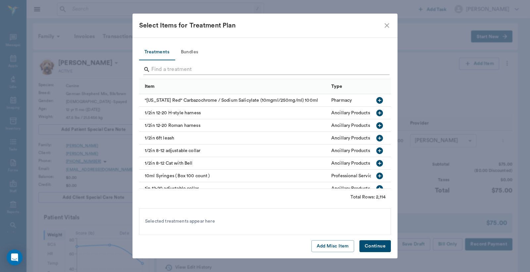
click at [157, 71] on input "Search" at bounding box center [265, 69] width 228 height 11
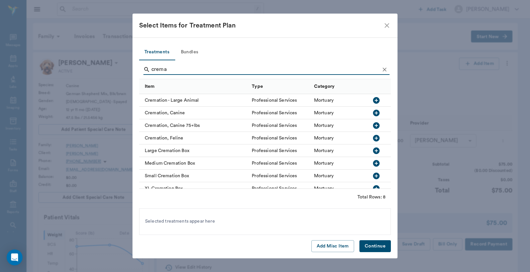
type input "crema"
click at [376, 125] on icon "button" at bounding box center [377, 126] width 8 height 8
click at [376, 245] on button "Continue" at bounding box center [375, 246] width 31 height 12
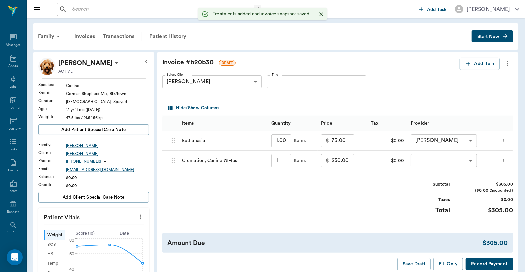
type input "1.00"
click at [504, 163] on icon "more" at bounding box center [503, 161] width 4 height 8
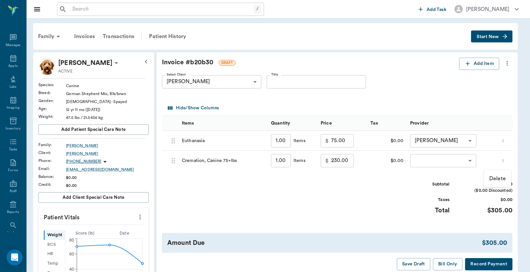
click at [499, 178] on p "Delete" at bounding box center [498, 179] width 17 height 8
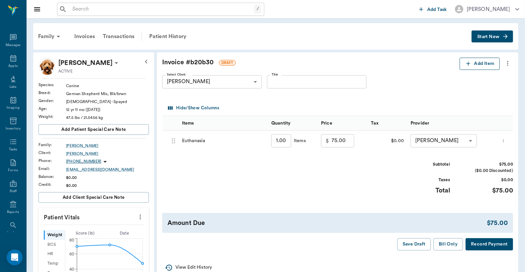
click at [468, 65] on icon "button" at bounding box center [468, 64] width 4 height 4
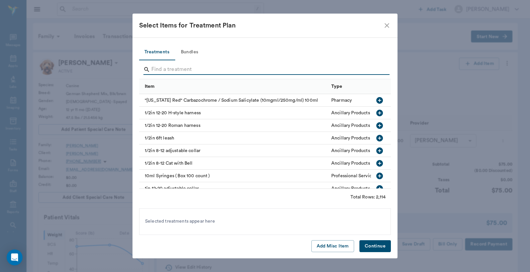
click at [160, 72] on input "Search" at bounding box center [265, 69] width 228 height 11
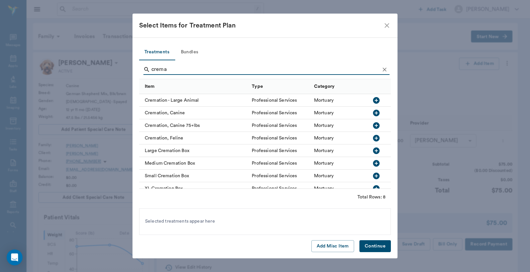
type input "crema"
click at [376, 111] on icon "button" at bounding box center [376, 113] width 7 height 7
click at [382, 246] on button "Continue" at bounding box center [375, 246] width 31 height 12
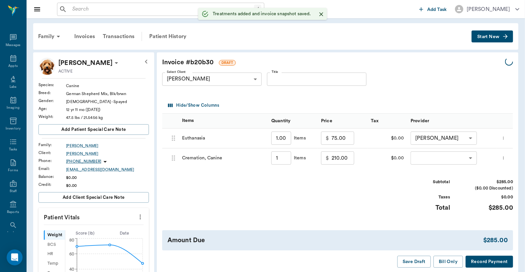
type input "1.00"
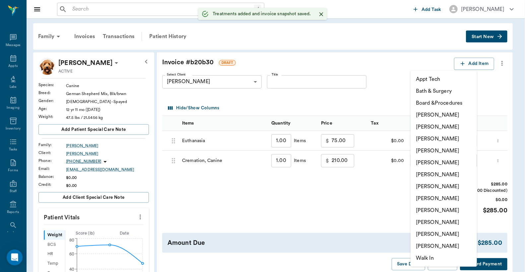
click at [429, 161] on body "/ ​ Add Task [PERSON_NAME] Nectar Messages Appts Labs Imaging Inventory Tasks F…" at bounding box center [262, 247] width 525 height 494
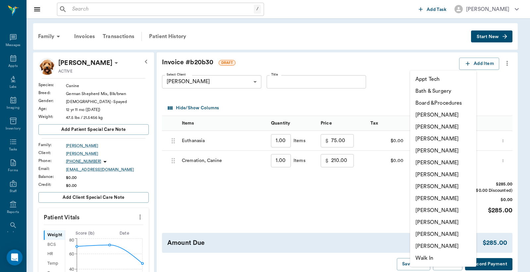
click at [419, 118] on li "[PERSON_NAME]" at bounding box center [443, 115] width 66 height 12
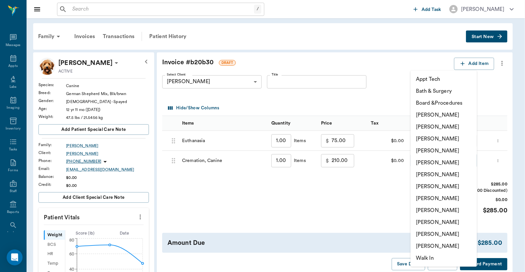
type input "none-6899ea08ed37b777db10de45"
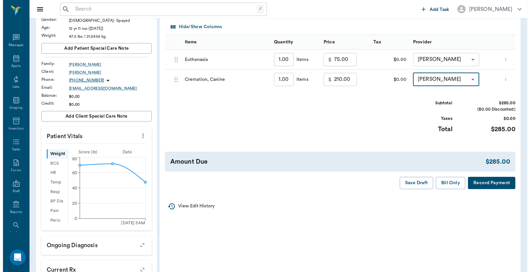
scroll to position [98, 0]
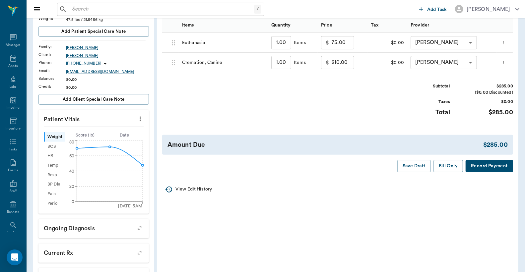
click at [490, 167] on button "Record Payment" at bounding box center [488, 166] width 47 height 12
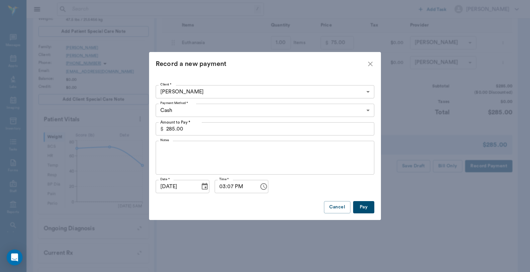
click at [223, 107] on body "/ ​ Add Task [PERSON_NAME] Nectar Messages Appts Labs Imaging Inventory Tasks F…" at bounding box center [265, 149] width 530 height 494
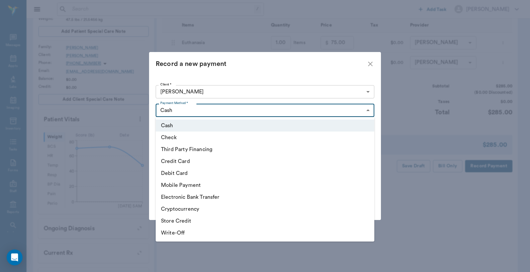
click at [200, 150] on li "Third Party Financing" at bounding box center [265, 150] width 219 height 12
type input "CREDIT"
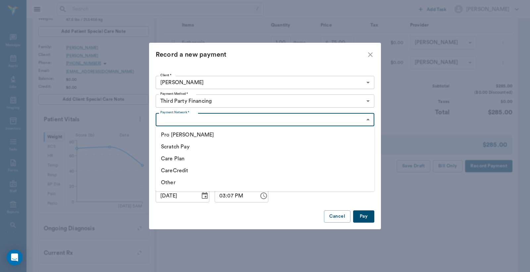
click at [210, 118] on body "/ ​ Add Task [PERSON_NAME] Nectar Messages Appts Labs Imaging Inventory Tasks F…" at bounding box center [265, 149] width 530 height 494
click at [186, 171] on li "CareCredit" at bounding box center [265, 171] width 219 height 12
type input "CARE_CREDIT"
click at [364, 214] on button "Pay" at bounding box center [363, 216] width 21 height 12
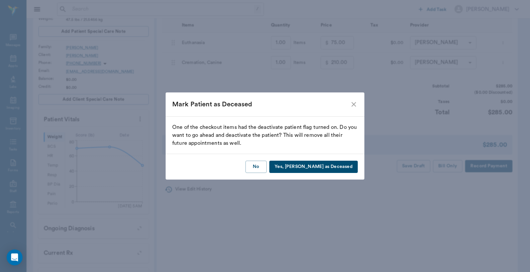
click at [335, 167] on button "Yes, [PERSON_NAME] as Deceased" at bounding box center [313, 167] width 89 height 12
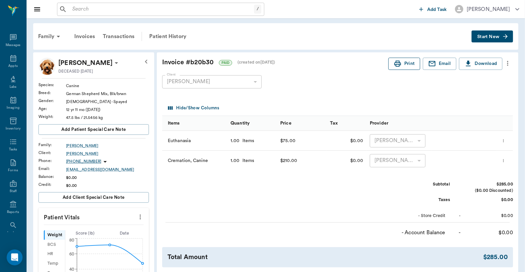
click at [408, 67] on button "Print" at bounding box center [404, 64] width 32 height 12
click at [405, 64] on button "Print" at bounding box center [404, 64] width 32 height 12
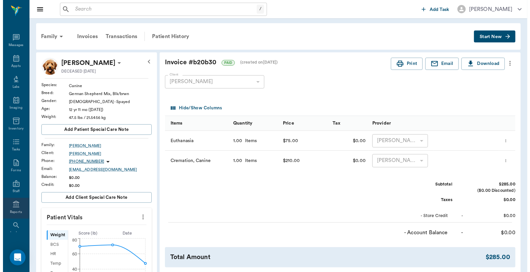
scroll to position [30, 0]
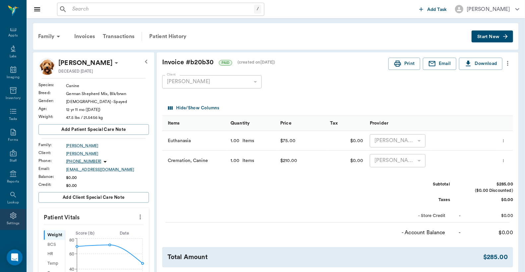
click at [9, 222] on div "Settings" at bounding box center [13, 223] width 13 height 5
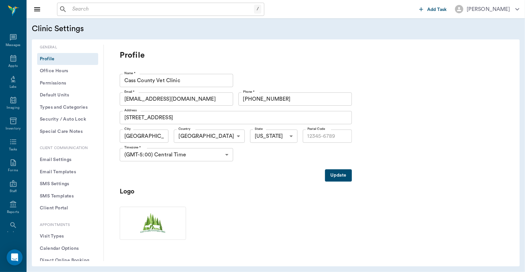
type input "75551"
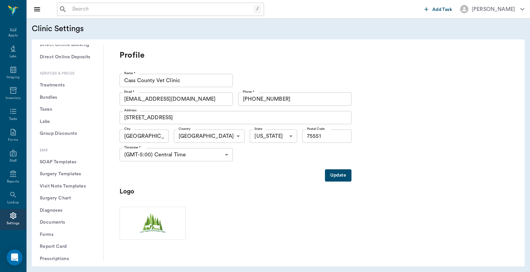
scroll to position [196, 0]
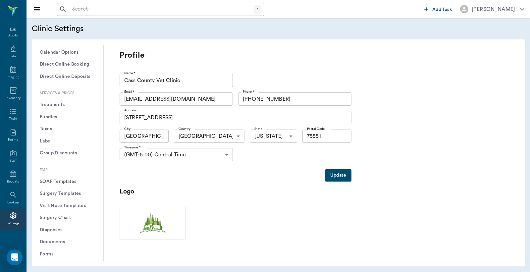
click at [62, 106] on button "Treatments" at bounding box center [67, 105] width 61 height 12
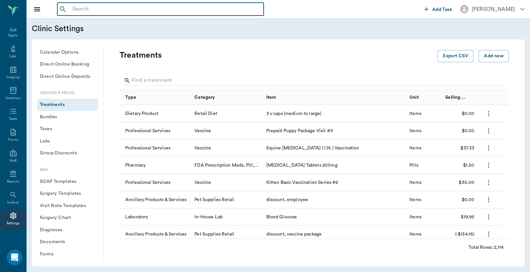
click at [75, 8] on input "text" at bounding box center [166, 9] width 192 height 9
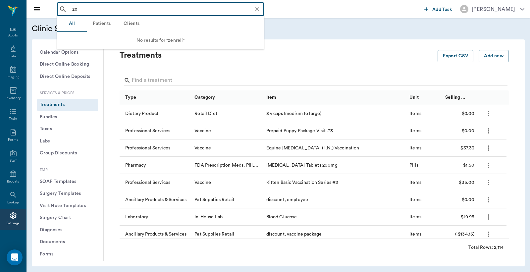
type input "z"
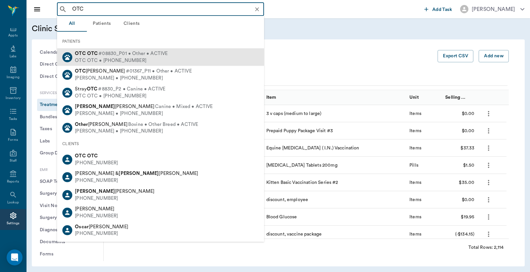
click at [105, 56] on span "#08830_P01 • Other • ACTIVE" at bounding box center [132, 53] width 69 height 7
type input "OTC"
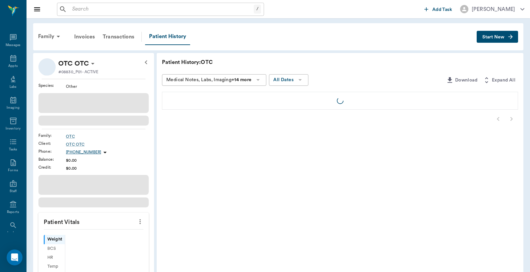
scroll to position [30, 0]
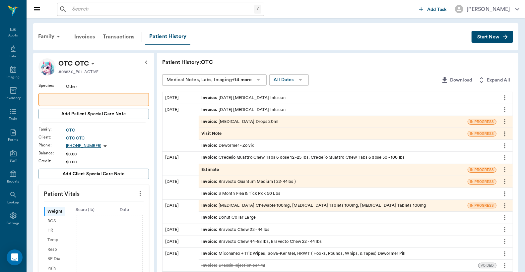
click at [489, 37] on span "Start New" at bounding box center [488, 37] width 22 height 0
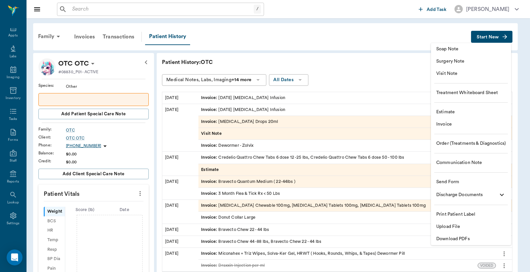
click at [446, 128] on span "Invoice" at bounding box center [472, 124] width 70 height 7
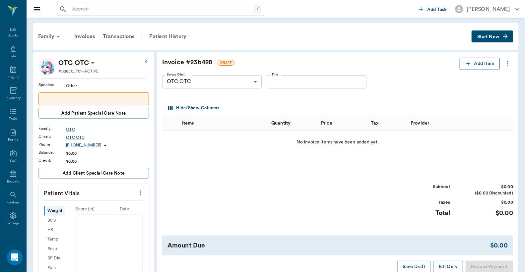
click at [472, 65] on button "Add Item" at bounding box center [479, 64] width 40 height 12
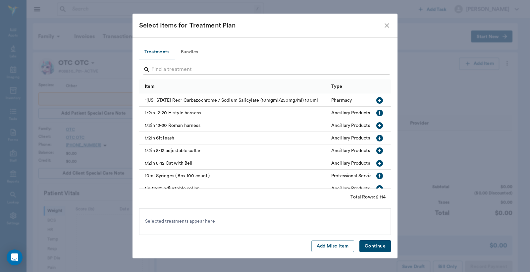
click at [155, 70] on input "Search" at bounding box center [265, 69] width 228 height 11
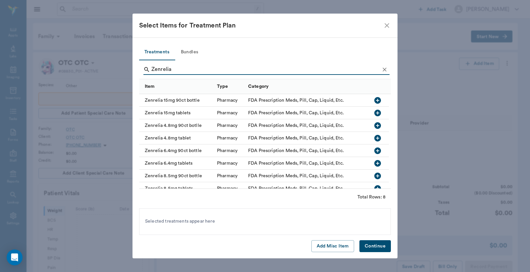
type input "Zenrelia"
click at [375, 114] on icon "button" at bounding box center [378, 113] width 7 height 7
click at [379, 248] on button "Continue" at bounding box center [375, 246] width 31 height 12
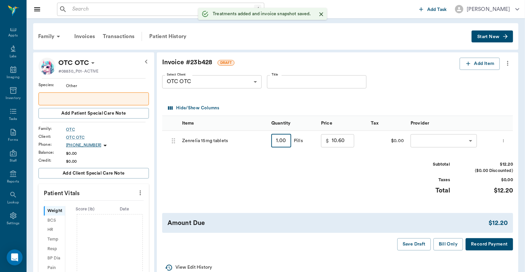
type input "2"
type input "12.20"
type input "20"
type input "41.00"
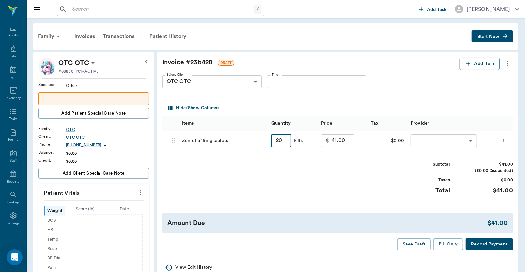
type input "20"
click at [483, 64] on button "Add Item" at bounding box center [479, 64] width 40 height 12
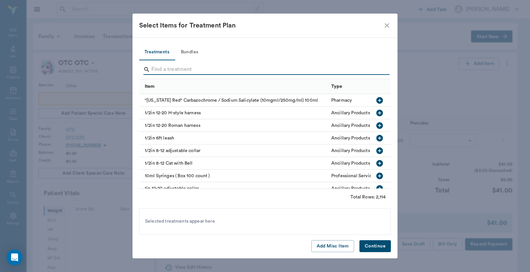
click at [156, 67] on input "Search" at bounding box center [265, 69] width 228 height 11
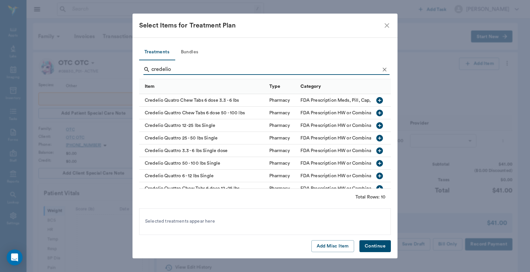
type input "credelio"
click at [377, 164] on icon "button" at bounding box center [380, 163] width 7 height 7
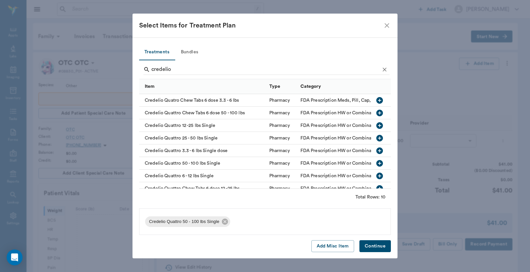
click at [374, 245] on button "Continue" at bounding box center [375, 246] width 31 height 12
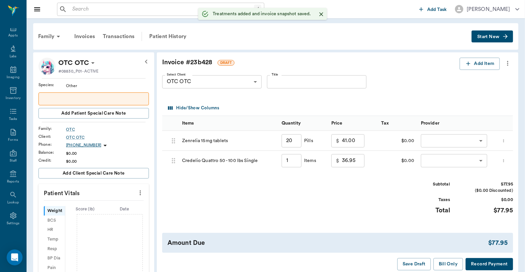
type input "20.00"
type input "1.00"
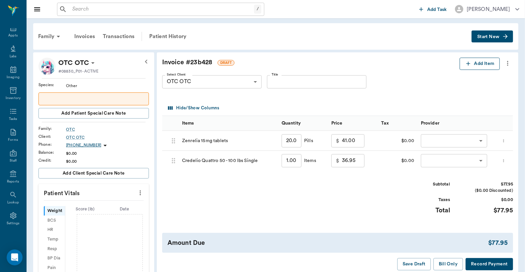
click at [479, 66] on button "Add Item" at bounding box center [479, 64] width 40 height 12
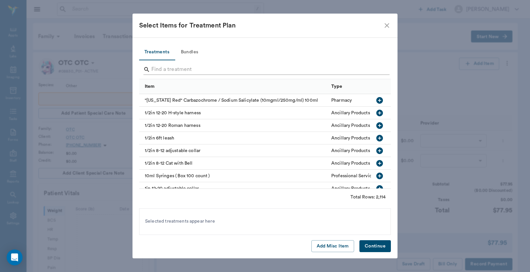
click at [153, 69] on input "Search" at bounding box center [265, 69] width 228 height 11
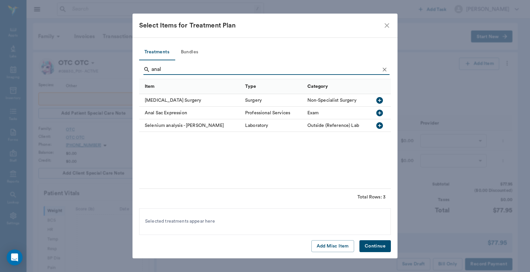
type input "anal"
click at [381, 113] on icon "button" at bounding box center [380, 113] width 7 height 7
click at [371, 246] on button "Continue" at bounding box center [375, 246] width 31 height 12
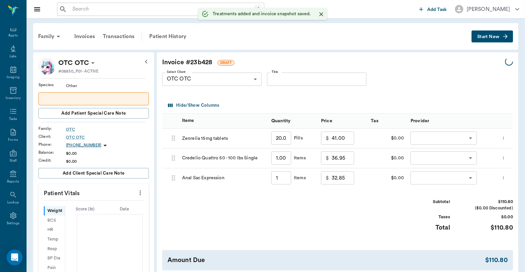
type input "1.00"
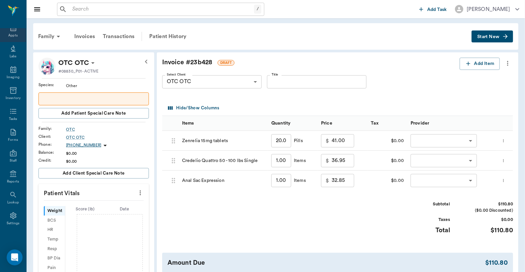
click at [11, 30] on icon at bounding box center [13, 28] width 6 height 7
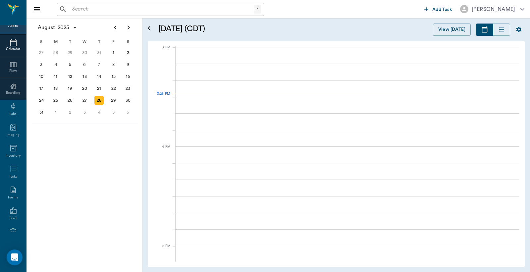
scroll to position [697, 0]
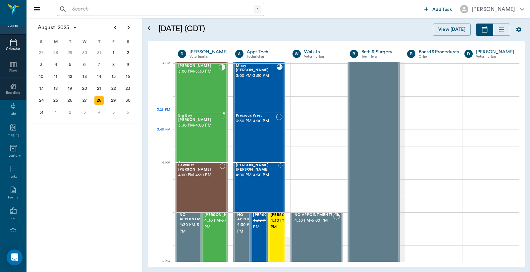
click at [198, 143] on div "Big Boy [PERSON_NAME] 3:30 PM - 4:00 PM" at bounding box center [198, 138] width 41 height 48
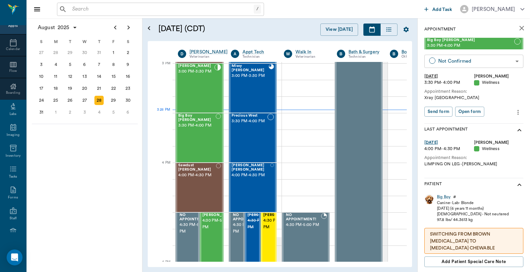
click at [482, 60] on body "/ ​ Add Task Dr. Bert Ellsworth Nectar Messages Appts Calendar Flow Boarding La…" at bounding box center [265, 136] width 530 height 272
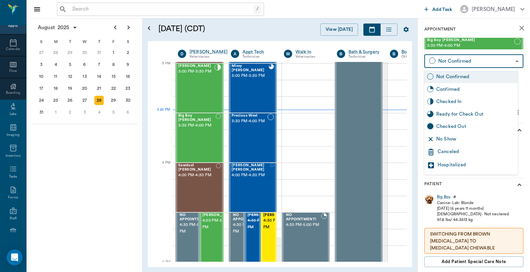
click at [455, 98] on div "Checked In" at bounding box center [476, 101] width 79 height 7
type input "CHECKED_IN"
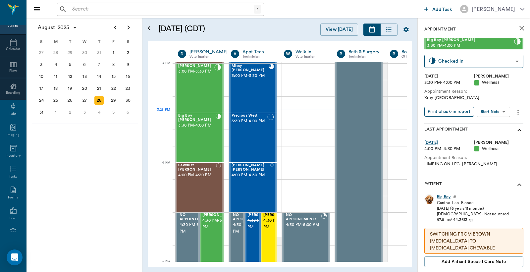
click at [443, 110] on button "Print check-in report" at bounding box center [450, 112] width 50 height 10
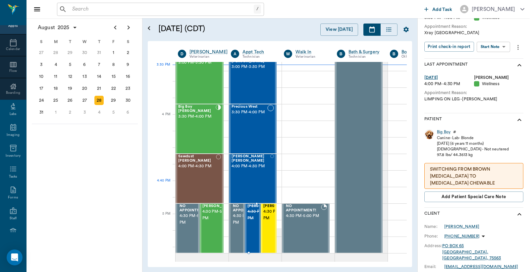
scroll to position [648, 0]
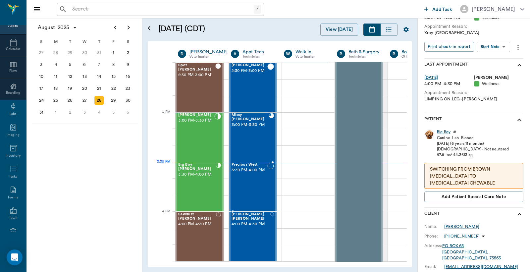
click at [260, 175] on div "Precious West 3:30 PM - 4:00 PM" at bounding box center [250, 187] width 36 height 48
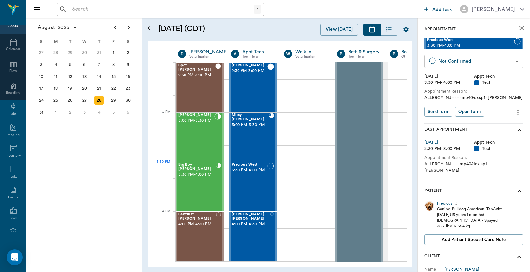
click at [490, 60] on body "/ ​ Add Task Dr. Bert Ellsworth Nectar Messages Appts Calendar Flow Boarding La…" at bounding box center [265, 136] width 530 height 272
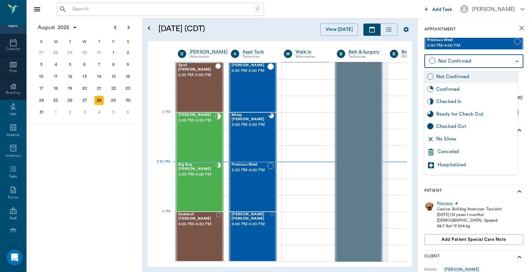
click at [446, 103] on div "Checked In" at bounding box center [476, 101] width 79 height 7
type input "CHECKED_IN"
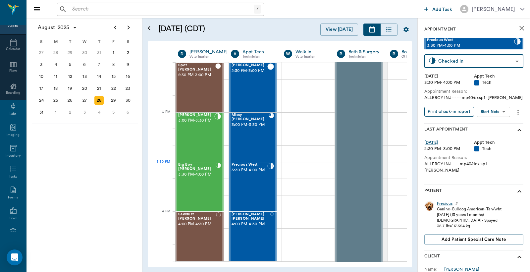
click at [453, 111] on button "Print check-in report" at bounding box center [450, 112] width 50 height 10
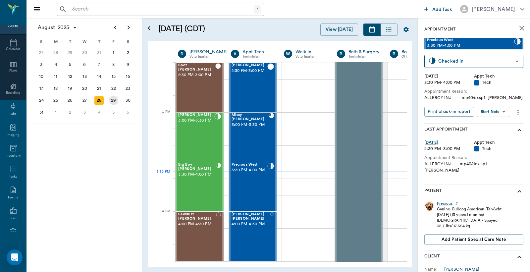
click at [115, 100] on div "29" at bounding box center [113, 100] width 9 height 9
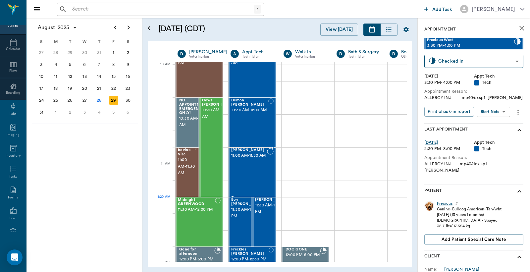
scroll to position [245, 0]
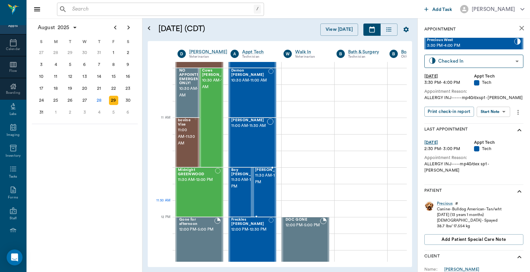
click at [266, 204] on div "Buster Hamnett 11:30 AM - 12:00 PM" at bounding box center [271, 192] width 33 height 48
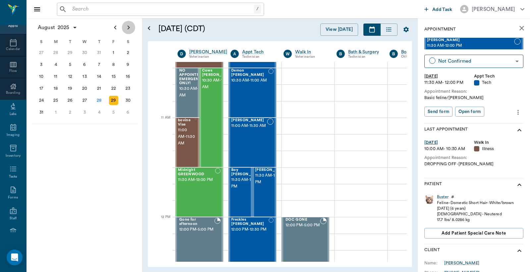
click at [127, 29] on icon "Next page" at bounding box center [129, 28] width 8 height 8
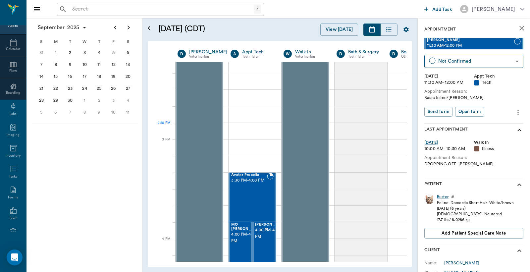
scroll to position [442, 0]
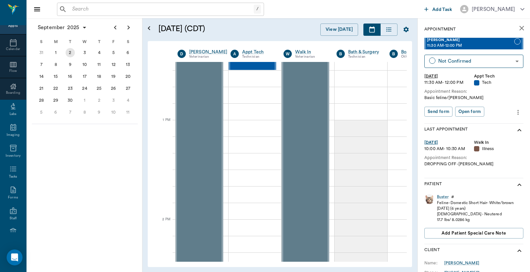
click at [71, 51] on div "2" at bounding box center [70, 52] width 9 height 9
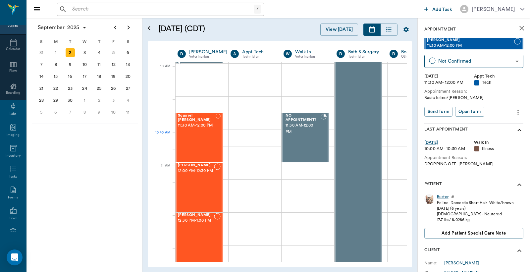
scroll to position [196, 0]
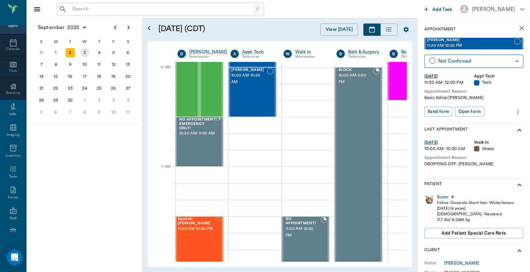
click at [85, 54] on div "3" at bounding box center [84, 52] width 9 height 9
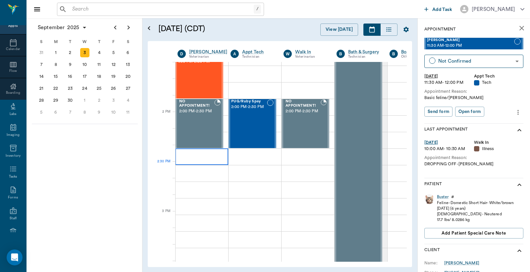
scroll to position [540, 0]
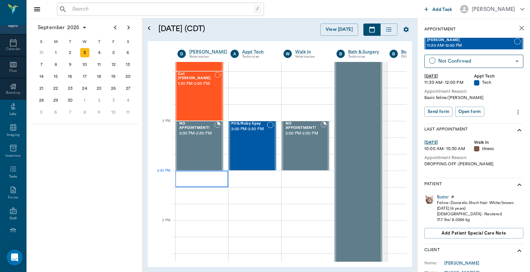
click at [192, 180] on div at bounding box center [201, 179] width 53 height 17
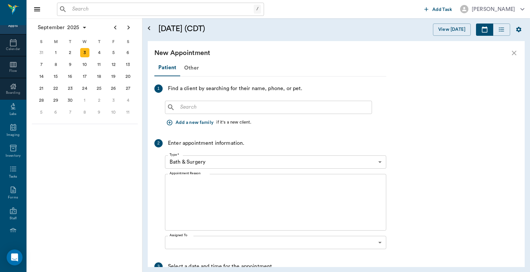
scroll to position [540, 0]
click at [181, 109] on input "text" at bounding box center [274, 107] width 192 height 9
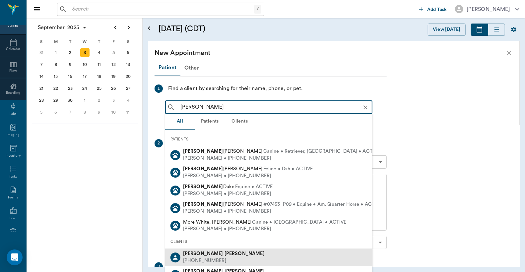
click at [214, 259] on div "(903) 244-6389" at bounding box center [224, 261] width 82 height 7
type input "Kathy Mor"
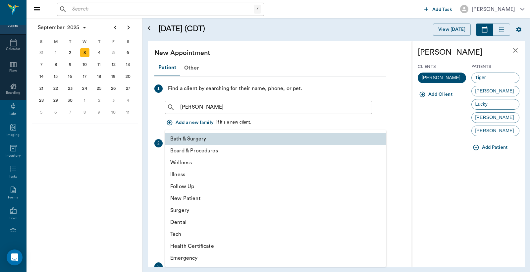
click at [379, 162] on body "/ ​ Add Task Dr. Bert Ellsworth Nectar Messages Appts Calendar Flow Boarding La…" at bounding box center [265, 136] width 530 height 272
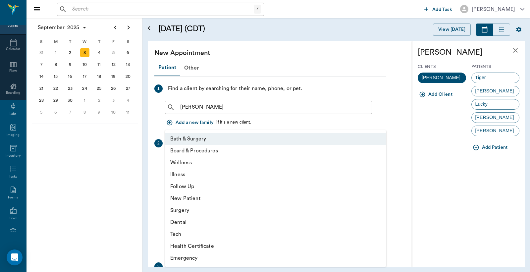
click at [198, 174] on li "Illness" at bounding box center [275, 175] width 221 height 12
type input "65d2be4f46e3a538d89b8c15"
type input "03:00 PM"
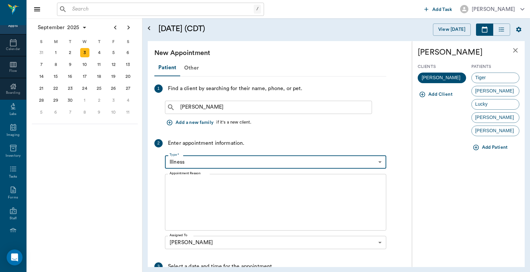
click at [378, 161] on body "/ ​ Add Task Dr. Bert Ellsworth Nectar Messages Appts Calendar Flow Boarding La…" at bounding box center [265, 136] width 530 height 272
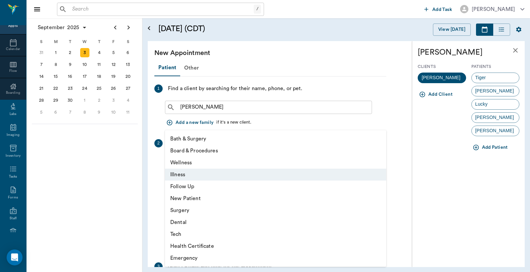
click at [201, 174] on li "Illness" at bounding box center [275, 175] width 221 height 12
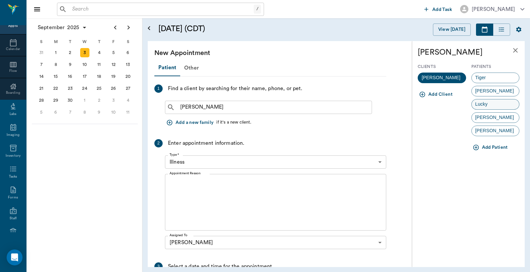
click at [485, 104] on span "Lucky" at bounding box center [482, 104] width 20 height 7
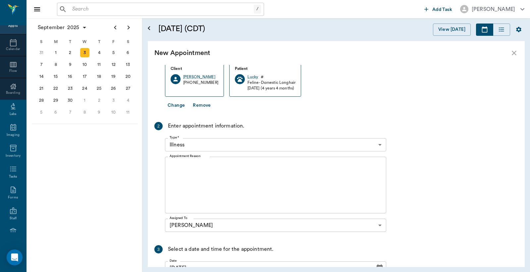
scroll to position [98, 0]
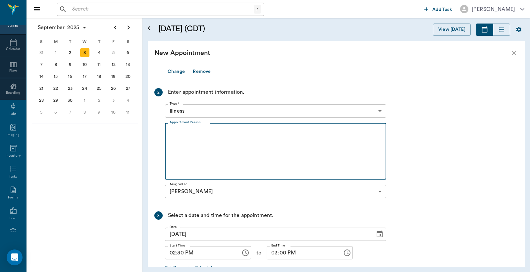
click at [171, 129] on textarea "Appointment Reason" at bounding box center [276, 152] width 212 height 46
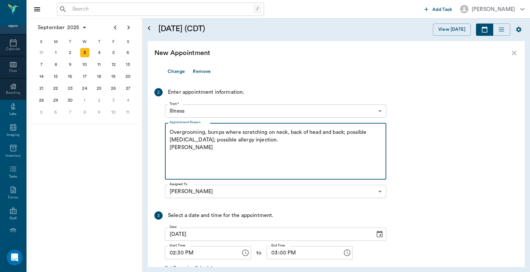
scroll to position [140, 0]
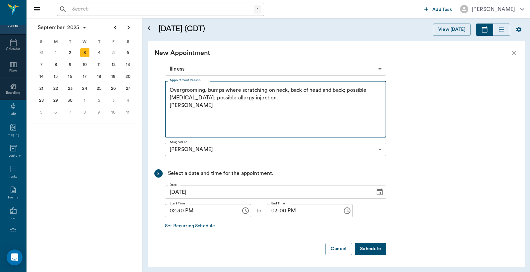
type textarea "Overgrooming, bumps where scratching on neck, back of head and back; possible a…"
click at [375, 248] on button "Schedule" at bounding box center [370, 249] width 31 height 12
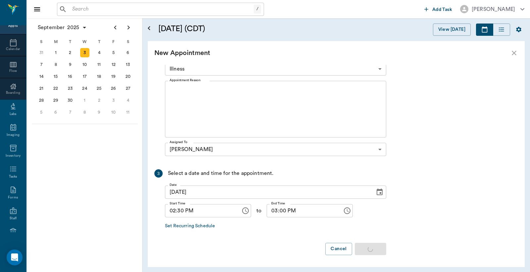
scroll to position [0, 0]
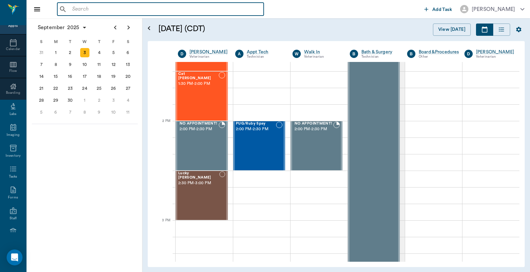
click at [72, 9] on input "text" at bounding box center [166, 9] width 192 height 9
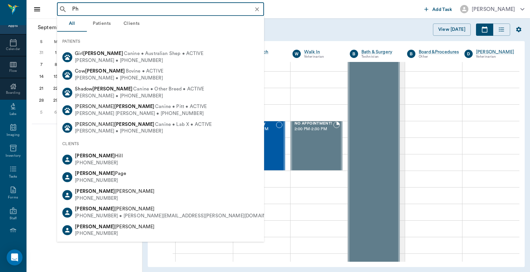
type input "P"
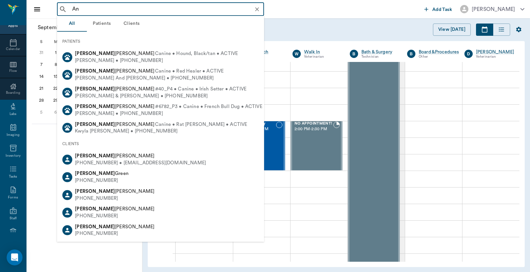
type input "A"
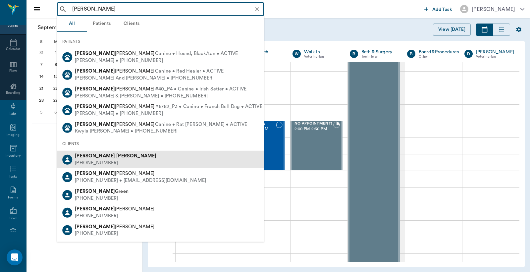
click at [108, 163] on div "Ann Hickerson (903) 796-2252" at bounding box center [160, 160] width 207 height 18
type input "Ann Hickerson"
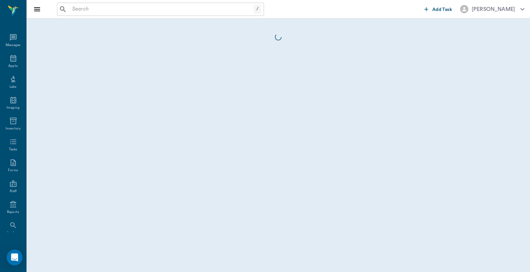
scroll to position [30, 0]
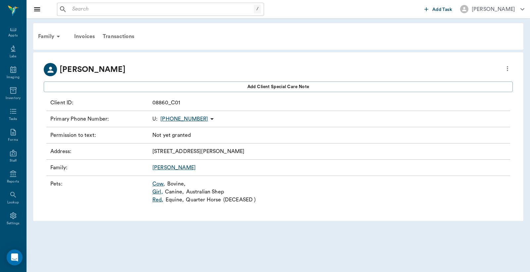
click at [158, 186] on link "Cow ," at bounding box center [158, 184] width 13 height 8
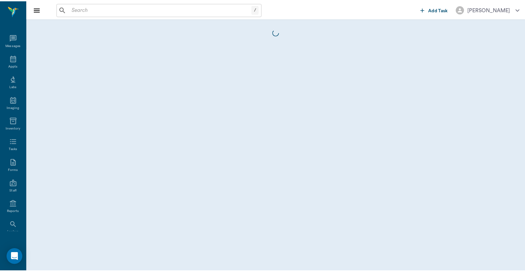
scroll to position [30, 0]
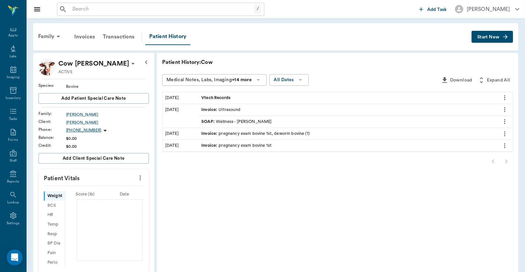
click at [481, 37] on span "Start New" at bounding box center [488, 37] width 22 height 0
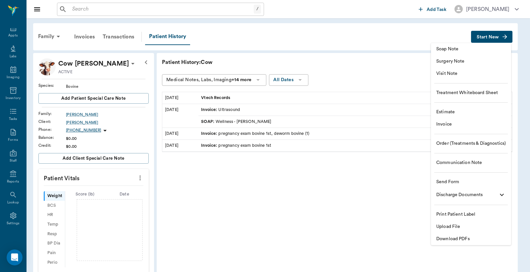
click at [450, 123] on span "Invoice" at bounding box center [472, 124] width 70 height 7
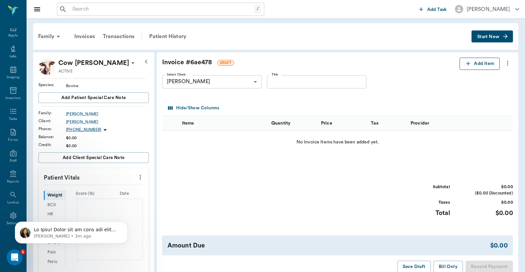
click at [478, 65] on button "Add Item" at bounding box center [479, 64] width 40 height 12
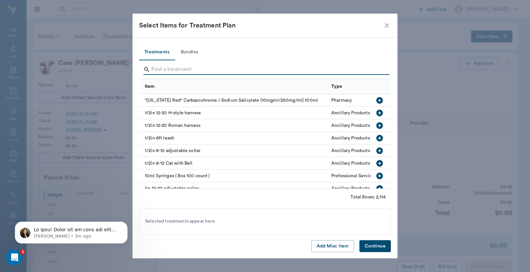
click at [153, 70] on input "Search" at bounding box center [265, 69] width 228 height 11
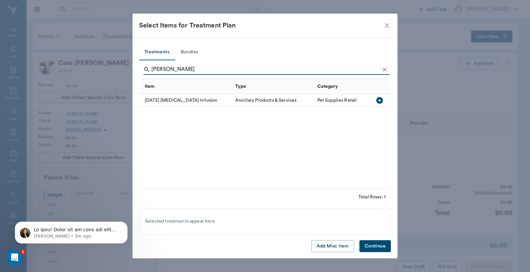
type input "Tod"
click at [380, 101] on icon "button" at bounding box center [380, 100] width 8 height 8
click at [371, 248] on button "Continue" at bounding box center [375, 246] width 31 height 12
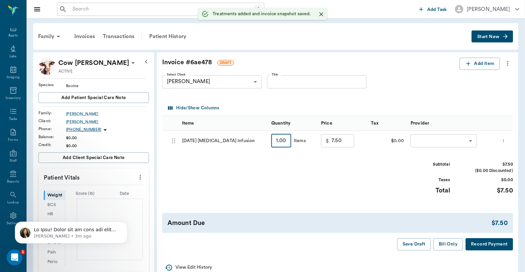
type input "2"
type input "15.00"
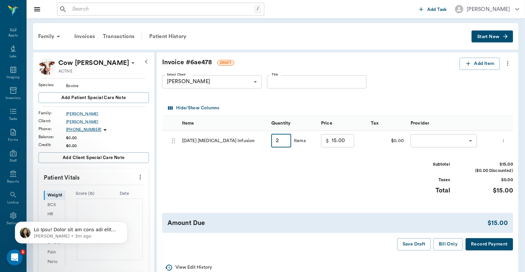
type input "2"
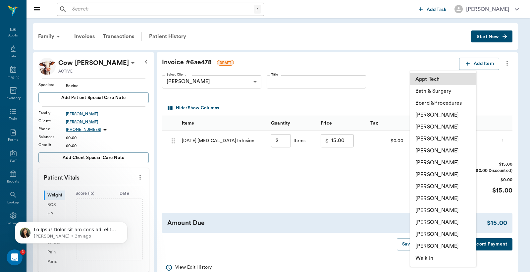
click at [434, 141] on body "/ ​ Add Task Dr. Bert Ellsworth Nectar Messages Appts Labs Imaging Inventory Ta…" at bounding box center [265, 203] width 530 height 407
click at [430, 125] on li "Christy Dudley" at bounding box center [443, 127] width 66 height 12
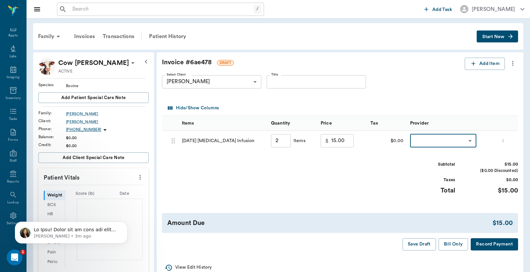
type input "none-63ec2e2852e12b0ba117910e"
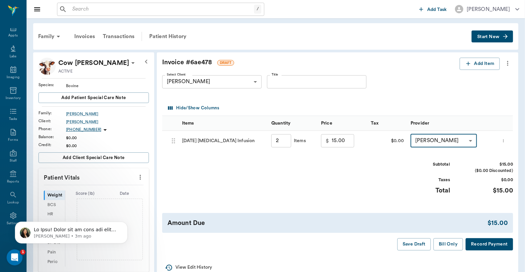
click at [484, 246] on button "Record Payment" at bounding box center [488, 244] width 47 height 12
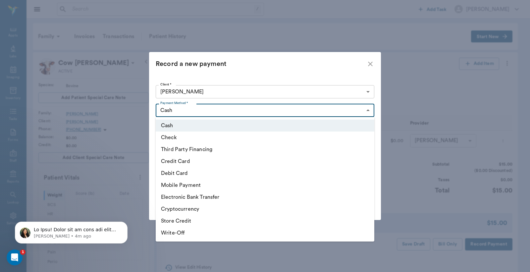
click at [368, 109] on body "/ ​ Add Task Dr. Bert Ellsworth Nectar Messages Appts Labs Imaging Inventory Ta…" at bounding box center [265, 203] width 530 height 407
click at [217, 166] on li "Credit Card" at bounding box center [265, 161] width 219 height 12
type input "CREDIT_CARD"
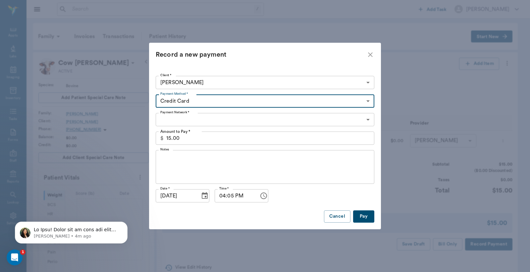
click at [293, 120] on body "/ ​ Add Task Dr. Bert Ellsworth Nectar Messages Appts Labs Imaging Inventory Ta…" at bounding box center [265, 203] width 530 height 407
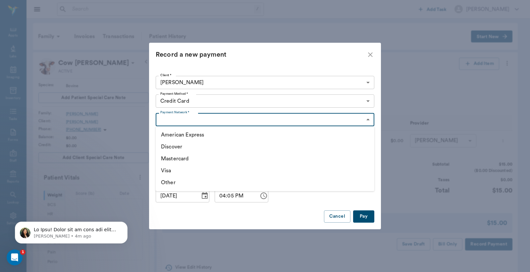
click at [168, 171] on li "Visa" at bounding box center [265, 171] width 219 height 12
type input "VISA"
click at [363, 215] on button "Pay" at bounding box center [363, 216] width 21 height 12
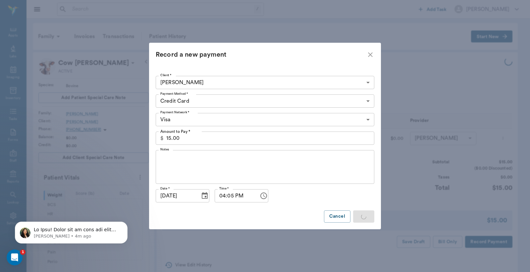
type input "2.00"
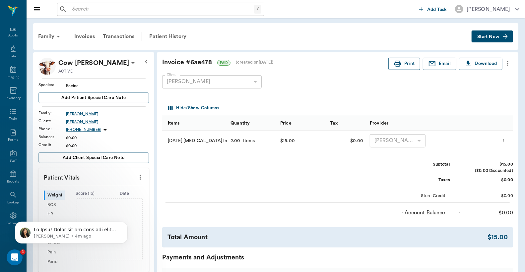
click at [408, 65] on button "Print" at bounding box center [404, 64] width 32 height 12
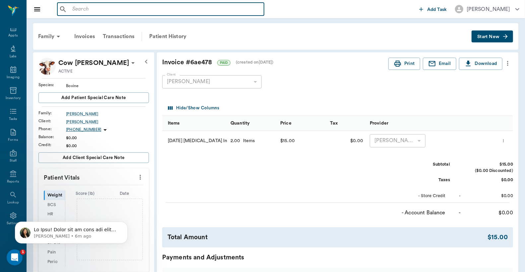
click at [103, 9] on input "text" at bounding box center [166, 9] width 192 height 9
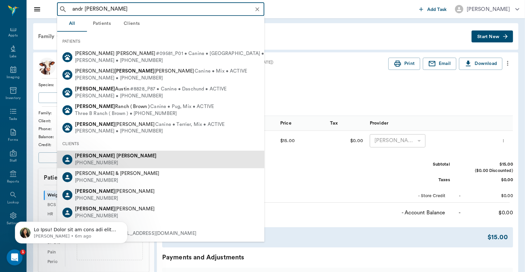
click at [113, 157] on div "Andre Harrison (903) 244-1135" at bounding box center [160, 160] width 207 height 18
type input "andr harr"
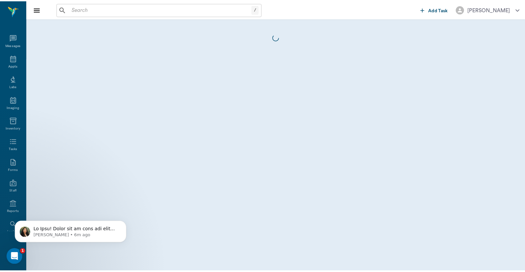
scroll to position [30, 0]
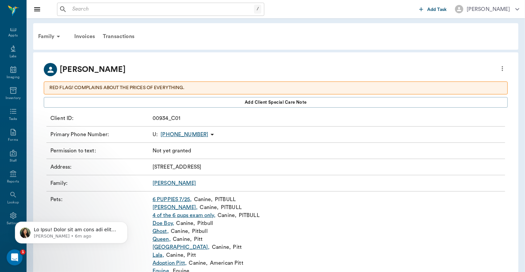
click at [169, 199] on link "6 PUPPIES 7/25 ," at bounding box center [171, 200] width 39 height 8
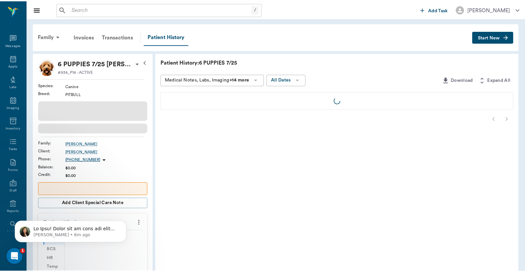
scroll to position [30, 0]
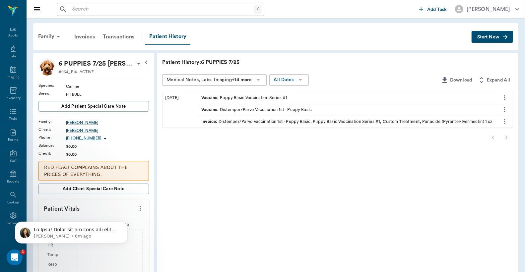
click at [234, 122] on div "Invoice : Distemper/Parvo Vaccination 1st - Puppy Basic, Puppy Basic Vaccinatio…" at bounding box center [346, 122] width 291 height 6
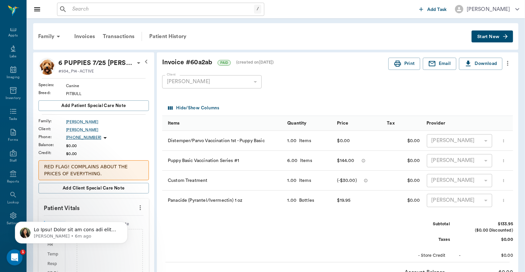
click at [481, 34] on button "Start New" at bounding box center [491, 36] width 41 height 12
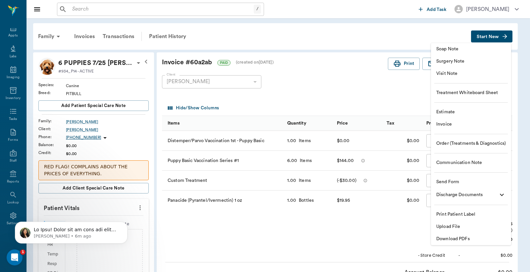
click at [456, 120] on li "Invoice" at bounding box center [471, 124] width 80 height 12
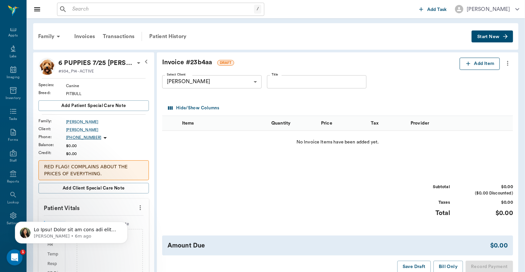
click at [472, 64] on button "Add Item" at bounding box center [479, 64] width 40 height 12
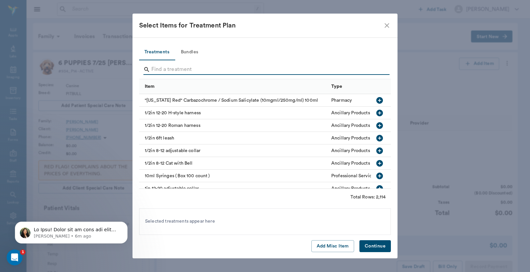
click at [224, 69] on input "Search" at bounding box center [265, 69] width 228 height 11
click at [195, 49] on button "Bundles" at bounding box center [190, 52] width 30 height 16
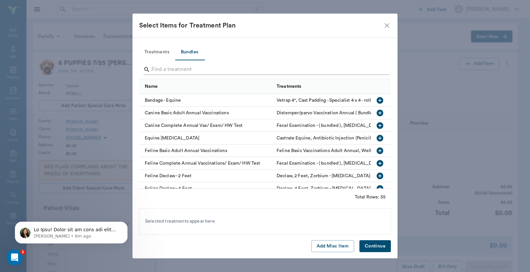
click at [198, 71] on input "Search" at bounding box center [265, 69] width 228 height 11
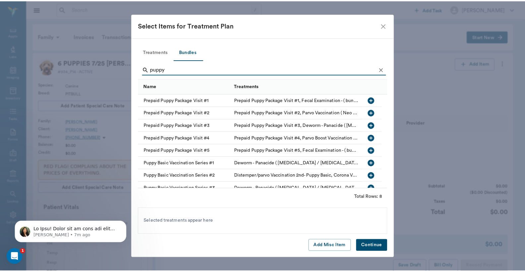
scroll to position [6, 0]
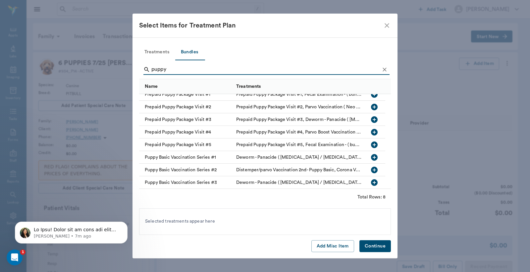
type input "puppy"
click at [373, 169] on icon "button" at bounding box center [375, 170] width 8 height 8
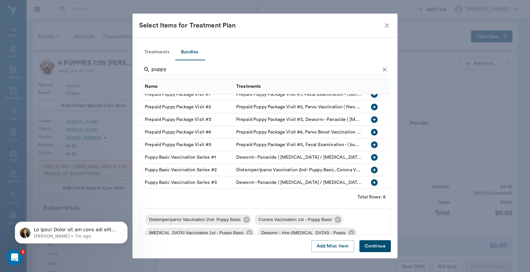
click at [372, 246] on button "Continue" at bounding box center [375, 246] width 31 height 12
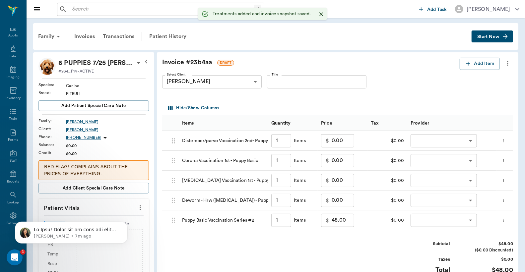
type input "1.00"
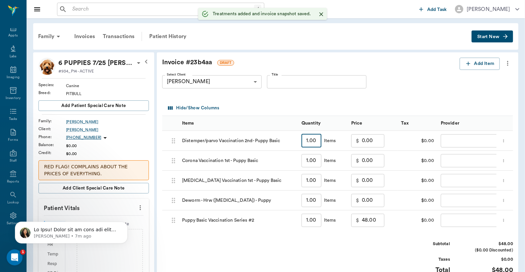
click at [317, 139] on input "1.00" at bounding box center [311, 140] width 20 height 13
type input "3"
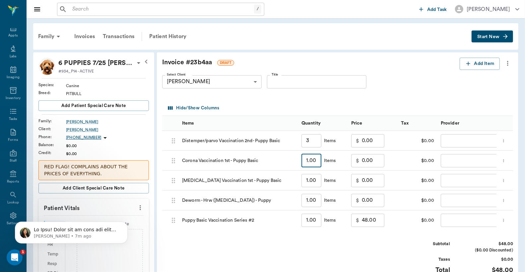
click at [319, 160] on input "1.00" at bounding box center [311, 160] width 20 height 13
type input "3"
click at [317, 176] on input "1.00" at bounding box center [311, 180] width 20 height 13
type input "3"
click at [317, 200] on input "1.00" at bounding box center [311, 200] width 20 height 13
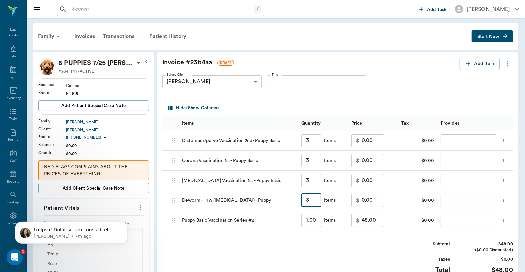
type input "3"
click at [319, 221] on input "1.00" at bounding box center [311, 220] width 20 height 13
type input "3"
type input "144.00"
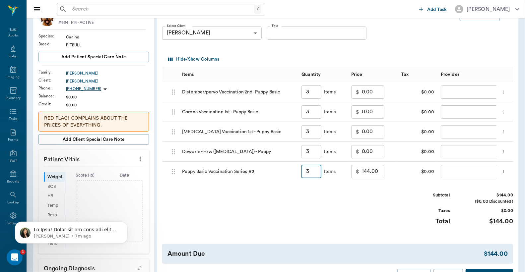
scroll to position [0, 0]
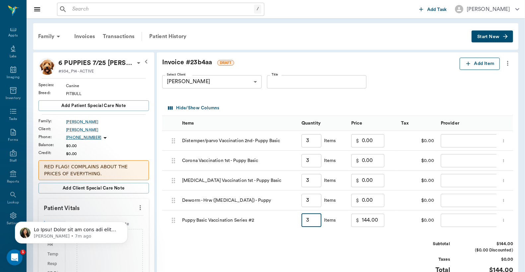
type input "3"
click at [482, 65] on button "Add Item" at bounding box center [479, 64] width 40 height 12
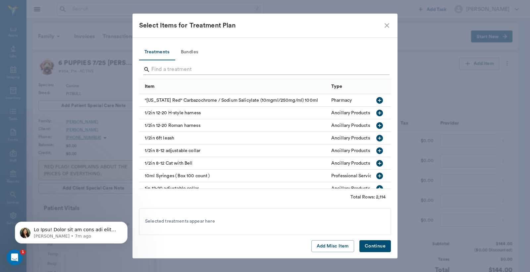
click at [194, 71] on input "Search" at bounding box center [265, 69] width 228 height 11
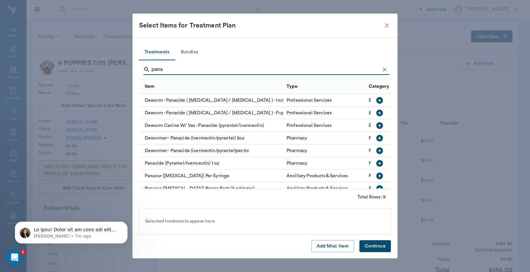
type input "pana"
click at [376, 162] on icon "button" at bounding box center [380, 163] width 8 height 8
click at [376, 246] on button "Continue" at bounding box center [375, 246] width 31 height 12
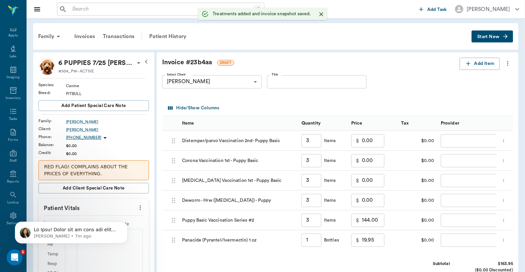
type input "3.00"
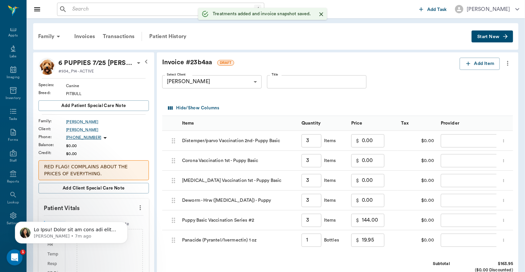
type input "1.00"
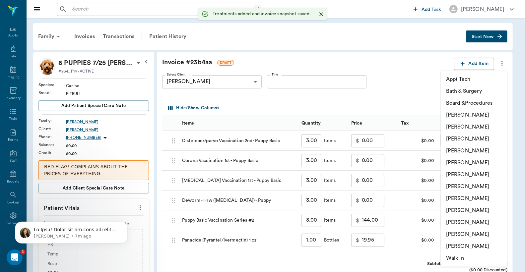
click at [453, 139] on body "/ ​ Add Task Dr. Bert Ellsworth Nectar Messages Appts Labs Imaging Inventory Ta…" at bounding box center [262, 230] width 525 height 461
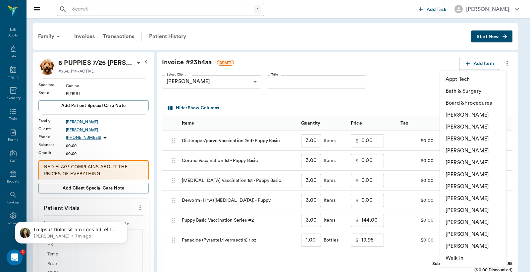
click at [456, 236] on li "Lorean Lingle" at bounding box center [474, 234] width 66 height 12
type input "none-63ec2ece52e12b0ba117cc90"
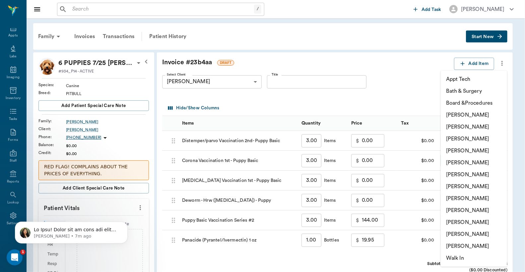
click at [460, 163] on body "/ ​ Add Task Dr. Bert Ellsworth Nectar Messages Appts Labs Imaging Inventory Ta…" at bounding box center [262, 230] width 525 height 461
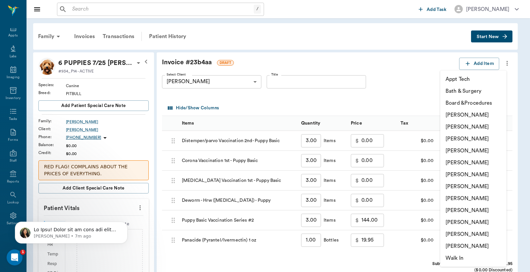
click at [451, 232] on li "Lorean Lingle" at bounding box center [474, 234] width 66 height 12
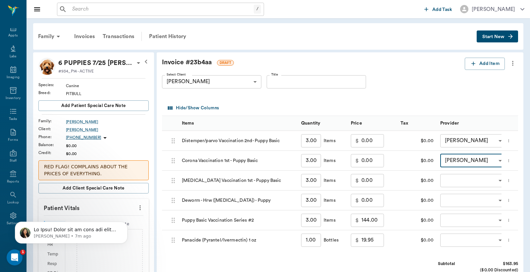
type input "none-63ec2ece52e12b0ba117cc90"
click at [445, 181] on body "/ ​ Add Task Dr. Bert Ellsworth Nectar Messages Appts Labs Imaging Inventory Ta…" at bounding box center [265, 230] width 530 height 461
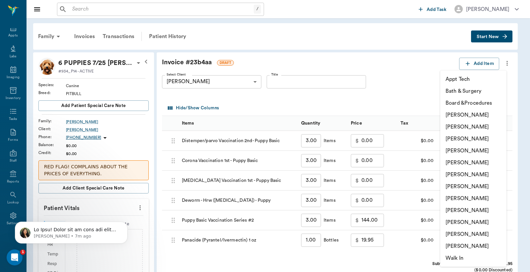
click at [450, 232] on li "Lorean Lingle" at bounding box center [474, 234] width 66 height 12
type input "none-63ec2ece52e12b0ba117cc90"
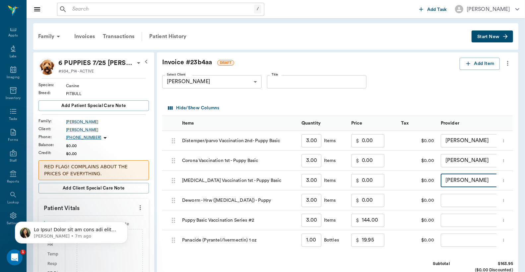
click at [451, 198] on body "/ ​ Add Task Dr. Bert Ellsworth Nectar Messages Appts Labs Imaging Inventory Ta…" at bounding box center [262, 230] width 525 height 461
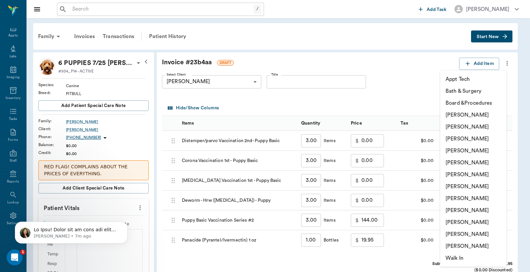
click at [454, 232] on li "Lorean Lingle" at bounding box center [474, 234] width 66 height 12
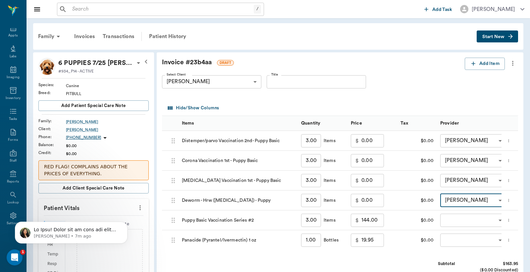
type input "none-63ec2ece52e12b0ba117cc90"
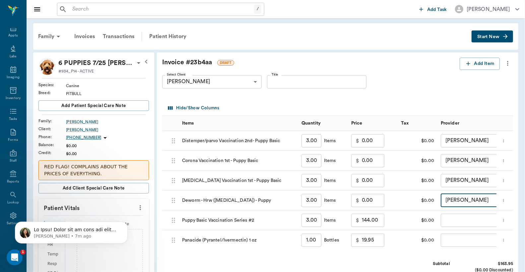
click at [451, 218] on body "/ ​ Add Task Dr. Bert Ellsworth Nectar Messages Appts Labs Imaging Inventory Ta…" at bounding box center [262, 230] width 525 height 461
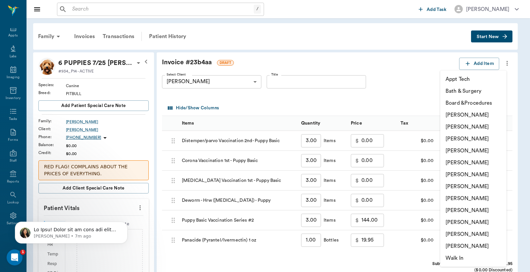
click at [449, 236] on li "Lorean Lingle" at bounding box center [474, 234] width 66 height 12
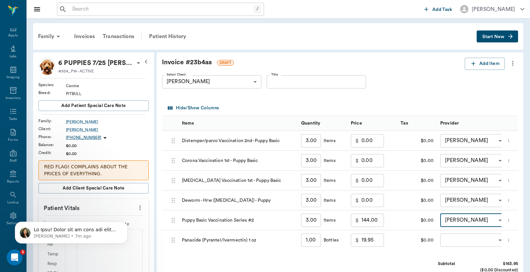
type input "none-63ec2ece52e12b0ba117cc90"
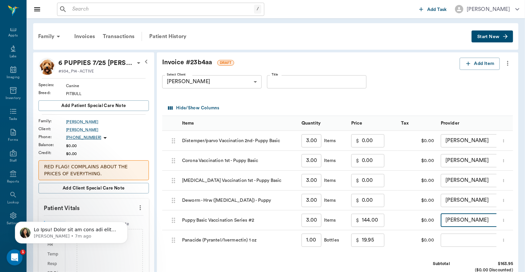
scroll to position [49, 0]
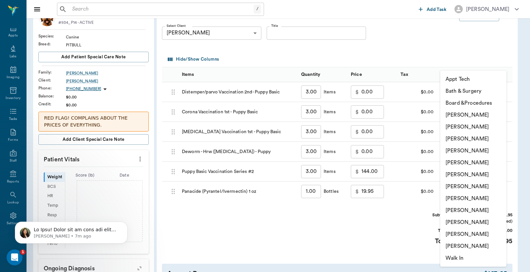
click at [449, 191] on body "/ ​ Add Task Dr. Bert Ellsworth Nectar Messages Appts Labs Imaging Inventory Ta…" at bounding box center [265, 181] width 530 height 461
click at [452, 235] on li "Lorean Lingle" at bounding box center [474, 234] width 66 height 12
type input "none-63ec2ece52e12b0ba117cc90"
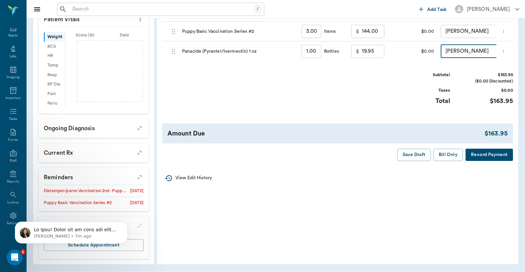
scroll to position [140, 0]
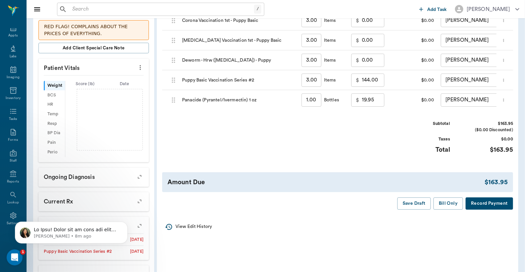
click at [487, 210] on button "Record Payment" at bounding box center [488, 204] width 47 height 12
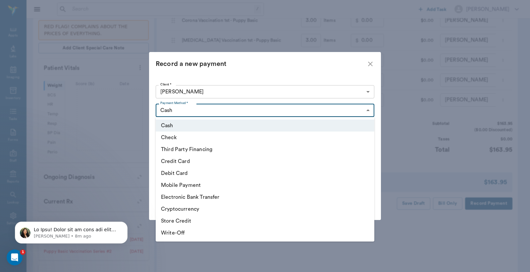
click at [183, 110] on body "/ ​ Add Task Dr. Bert Ellsworth Nectar Messages Appts Labs Imaging Inventory Ta…" at bounding box center [265, 90] width 530 height 461
click at [175, 174] on li "Debit Card" at bounding box center [265, 173] width 219 height 12
type input "DEBIT_CARD"
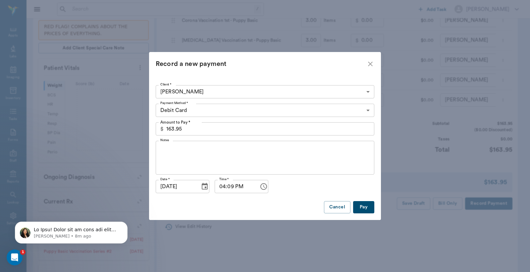
click at [366, 206] on button "Pay" at bounding box center [363, 207] width 21 height 12
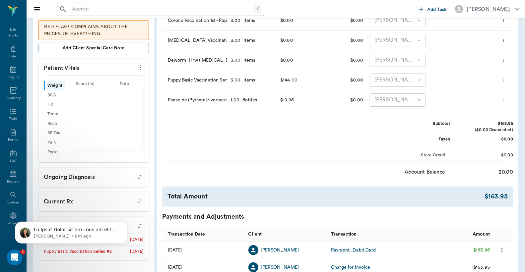
scroll to position [0, 0]
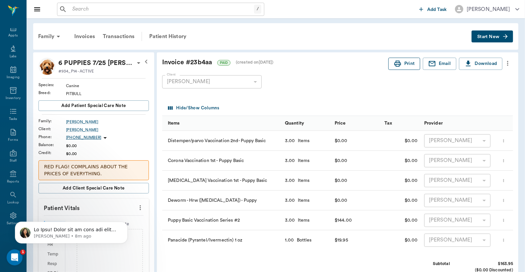
click at [409, 59] on button "Print" at bounding box center [404, 64] width 32 height 12
click at [13, 253] on icon "Open Intercom Messenger" at bounding box center [13, 256] width 11 height 11
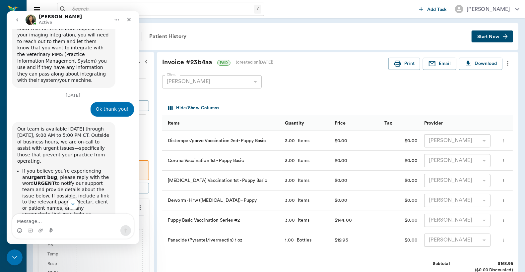
scroll to position [4324, 0]
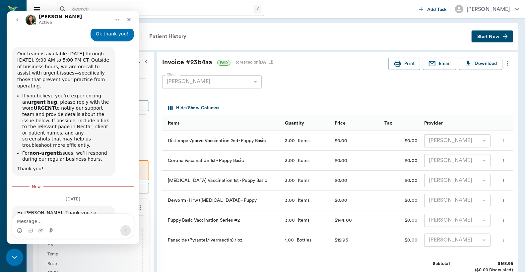
click at [12, 253] on icon "Close Intercom Messenger" at bounding box center [14, 257] width 8 height 8
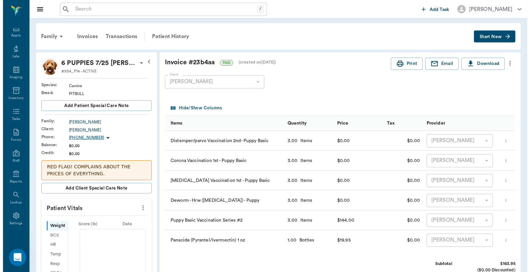
scroll to position [4309, 0]
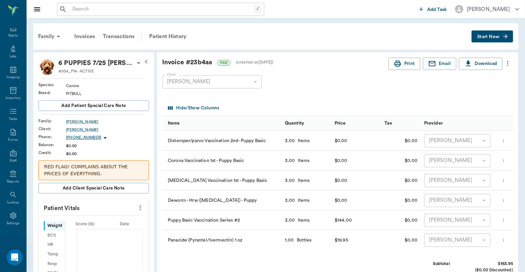
click at [71, 10] on input "text" at bounding box center [162, 9] width 184 height 9
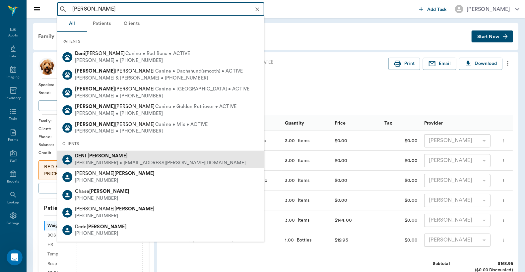
click at [101, 161] on div "(469) 237-4292 • DENI.COOPER@gmail.com" at bounding box center [160, 163] width 171 height 7
type input "Deni Cooper"
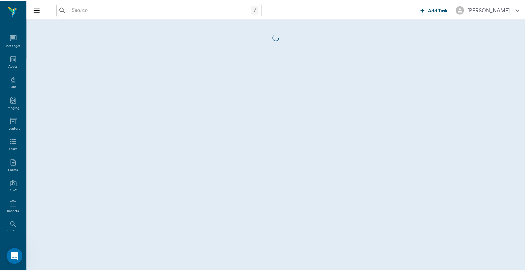
scroll to position [30, 0]
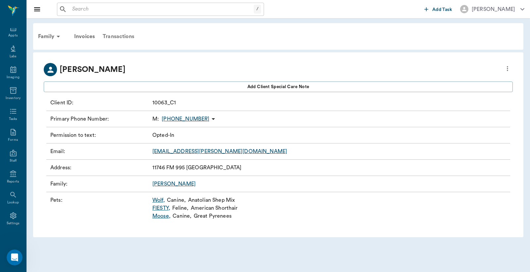
click at [120, 35] on div "Transactions" at bounding box center [118, 37] width 39 height 16
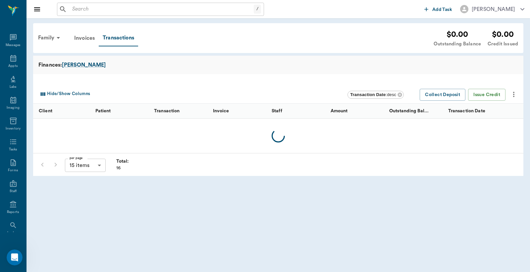
scroll to position [30, 0]
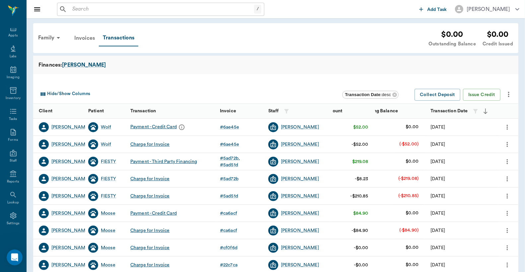
click at [84, 38] on div "Invoices" at bounding box center [84, 38] width 29 height 16
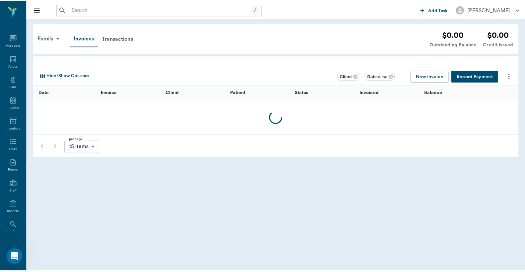
scroll to position [30, 0]
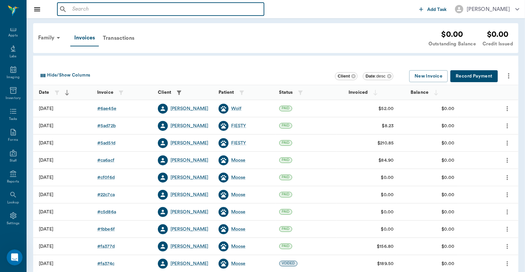
click at [77, 10] on input "text" at bounding box center [166, 9] width 192 height 9
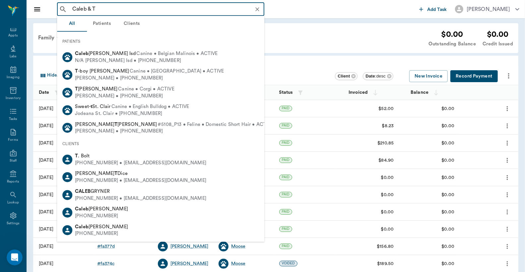
drag, startPoint x: 111, startPoint y: 14, endPoint x: 123, endPoint y: 15, distance: 12.6
click at [123, 15] on div "Caleb & T ​" at bounding box center [160, 9] width 207 height 13
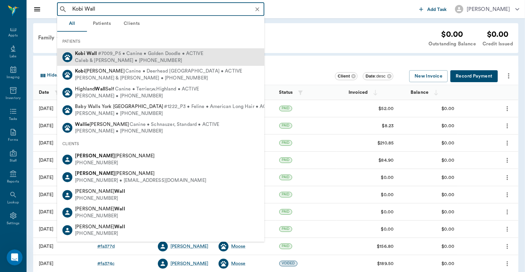
click at [121, 56] on span "#7009_P5 • Canine • Golden Doodle • ACTIVE" at bounding box center [150, 53] width 105 height 7
type input "Kobi Wall"
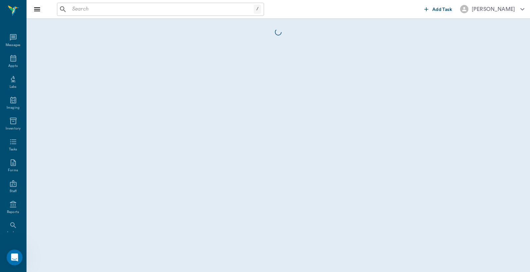
scroll to position [30, 0]
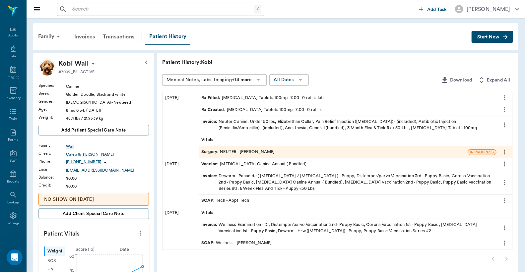
click at [68, 9] on div "/ ​" at bounding box center [160, 9] width 207 height 13
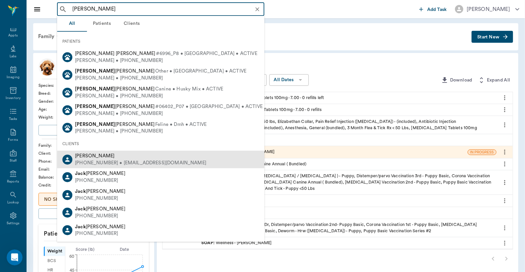
click at [103, 160] on div "(430) 342-7229 • JACKLYNN4@gmail.com" at bounding box center [140, 163] width 131 height 7
type input "Billy Jack"
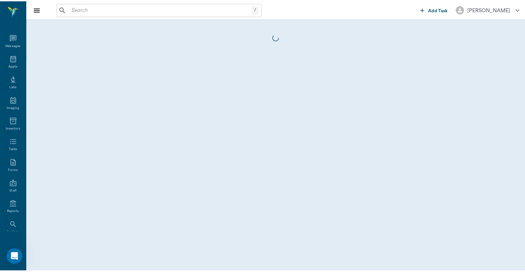
scroll to position [30, 0]
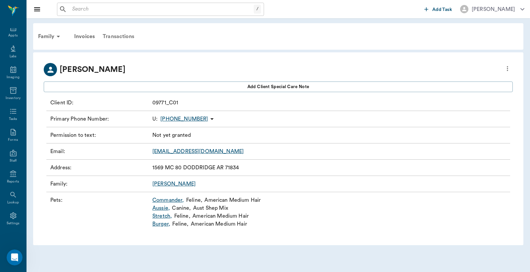
click at [117, 36] on div "Transactions" at bounding box center [118, 37] width 39 height 16
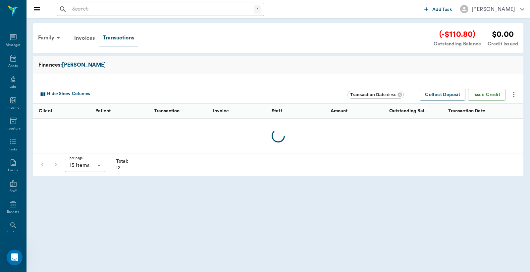
scroll to position [30, 0]
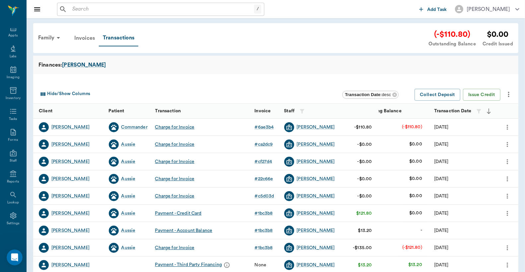
click at [86, 38] on div "Invoices" at bounding box center [84, 38] width 29 height 16
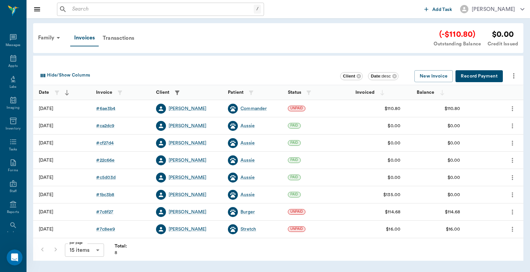
scroll to position [30, 0]
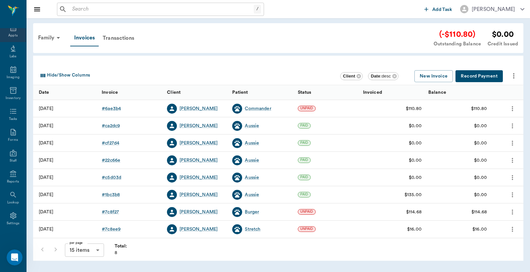
click at [8, 34] on div "Appts" at bounding box center [12, 35] width 9 height 5
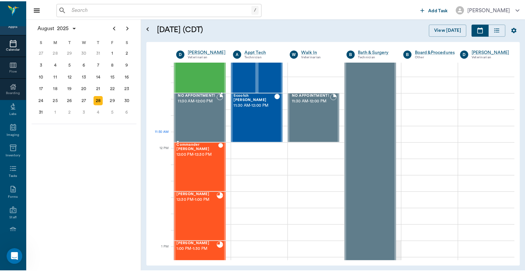
scroll to position [304, 0]
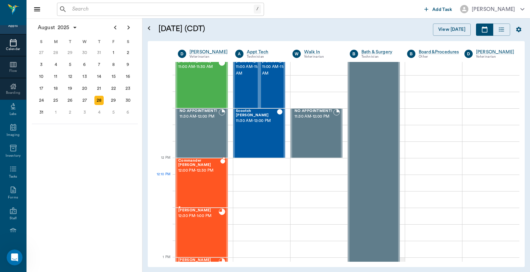
click at [205, 177] on div "Commander Pennington 12:00 PM - 12:30 PM" at bounding box center [199, 183] width 42 height 48
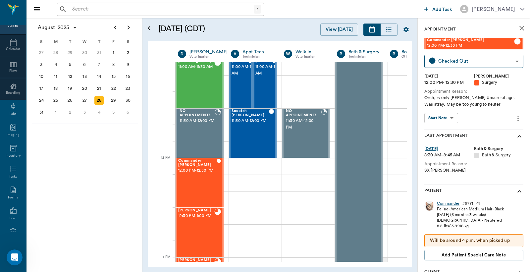
click at [448, 204] on div "Commander" at bounding box center [448, 204] width 23 height 6
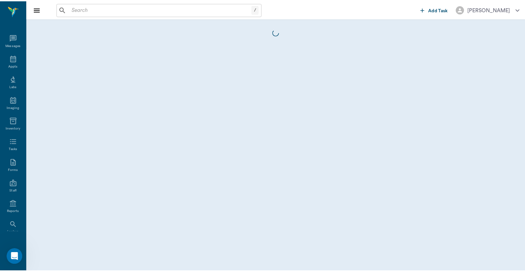
scroll to position [30, 0]
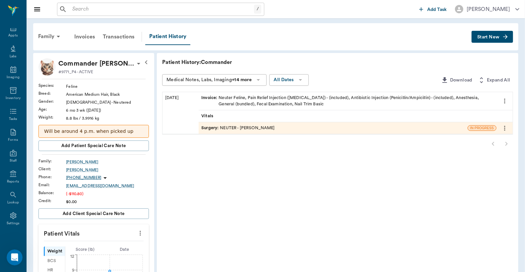
click at [313, 100] on div "Invoice : Neuter Feline, Pain Relief Injection (meloxicam) - (included), Antibi…" at bounding box center [347, 101] width 292 height 13
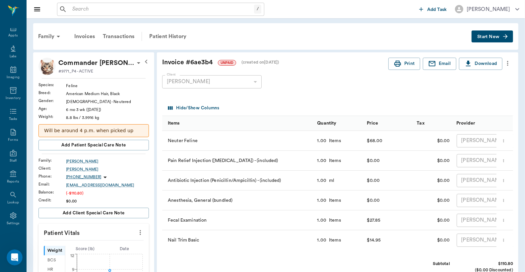
click at [469, 142] on div "[PERSON_NAME]" at bounding box center [489, 140] width 66 height 13
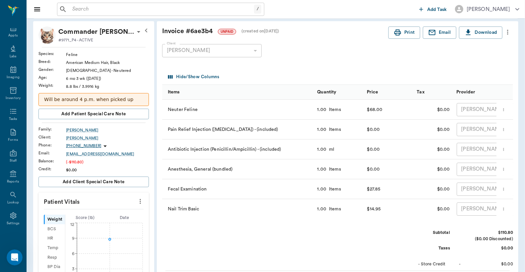
scroll to position [21, 0]
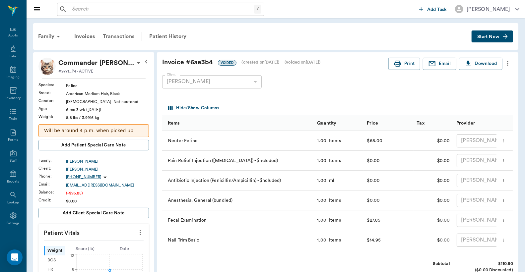
click at [123, 36] on div "Transactions" at bounding box center [118, 37] width 39 height 16
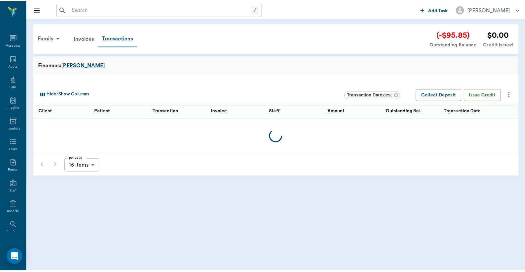
scroll to position [30, 0]
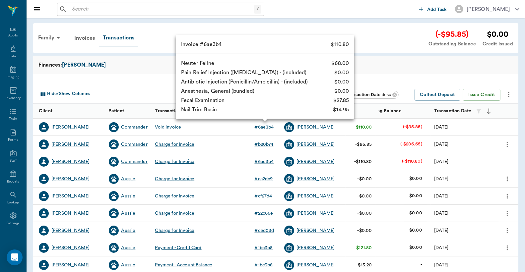
click at [263, 129] on div "# 6ae3b4" at bounding box center [264, 127] width 19 height 7
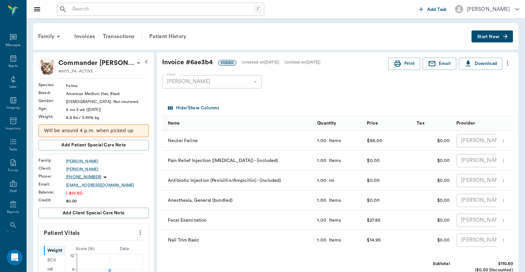
scroll to position [30, 0]
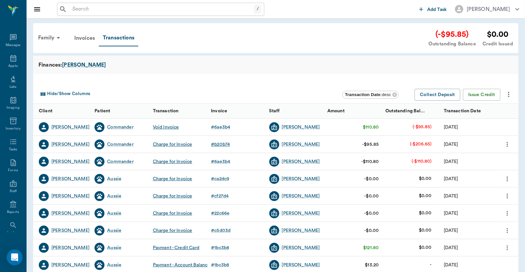
scroll to position [30, 0]
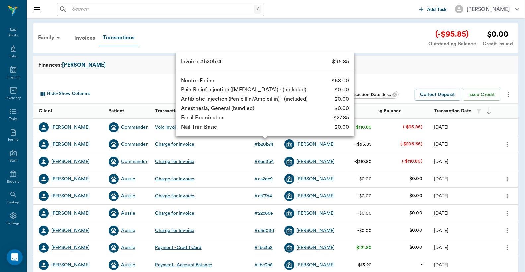
click at [263, 145] on div "# b20b74" at bounding box center [264, 144] width 19 height 7
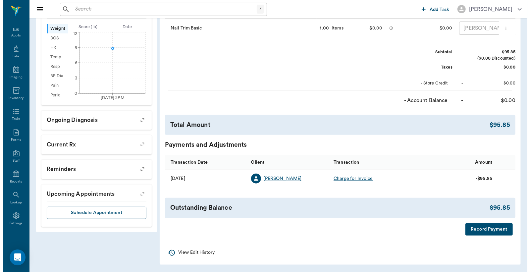
scroll to position [227, 0]
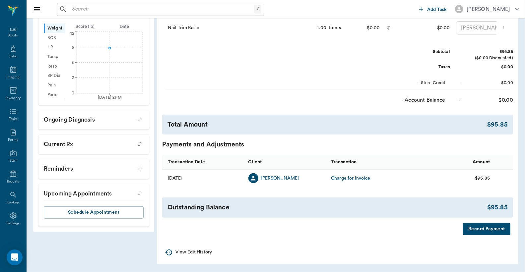
click at [471, 230] on button "Record Payment" at bounding box center [486, 229] width 47 height 12
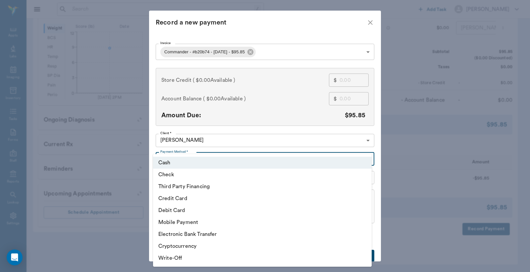
click at [366, 159] on body "/ ​ Add Task [PERSON_NAME] Nectar Messages Appts Labs Imaging Inventory Tasks F…" at bounding box center [265, 25] width 530 height 495
click at [273, 199] on li "Credit Card" at bounding box center [262, 199] width 219 height 12
type input "CREDIT_CARD"
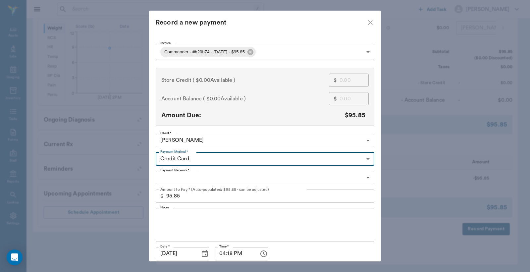
scroll to position [26, 0]
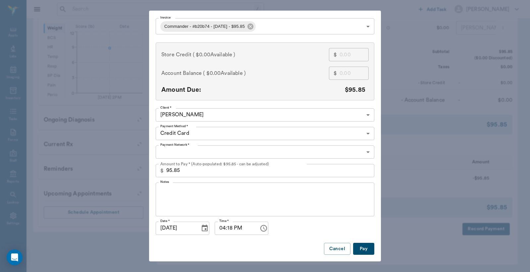
click at [361, 247] on button "Pay" at bounding box center [363, 249] width 21 height 12
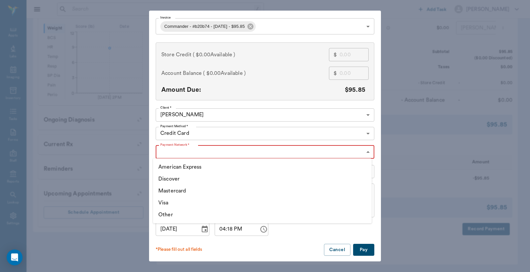
click at [365, 151] on body "/ ​ Add Task [PERSON_NAME] Nectar Messages Appts Labs Imaging Inventory Tasks F…" at bounding box center [265, 25] width 530 height 495
click at [311, 193] on li "Mastercard" at bounding box center [262, 191] width 219 height 12
type input "MASTERCARD"
click at [360, 249] on button "Pay" at bounding box center [363, 250] width 21 height 12
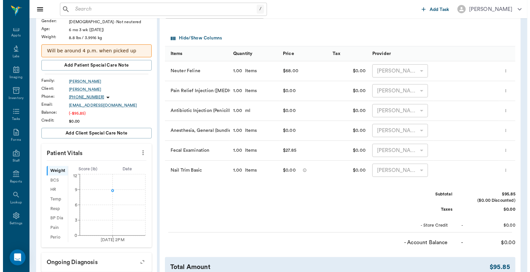
scroll to position [0, 0]
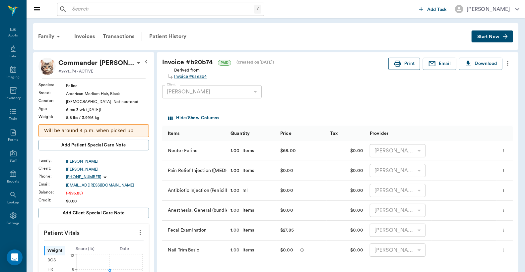
click at [402, 66] on button "Print" at bounding box center [404, 64] width 32 height 12
click at [11, 34] on div "Appts" at bounding box center [12, 35] width 9 height 5
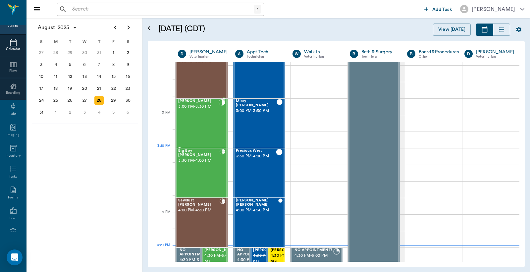
scroll to position [648, 0]
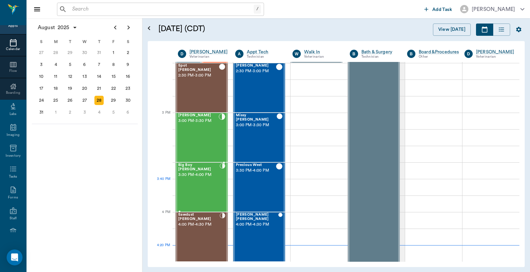
click at [203, 181] on div "Big Boy [PERSON_NAME] 3:30 PM - 4:00 PM" at bounding box center [198, 187] width 41 height 48
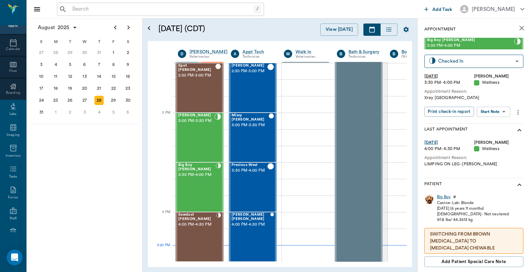
click at [443, 198] on div "Big Boy" at bounding box center [444, 197] width 14 height 6
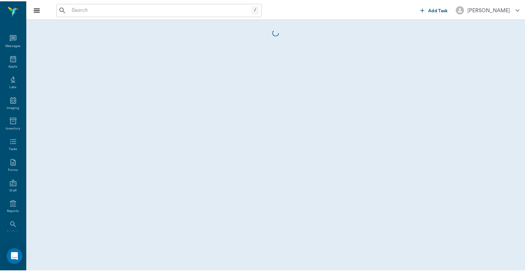
scroll to position [30, 0]
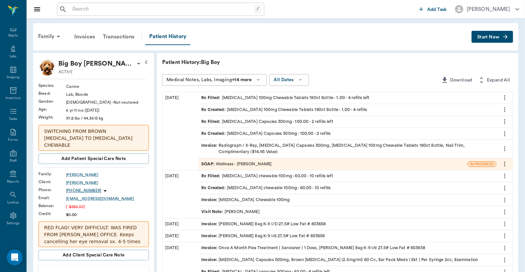
click at [267, 148] on div "Invoice : Radiograph / X-Ray, [MEDICAL_DATA] Capsules 300mg, [MEDICAL_DATA] 100…" at bounding box center [347, 149] width 292 height 13
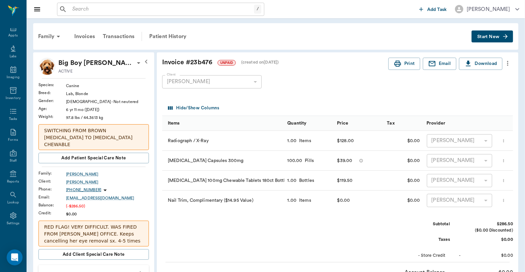
click at [442, 140] on div "[PERSON_NAME]" at bounding box center [460, 140] width 66 height 13
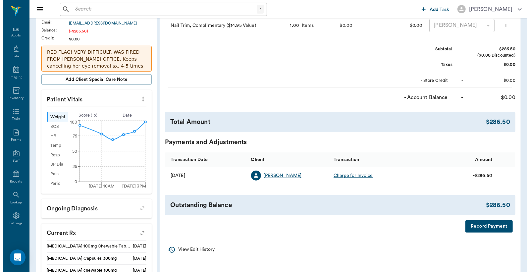
scroll to position [196, 0]
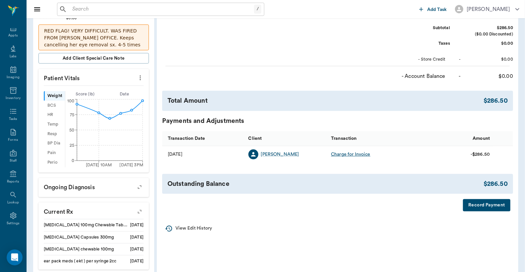
click at [480, 210] on button "Record Payment" at bounding box center [486, 205] width 47 height 12
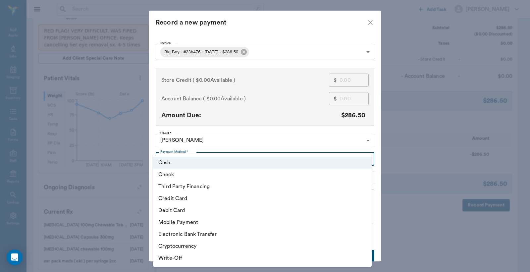
click at [365, 157] on body "/ ​ Add Task Dr. Bert Ellsworth Nectar Messages Appts Labs Imaging Inventory Ta…" at bounding box center [265, 103] width 530 height 599
click at [263, 188] on li "Third Party Financing" at bounding box center [262, 187] width 219 height 12
type input "CREDIT"
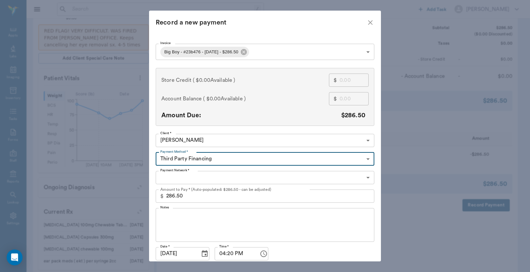
click at [365, 177] on body "/ ​ Add Task Dr. Bert Ellsworth Nectar Messages Appts Labs Imaging Inventory Ta…" at bounding box center [265, 103] width 530 height 599
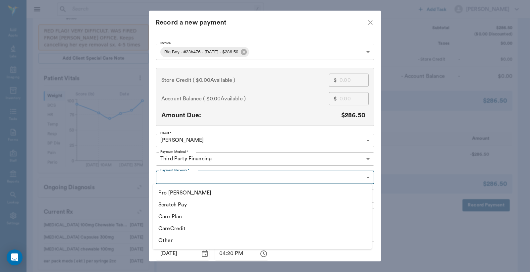
click at [237, 229] on li "CareCredit" at bounding box center [262, 229] width 219 height 12
type input "CARE_CREDIT"
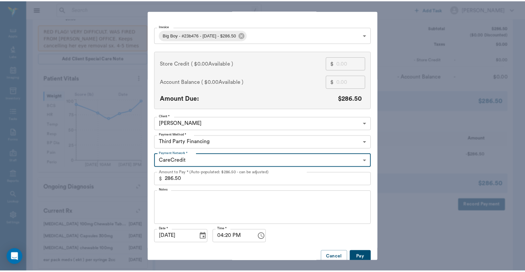
scroll to position [26, 0]
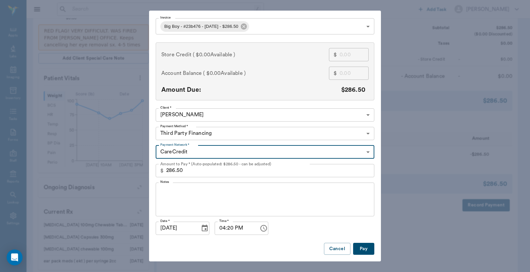
click at [363, 251] on button "Pay" at bounding box center [363, 249] width 21 height 12
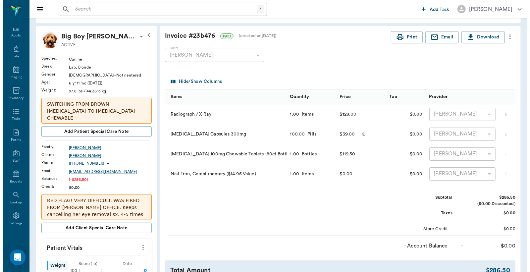
scroll to position [0, 0]
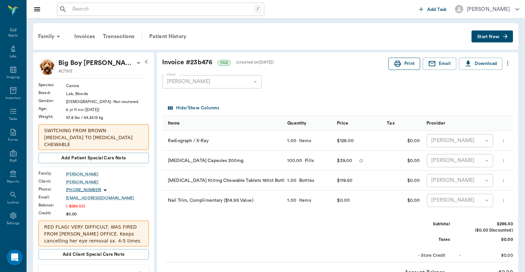
click at [405, 64] on button "Print" at bounding box center [404, 64] width 32 height 12
click at [202, 11] on input "text" at bounding box center [162, 9] width 184 height 9
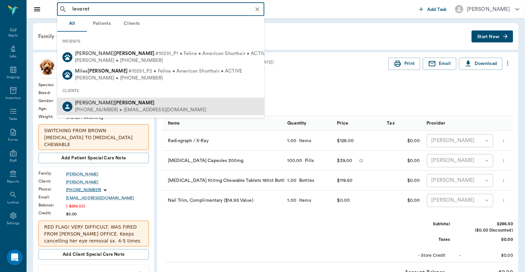
click at [114, 103] on b "Leverett" at bounding box center [134, 102] width 40 height 5
type input "leveret"
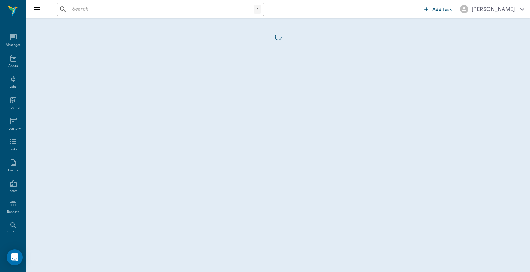
scroll to position [30, 0]
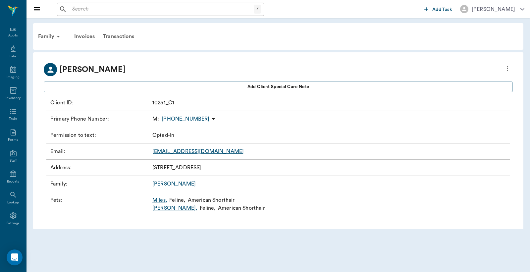
click at [159, 208] on link "Winston ," at bounding box center [174, 208] width 45 height 8
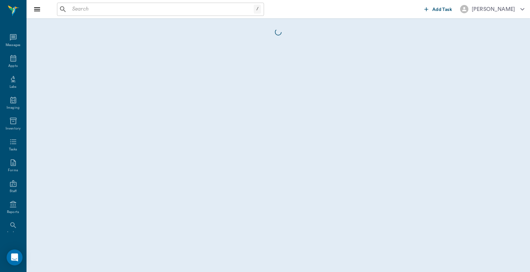
scroll to position [30, 0]
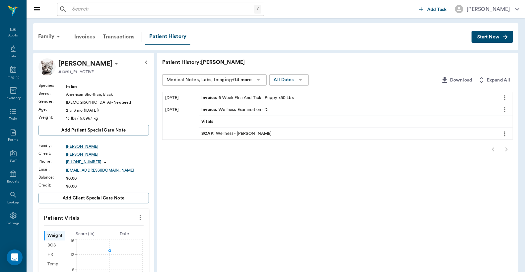
click at [485, 37] on span "Start New" at bounding box center [488, 37] width 22 height 0
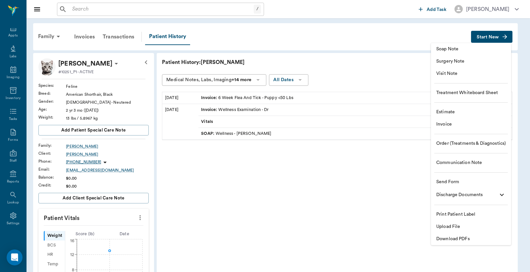
click at [462, 128] on span "Invoice" at bounding box center [472, 124] width 70 height 7
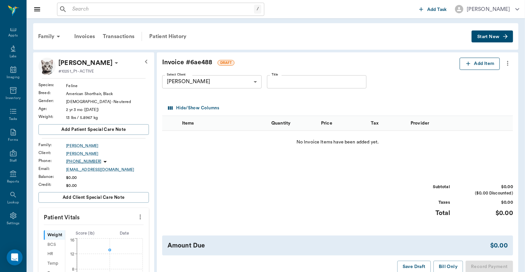
click at [480, 63] on button "Add Item" at bounding box center [479, 64] width 40 height 12
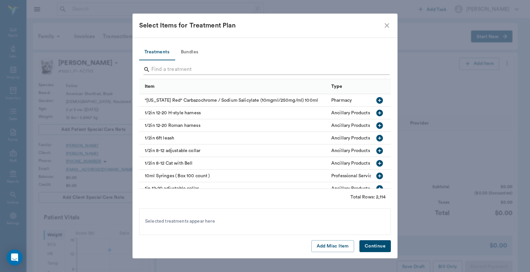
click at [249, 72] on input "Search" at bounding box center [265, 69] width 228 height 11
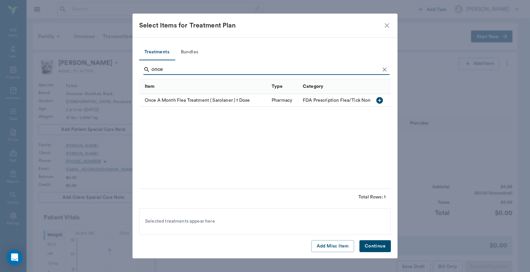
type input "once"
click at [381, 102] on icon "button" at bounding box center [380, 100] width 7 height 7
click at [372, 247] on button "Continue" at bounding box center [375, 246] width 31 height 12
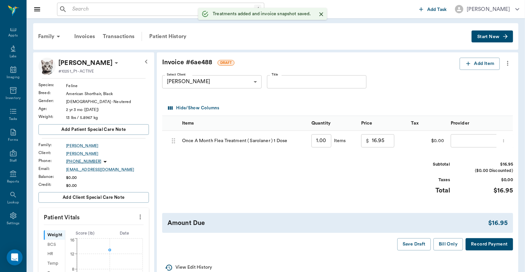
click at [317, 144] on input "1.00" at bounding box center [321, 140] width 20 height 13
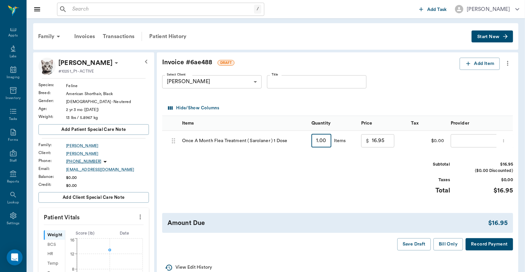
type input "2"
type input "33.90"
type input "2"
click at [461, 142] on body "/ ​ Add Task Dr. Bert Ellsworth Nectar Messages Appts Labs Imaging Inventory Ta…" at bounding box center [262, 241] width 525 height 482
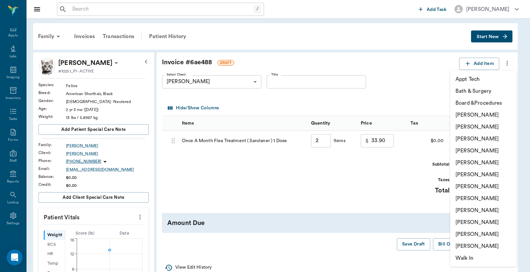
click at [461, 230] on li "Lorean Lingle" at bounding box center [483, 234] width 66 height 12
type input "none-63ec2ece52e12b0ba117cc90"
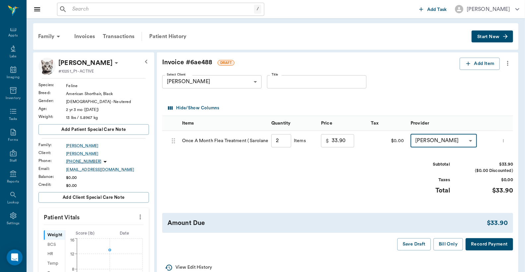
click at [498, 248] on button "Record Payment" at bounding box center [488, 244] width 47 height 12
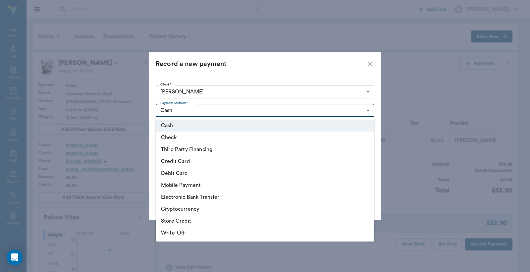
click at [220, 111] on body "/ ​ Add Task Dr. Bert Ellsworth Nectar Messages Appts Labs Imaging Inventory Ta…" at bounding box center [265, 241] width 530 height 482
click at [177, 173] on li "Debit Card" at bounding box center [265, 173] width 219 height 12
type input "DEBIT_CARD"
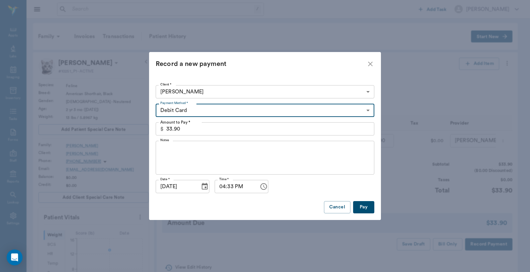
click at [364, 209] on button "Pay" at bounding box center [363, 207] width 21 height 12
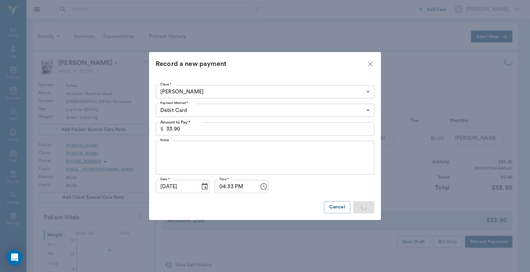
type input "2.00"
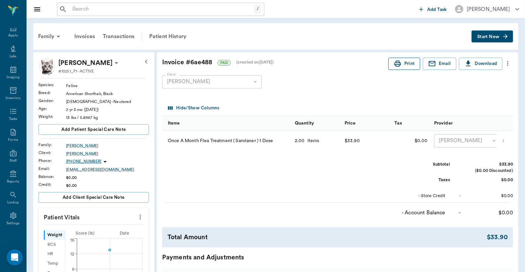
click at [400, 63] on button "Print" at bounding box center [404, 64] width 32 height 12
click at [9, 34] on div "Appts" at bounding box center [12, 35] width 9 height 5
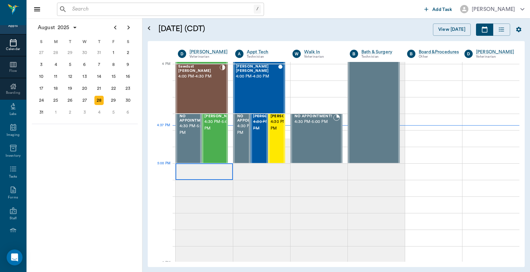
scroll to position [747, 0]
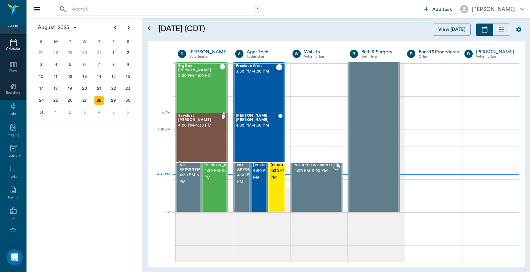
click at [207, 131] on div "Sawdust Marsh 4:00 PM - 4:30 PM" at bounding box center [198, 138] width 41 height 48
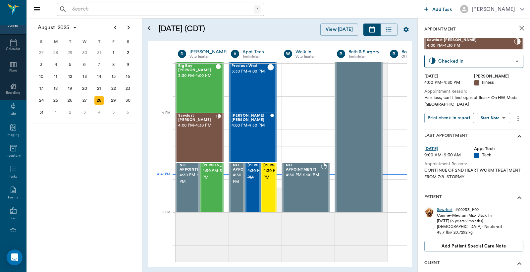
click at [446, 209] on div "Sawdust" at bounding box center [445, 210] width 16 height 6
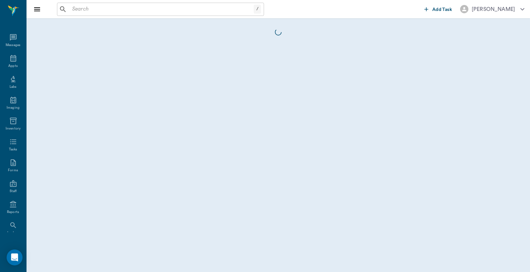
scroll to position [30, 0]
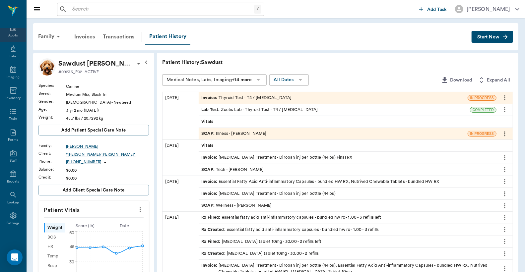
click at [12, 31] on icon at bounding box center [13, 28] width 8 height 8
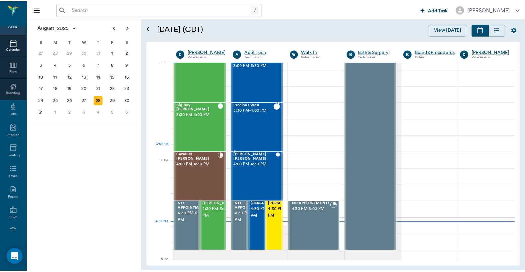
scroll to position [699, 0]
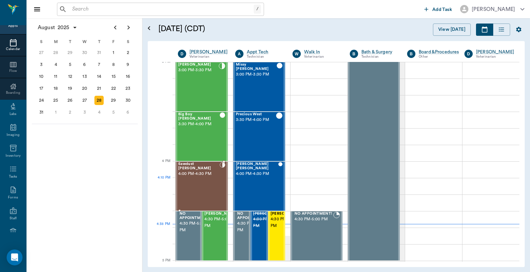
click at [204, 181] on div "Sawdust Marsh 4:00 PM - 4:30 PM" at bounding box center [198, 186] width 41 height 48
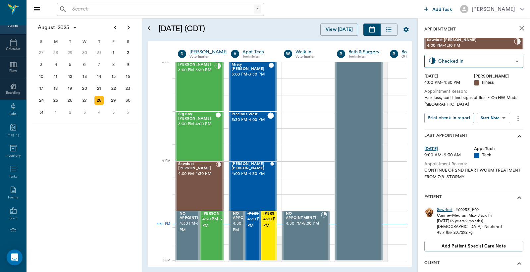
click at [444, 210] on div "Sawdust" at bounding box center [445, 210] width 16 height 6
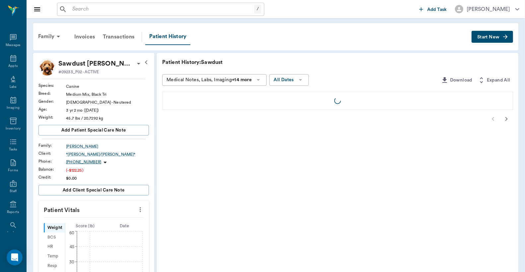
scroll to position [30, 0]
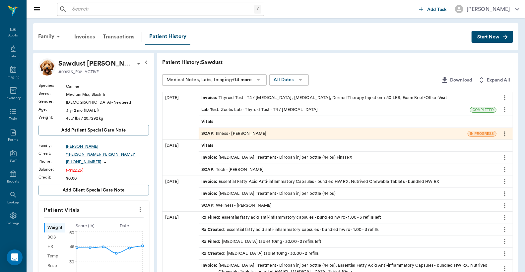
click at [291, 97] on div "Invoice : Thyroid Test - T4 / Cholesterol, Fungal Culture, Dermal Therapy Injec…" at bounding box center [324, 98] width 246 height 6
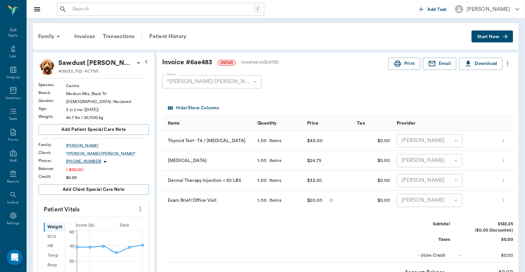
click at [422, 143] on div "[PERSON_NAME]" at bounding box center [430, 140] width 66 height 13
click at [87, 37] on div "Invoices" at bounding box center [84, 37] width 29 height 16
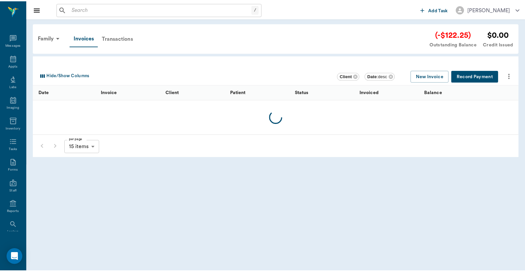
scroll to position [30, 0]
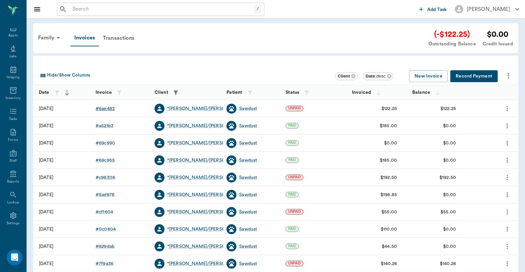
click at [110, 110] on div "# 6ae483" at bounding box center [104, 108] width 19 height 7
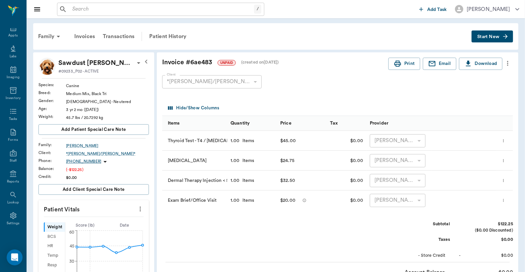
click at [509, 63] on icon "more" at bounding box center [507, 63] width 7 height 8
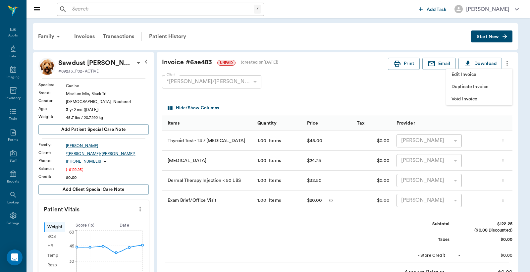
click at [480, 79] on li "Edit Invoice" at bounding box center [480, 75] width 66 height 12
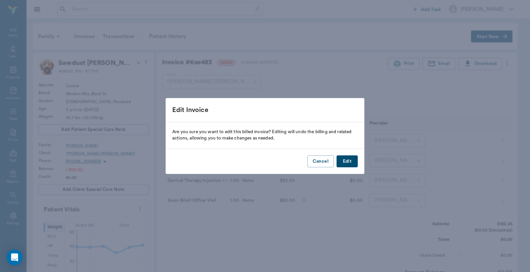
click at [348, 161] on button "Edit" at bounding box center [347, 161] width 21 height 12
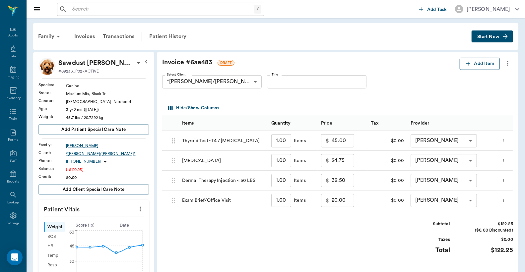
click at [480, 65] on button "Add Item" at bounding box center [479, 64] width 40 height 12
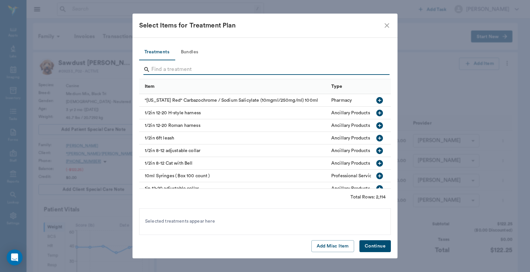
click at [152, 71] on input "Search" at bounding box center [265, 69] width 228 height 11
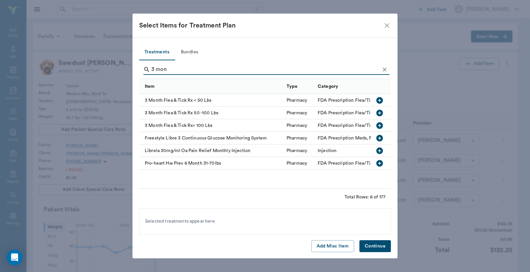
type input "3 mon"
click at [381, 100] on icon "button" at bounding box center [380, 100] width 8 height 8
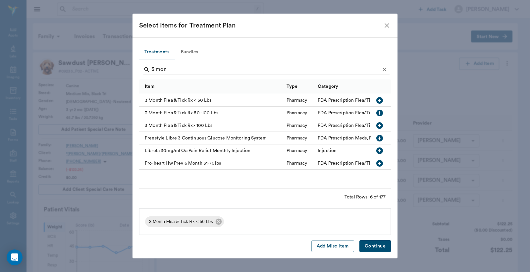
click at [379, 245] on button "Continue" at bounding box center [375, 246] width 31 height 12
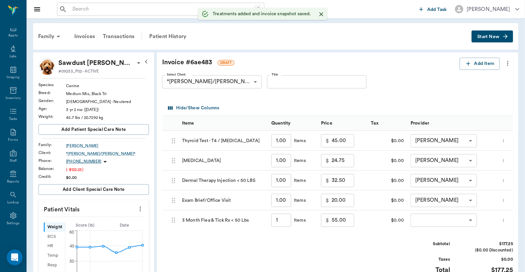
type input "1.00"
click at [437, 220] on body "/ ​ Add Task Dr. Bert Ellsworth Nectar Messages Appts Labs Imaging Inventory Ta…" at bounding box center [262, 267] width 525 height 534
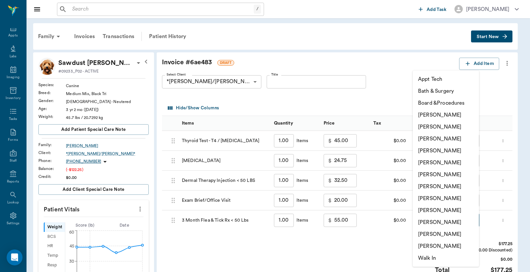
click at [432, 129] on li "Christy Dudley" at bounding box center [446, 127] width 66 height 12
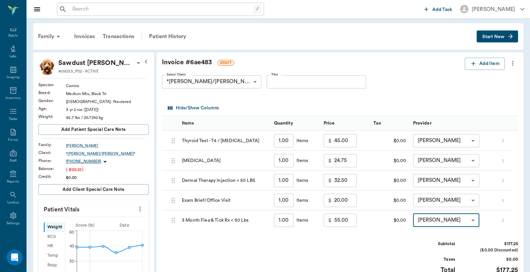
type input "none-63ec2e2852e12b0ba117910e"
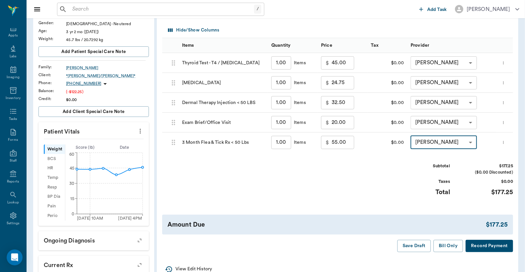
scroll to position [98, 0]
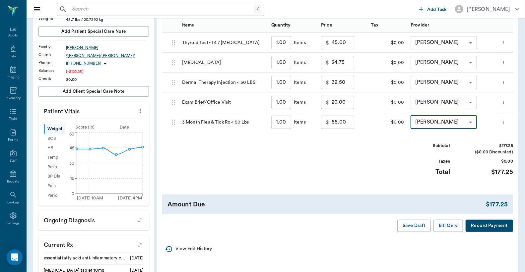
click at [482, 227] on button "Record Payment" at bounding box center [488, 226] width 47 height 12
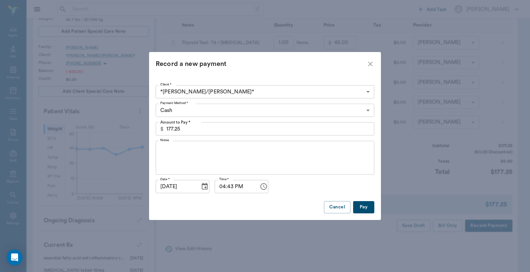
click at [367, 111] on body "/ ​ Add Task Dr. Bert Ellsworth Nectar Messages Appts Labs Imaging Inventory Ta…" at bounding box center [265, 169] width 530 height 534
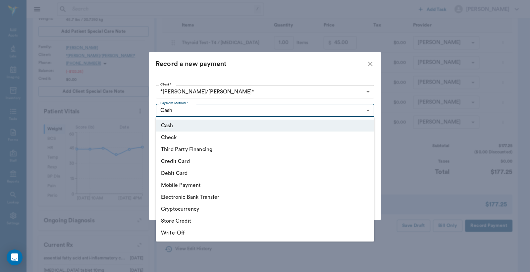
click at [282, 139] on li "Check" at bounding box center [265, 138] width 219 height 12
type input "CHECK"
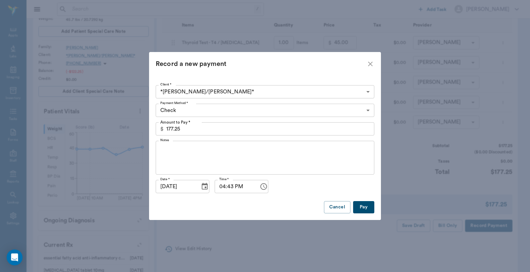
click at [368, 207] on button "Pay" at bounding box center [363, 207] width 21 height 12
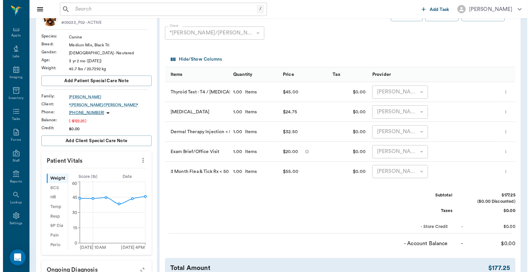
scroll to position [0, 0]
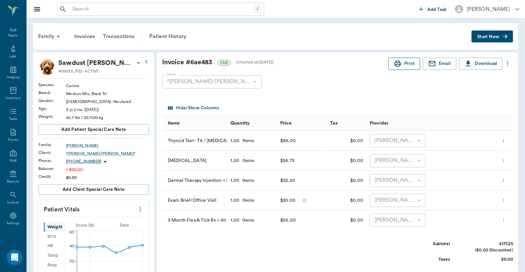
click at [400, 62] on icon "button" at bounding box center [397, 64] width 8 height 8
click at [12, 33] on div "Appts" at bounding box center [12, 35] width 9 height 5
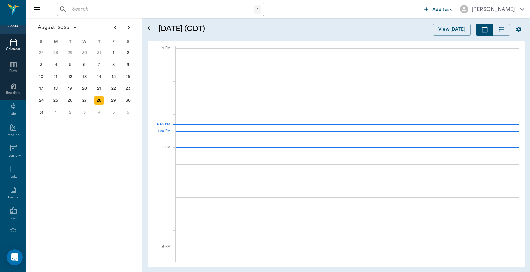
scroll to position [796, 0]
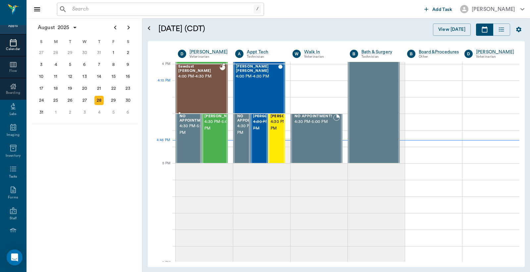
click at [200, 88] on div "Sawdust Marsh 4:00 PM - 4:30 PM" at bounding box center [198, 89] width 41 height 48
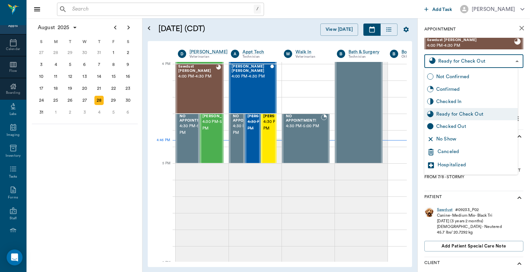
click at [512, 60] on body "/ ​ Add Task Dr. Bert Ellsworth Nectar Messages Appts Calendar Flow Boarding La…" at bounding box center [265, 136] width 530 height 272
click at [466, 129] on div "Checked Out" at bounding box center [476, 126] width 79 height 7
type input "CHECKED_OUT"
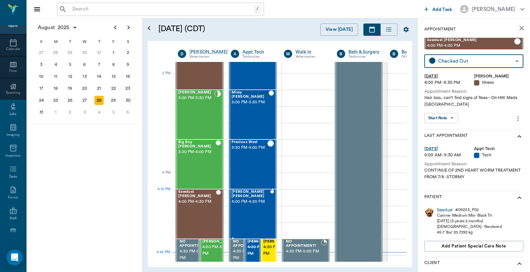
scroll to position [687, 0]
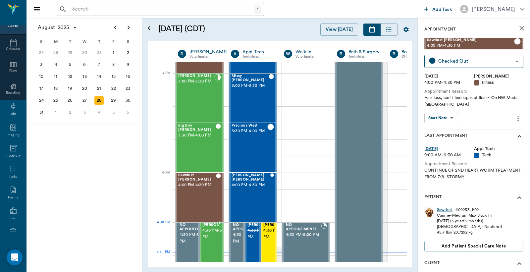
click at [211, 234] on span "4:30 PM - 5:00 PM" at bounding box center [219, 233] width 33 height 13
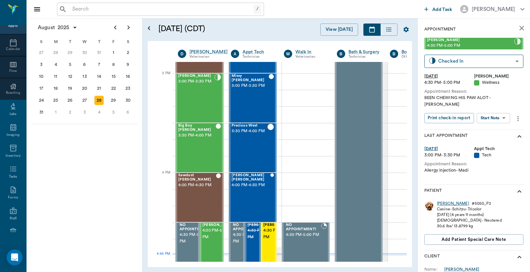
click at [440, 201] on div "Hank" at bounding box center [453, 204] width 32 height 6
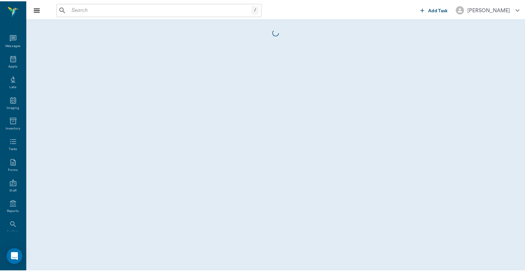
scroll to position [30, 0]
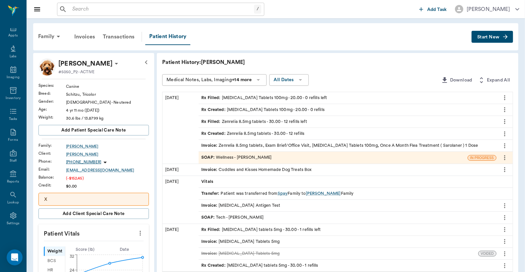
click at [280, 145] on div "Invoice : Zenrelia 8.5mg tablets, Exam Brief/Office Visit, Cefpodoxime Tablets …" at bounding box center [339, 146] width 276 height 6
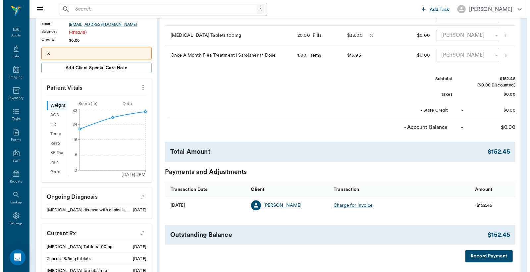
scroll to position [147, 0]
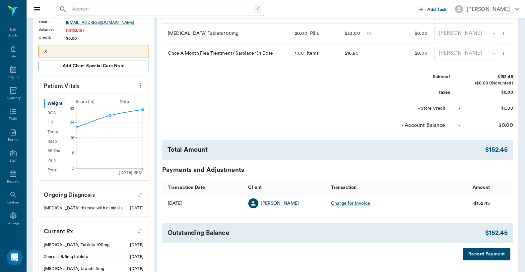
click at [483, 258] on button "Record Payment" at bounding box center [486, 254] width 47 height 12
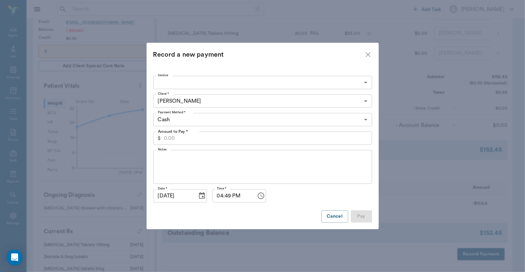
type input "68b0cd57bc0b2d789923b51b"
type input "152.45"
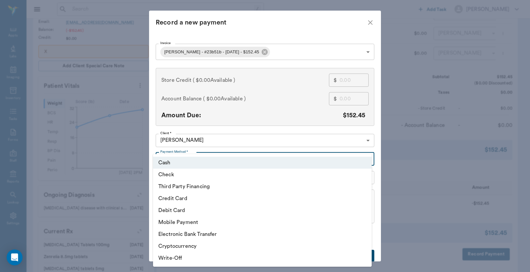
click at [365, 159] on body "/ ​ Add Task Dr. Bert Ellsworth Nectar Messages Appts Labs Imaging Inventory Ta…" at bounding box center [265, 138] width 530 height 570
click at [235, 210] on li "Debit Card" at bounding box center [262, 211] width 219 height 12
type input "DEBIT_CARD"
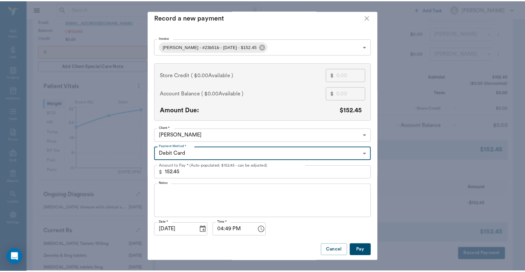
scroll to position [7, 0]
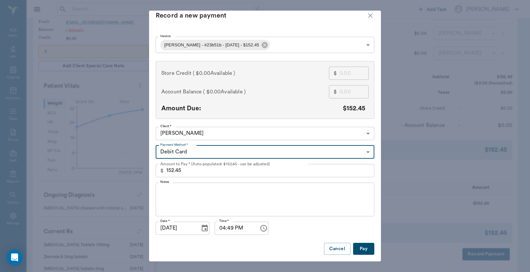
click at [365, 250] on button "Pay" at bounding box center [363, 249] width 21 height 12
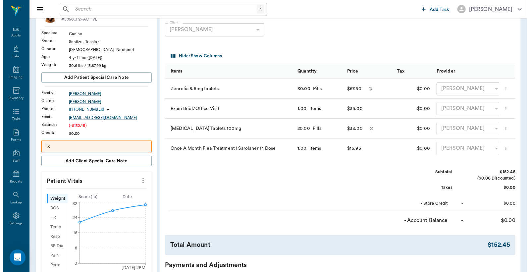
scroll to position [0, 0]
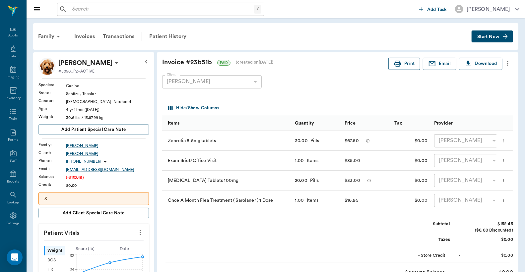
click at [408, 67] on button "Print" at bounding box center [404, 64] width 32 height 12
click at [10, 33] on div "Appts" at bounding box center [12, 35] width 9 height 5
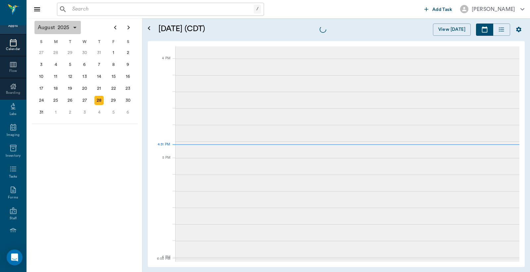
scroll to position [796, 0]
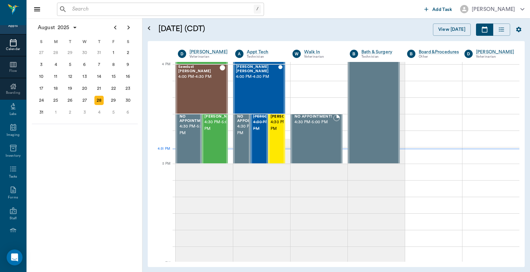
click at [72, 9] on input "text" at bounding box center [162, 9] width 184 height 9
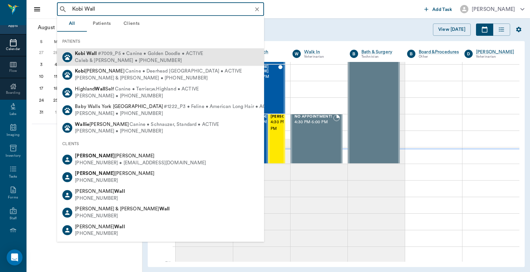
click at [123, 61] on div "Caleb & Tara Wall • (903) 930-3429" at bounding box center [139, 60] width 128 height 7
type input "Kobi Wall"
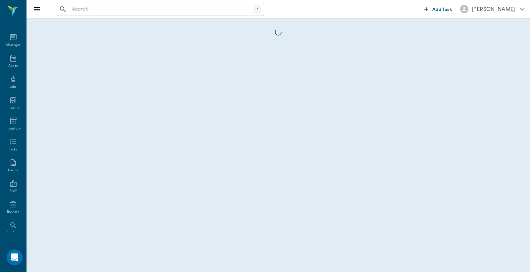
scroll to position [30, 0]
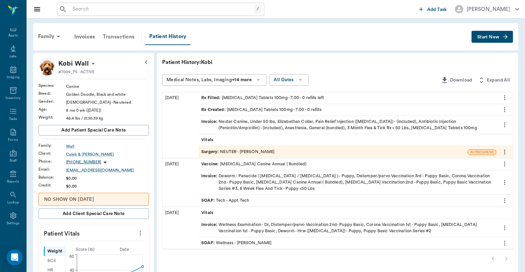
click at [118, 37] on div "Transactions" at bounding box center [118, 37] width 39 height 16
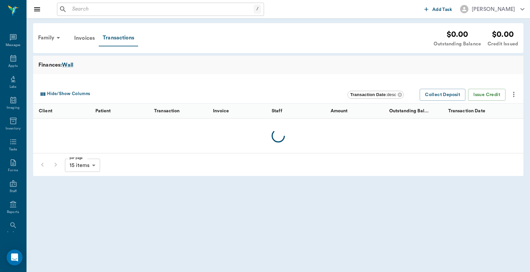
scroll to position [30, 0]
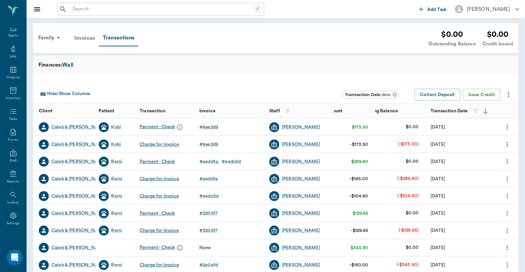
click at [89, 38] on div "Invoices" at bounding box center [84, 38] width 29 height 16
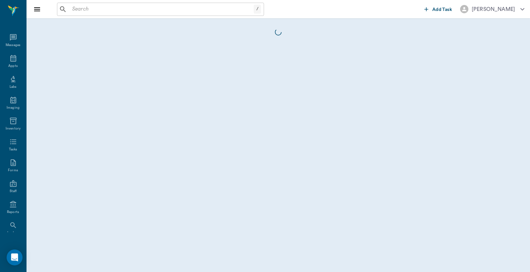
scroll to position [30, 0]
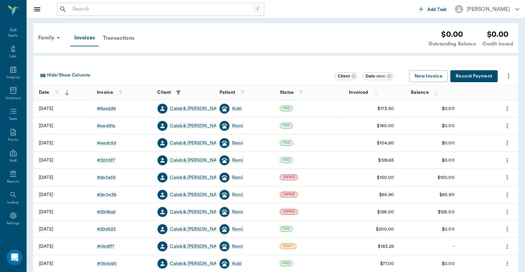
click at [74, 10] on input "text" at bounding box center [162, 9] width 184 height 9
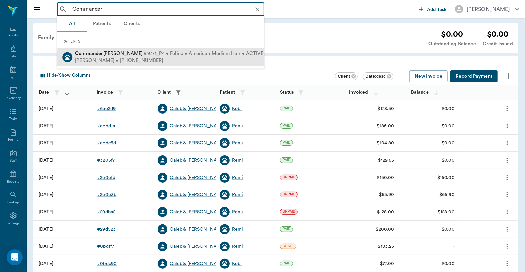
click at [106, 60] on div "Billy Jack Pennington • (430) 342-7229" at bounding box center [169, 60] width 188 height 7
type input "Commander"
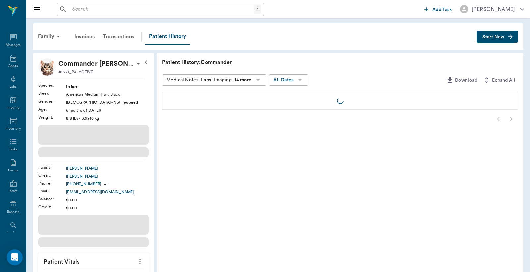
scroll to position [30, 0]
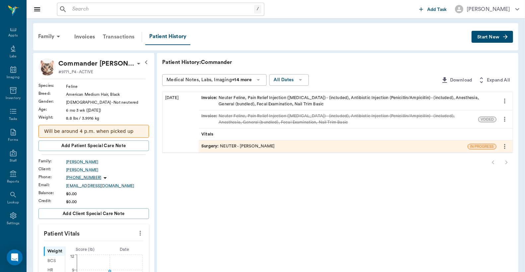
click at [117, 38] on div "Transactions" at bounding box center [118, 37] width 39 height 16
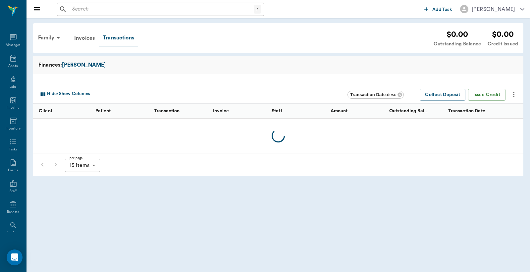
scroll to position [30, 0]
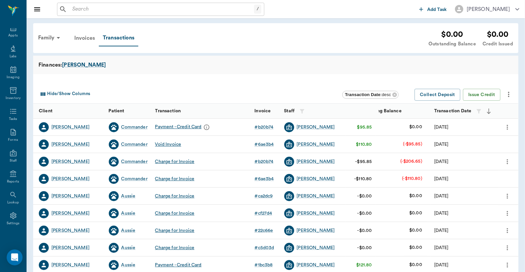
click at [86, 39] on div "Invoices" at bounding box center [84, 38] width 29 height 16
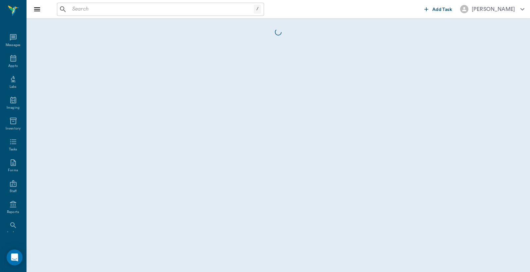
scroll to position [30, 0]
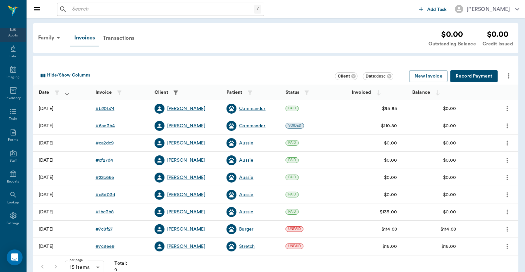
click at [11, 33] on div "Appts" at bounding box center [12, 35] width 9 height 5
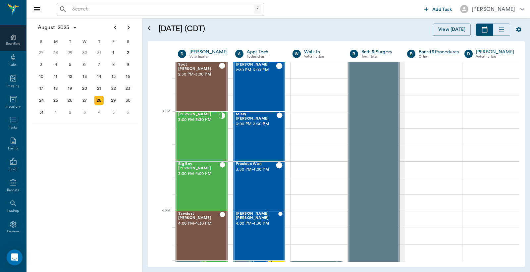
scroll to position [88, 0]
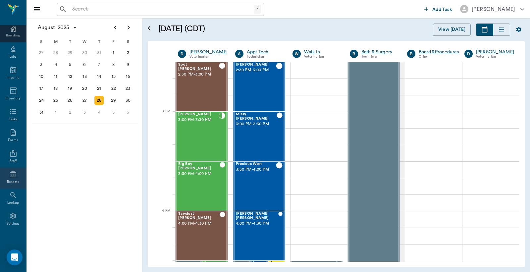
click at [10, 178] on div "Reports" at bounding box center [13, 178] width 26 height 21
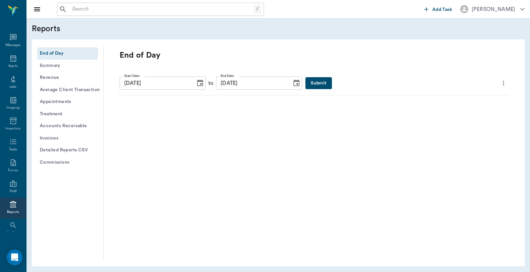
scroll to position [30, 0]
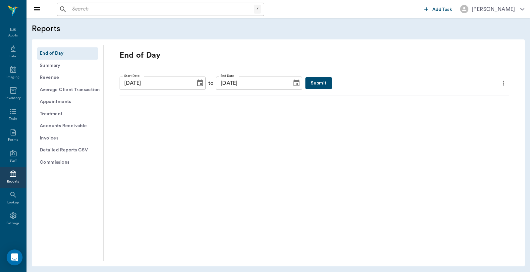
click at [306, 83] on button "Submit" at bounding box center [319, 83] width 26 height 12
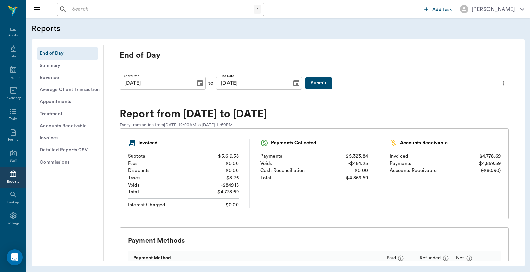
click at [500, 86] on icon "more" at bounding box center [503, 83] width 7 height 8
click at [454, 120] on span "Print Report" at bounding box center [466, 120] width 63 height 7
click at [14, 176] on icon at bounding box center [13, 174] width 8 height 8
click at [500, 84] on icon "more" at bounding box center [503, 83] width 7 height 8
click at [466, 120] on span "Print Report" at bounding box center [466, 120] width 63 height 7
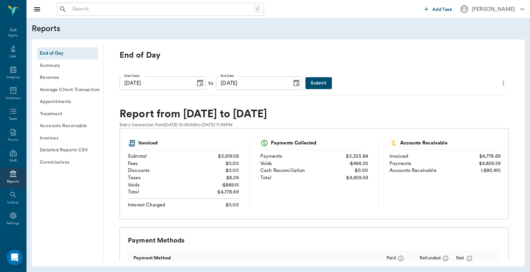
click at [82, 150] on button "Detailed Reports CSV" at bounding box center [67, 150] width 61 height 12
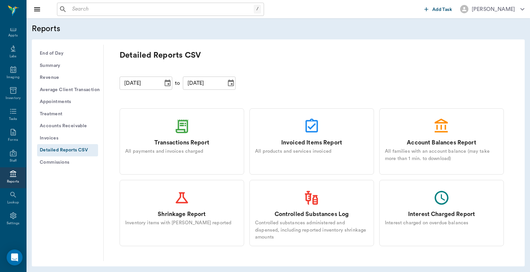
click at [173, 151] on div "All payments and invoices charged" at bounding box center [181, 151] width 113 height 7
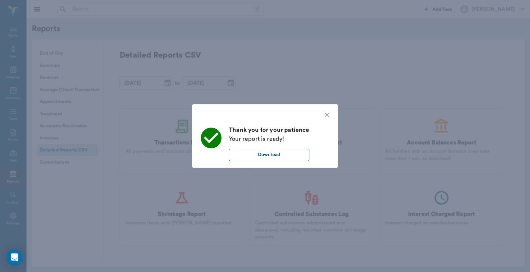
click at [238, 156] on button "Download" at bounding box center [269, 155] width 81 height 12
click at [329, 115] on icon "close" at bounding box center [328, 115] width 8 height 8
